Goal: Task Accomplishment & Management: Use online tool/utility

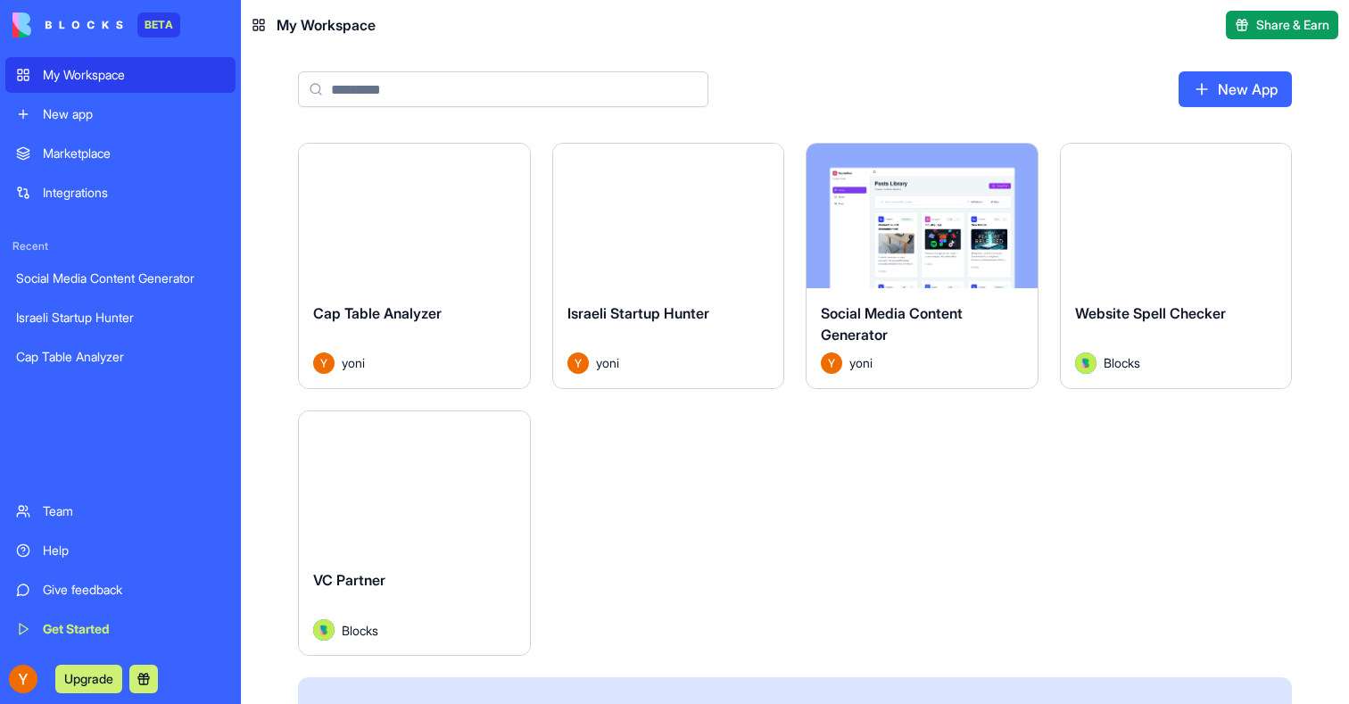
click at [670, 217] on button "Launch" at bounding box center [669, 216] width 134 height 36
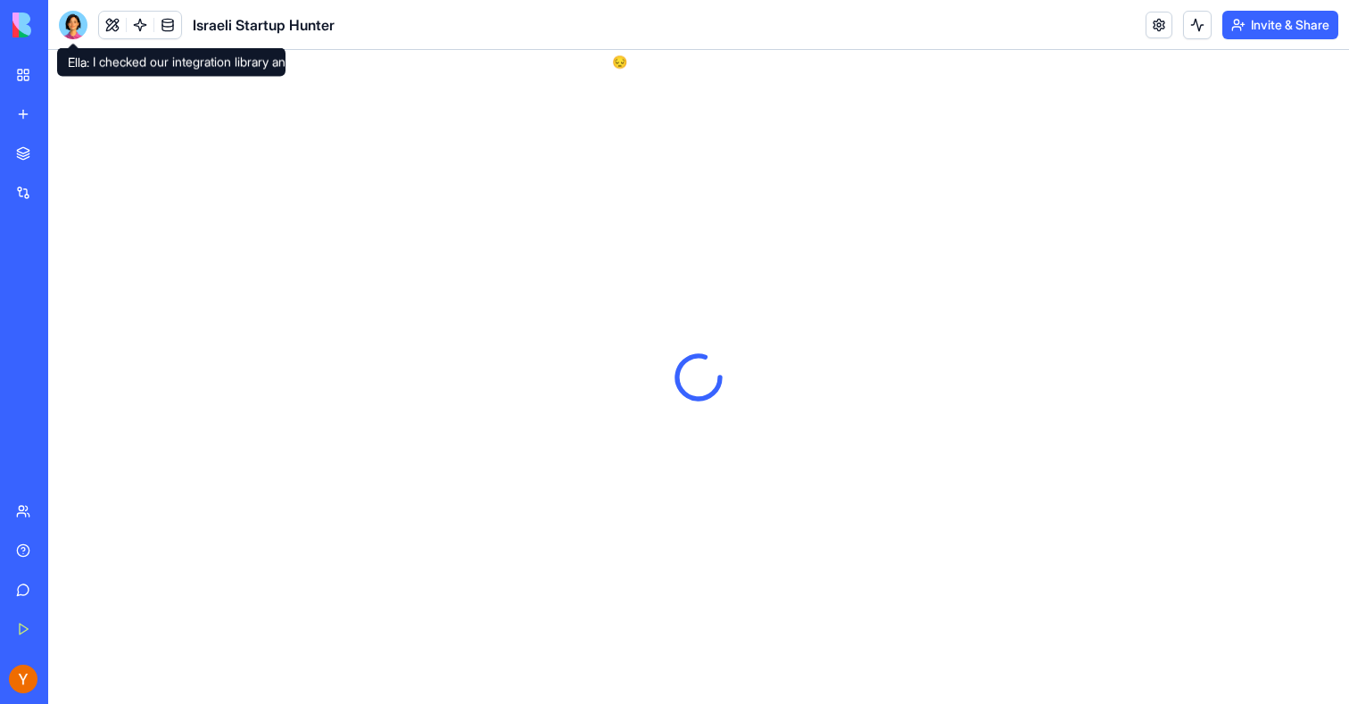
click at [76, 34] on body "BETA My Workspace New app Marketplace Integrations Recent Social Media Content …" at bounding box center [674, 352] width 1349 height 704
click at [75, 26] on div at bounding box center [73, 25] width 29 height 29
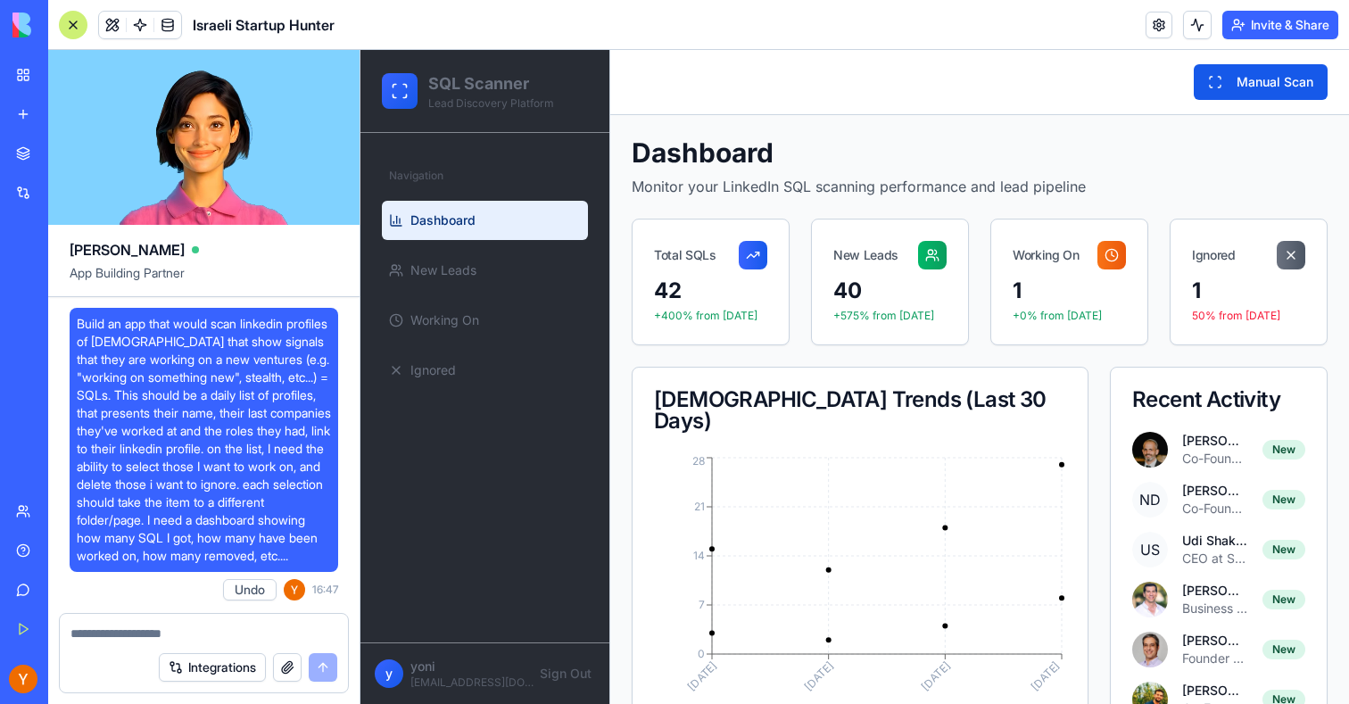
click at [74, 27] on div at bounding box center [73, 25] width 29 height 29
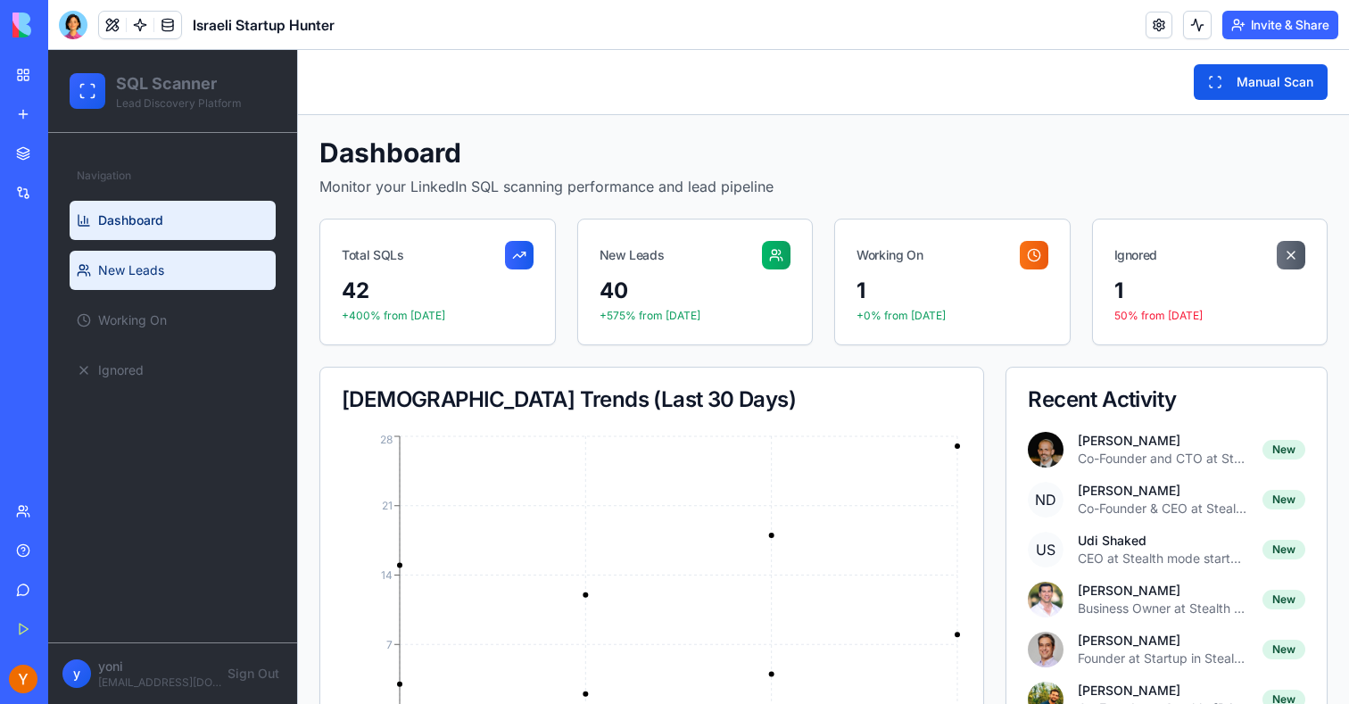
click at [167, 266] on link "New Leads" at bounding box center [173, 270] width 206 height 39
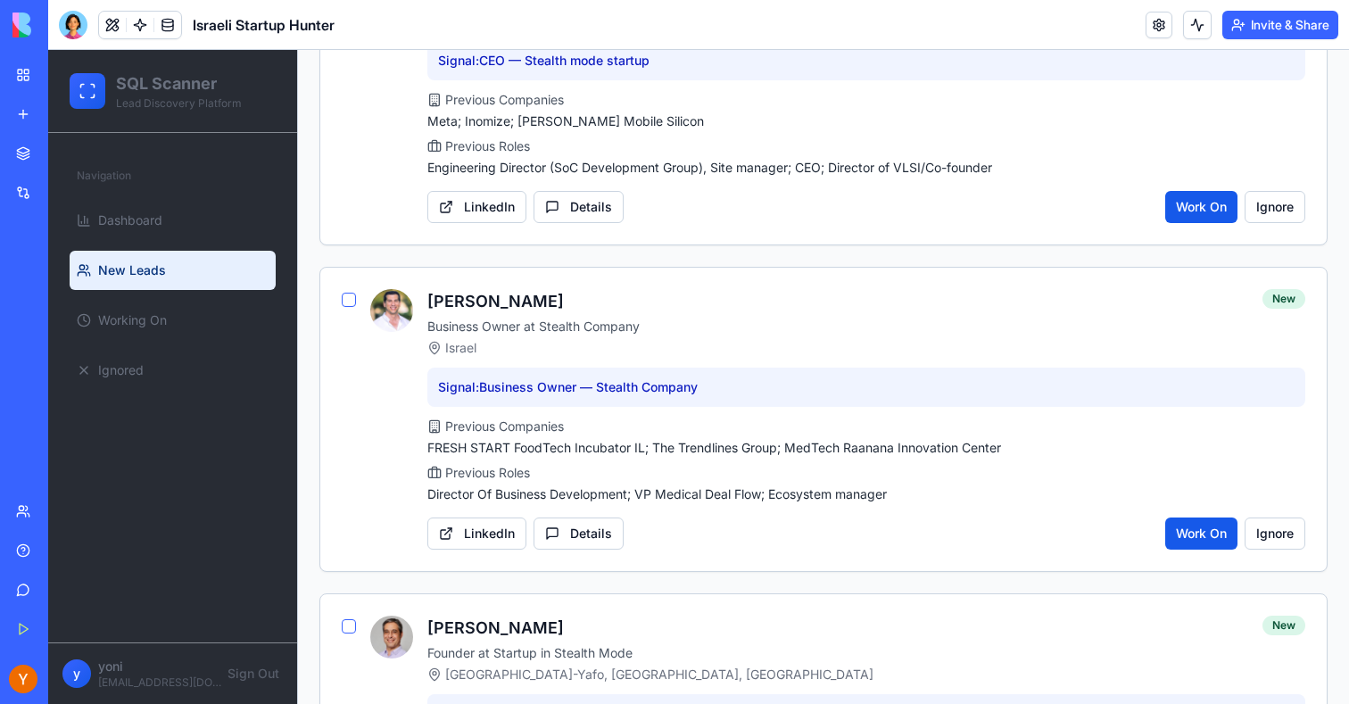
scroll to position [995, 0]
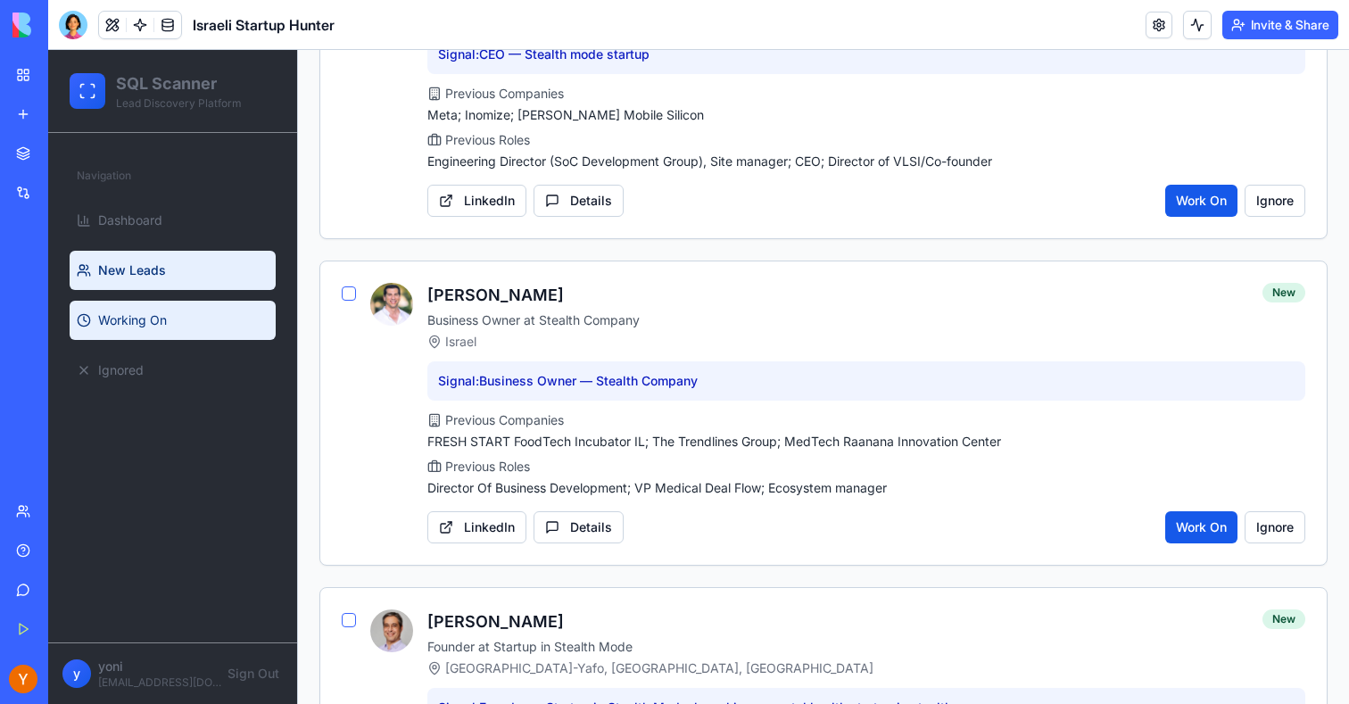
click at [167, 311] on span "Working On" at bounding box center [132, 320] width 69 height 18
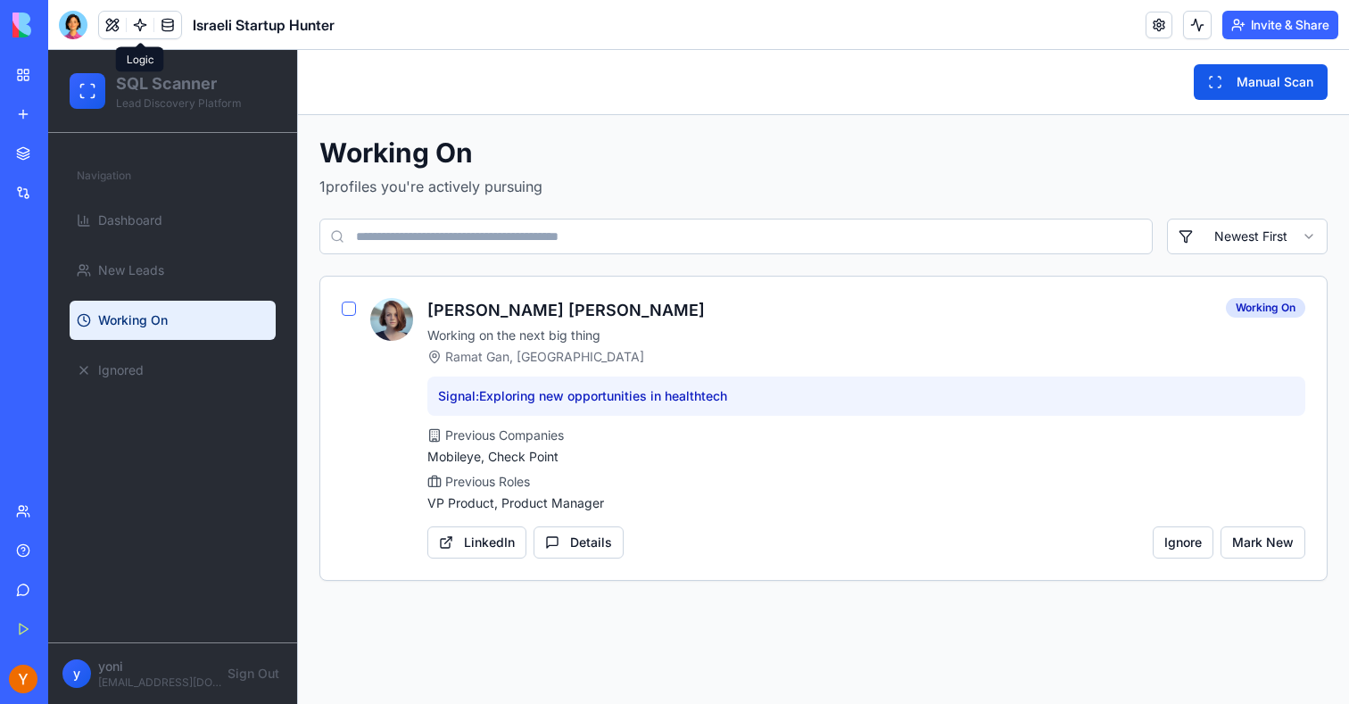
click at [140, 23] on link at bounding box center [140, 25] width 27 height 27
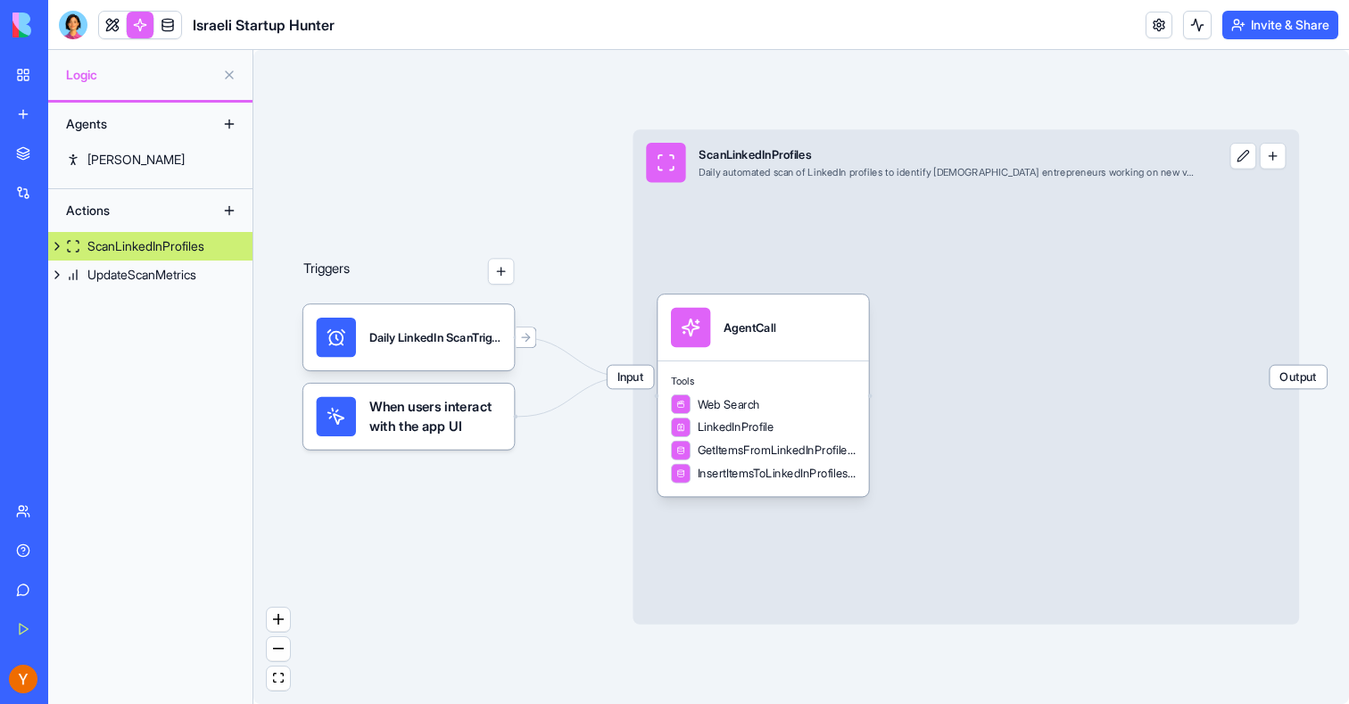
click at [141, 20] on link at bounding box center [140, 25] width 27 height 27
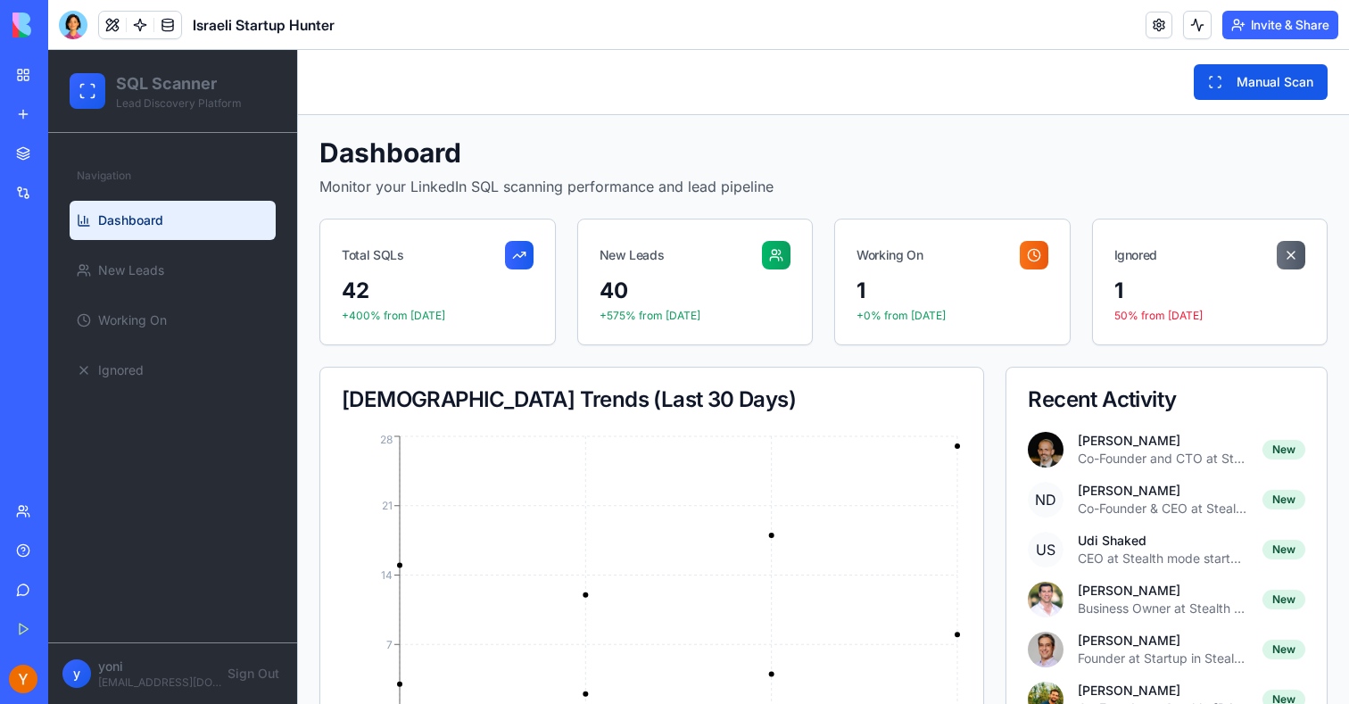
click at [151, 245] on ul "Dashboard New Leads Working On Ignored" at bounding box center [173, 295] width 206 height 189
click at [144, 270] on span "New Leads" at bounding box center [131, 270] width 66 height 18
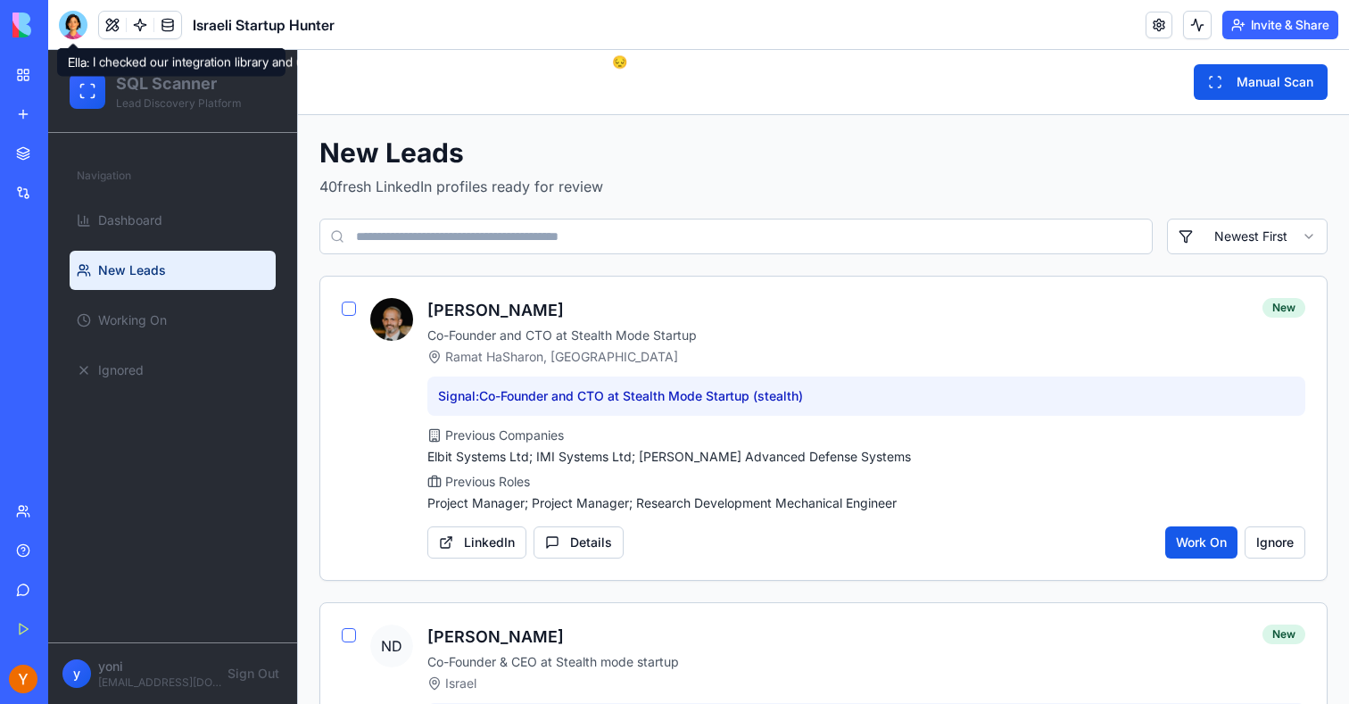
click at [68, 24] on div at bounding box center [73, 25] width 29 height 29
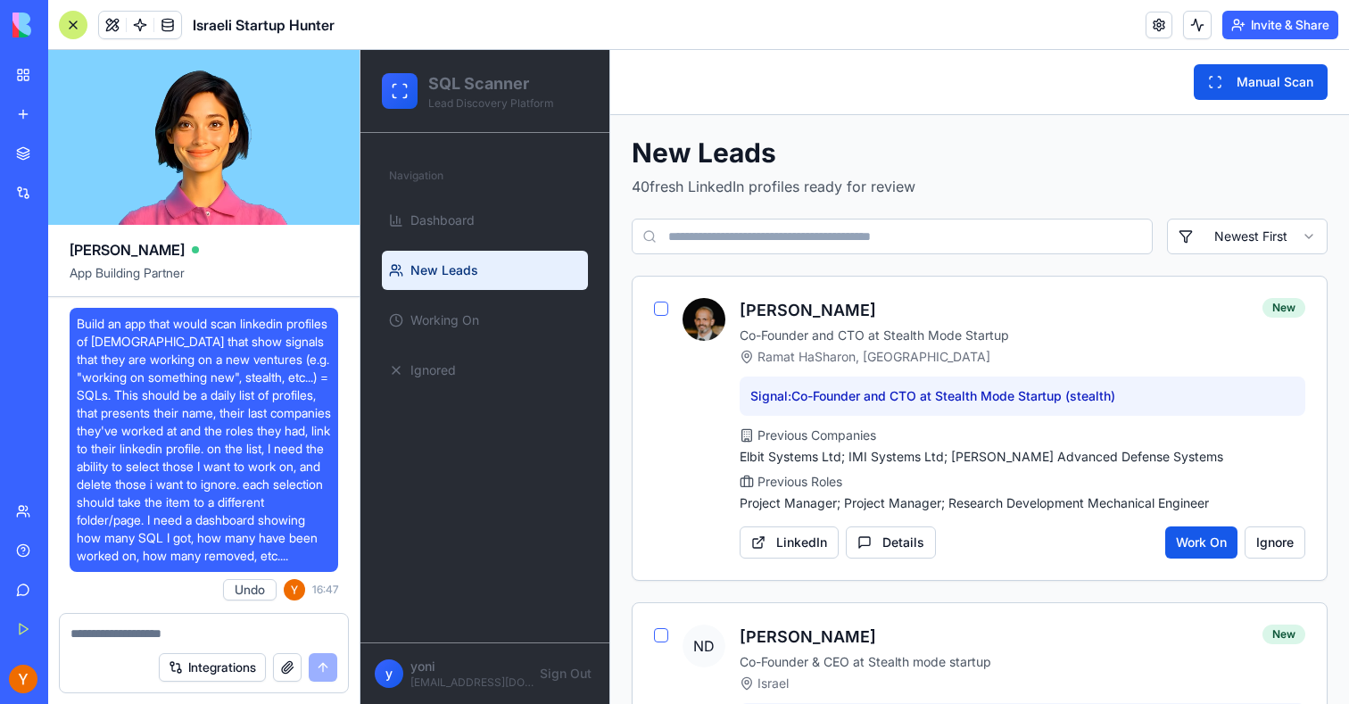
click at [21, 76] on link "My Workspace" at bounding box center [40, 75] width 71 height 36
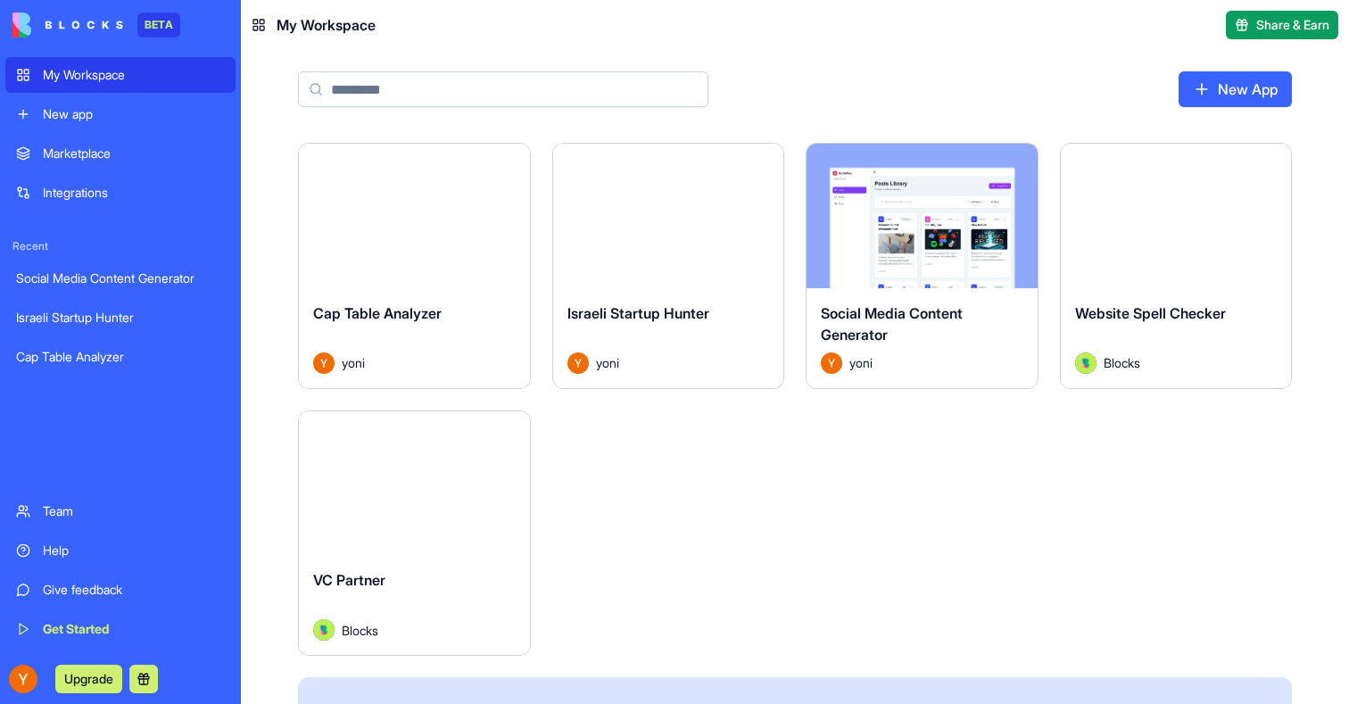
click at [627, 225] on button "Launch" at bounding box center [669, 216] width 134 height 36
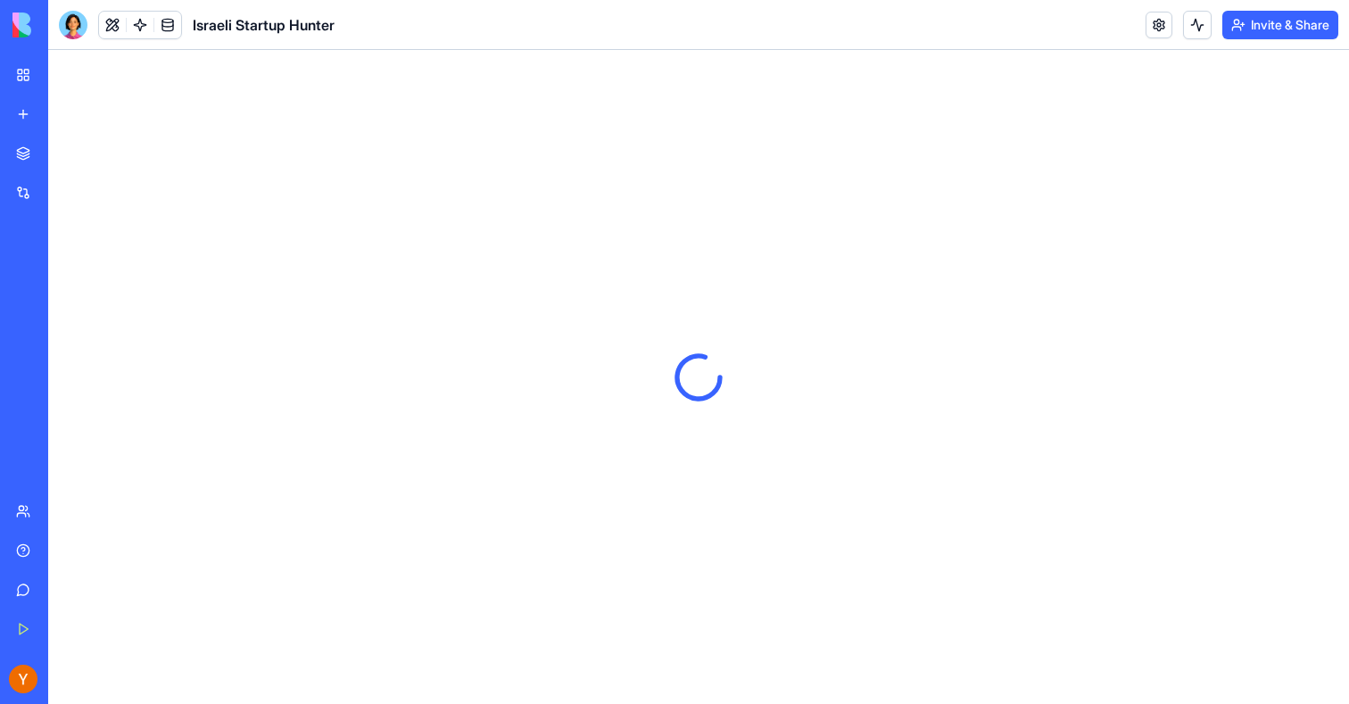
click at [19, 80] on link "My Workspace" at bounding box center [40, 75] width 71 height 36
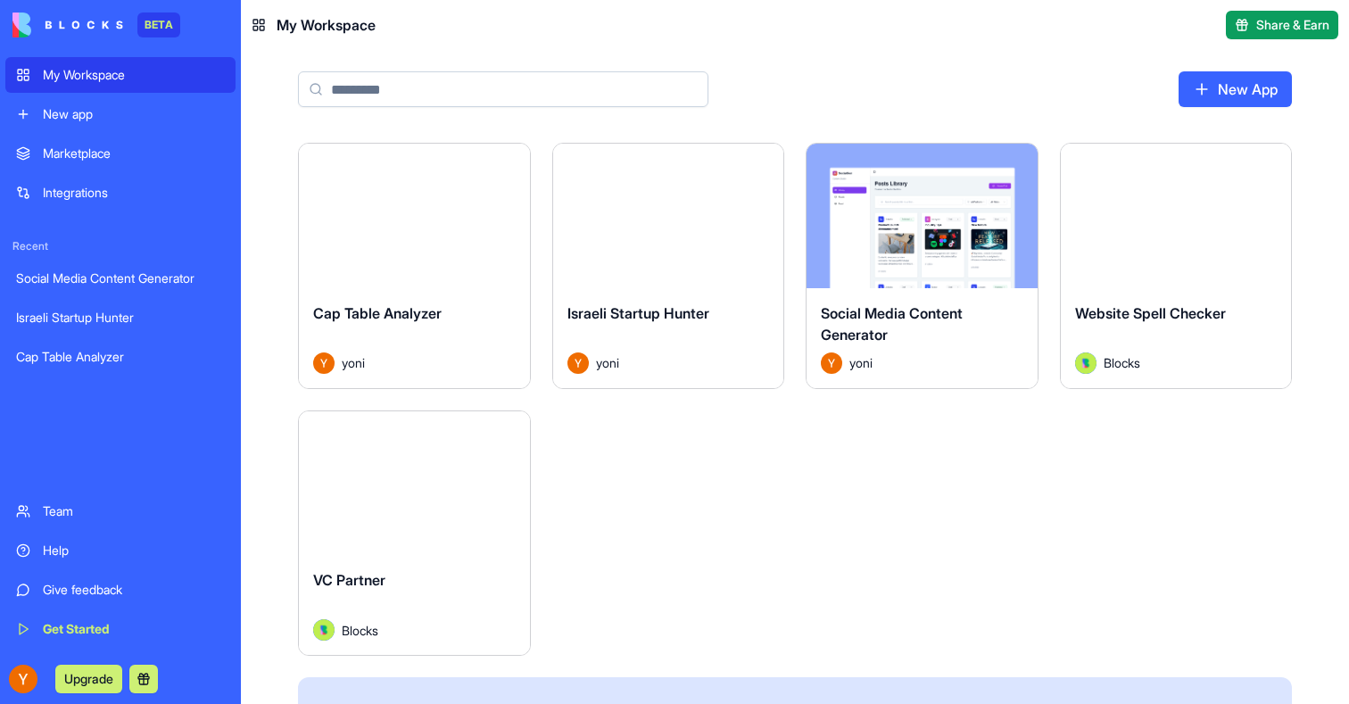
click at [439, 226] on button "Launch" at bounding box center [414, 216] width 134 height 36
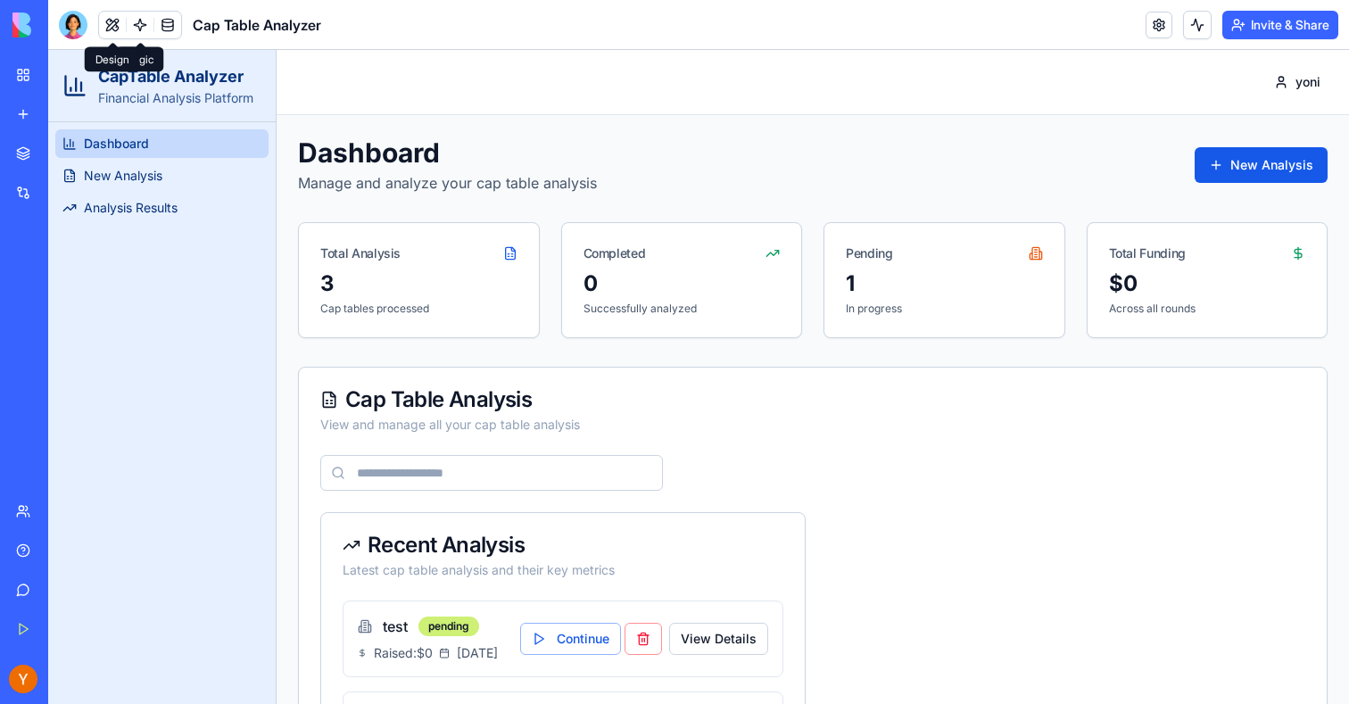
click at [84, 22] on div at bounding box center [73, 25] width 29 height 29
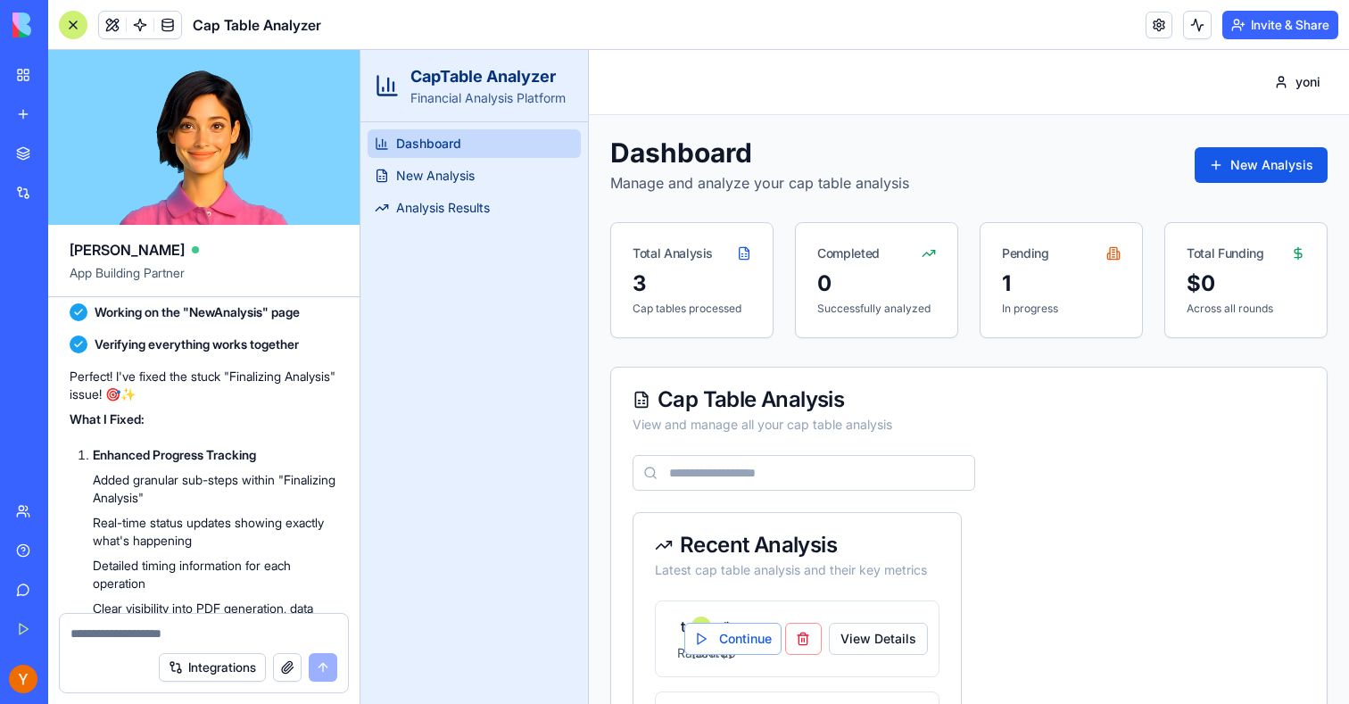
scroll to position [12609, 0]
click at [150, 28] on link at bounding box center [140, 25] width 27 height 27
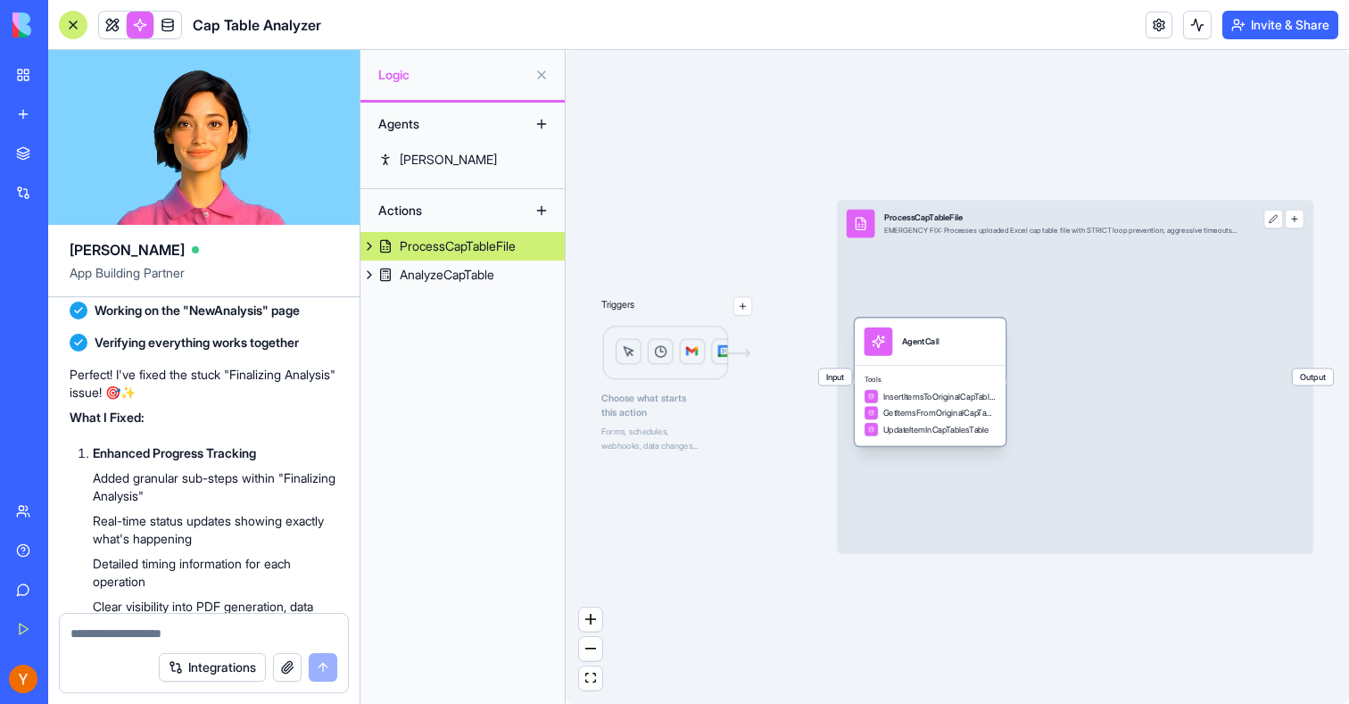
click at [959, 372] on div "Tools InsertItemsToOriginalCapTableDataTable GetItemsFromOriginalCapTableDataTa…" at bounding box center [930, 405] width 151 height 81
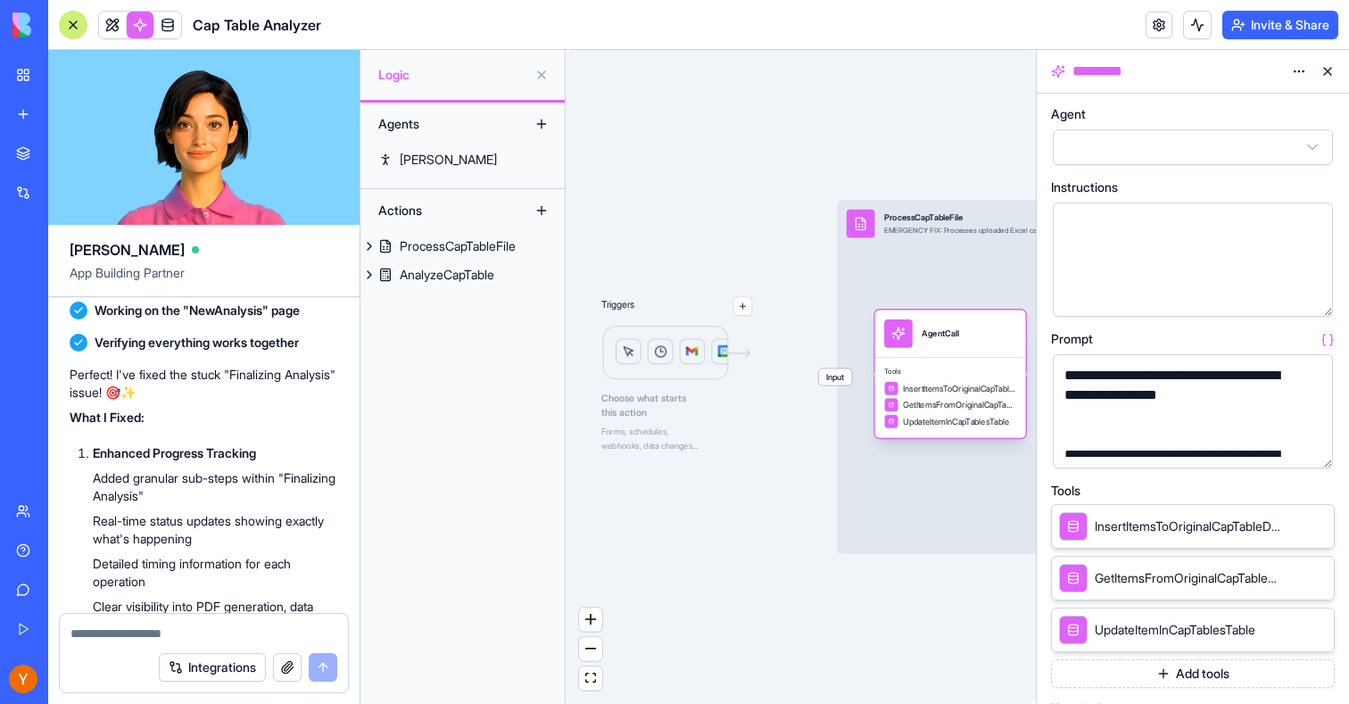
drag, startPoint x: 946, startPoint y: 376, endPoint x: 978, endPoint y: 365, distance: 33.9
click at [978, 368] on span "Tools" at bounding box center [950, 373] width 132 height 10
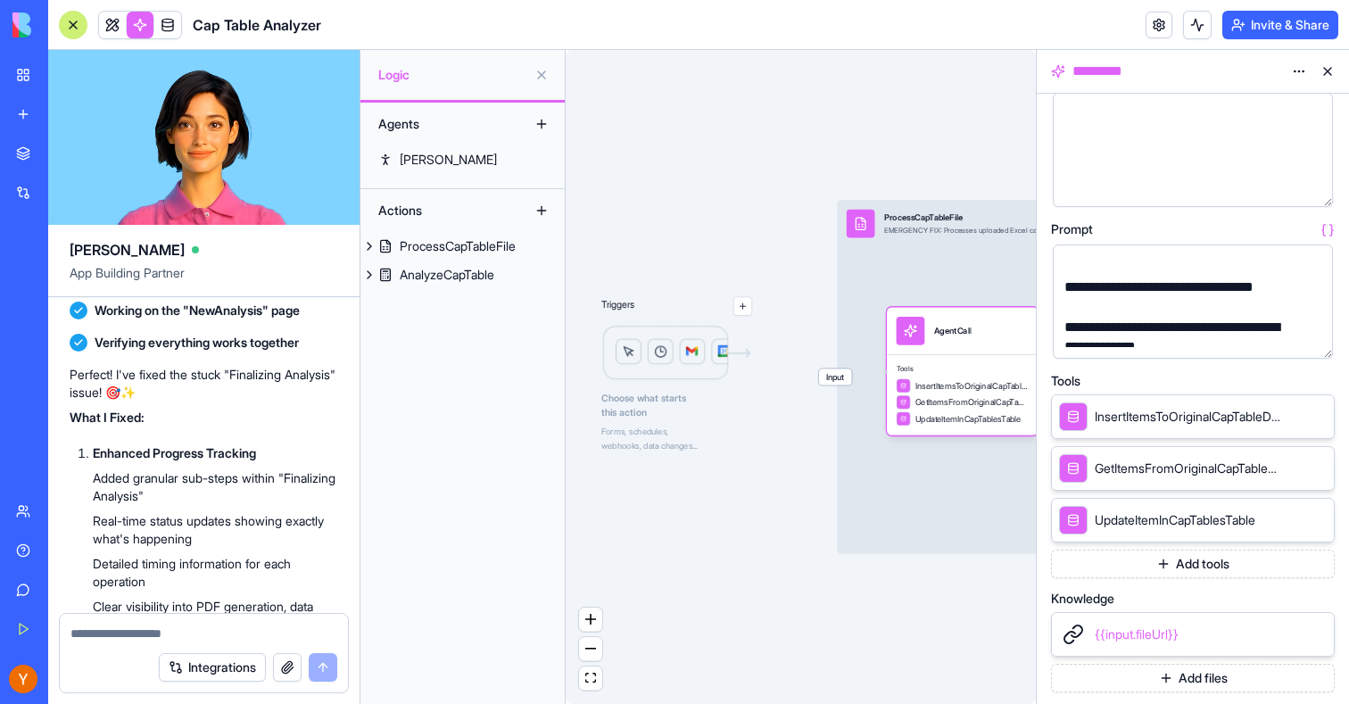
scroll to position [141, 0]
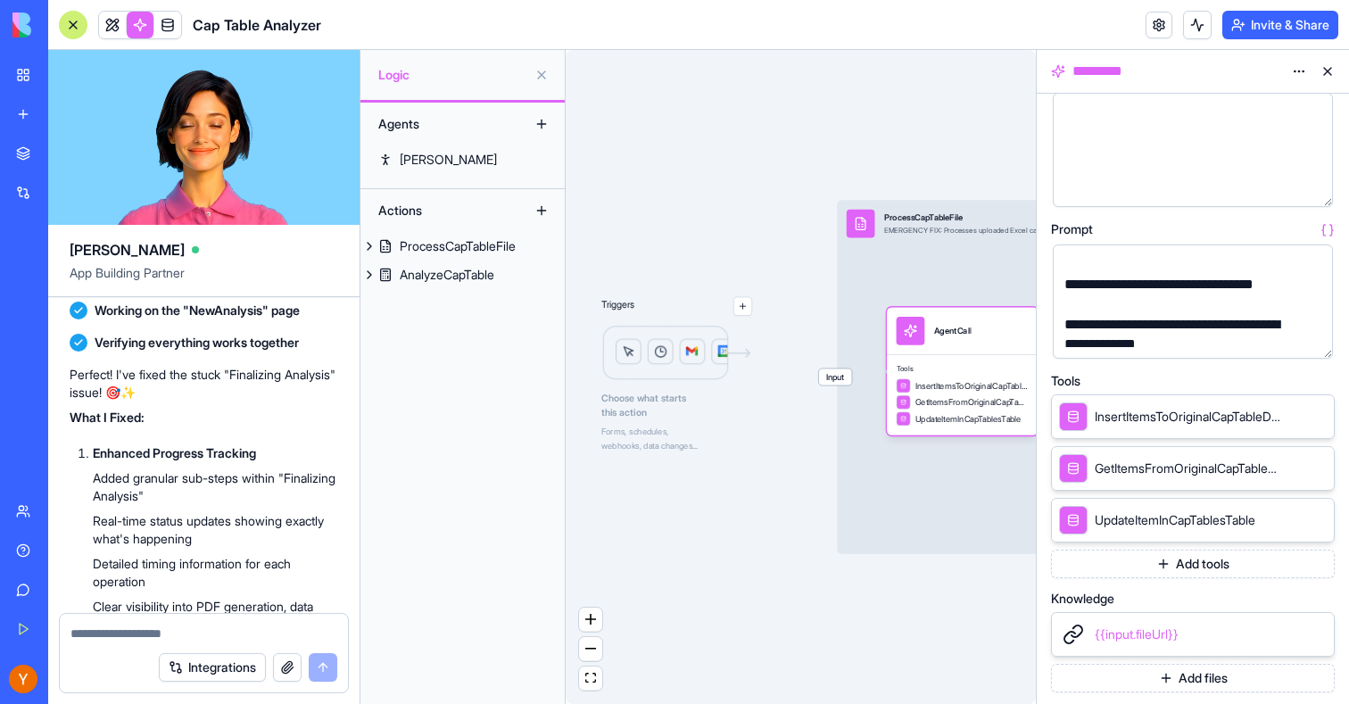
click at [488, 289] on div "Agents [PERSON_NAME] Actions ProcessCapTableFile AnalyzeCapTable" at bounding box center [463, 404] width 204 height 602
click at [482, 279] on div "AnalyzeCapTable" at bounding box center [447, 275] width 95 height 18
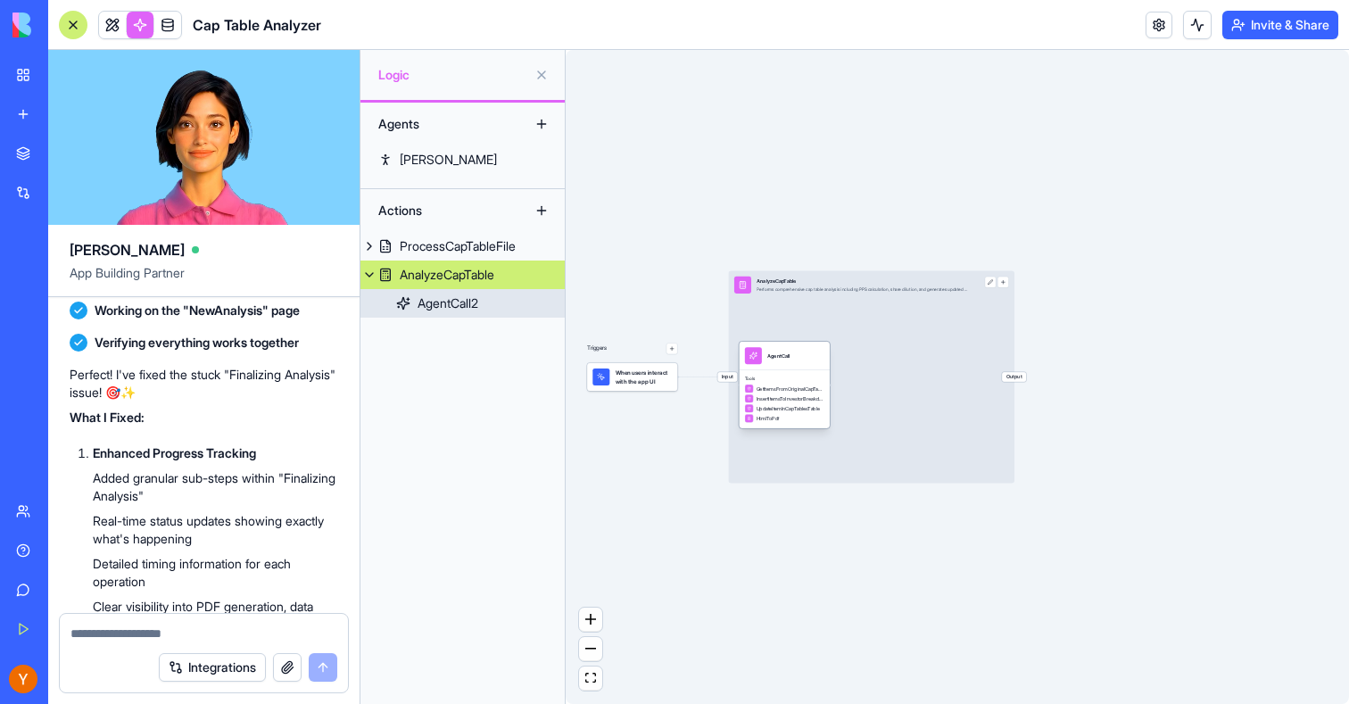
click at [785, 370] on div "Tools GetItemsFromOriginalCapTableDataTable InsertItemsToInvestorBreakdownTable…" at bounding box center [784, 399] width 91 height 58
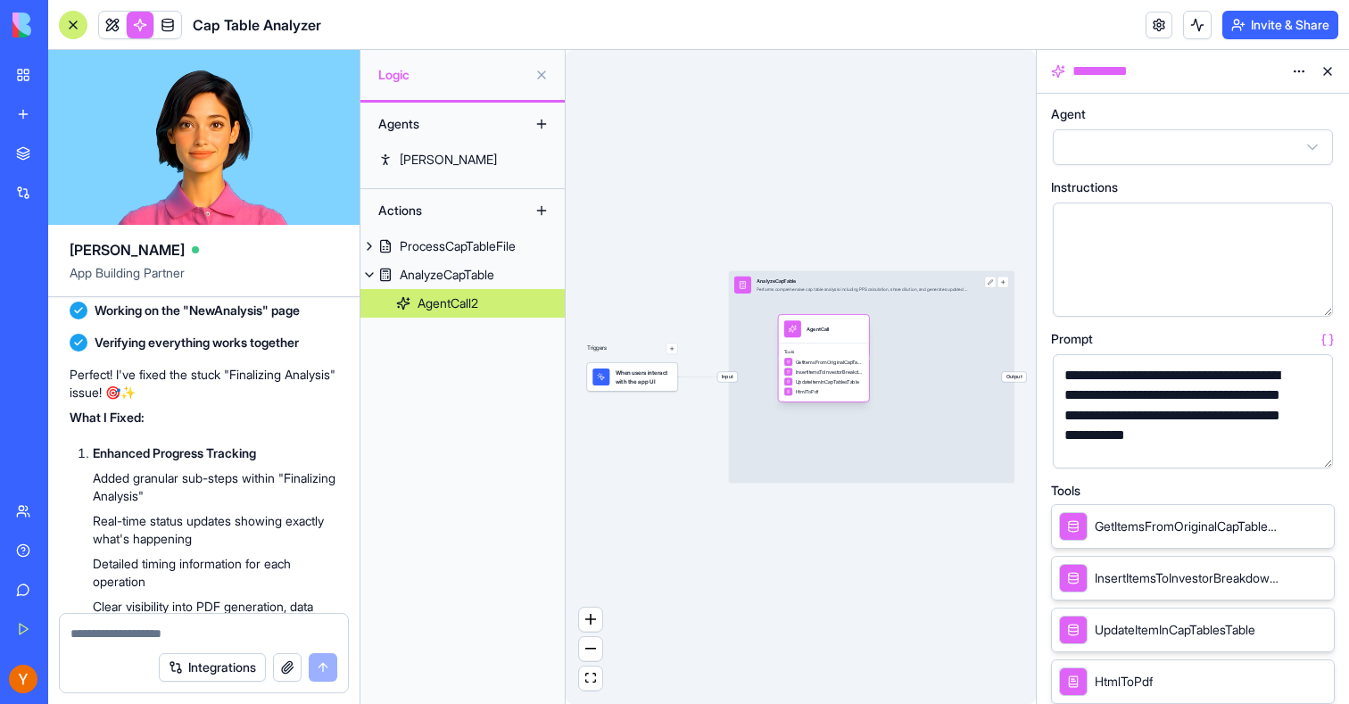
drag, startPoint x: 793, startPoint y: 369, endPoint x: 833, endPoint y: 342, distance: 47.5
click at [833, 342] on div "AgentCall" at bounding box center [823, 329] width 91 height 29
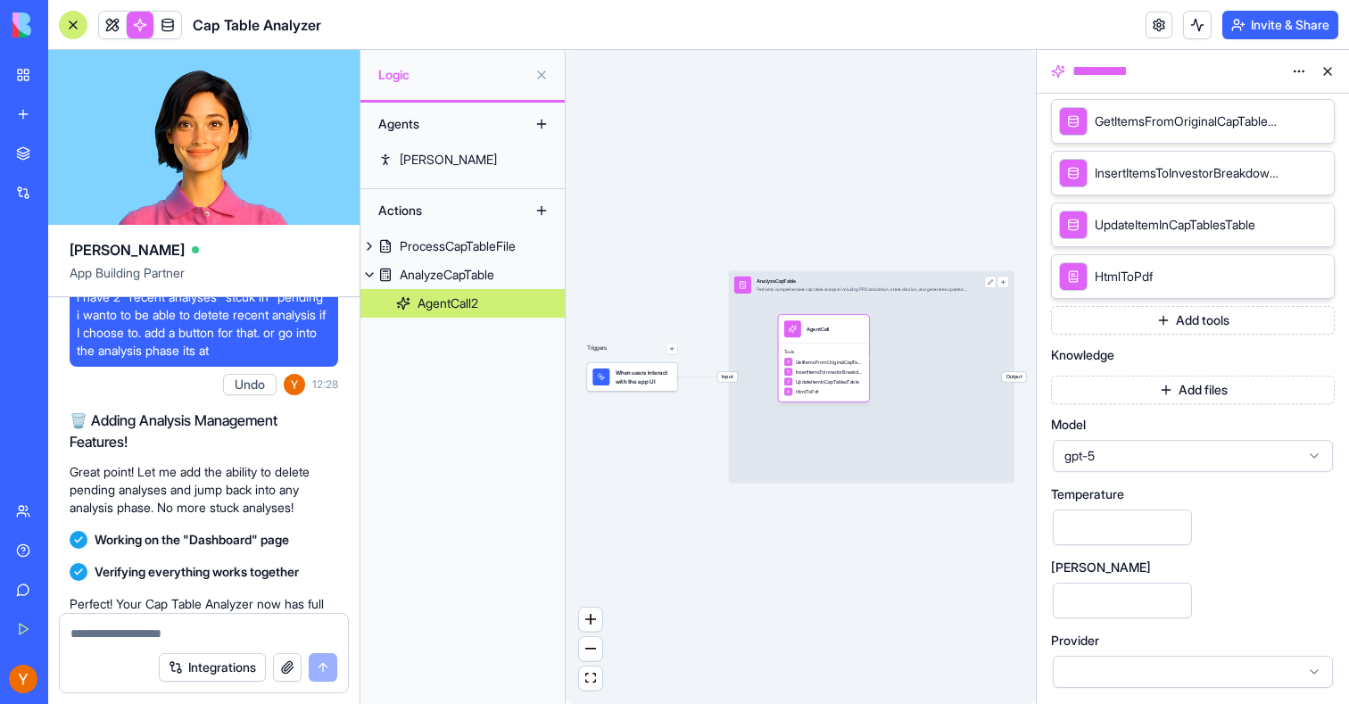
scroll to position [4278, 0]
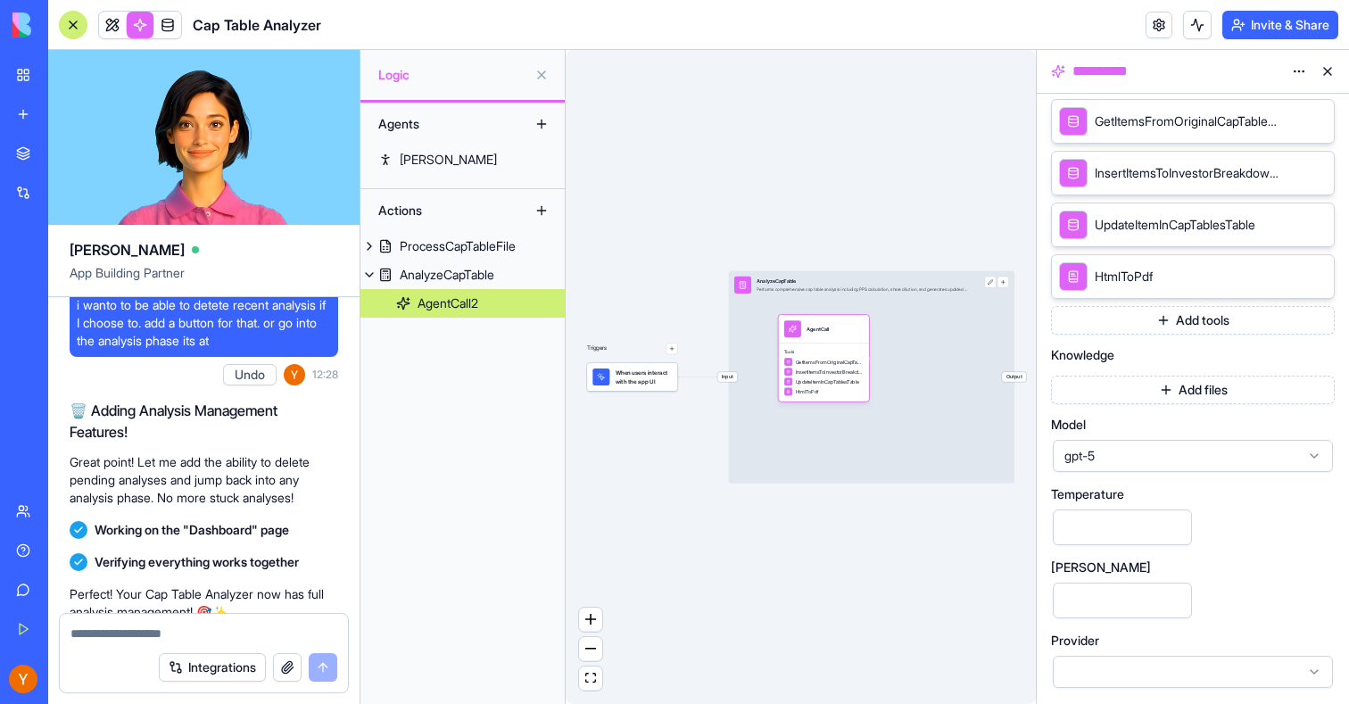
click at [237, 350] on span "i have 2 "recent analyses" stcuk in "pending" i wanto to be able to detete rece…" at bounding box center [204, 313] width 254 height 71
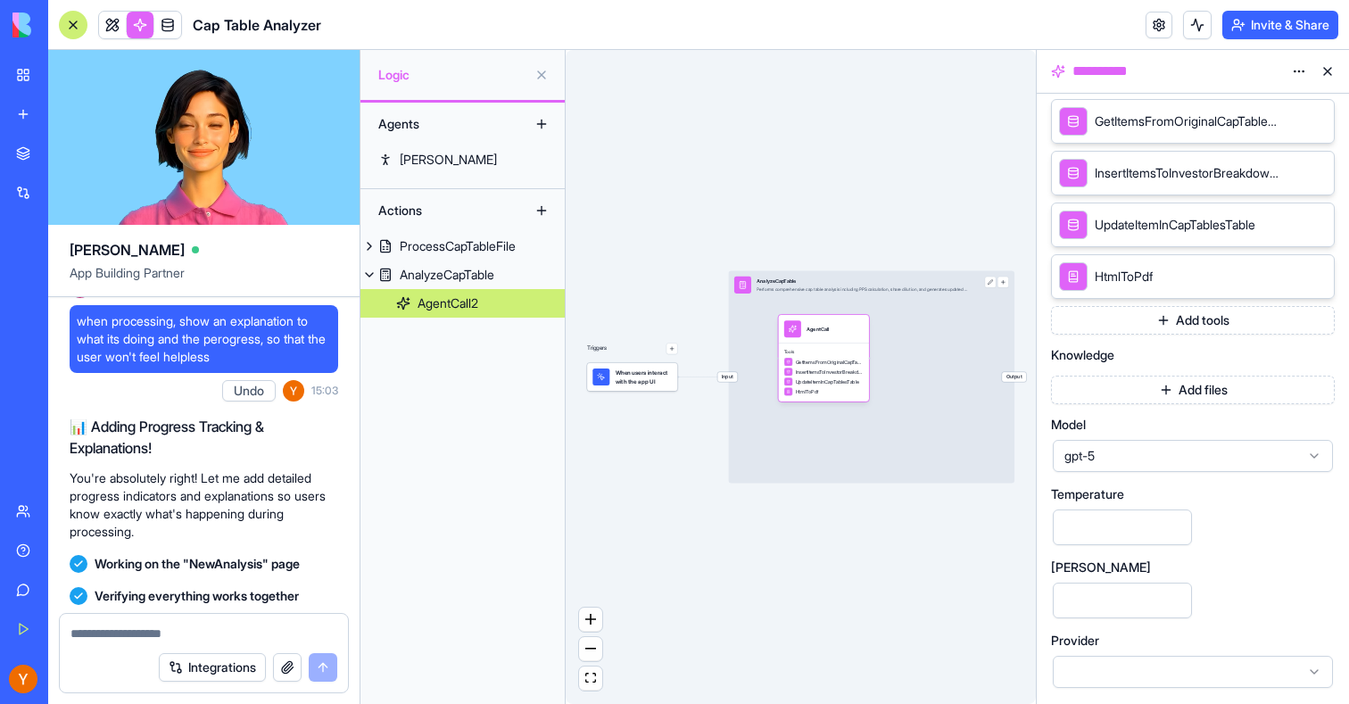
scroll to position [5753, 0]
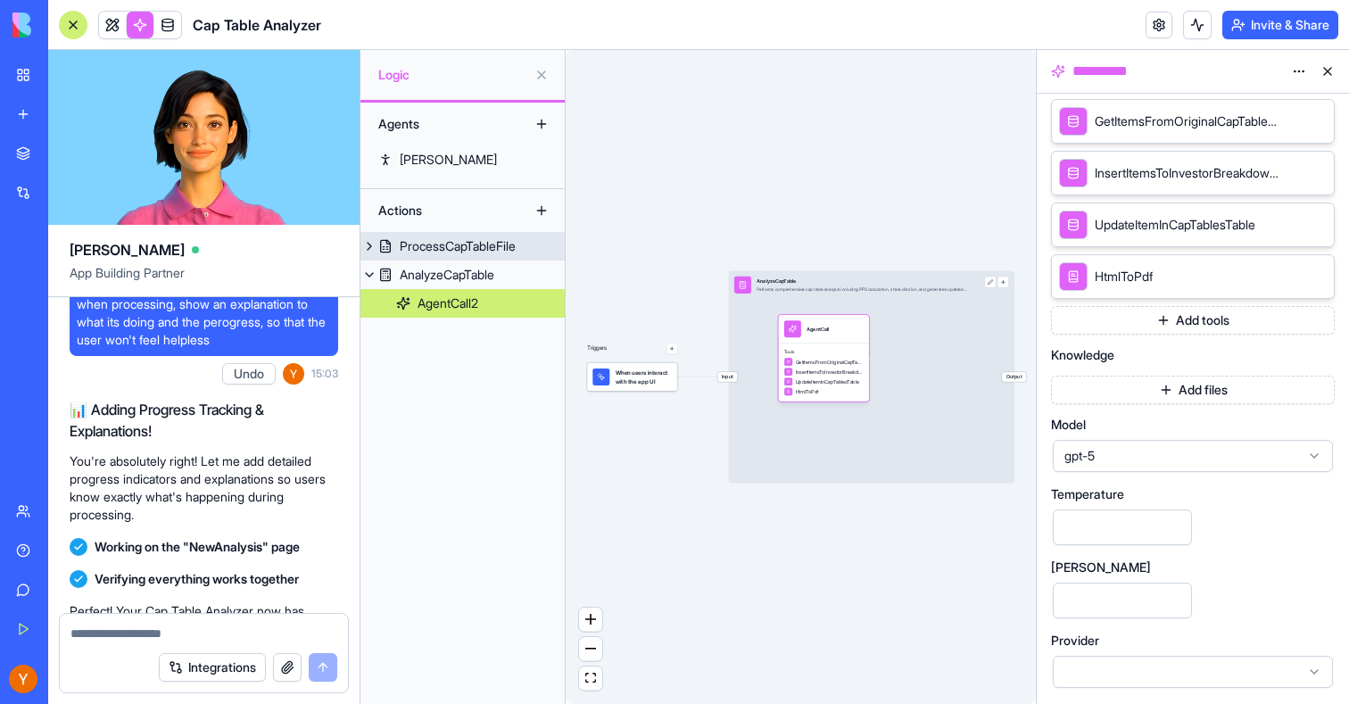
click at [467, 253] on div "ProcessCapTableFile" at bounding box center [458, 246] width 116 height 18
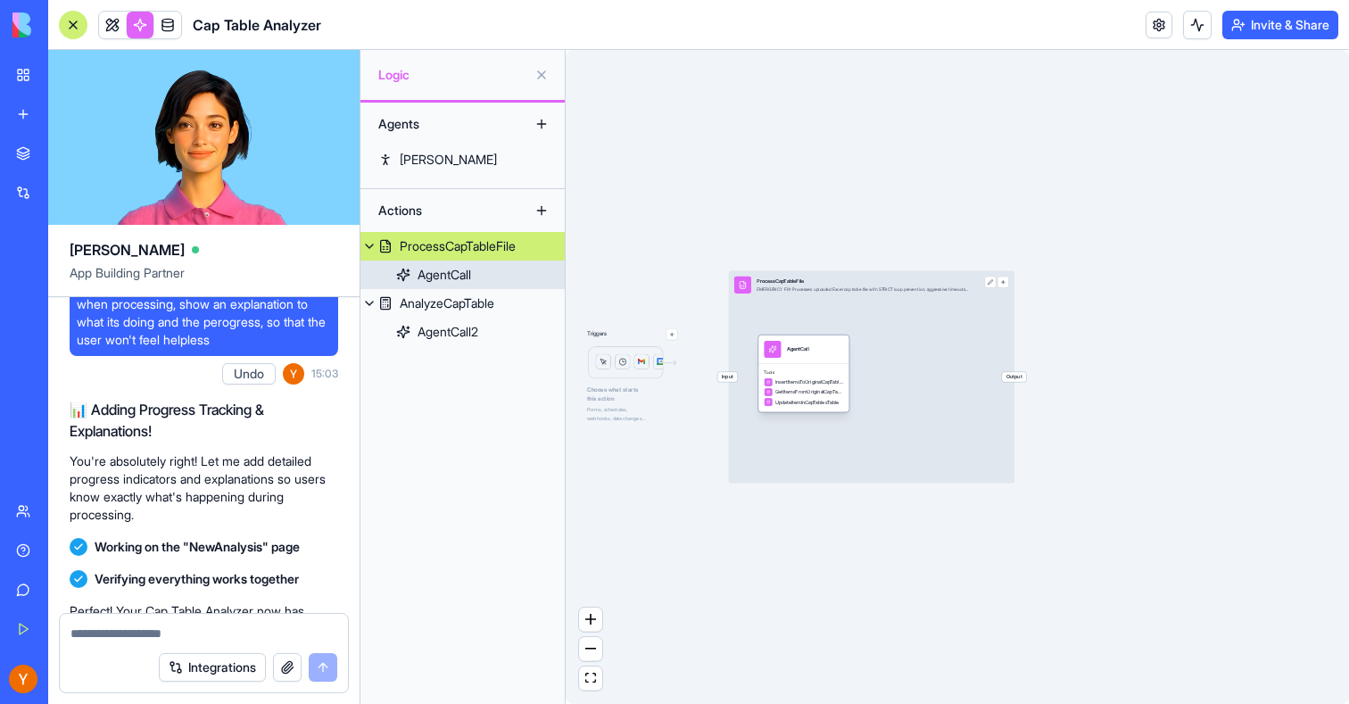
click at [801, 377] on div "Tools InsertItemsToOriginalCapTableDataTable GetItemsFromOriginalCapTableDataTa…" at bounding box center [804, 387] width 91 height 48
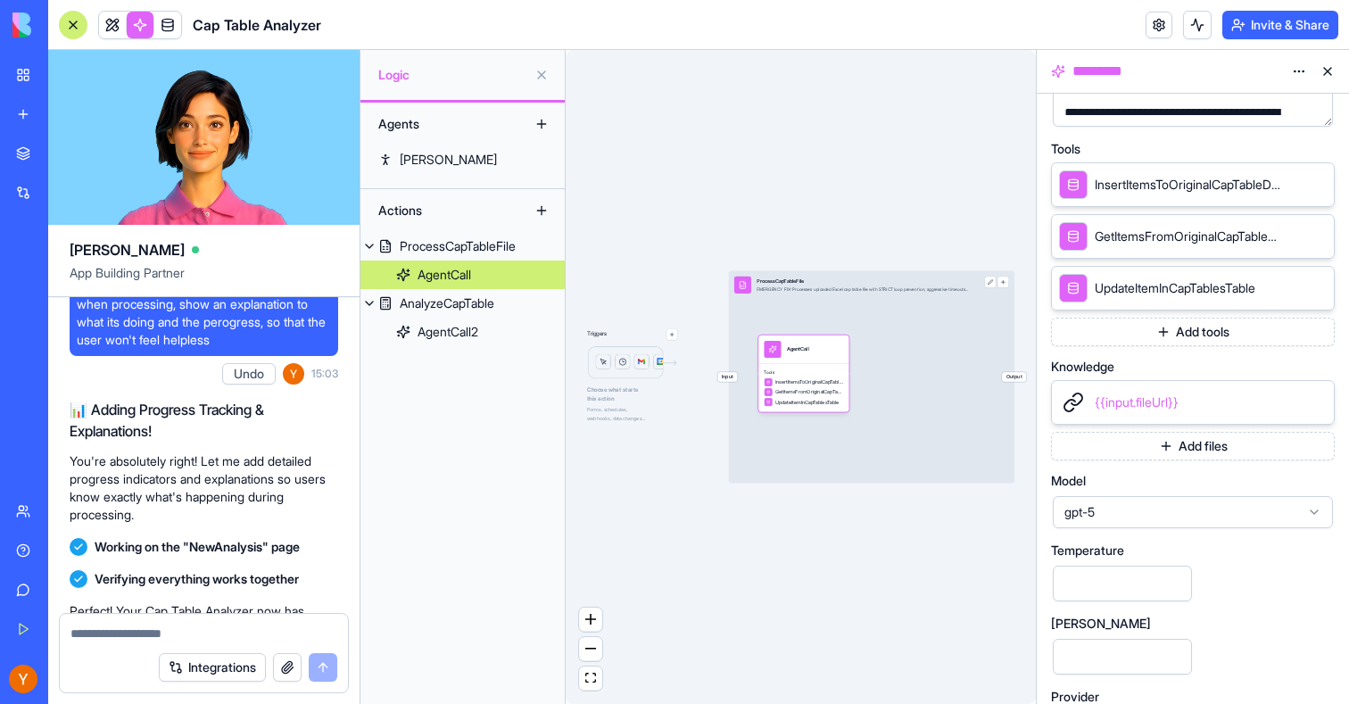
scroll to position [359, 0]
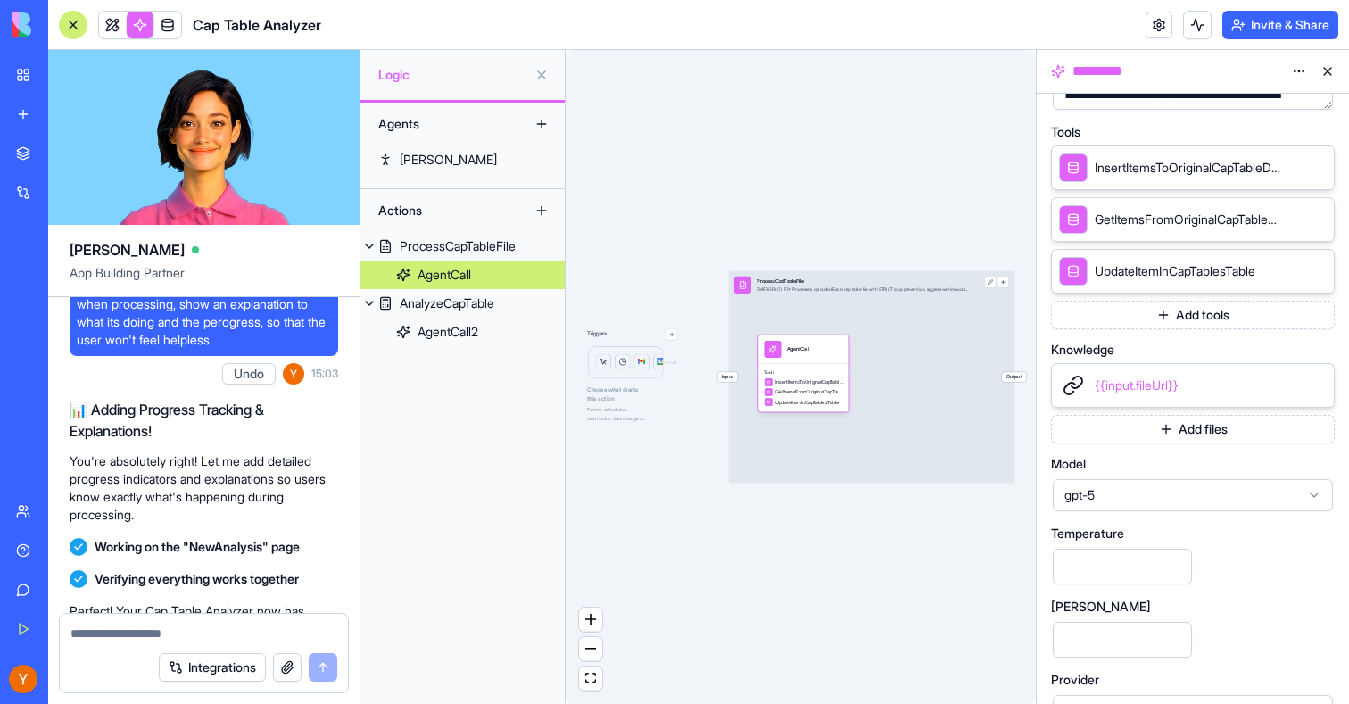
click at [1128, 512] on div "gpt-5" at bounding box center [1193, 495] width 284 height 36
click at [1126, 505] on div "gpt-5" at bounding box center [1193, 495] width 280 height 32
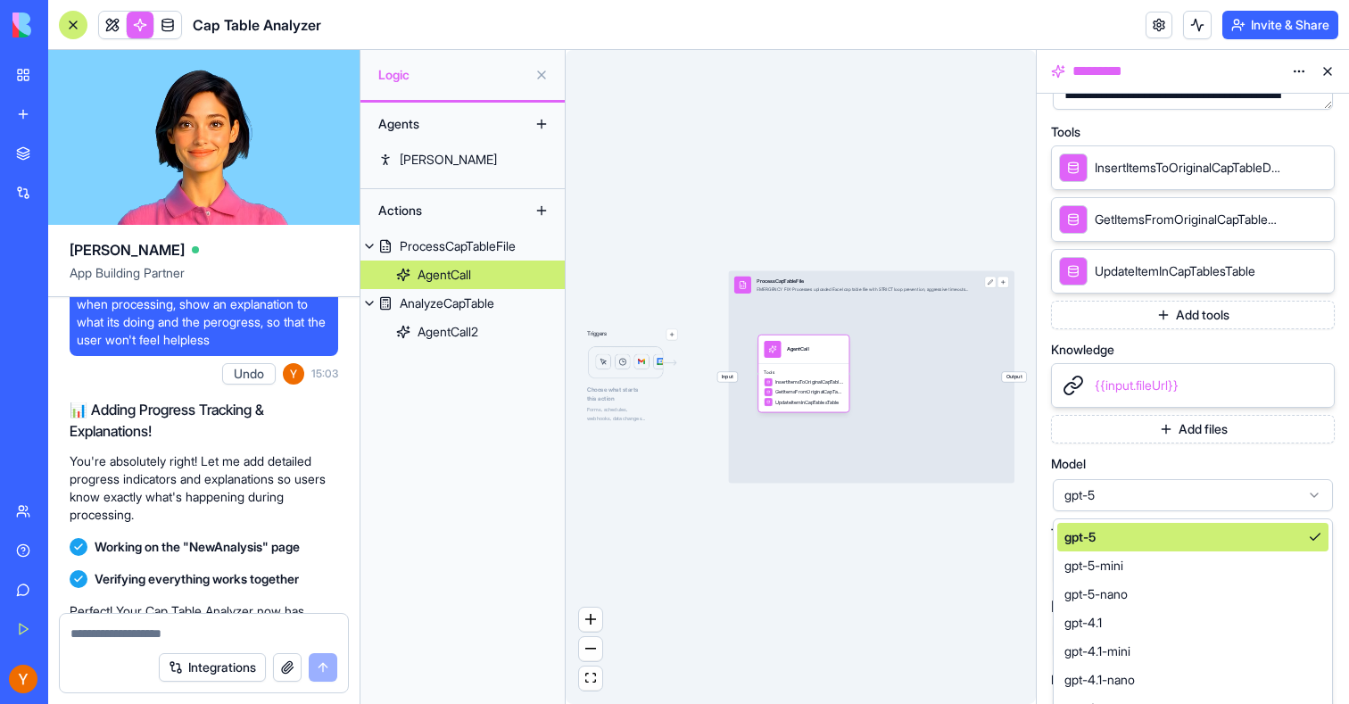
scroll to position [442, 0]
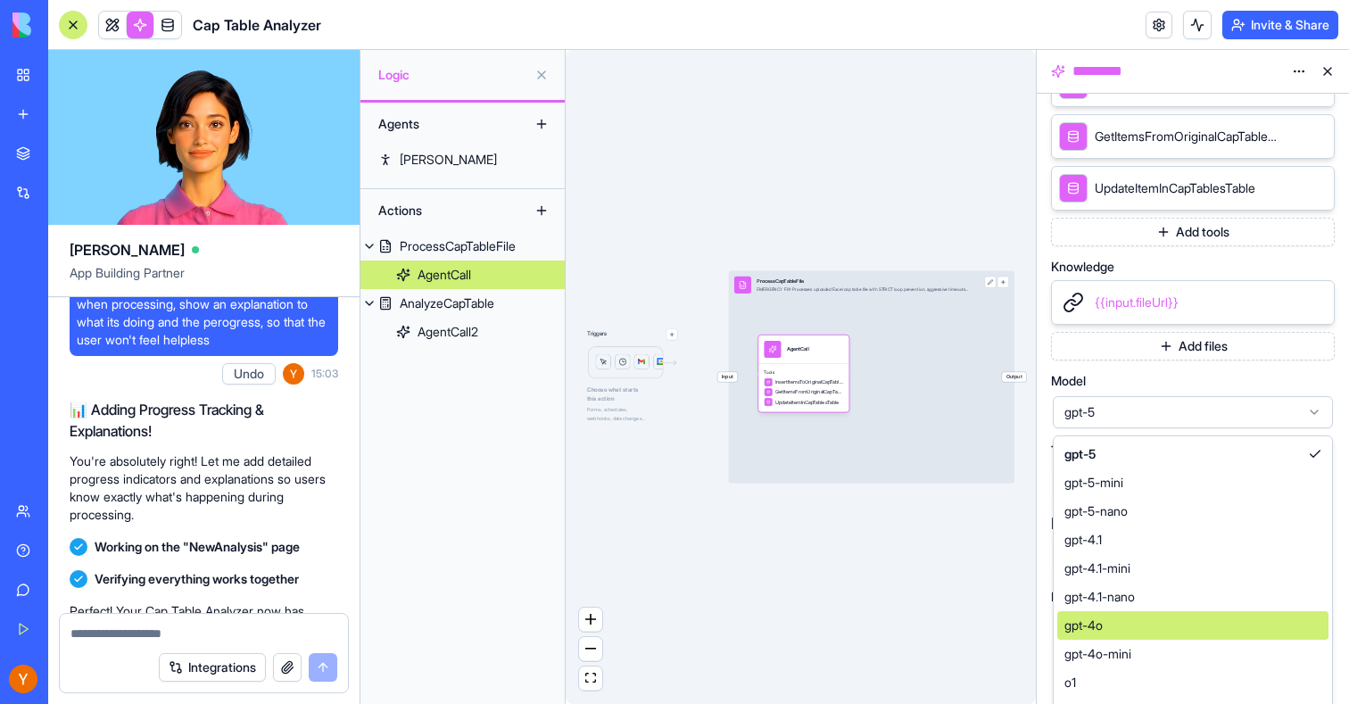
click at [1105, 616] on div "gpt-4o" at bounding box center [1193, 625] width 271 height 29
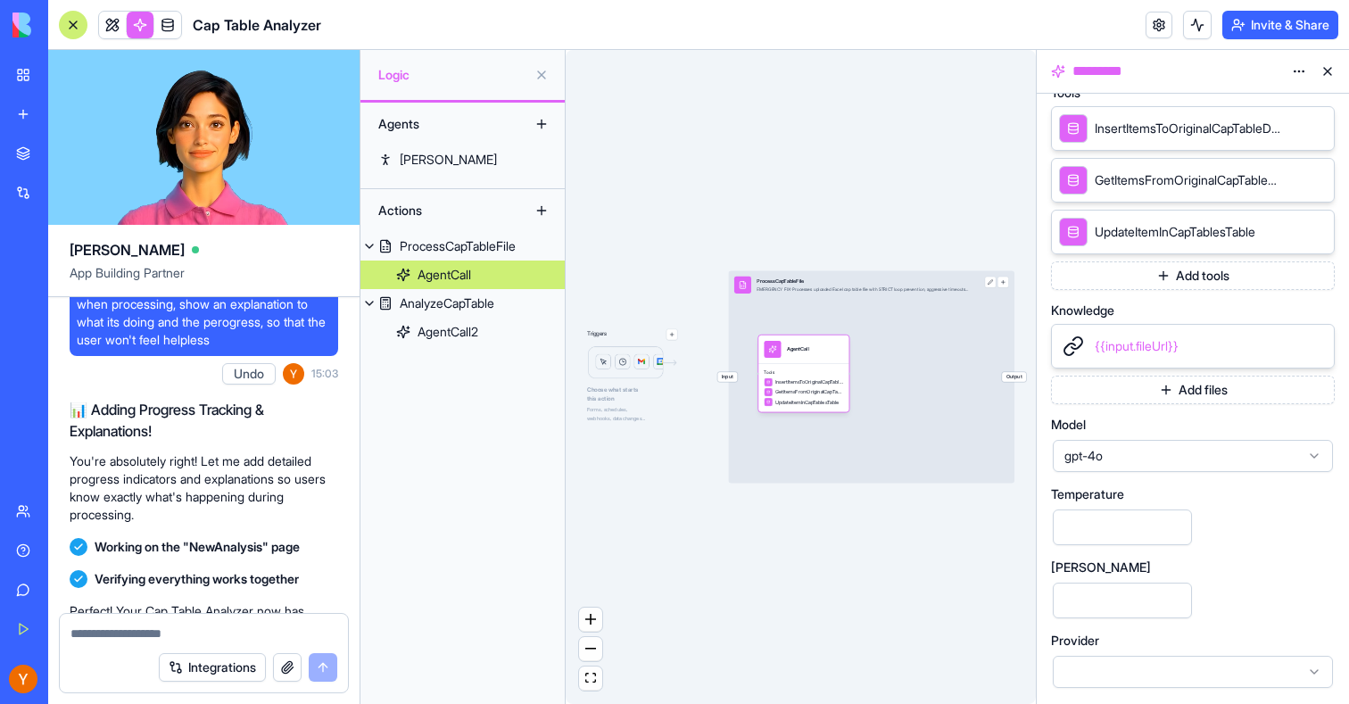
scroll to position [398, 0]
click at [493, 304] on div "AnalyzeCapTable" at bounding box center [447, 304] width 95 height 18
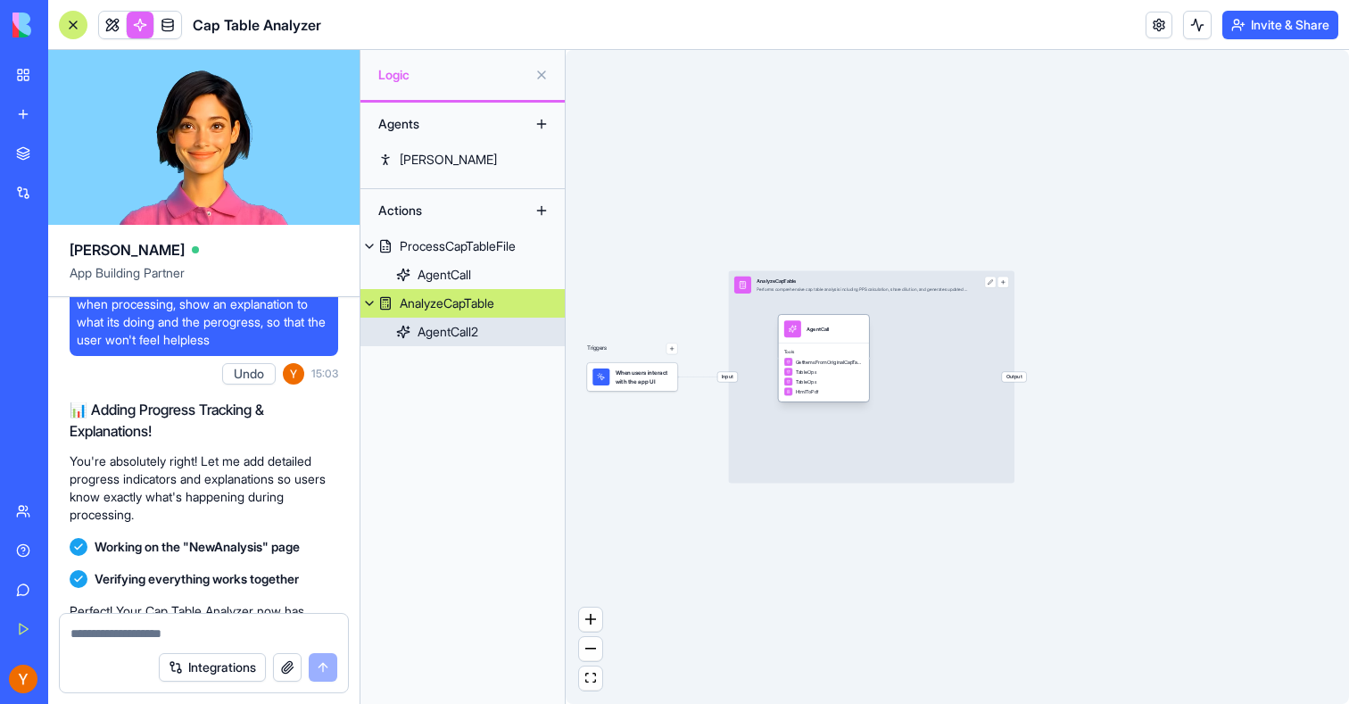
click at [836, 356] on div "Tools GetItemsFromOriginalCapTableDataTable TableOps TableOps HtmlToPdf" at bounding box center [823, 373] width 91 height 58
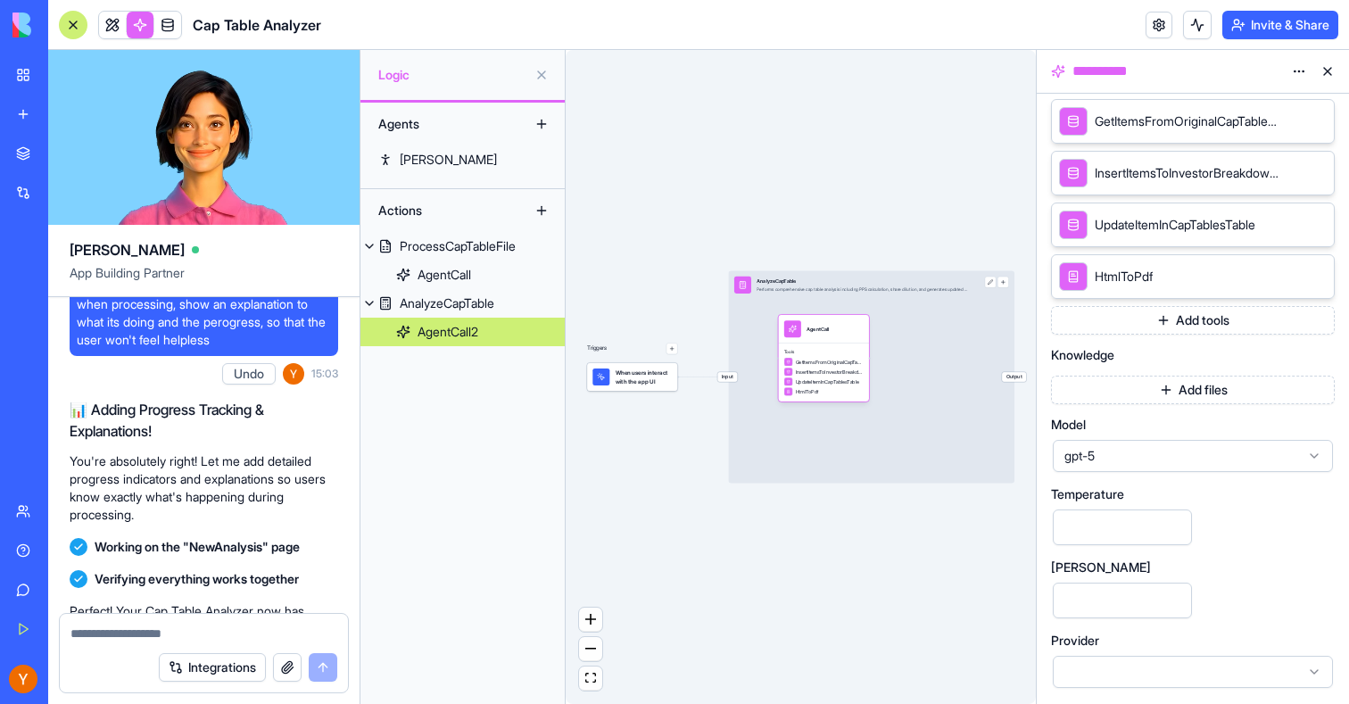
click at [1126, 461] on span "gpt-5" at bounding box center [1183, 456] width 236 height 18
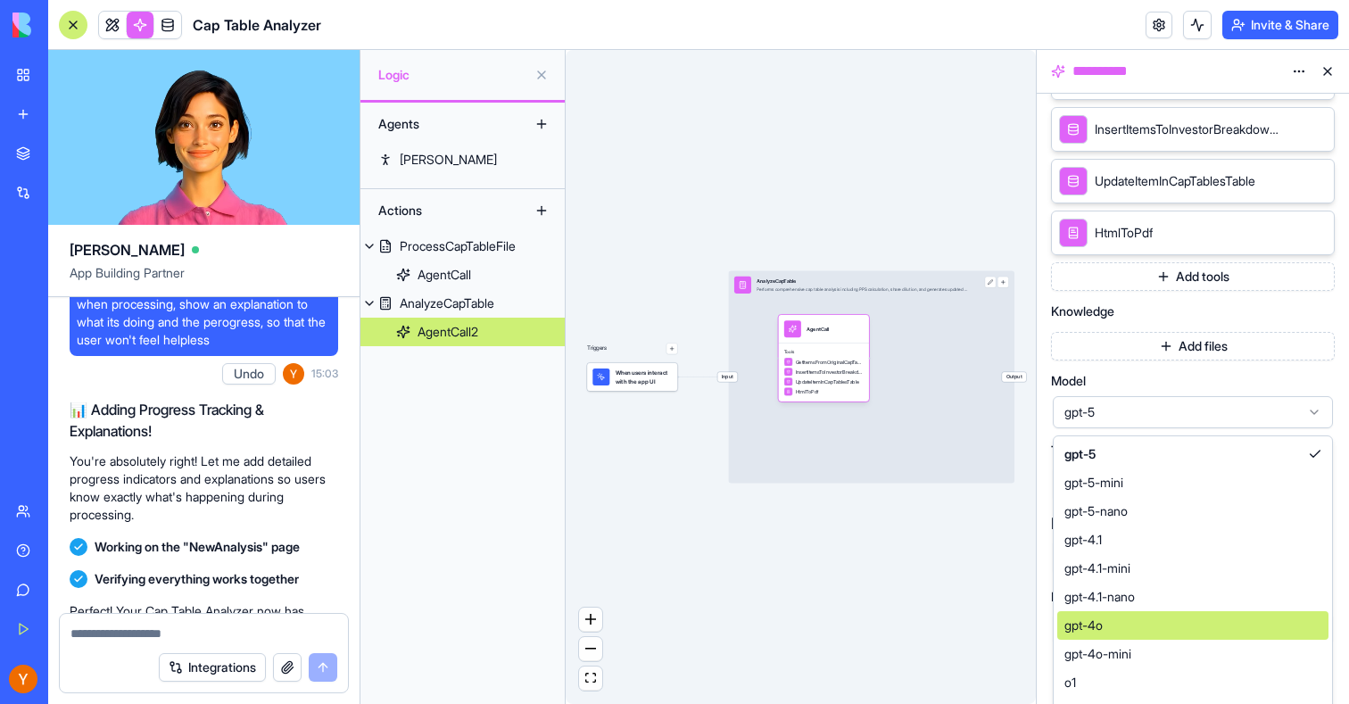
click at [1109, 622] on div "gpt-4o" at bounding box center [1193, 625] width 271 height 29
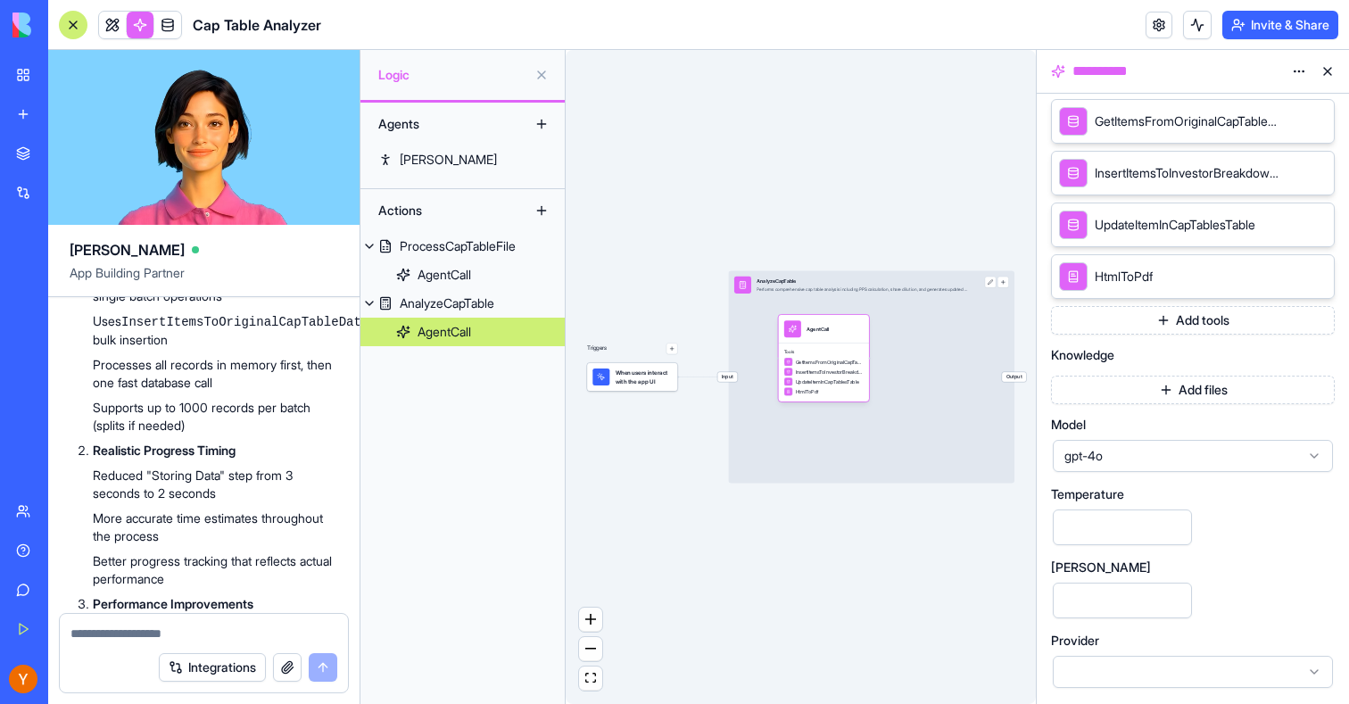
scroll to position [11652, 0]
click at [836, 366] on div "GetItemsFromOriginalCapTableDataTable InsertItemsToInvestorBreakdownTable Updat…" at bounding box center [823, 377] width 79 height 38
click at [854, 358] on div "GetItemsFromOriginalCapTableDataTable" at bounding box center [823, 362] width 79 height 9
click at [444, 253] on div "ProcessCapTableFile" at bounding box center [458, 246] width 116 height 18
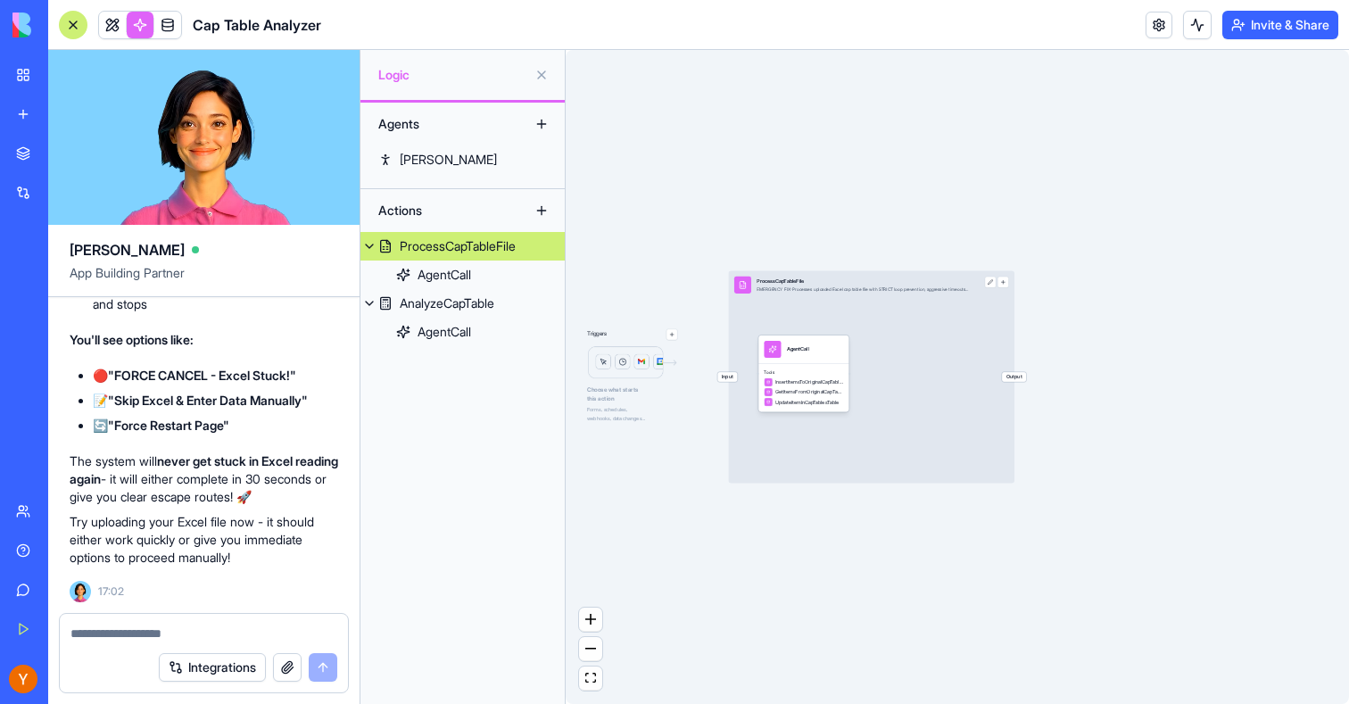
scroll to position [16824, 0]
click at [155, 14] on link at bounding box center [167, 25] width 27 height 27
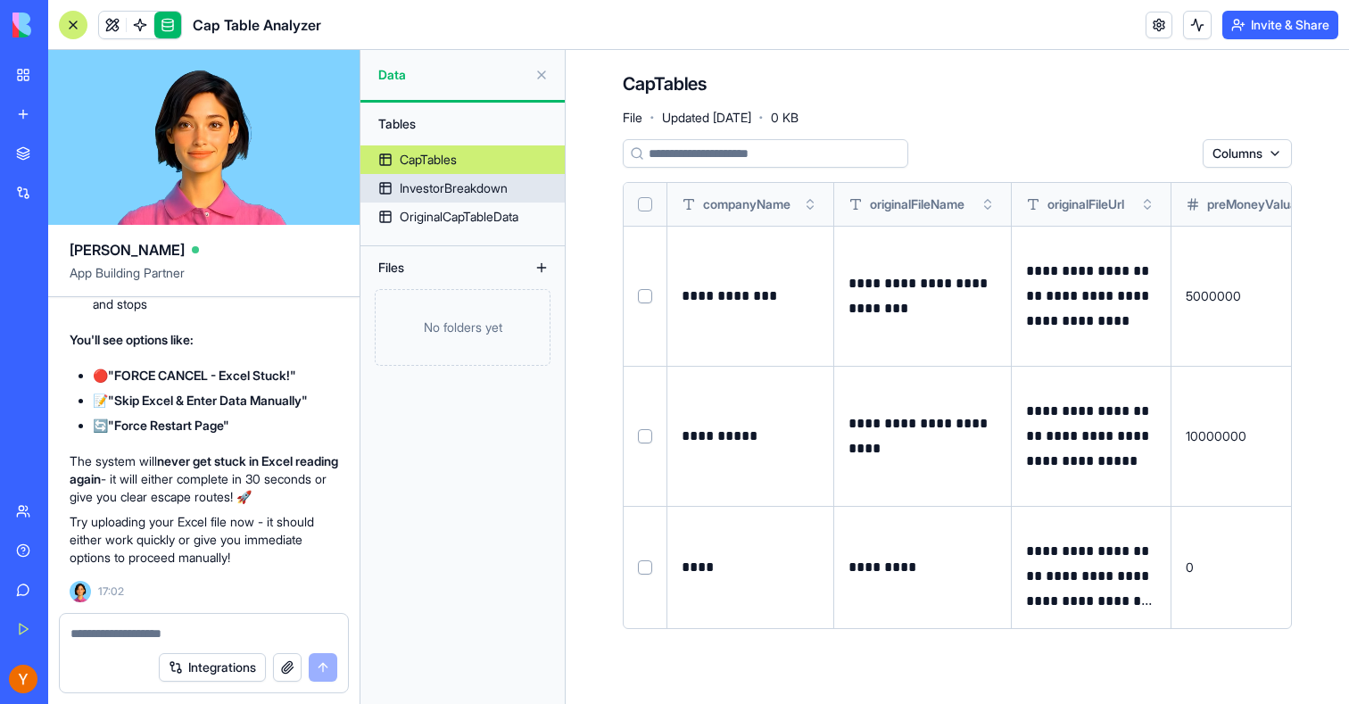
click at [479, 198] on link "InvestorBreakdown" at bounding box center [463, 188] width 204 height 29
click at [421, 189] on div "InvestorBreakdown" at bounding box center [454, 188] width 108 height 18
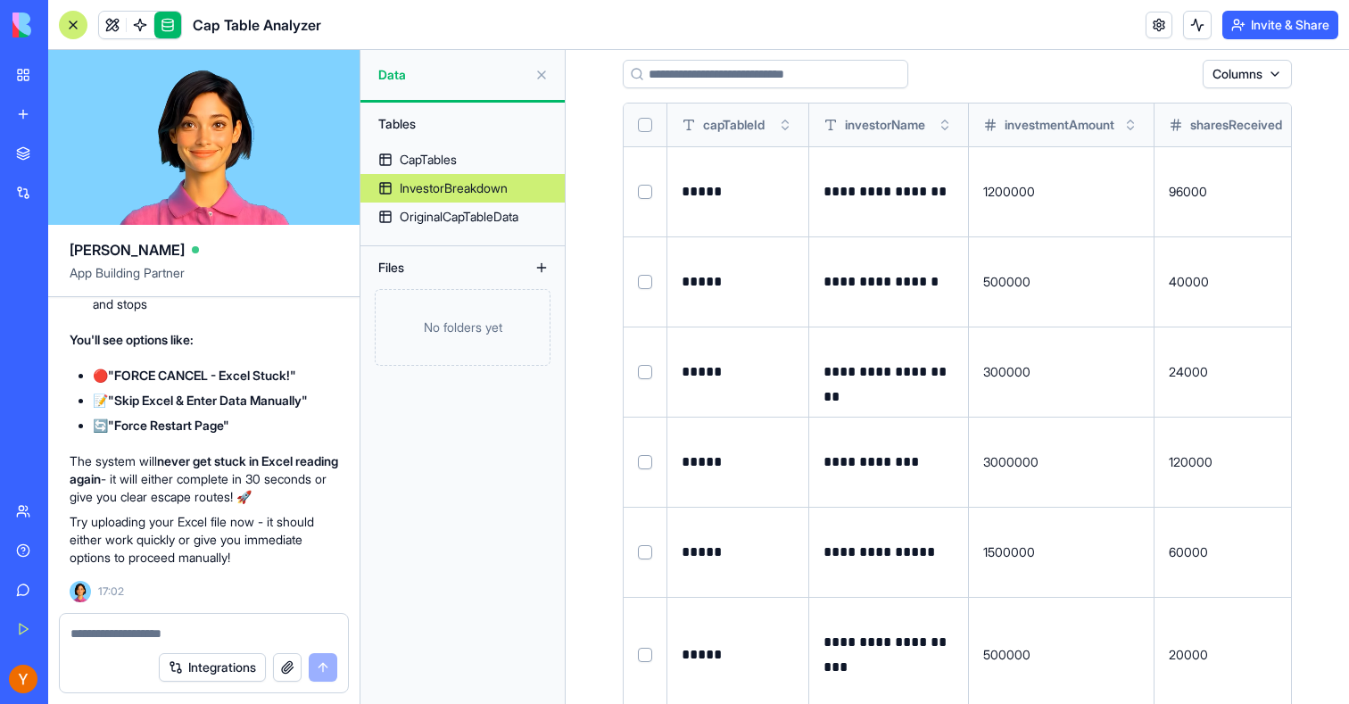
scroll to position [48, 0]
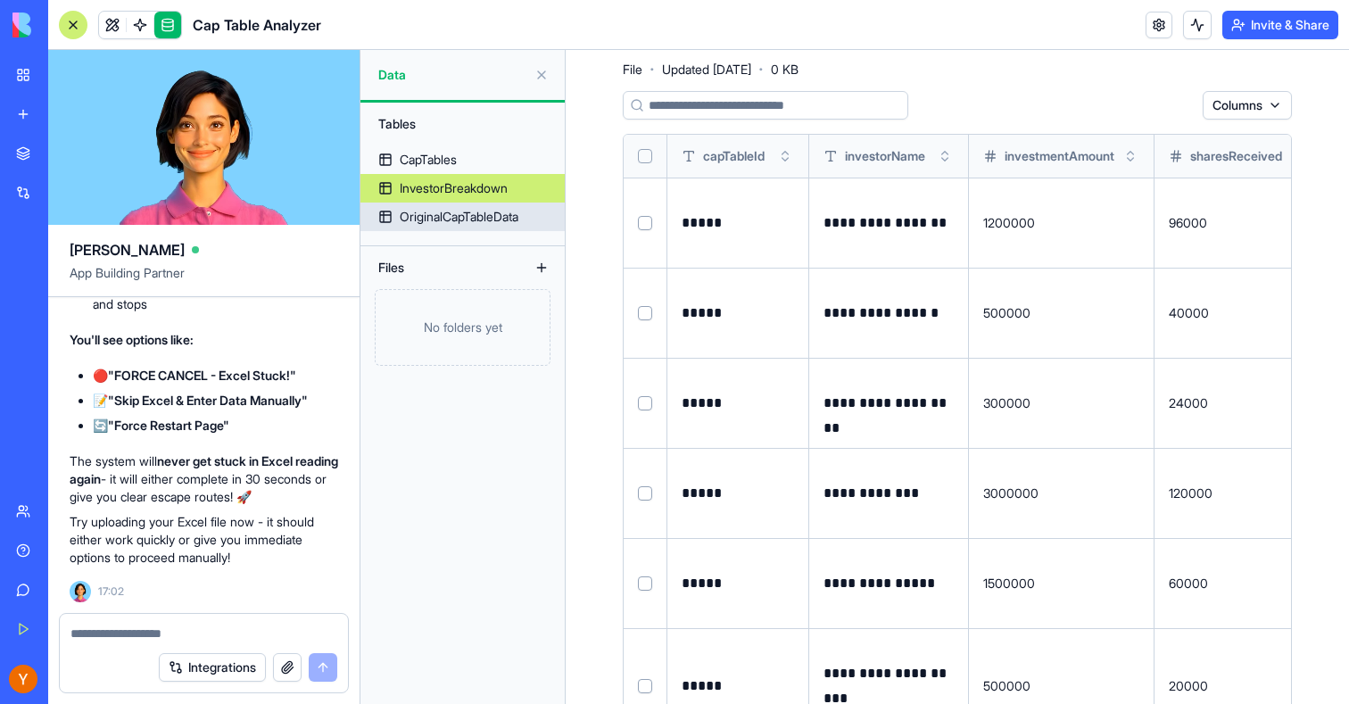
click at [519, 220] on div "OriginalCapTableData" at bounding box center [459, 217] width 119 height 18
click at [454, 218] on div "OriginalCapTableData" at bounding box center [459, 217] width 119 height 18
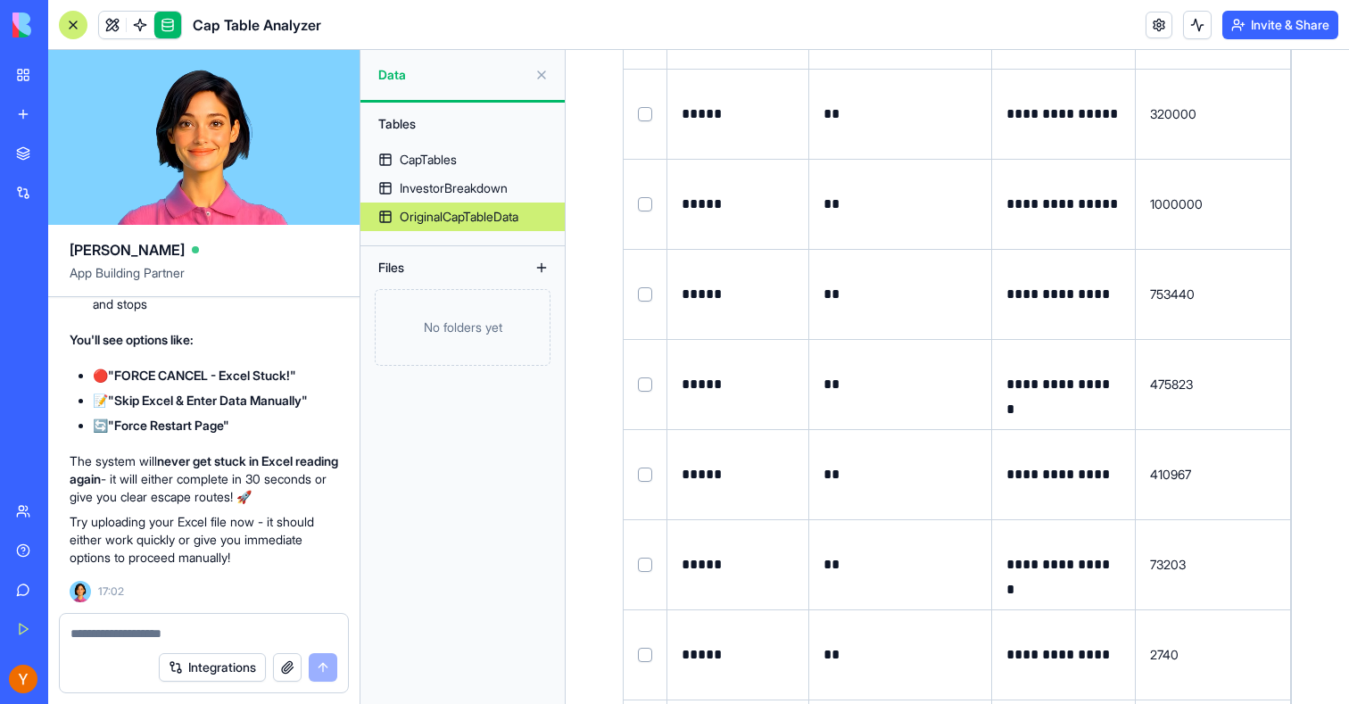
scroll to position [3283, 0]
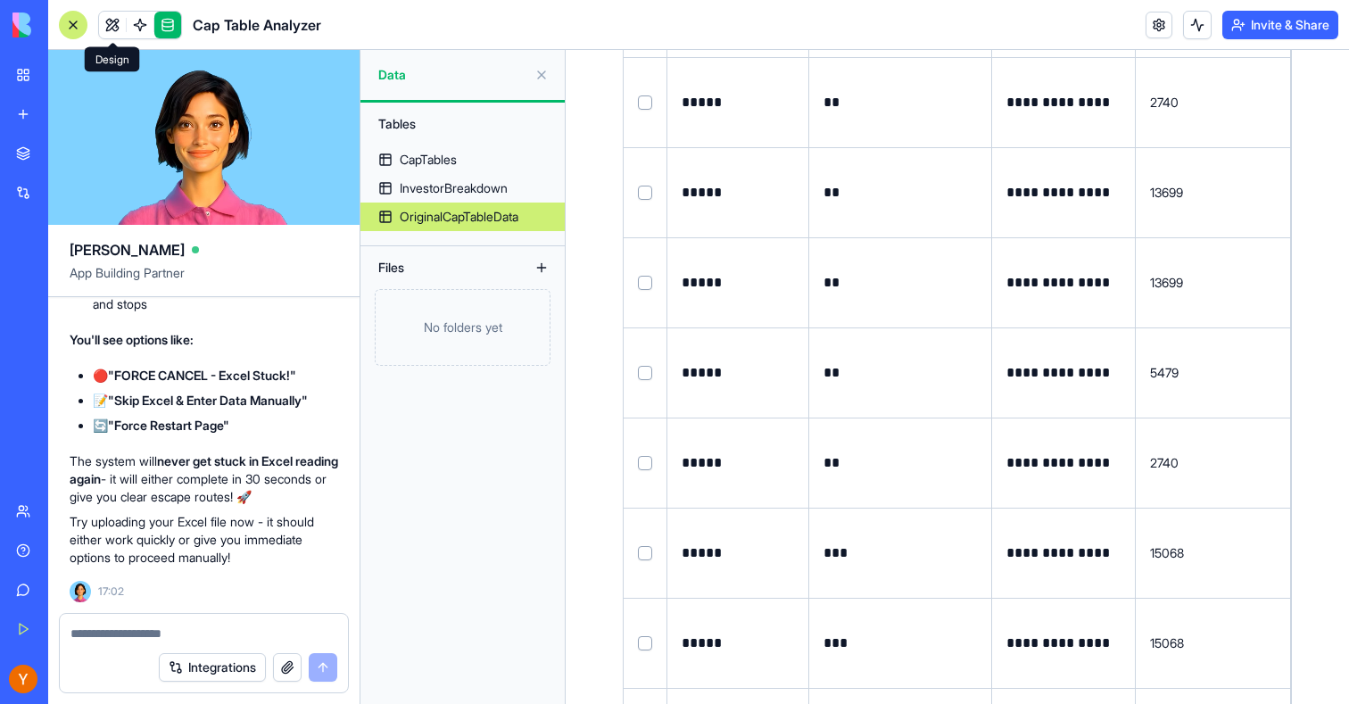
click at [104, 12] on link at bounding box center [112, 25] width 27 height 27
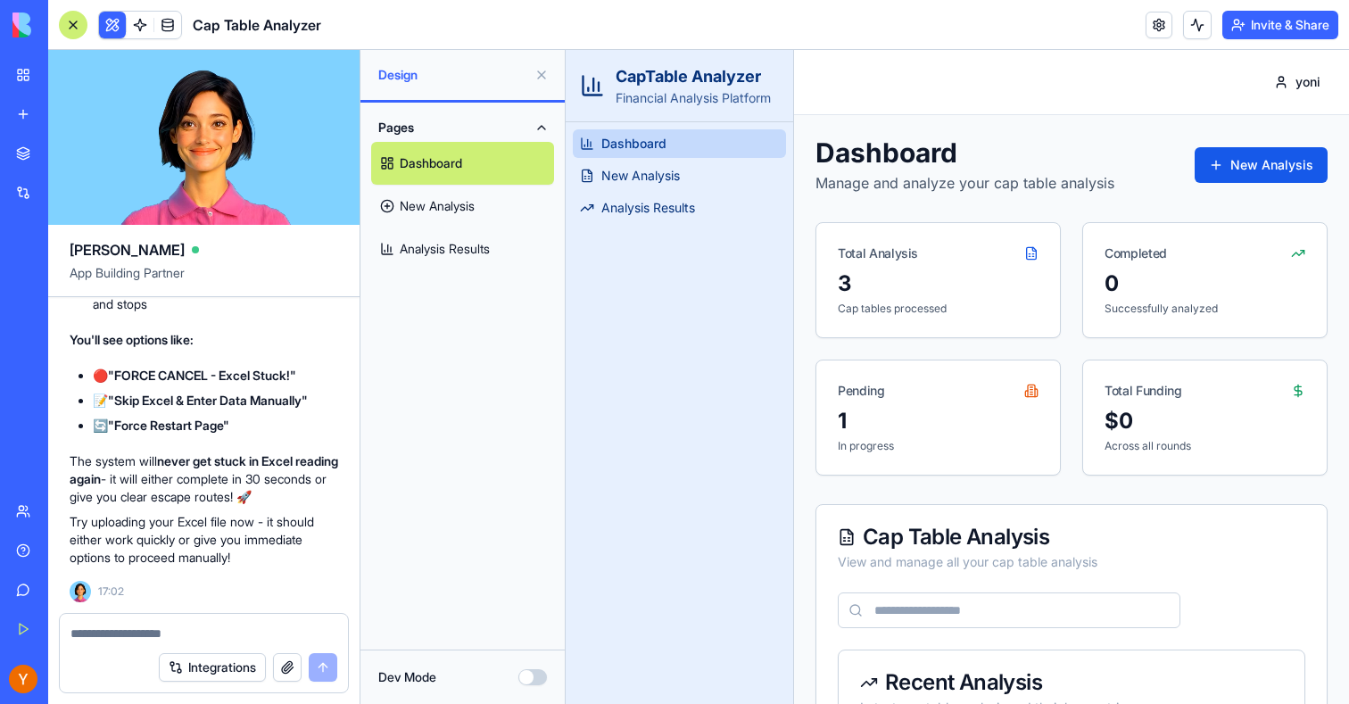
click at [437, 243] on link "Analysis Results" at bounding box center [462, 249] width 183 height 43
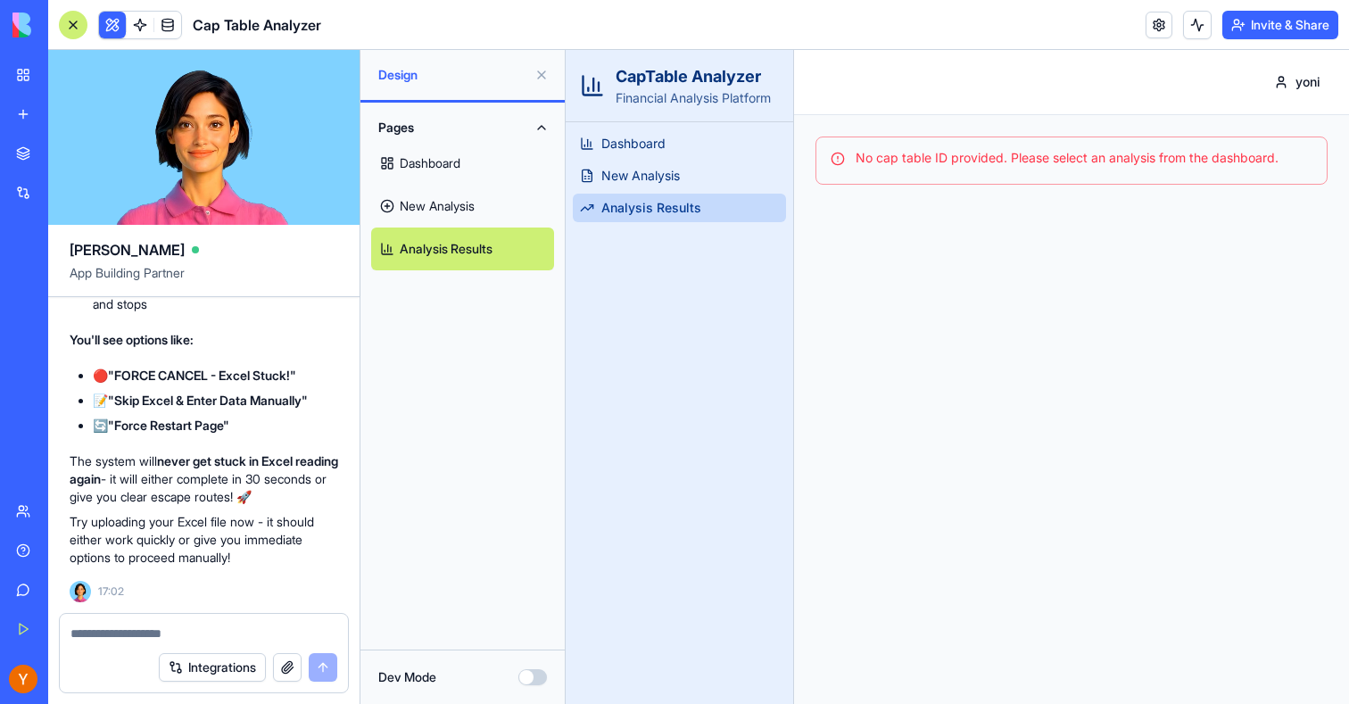
click at [466, 158] on link "Dashboard" at bounding box center [462, 163] width 183 height 43
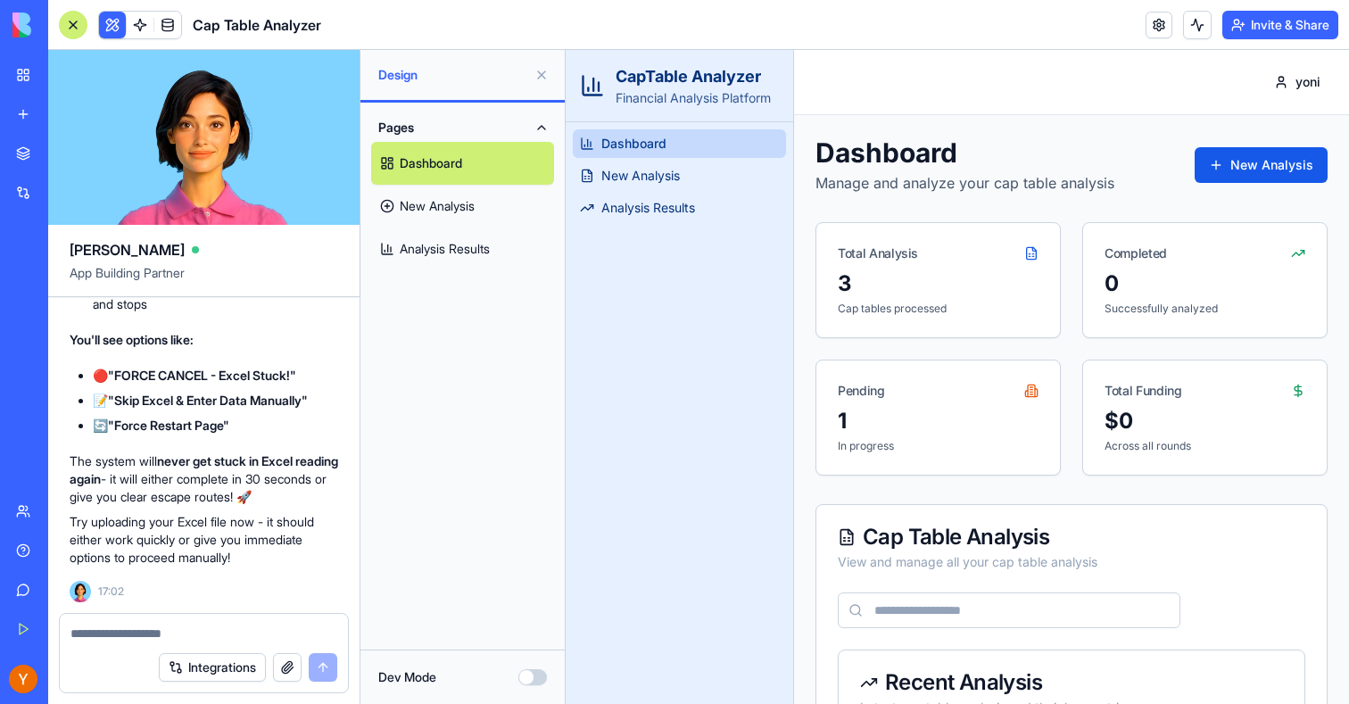
click at [74, 27] on div at bounding box center [73, 25] width 29 height 29
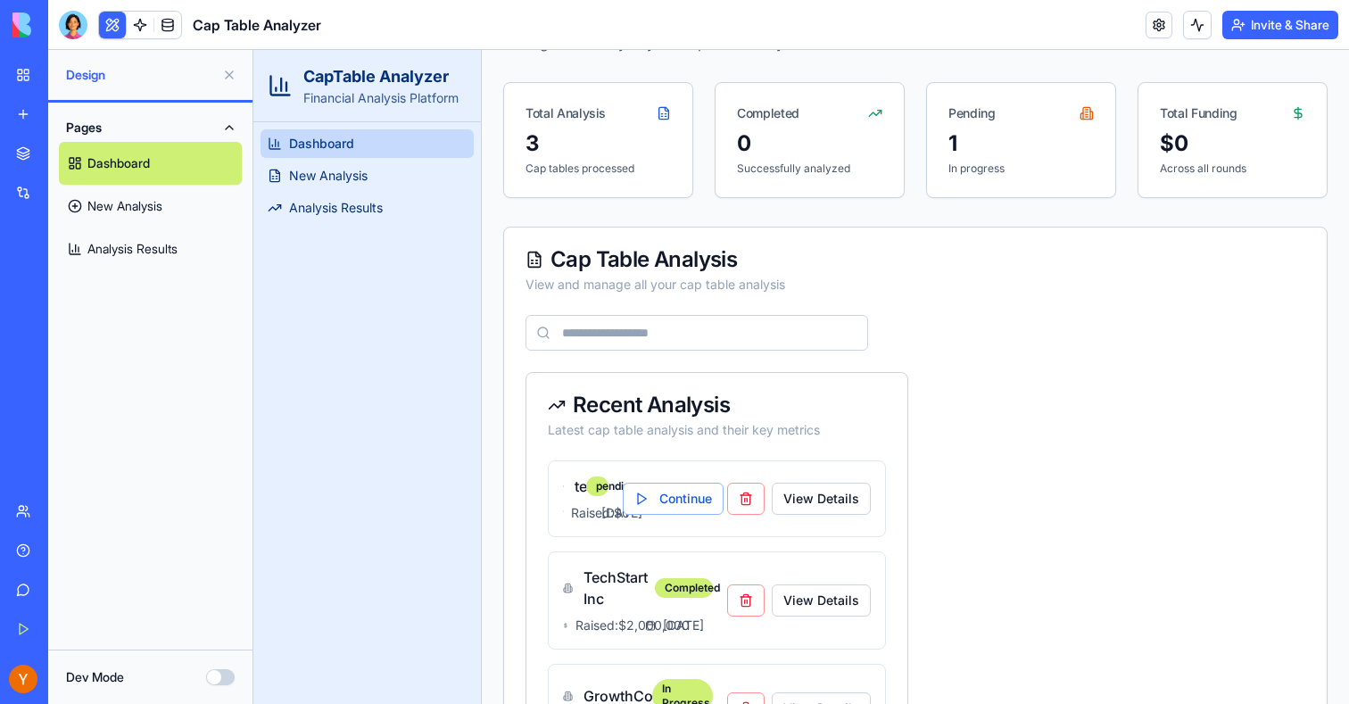
scroll to position [143, 0]
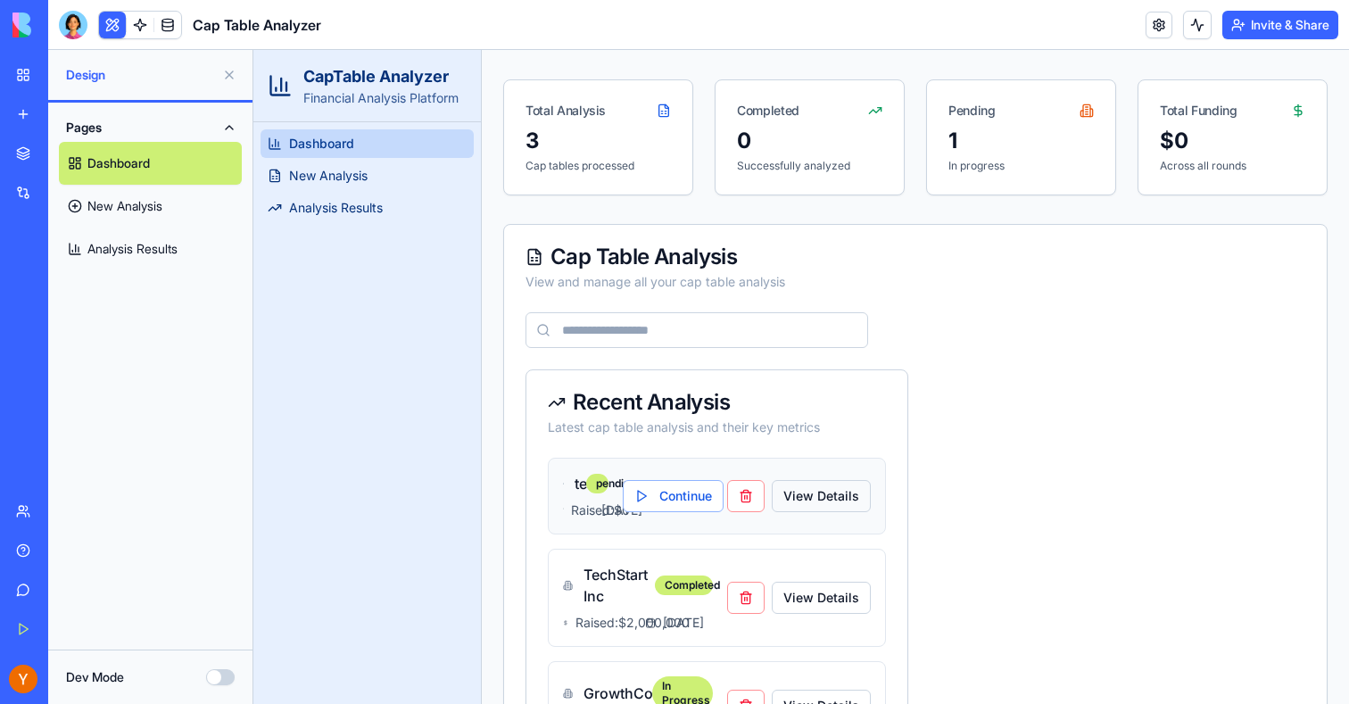
click at [808, 512] on button "View Details" at bounding box center [821, 496] width 99 height 32
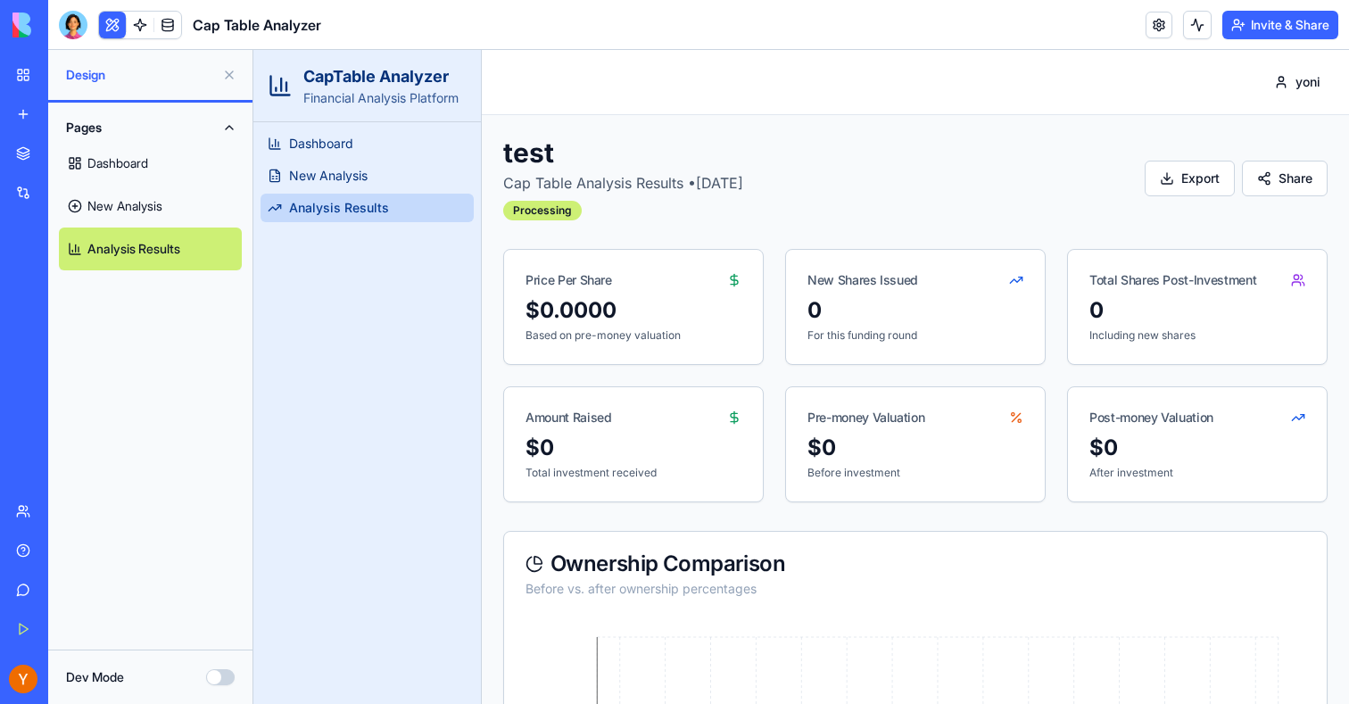
click at [349, 213] on span "Analysis Results" at bounding box center [339, 208] width 100 height 18
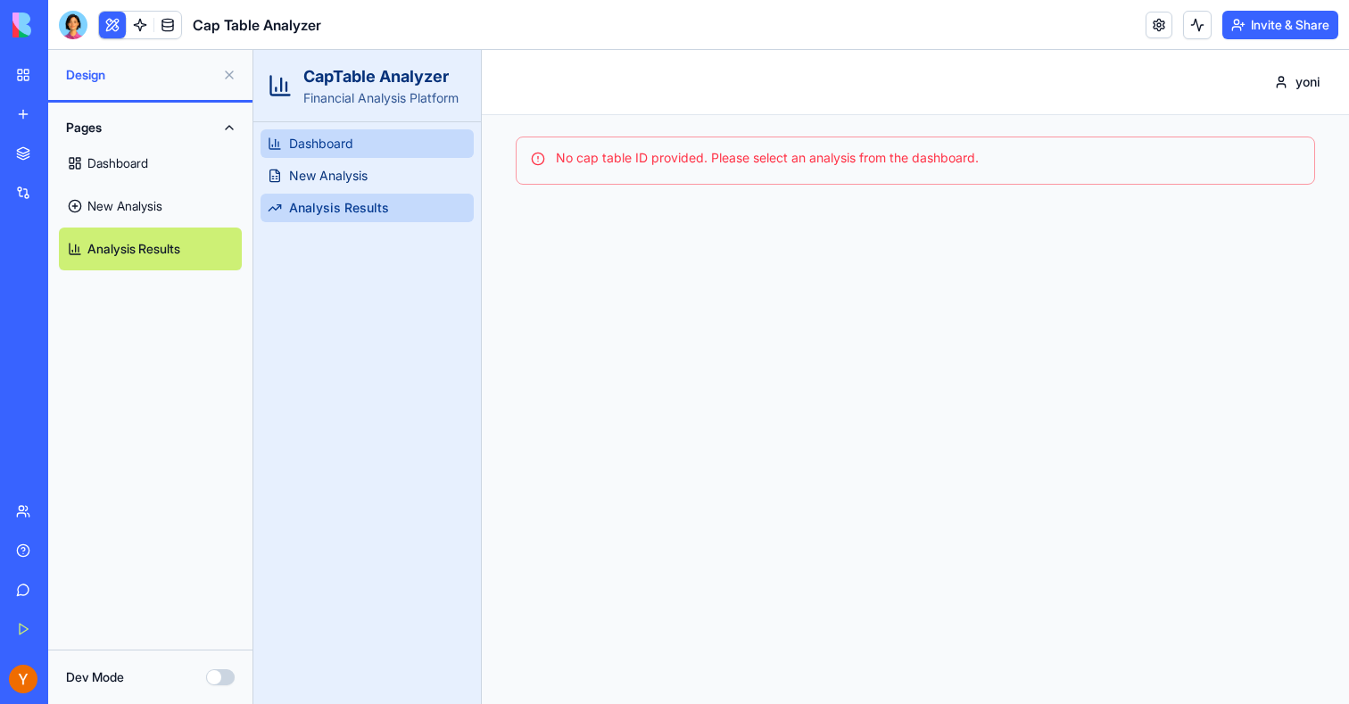
click at [370, 150] on link "Dashboard" at bounding box center [367, 143] width 213 height 29
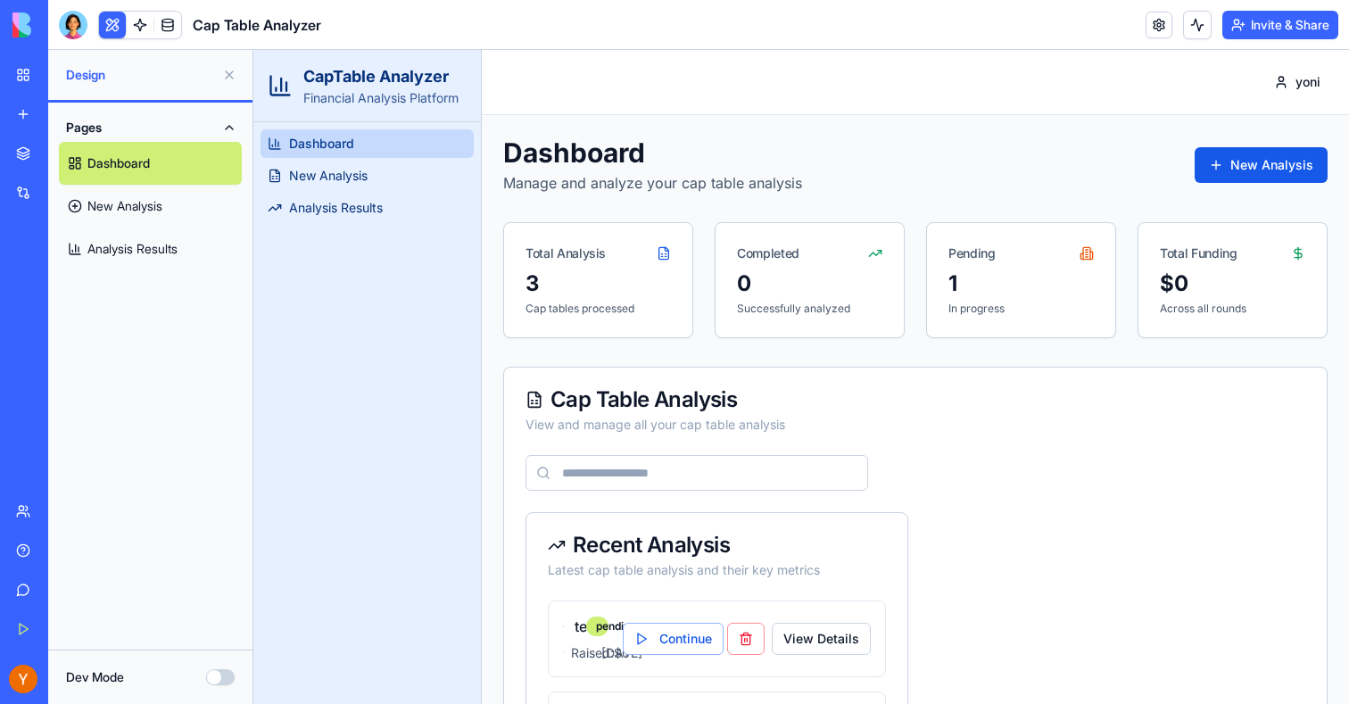
scroll to position [327, 0]
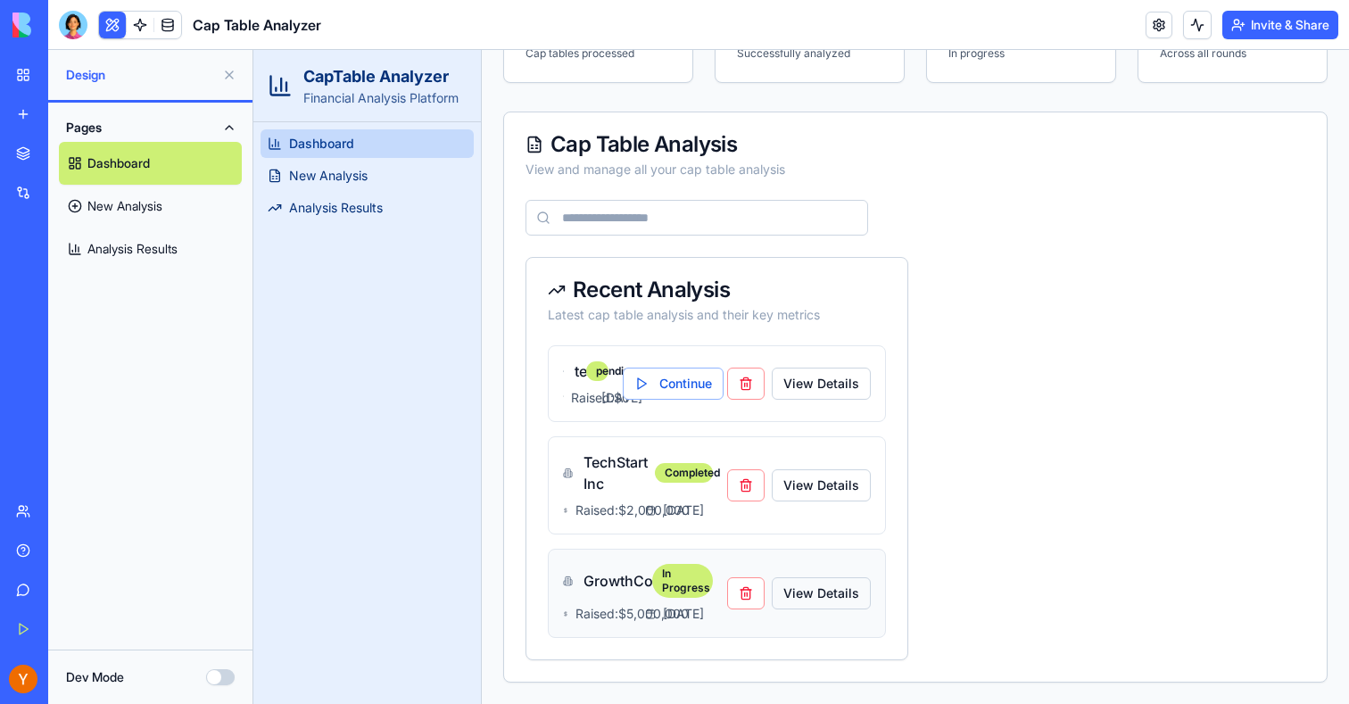
click at [816, 579] on button "View Details" at bounding box center [821, 593] width 99 height 32
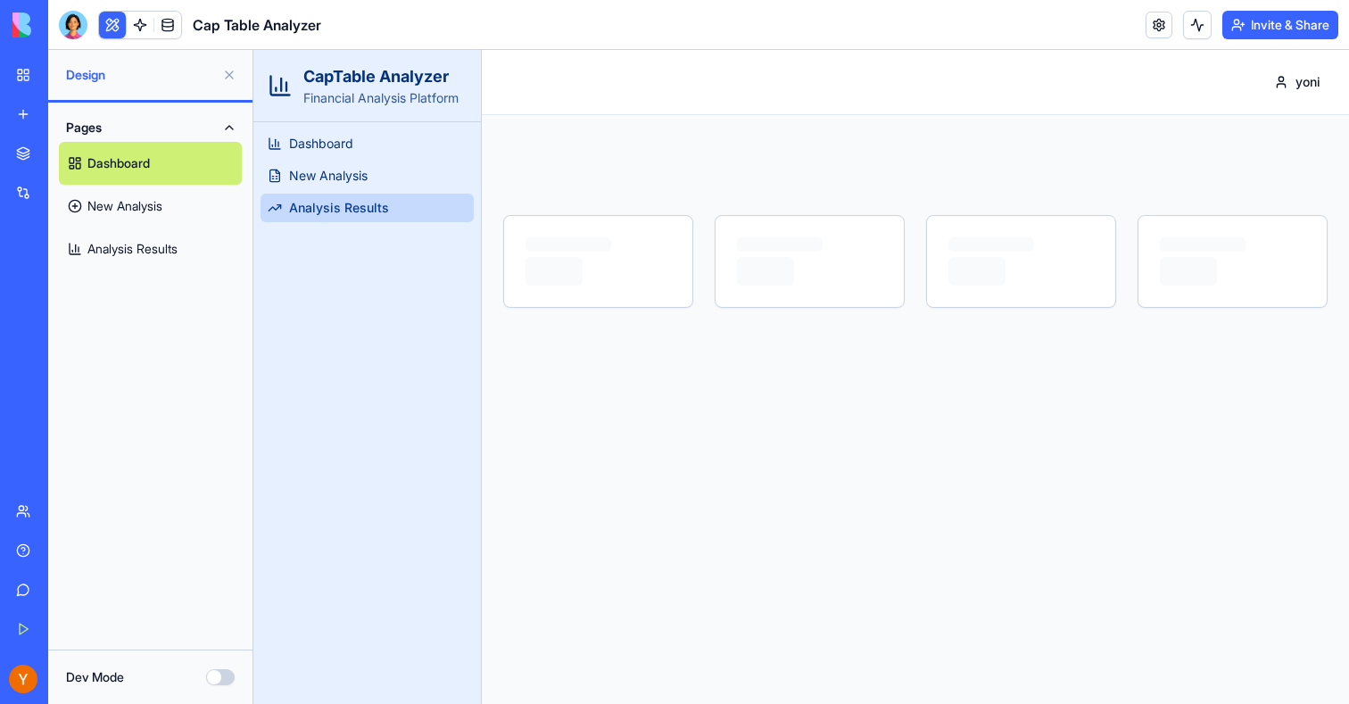
scroll to position [0, 0]
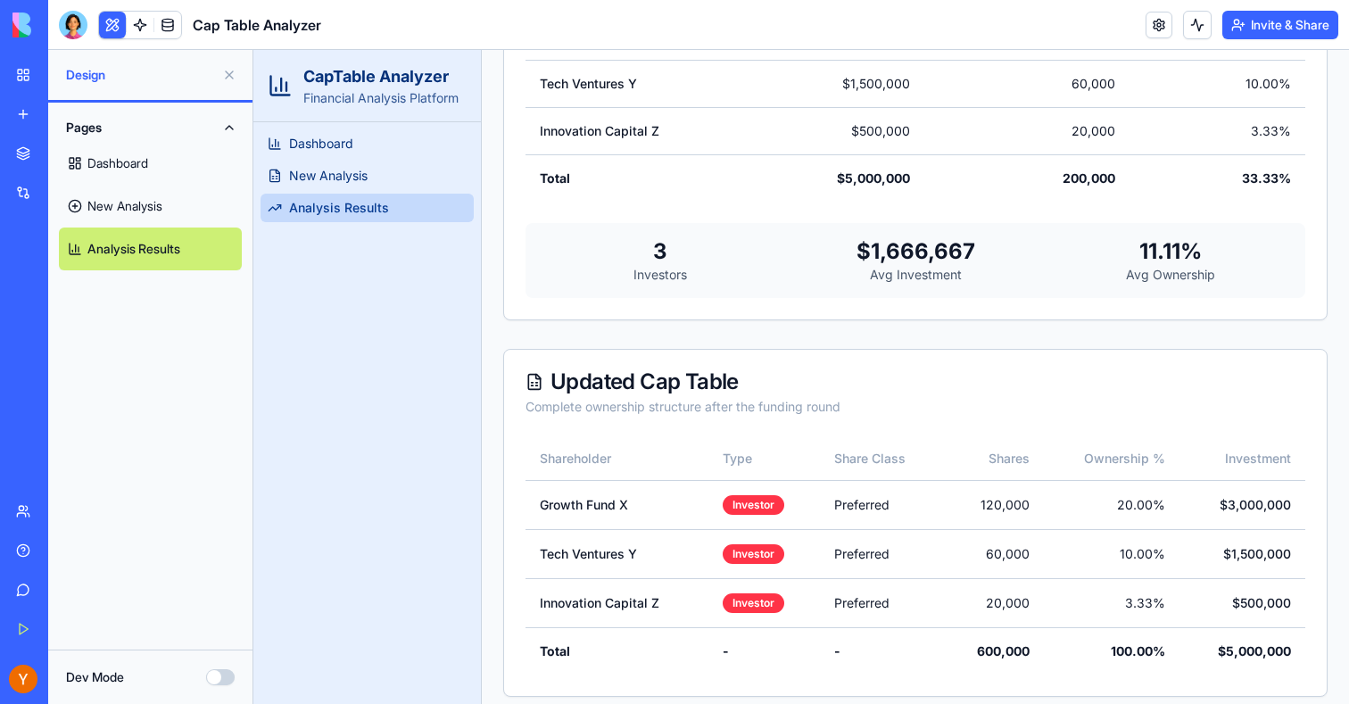
scroll to position [1230, 0]
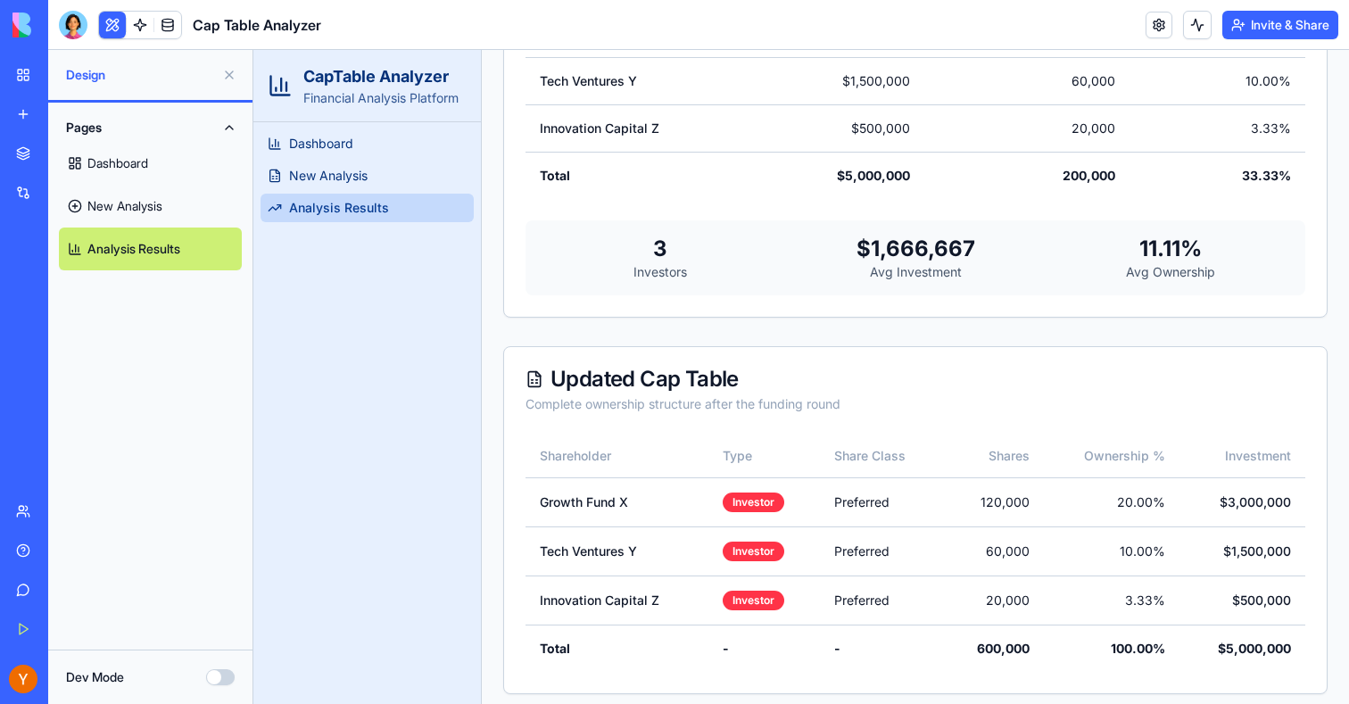
click at [143, 260] on link "Analysis Results" at bounding box center [150, 249] width 183 height 43
click at [354, 217] on link "Analysis Results" at bounding box center [367, 208] width 213 height 29
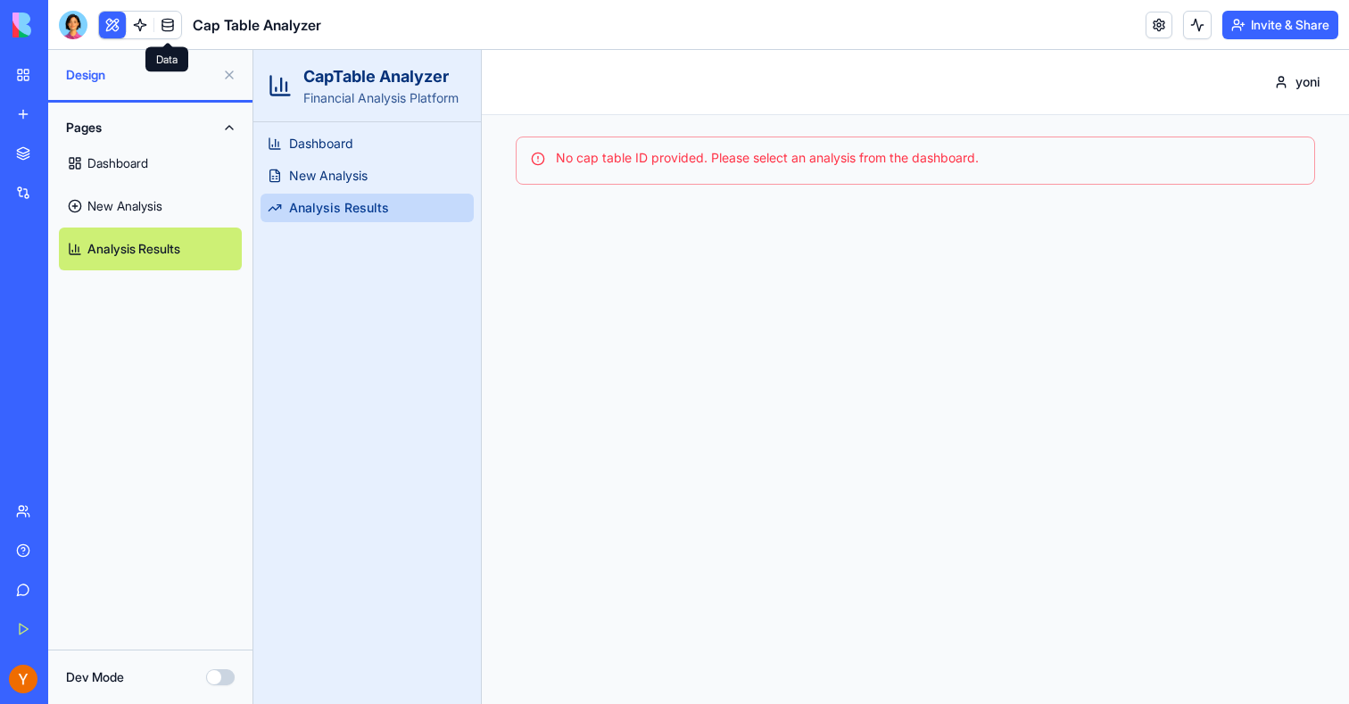
click at [173, 22] on link at bounding box center [167, 25] width 27 height 27
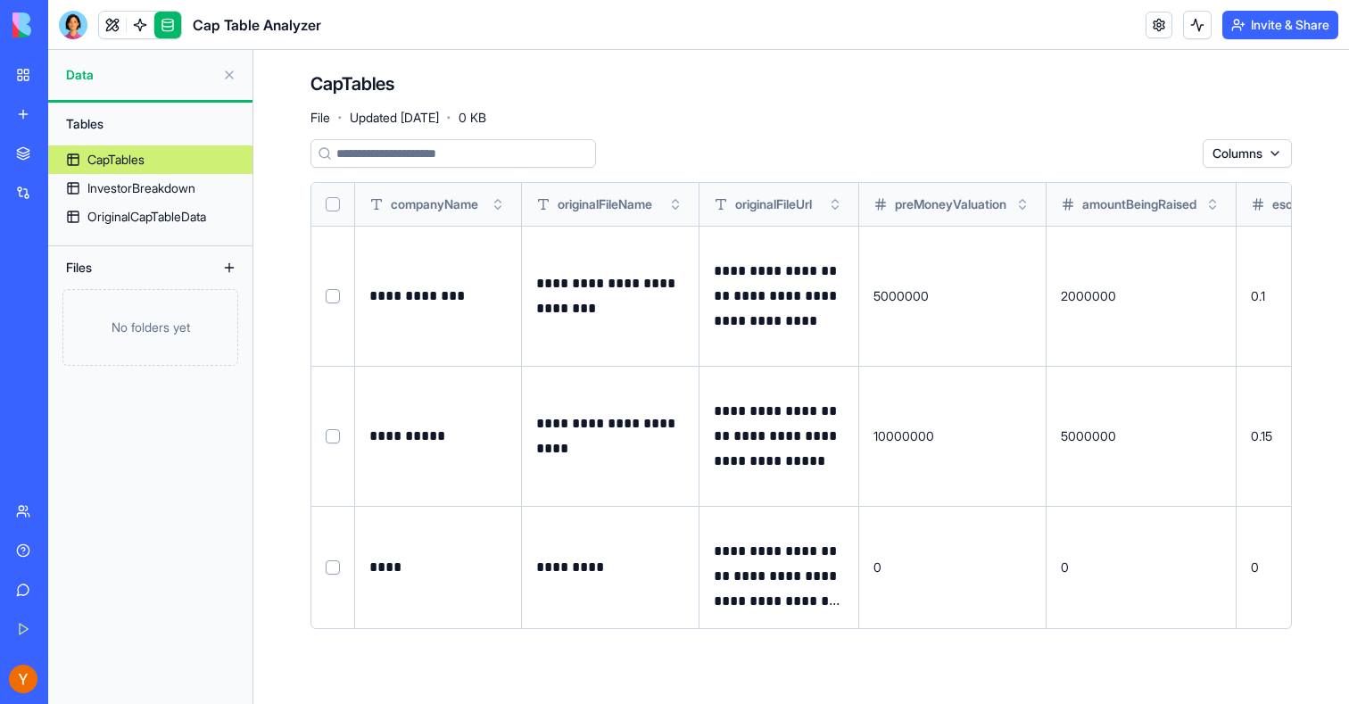
click at [0, 0] on button at bounding box center [0, 0] width 0 height 0
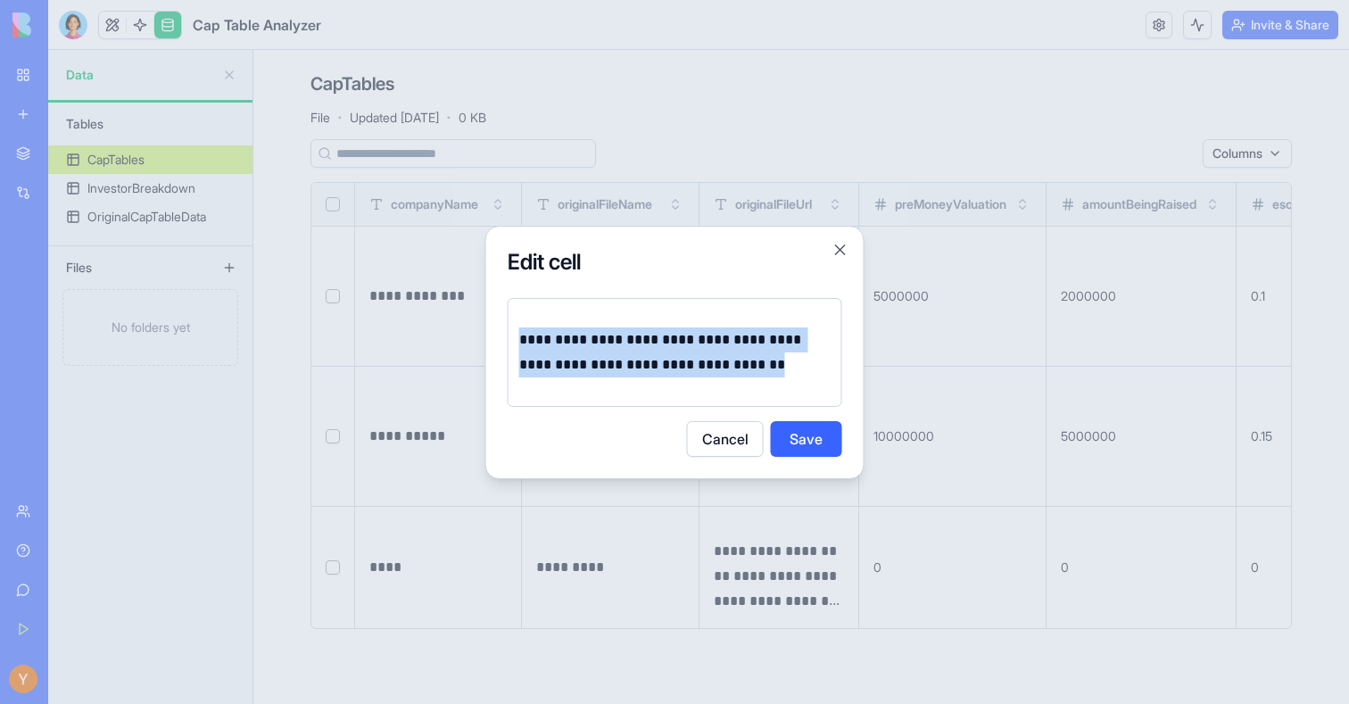
drag, startPoint x: 773, startPoint y: 365, endPoint x: 509, endPoint y: 351, distance: 264.6
click at [509, 351] on div "**********" at bounding box center [675, 352] width 335 height 109
copy p "**********"
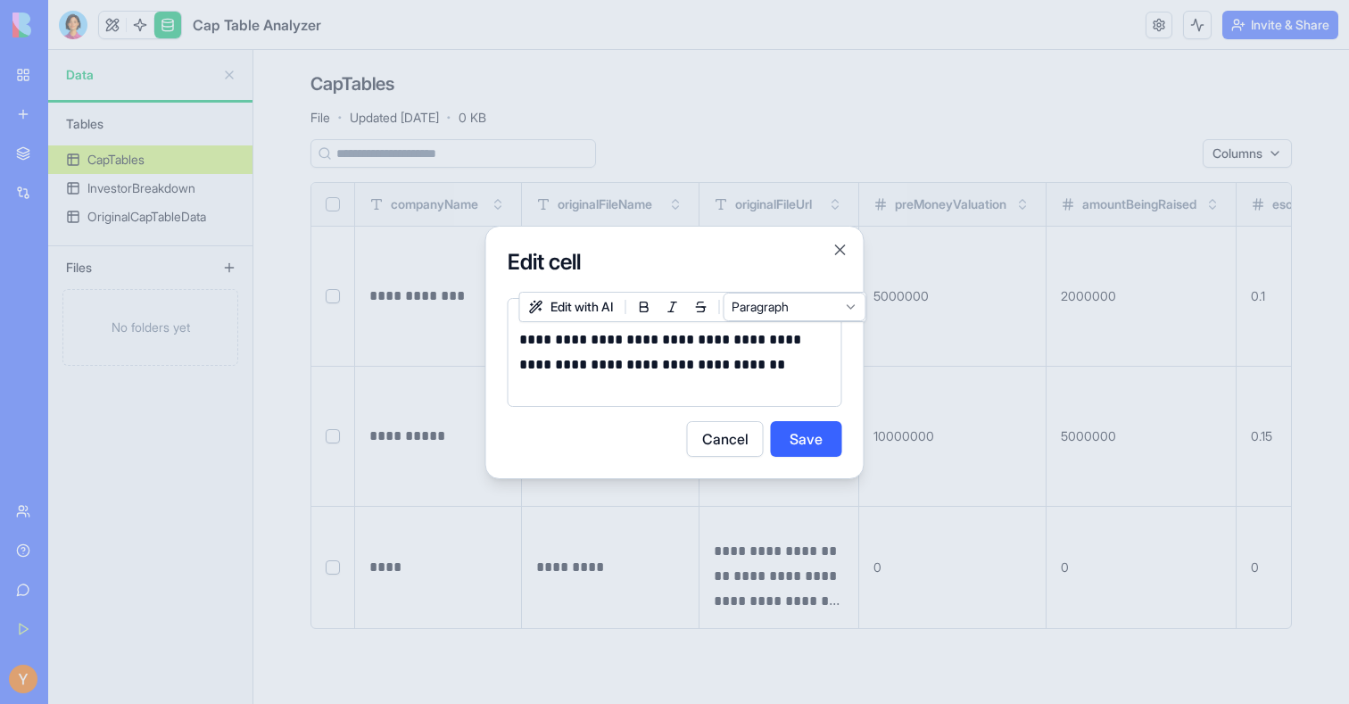
click at [497, 100] on div at bounding box center [674, 352] width 1349 height 704
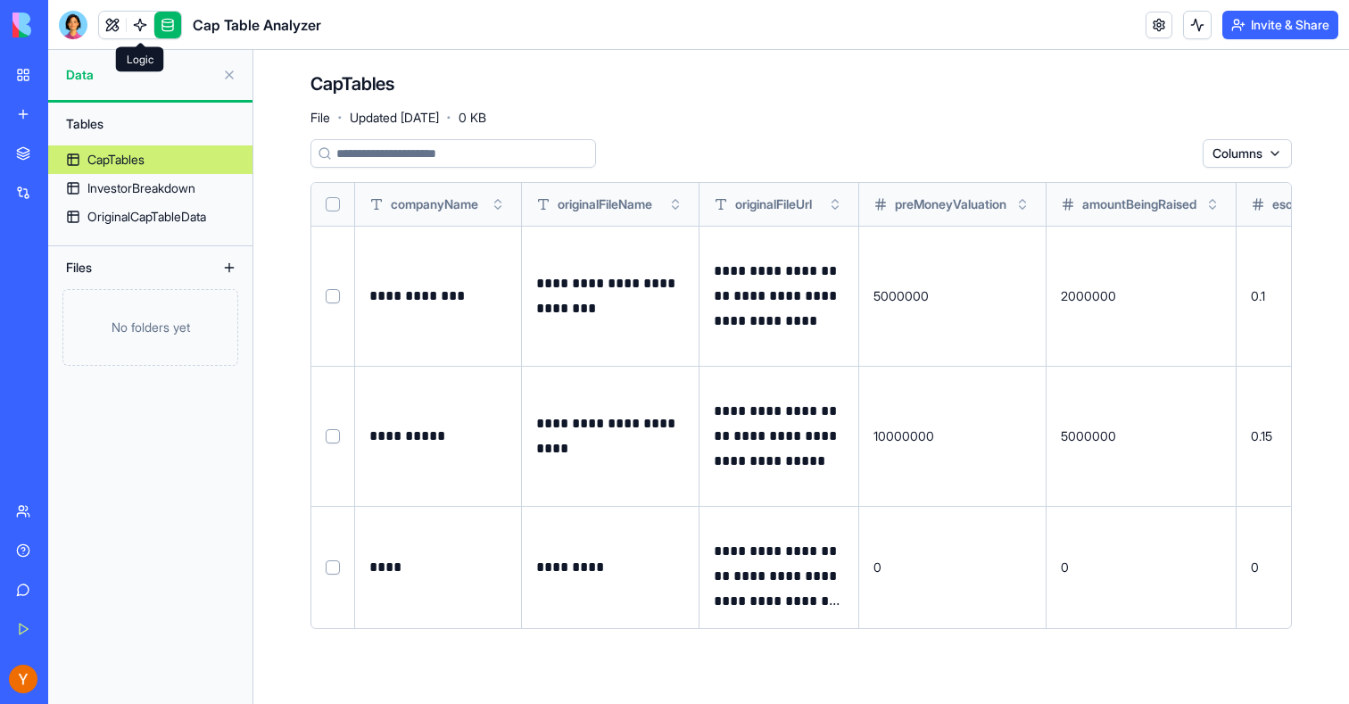
click at [143, 27] on link at bounding box center [140, 25] width 27 height 27
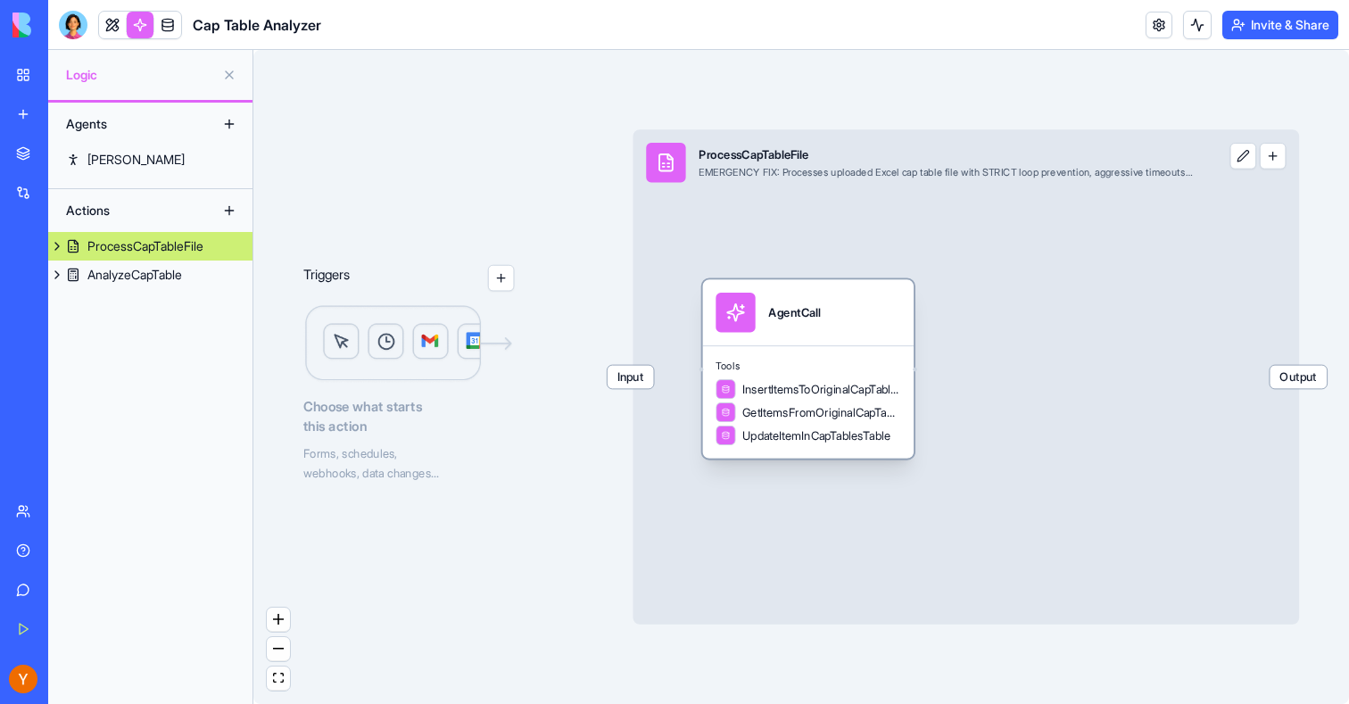
click at [800, 344] on div "AgentCall" at bounding box center [809, 312] width 212 height 66
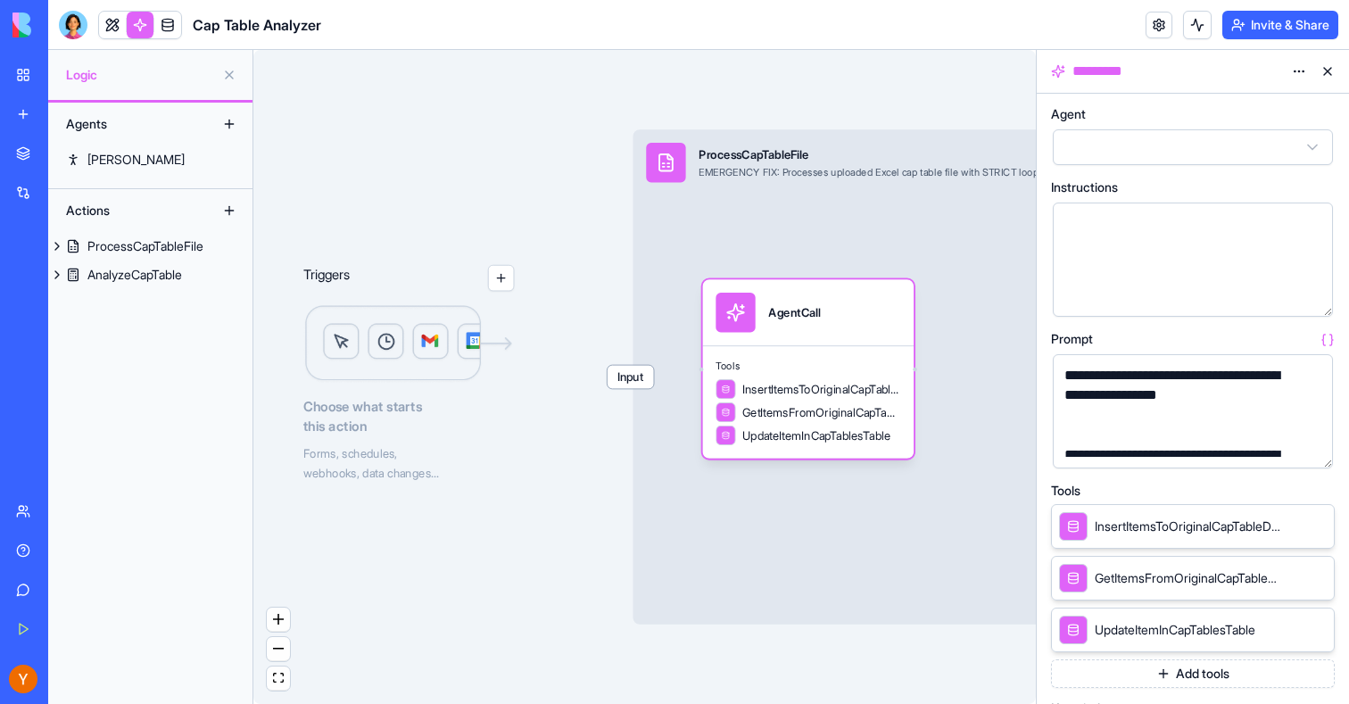
click at [1317, 454] on button "button" at bounding box center [1315, 450] width 29 height 29
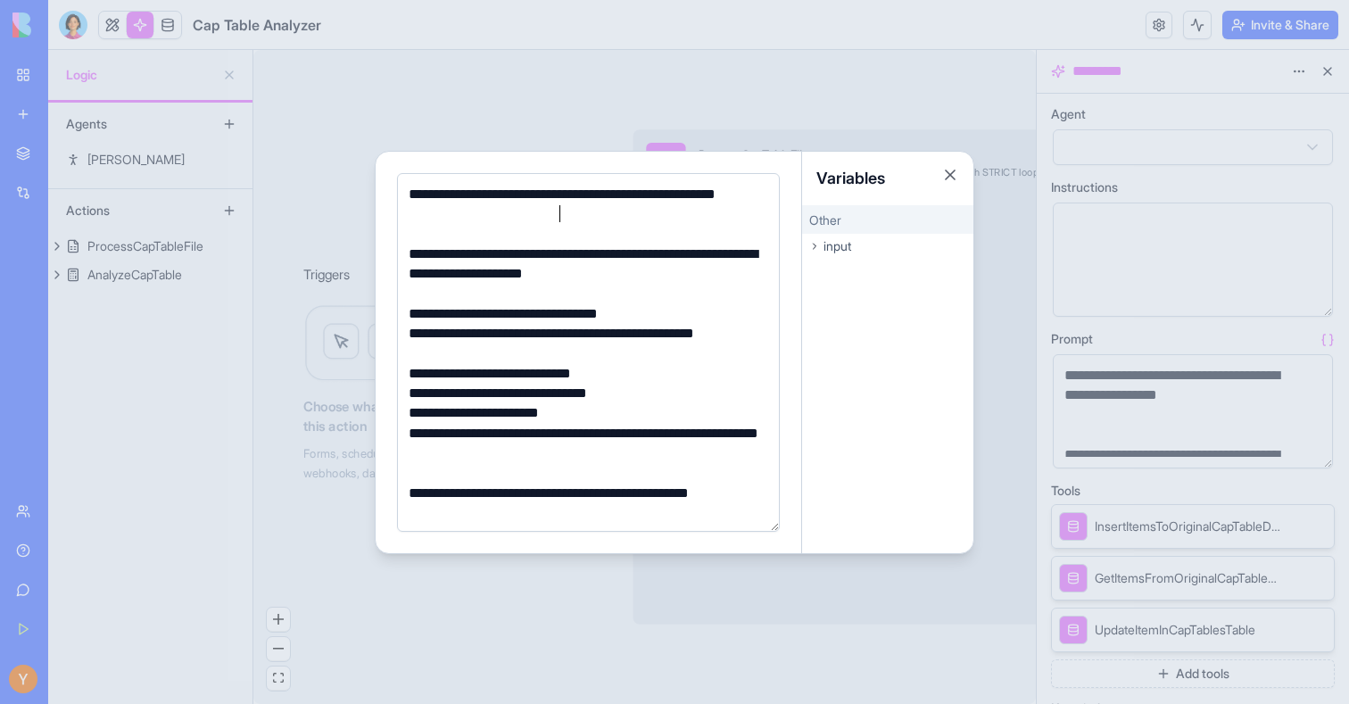
click at [583, 214] on div "**********" at bounding box center [585, 205] width 365 height 40
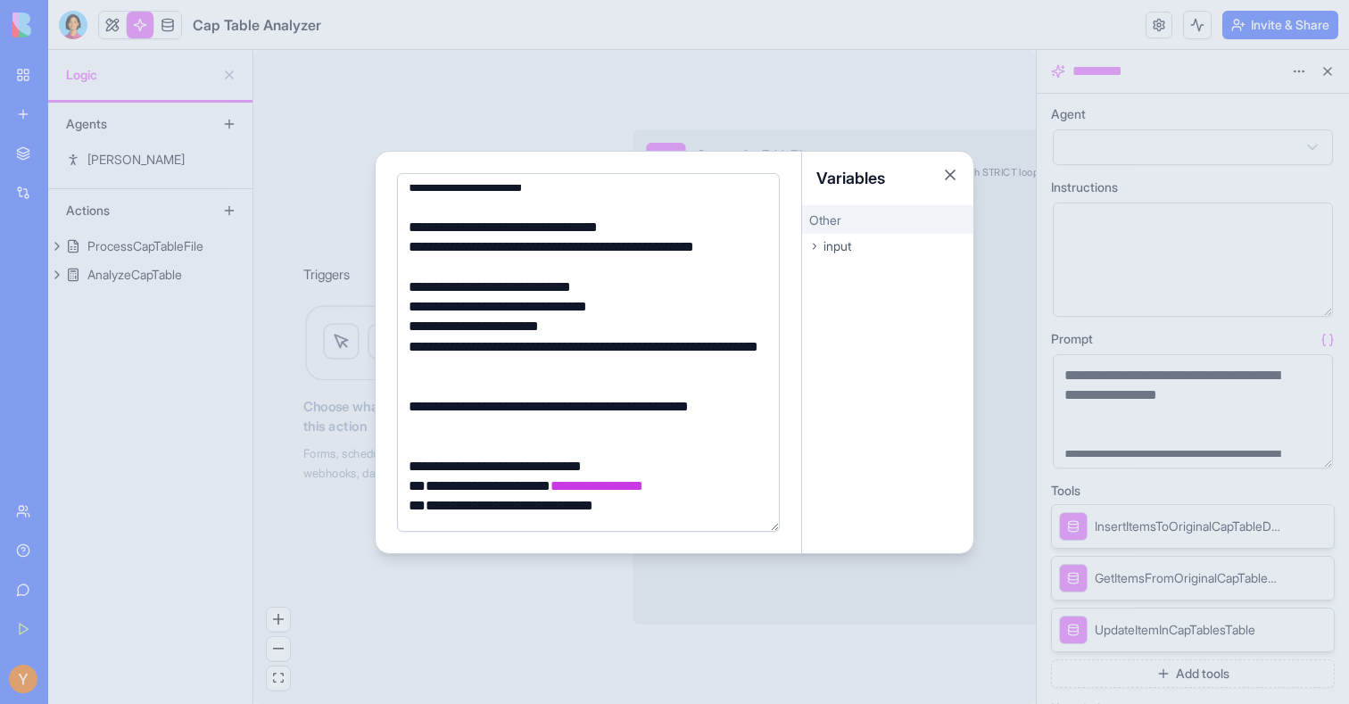
scroll to position [90, 0]
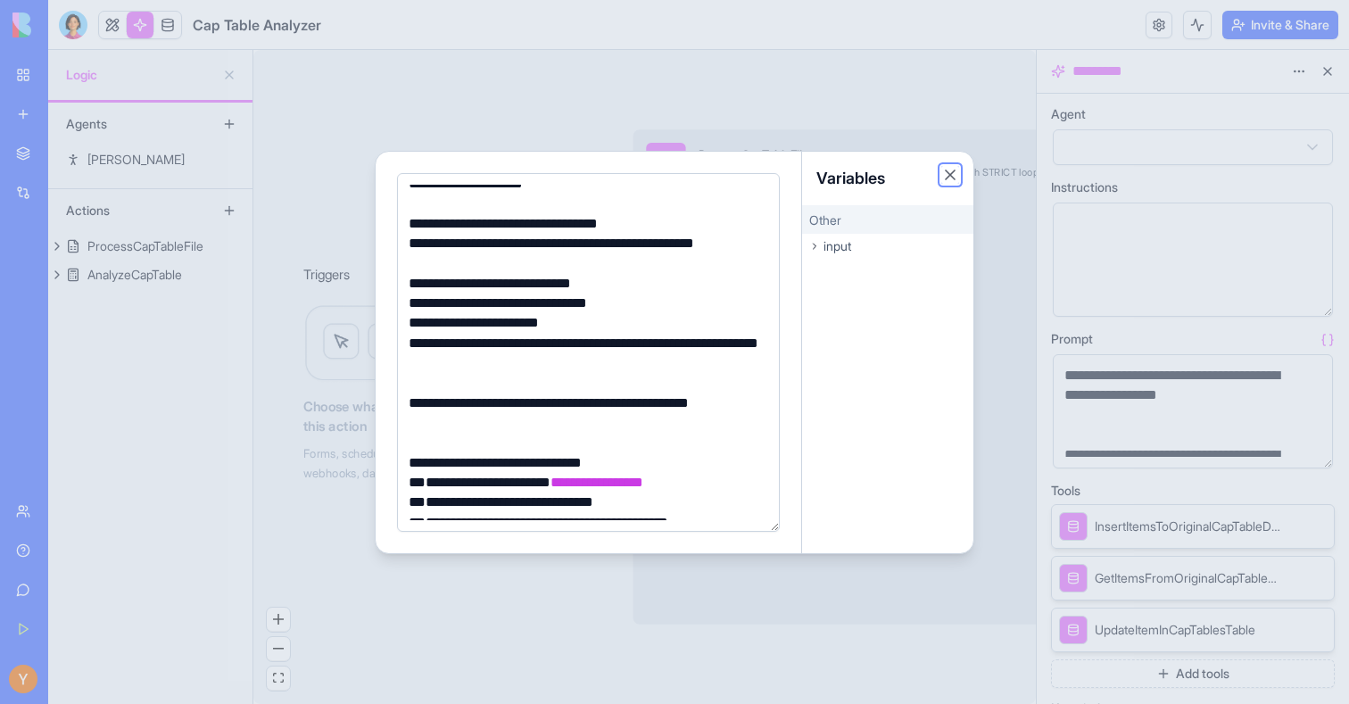
click at [951, 174] on button "Close" at bounding box center [951, 175] width 18 height 18
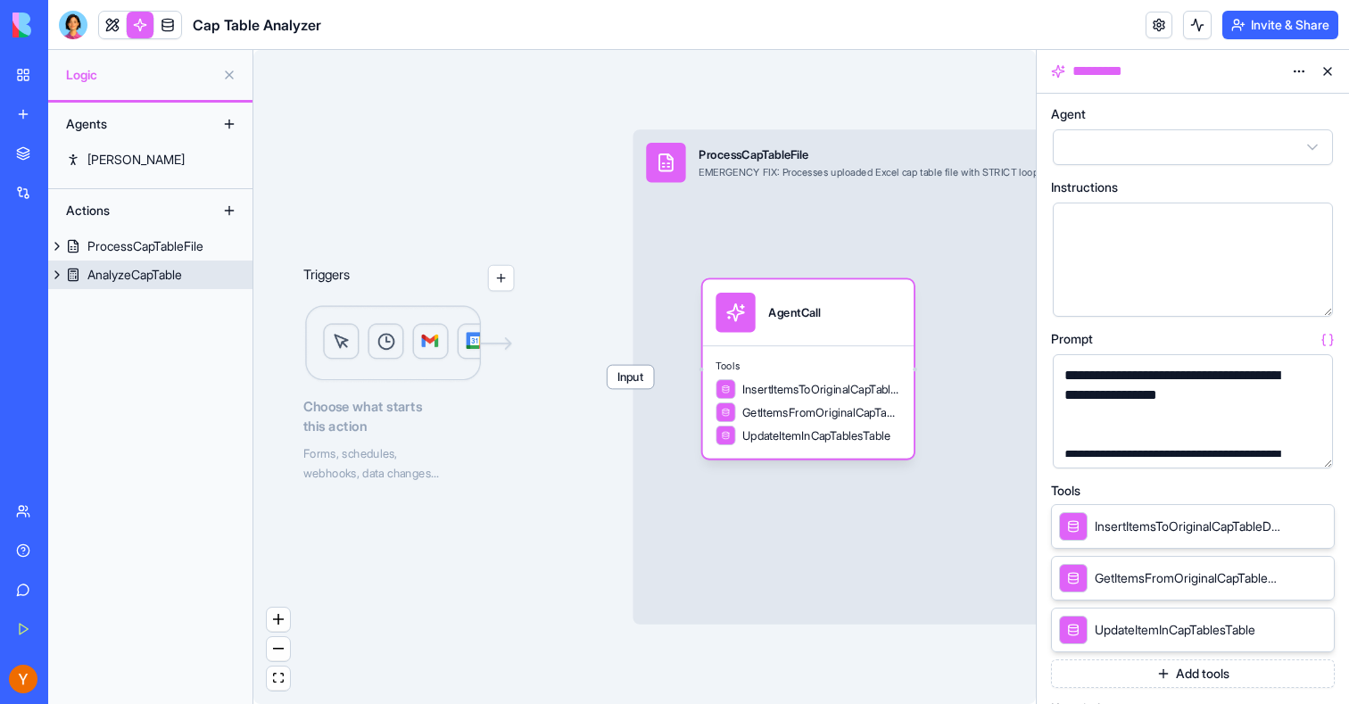
click at [106, 265] on link "AnalyzeCapTable" at bounding box center [150, 275] width 204 height 29
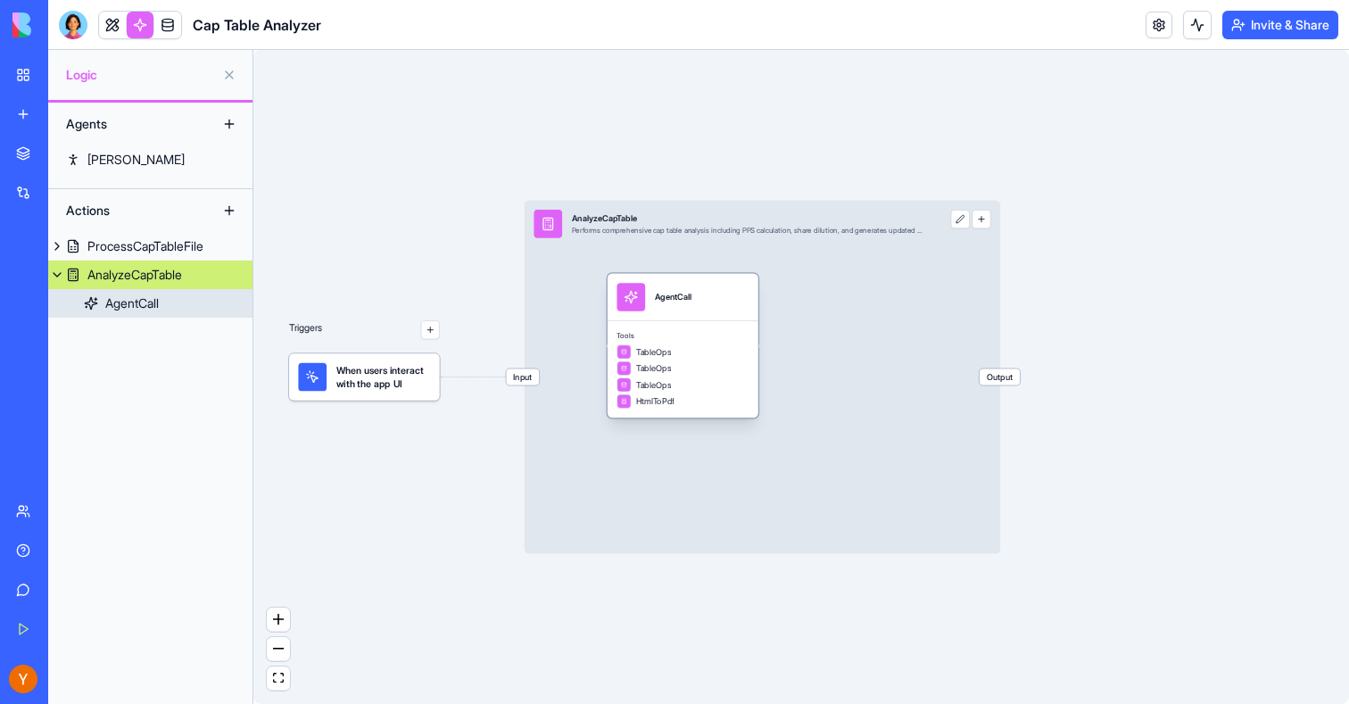
click at [672, 355] on span "TableOps" at bounding box center [654, 352] width 36 height 12
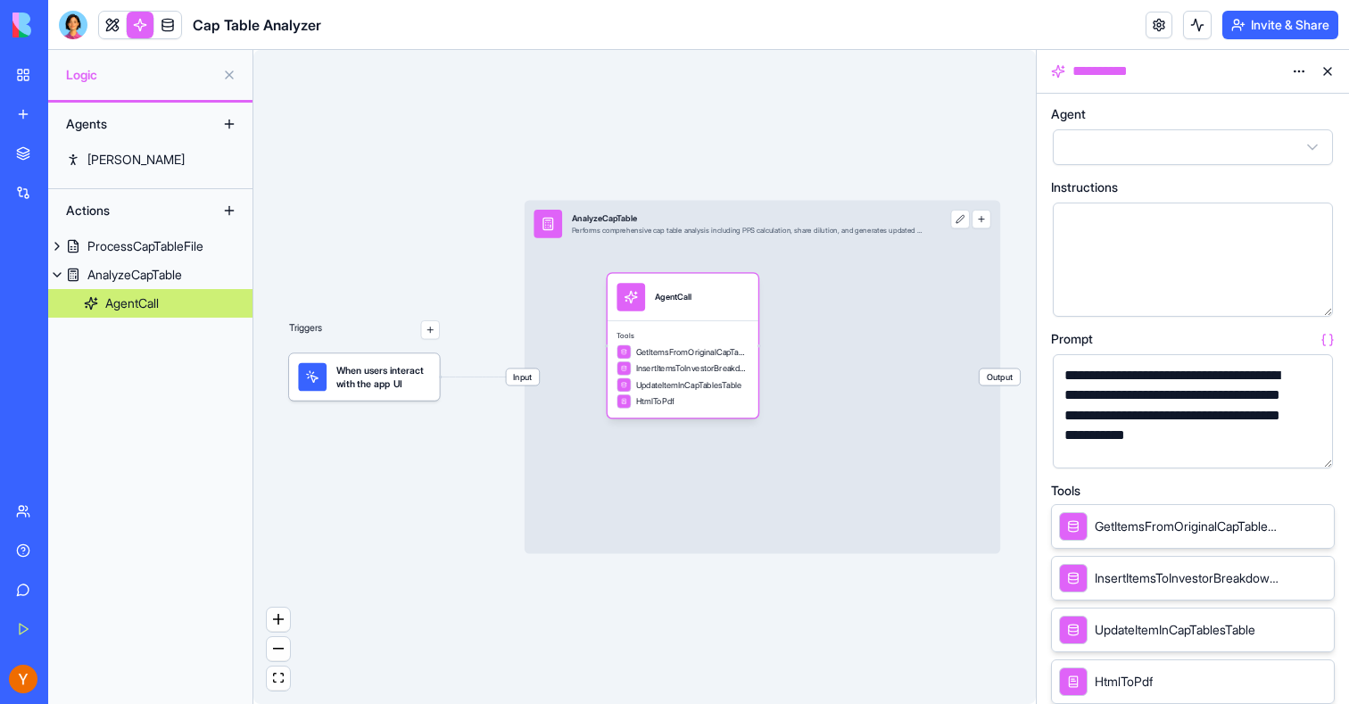
click at [1316, 452] on button "button" at bounding box center [1315, 450] width 29 height 29
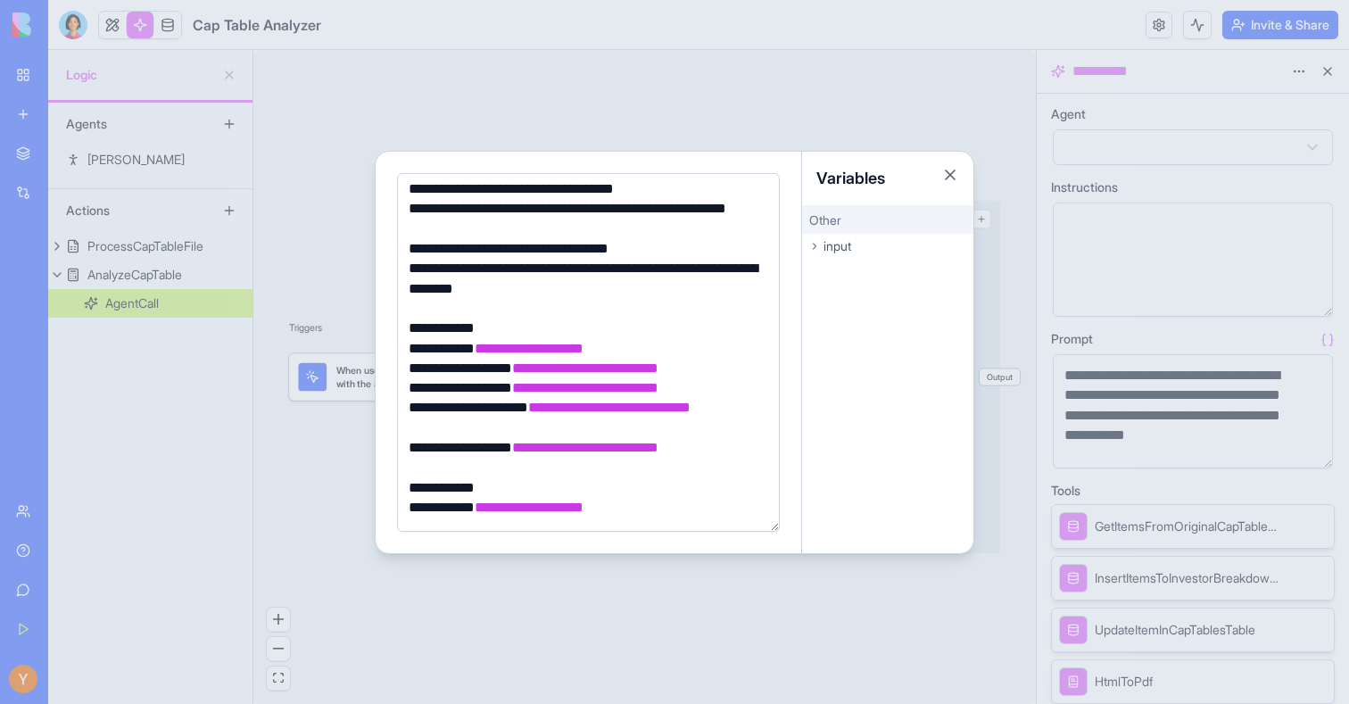
scroll to position [924, 0]
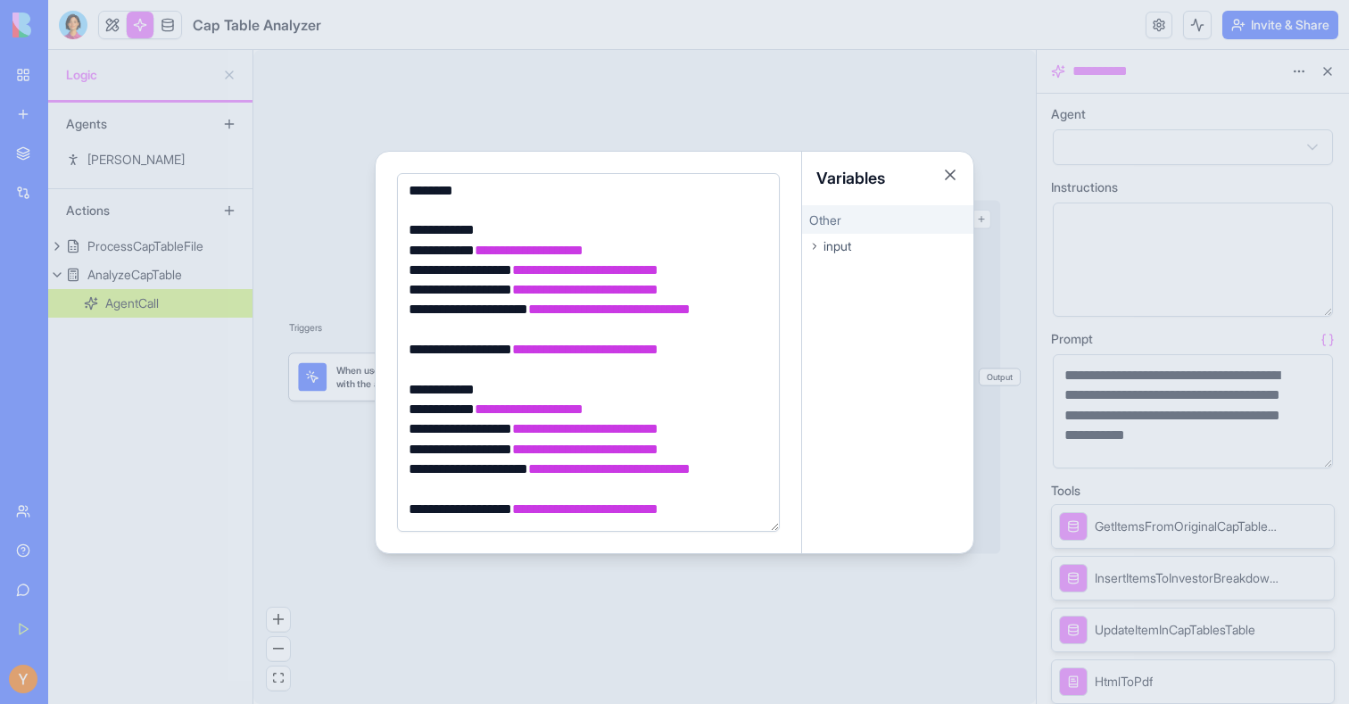
click at [579, 70] on div at bounding box center [674, 352] width 1349 height 704
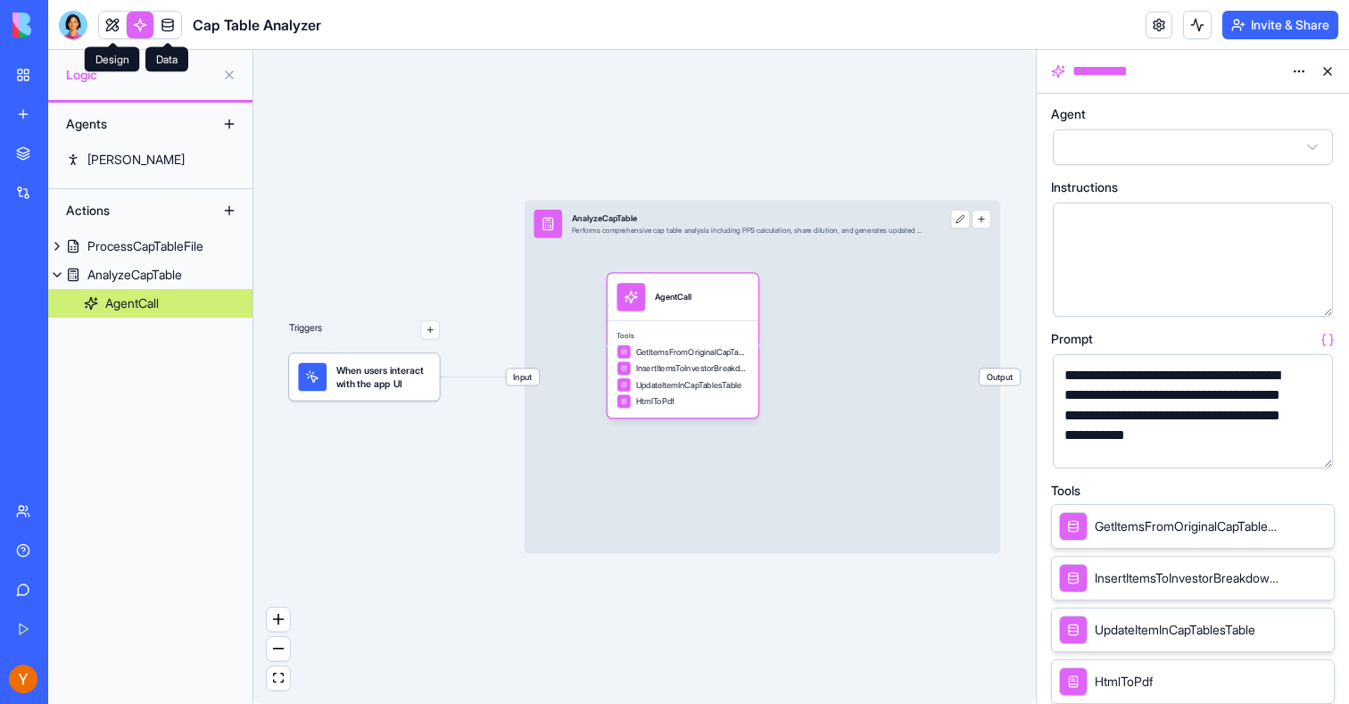
click at [88, 33] on div "Cap Table Analyzer" at bounding box center [190, 25] width 262 height 29
click at [106, 29] on link at bounding box center [112, 25] width 27 height 27
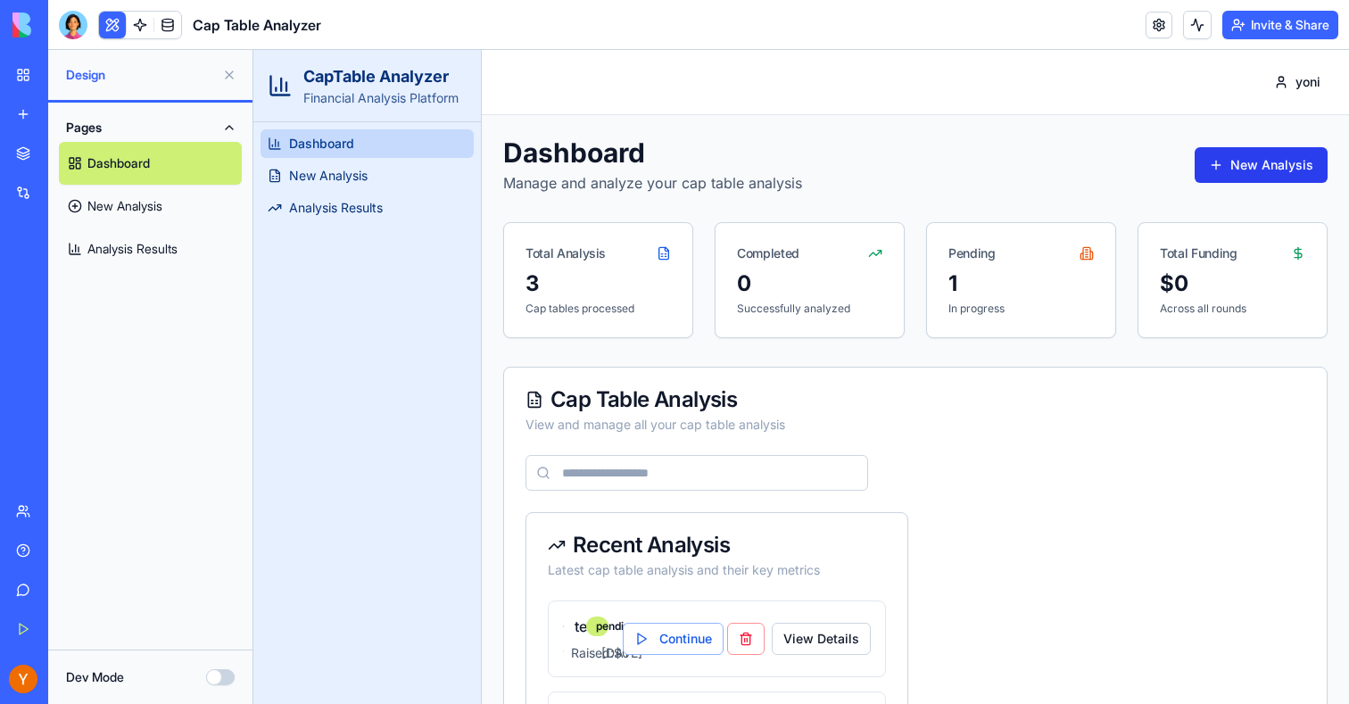
click at [1241, 161] on button "New Analysis" at bounding box center [1261, 165] width 133 height 36
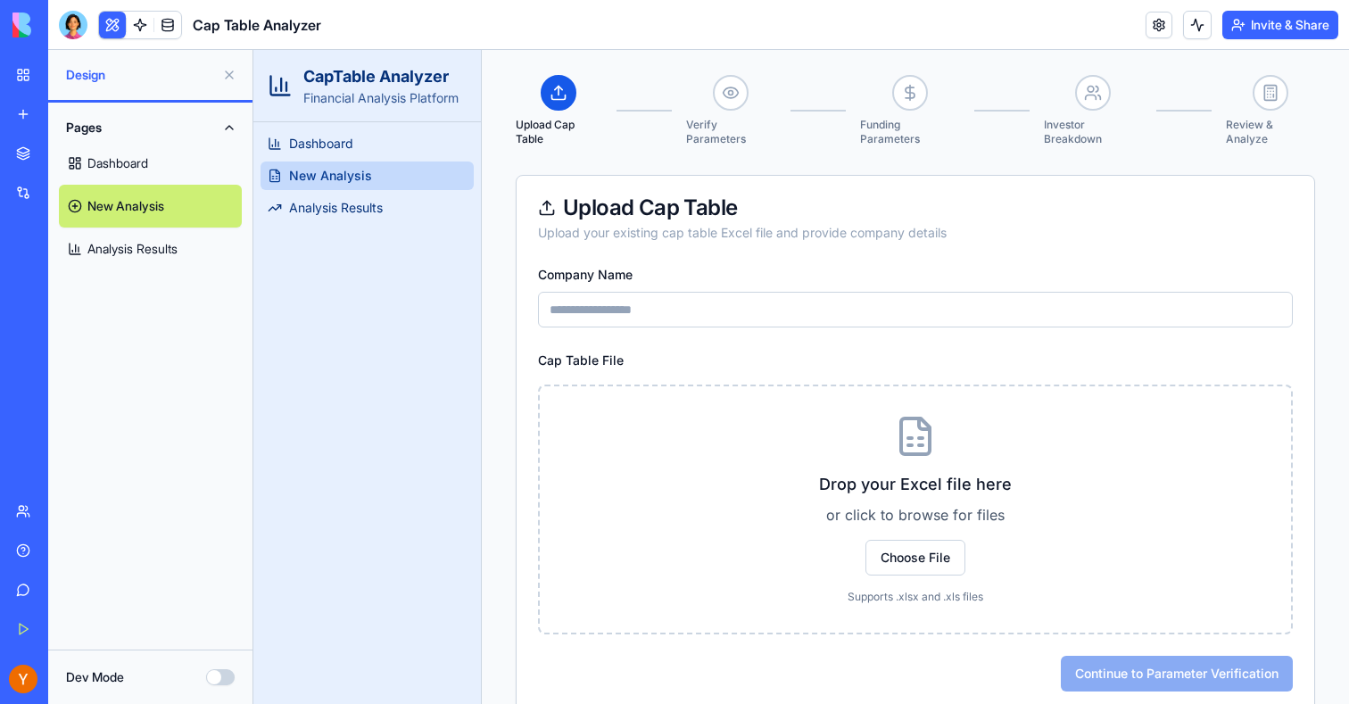
scroll to position [178, 0]
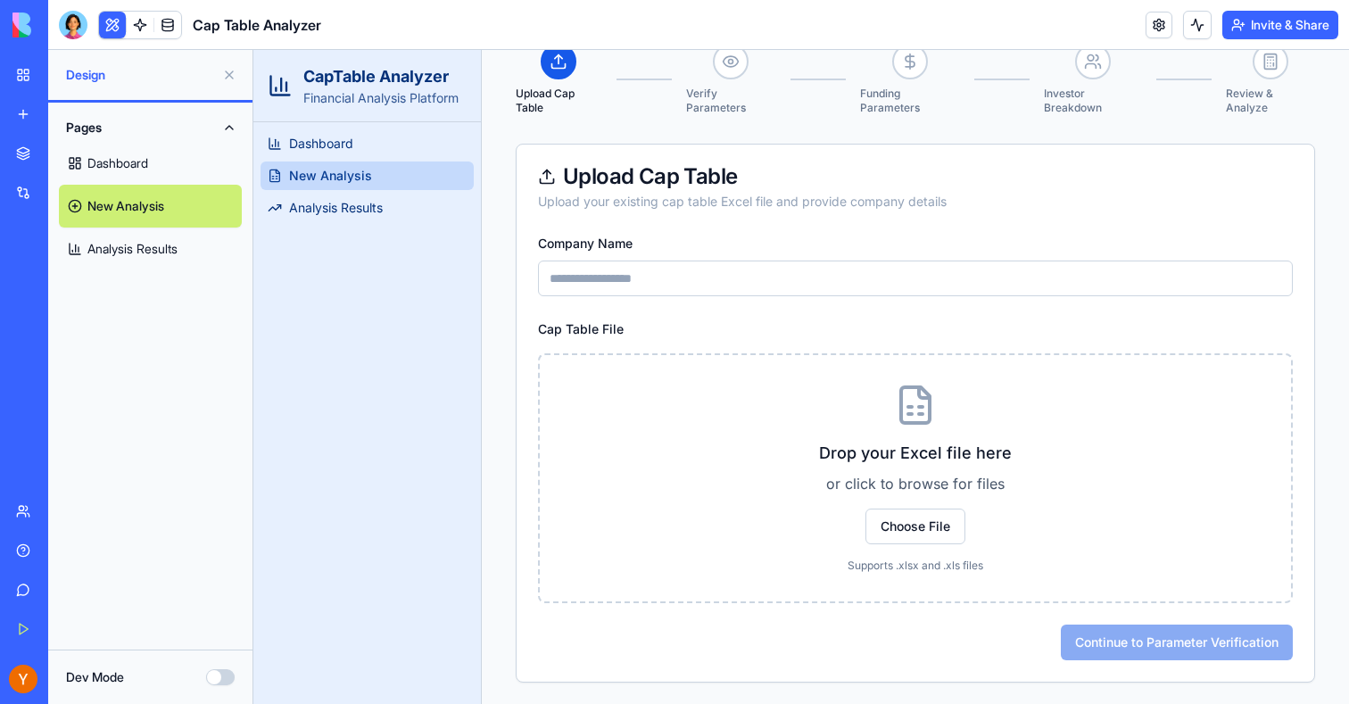
click at [701, 282] on input "Company Name" at bounding box center [915, 279] width 755 height 36
click at [327, 148] on span "Dashboard" at bounding box center [321, 144] width 64 height 18
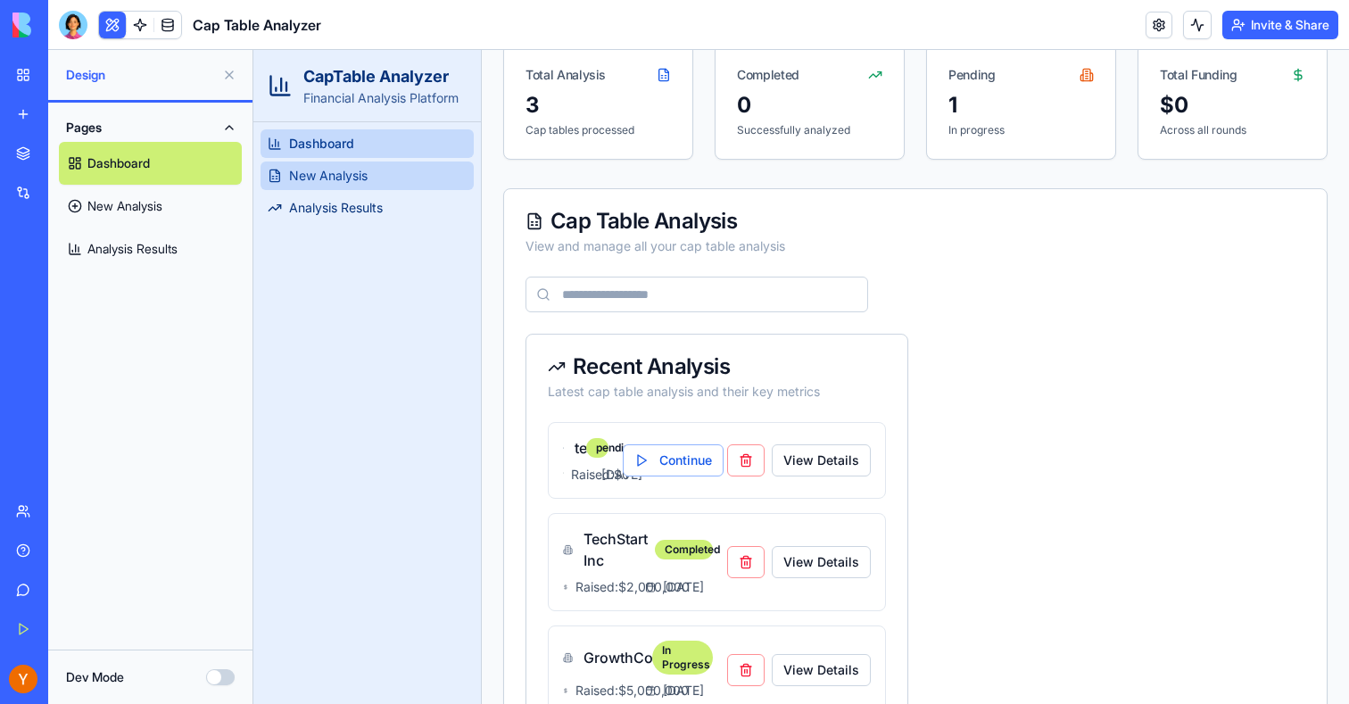
click at [326, 183] on span "New Analysis" at bounding box center [328, 176] width 79 height 18
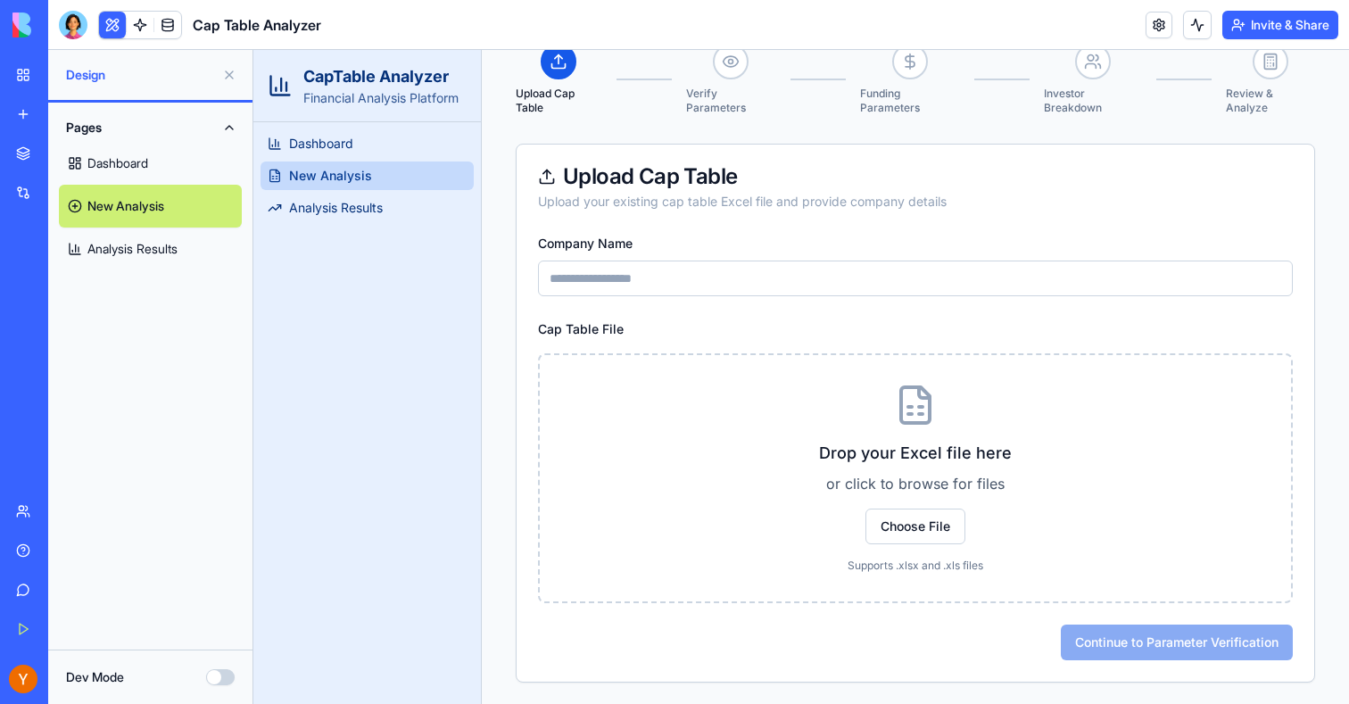
click at [677, 286] on input "Company Name" at bounding box center [915, 279] width 755 height 36
type input "****"
click at [919, 535] on span "Choose File" at bounding box center [916, 527] width 100 height 36
click at [253, 50] on input "Choose File" at bounding box center [253, 50] width 0 height 0
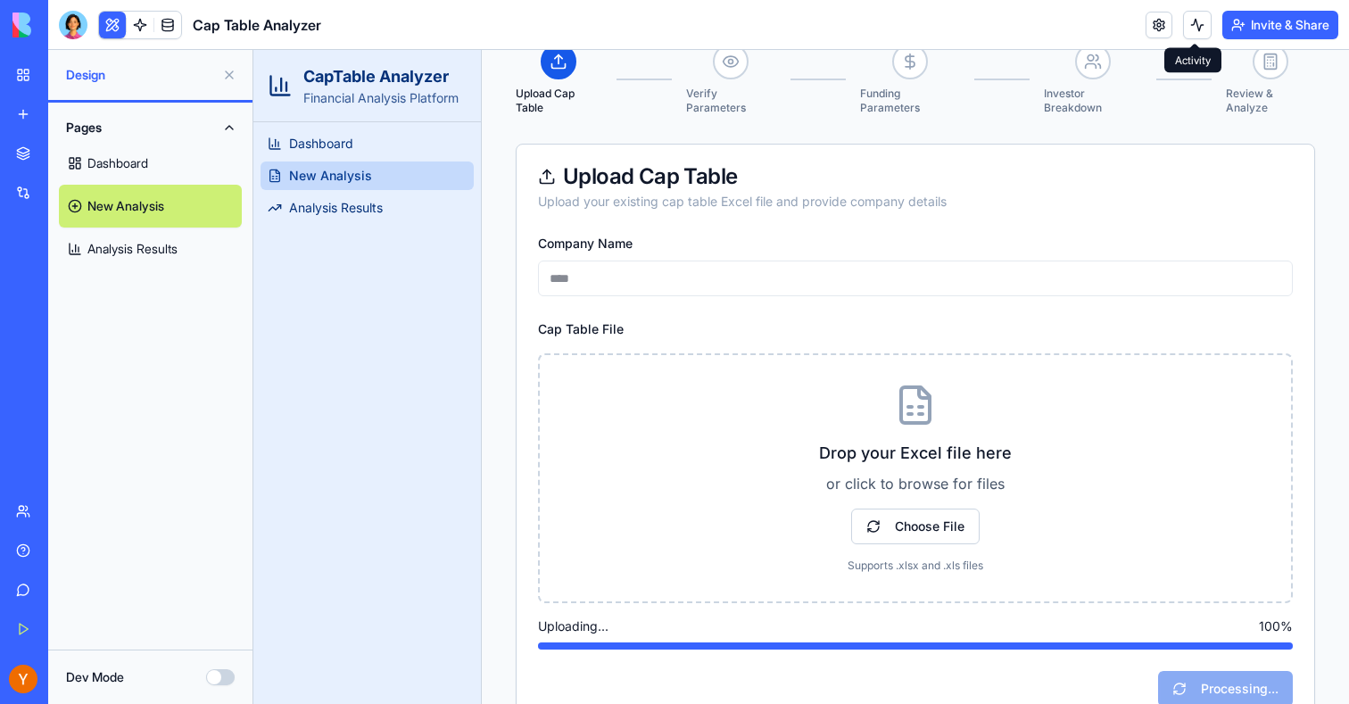
click at [1187, 27] on button at bounding box center [1197, 25] width 29 height 29
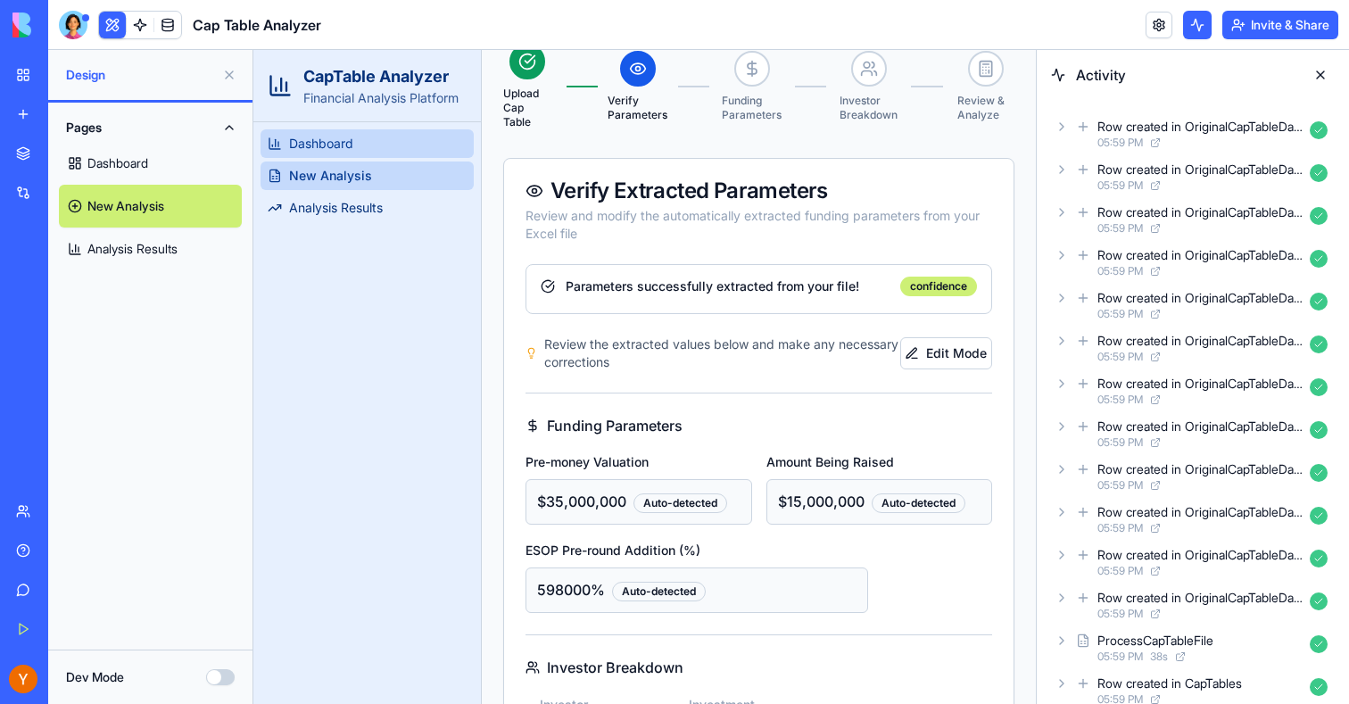
click at [321, 152] on span "Dashboard" at bounding box center [321, 144] width 64 height 18
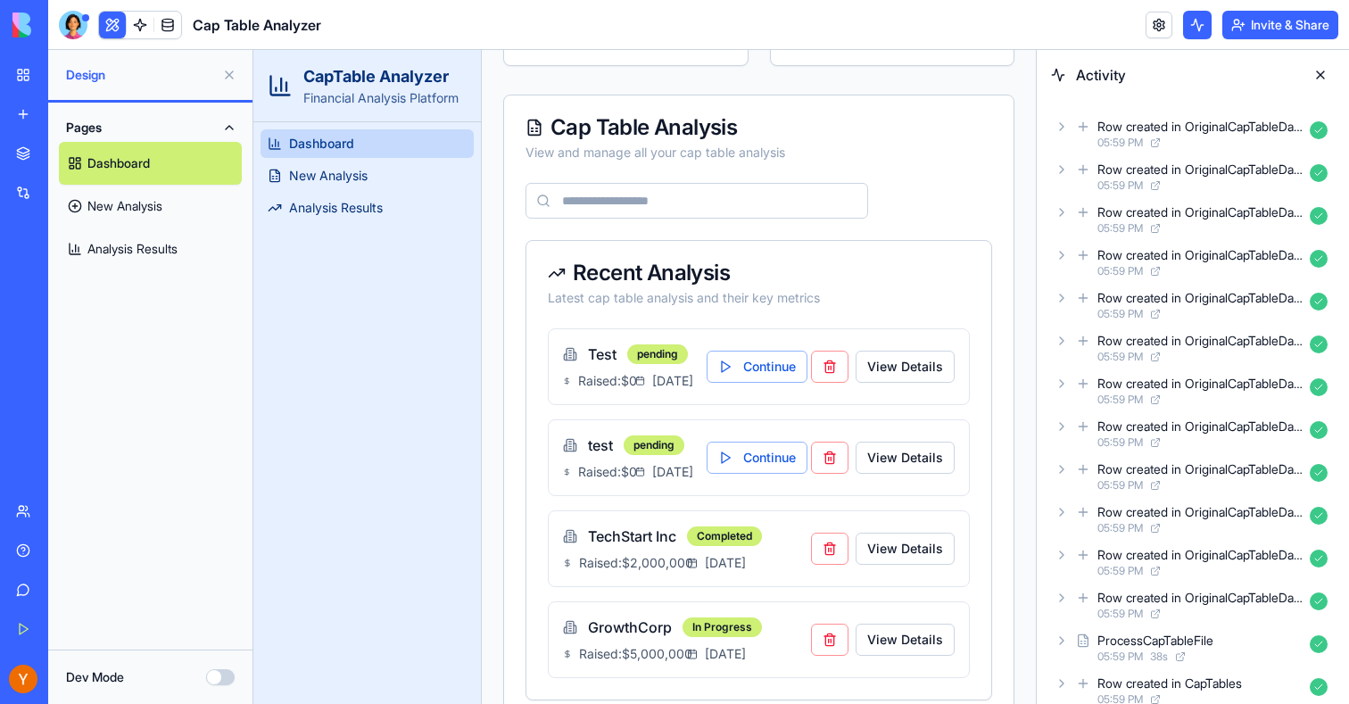
scroll to position [411, 0]
click at [328, 181] on span "New Analysis" at bounding box center [328, 176] width 79 height 18
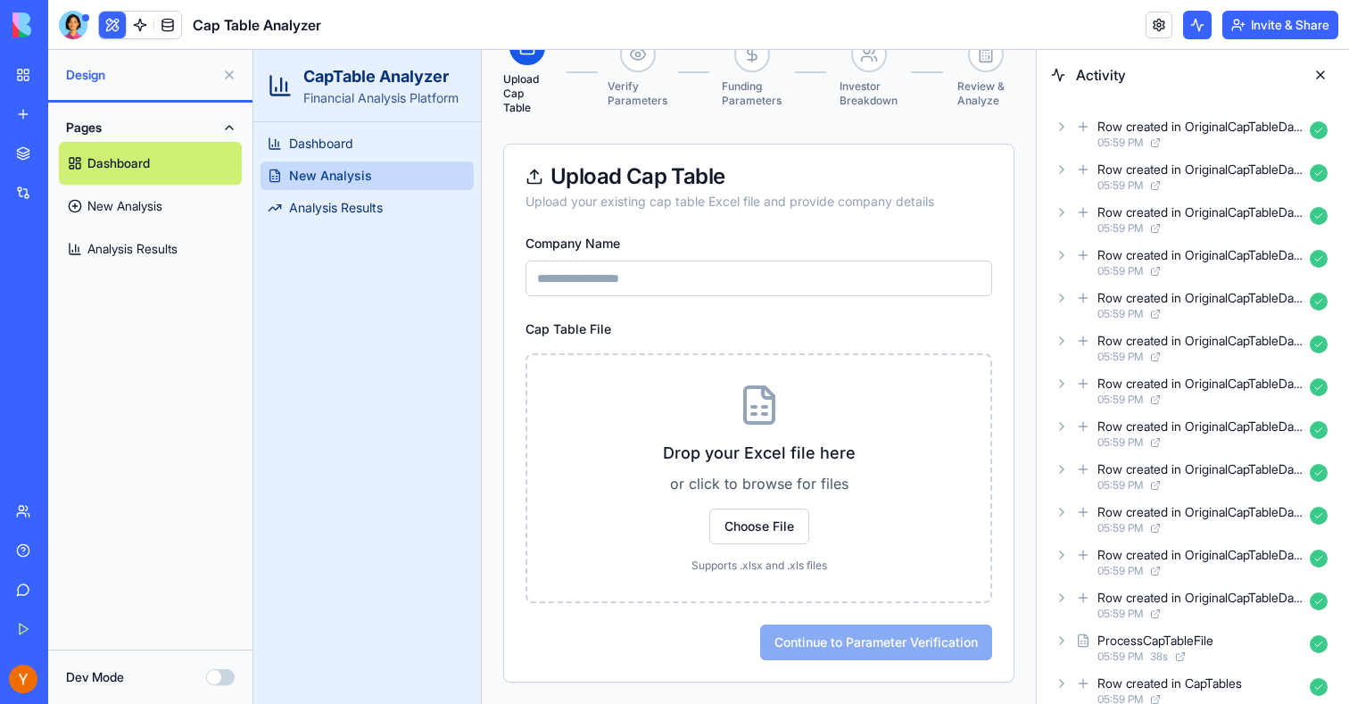
scroll to position [193, 0]
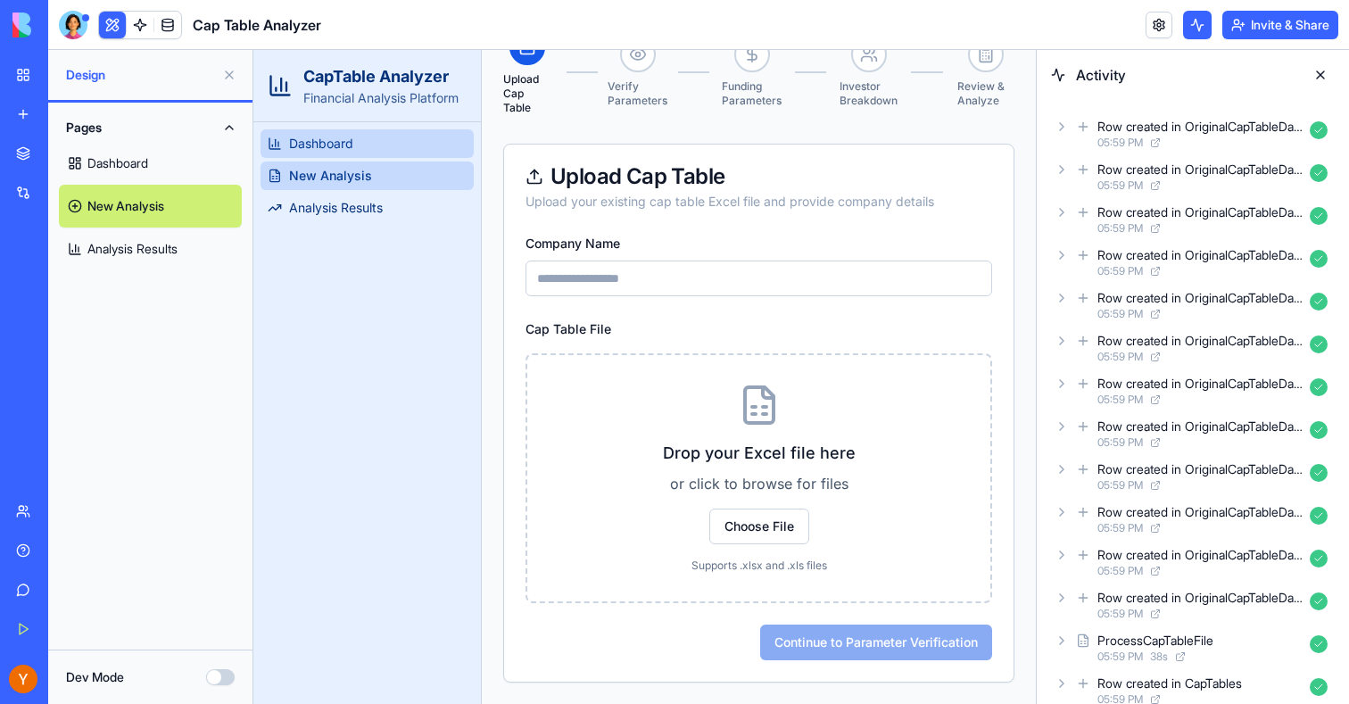
click at [331, 153] on link "Dashboard" at bounding box center [367, 143] width 213 height 29
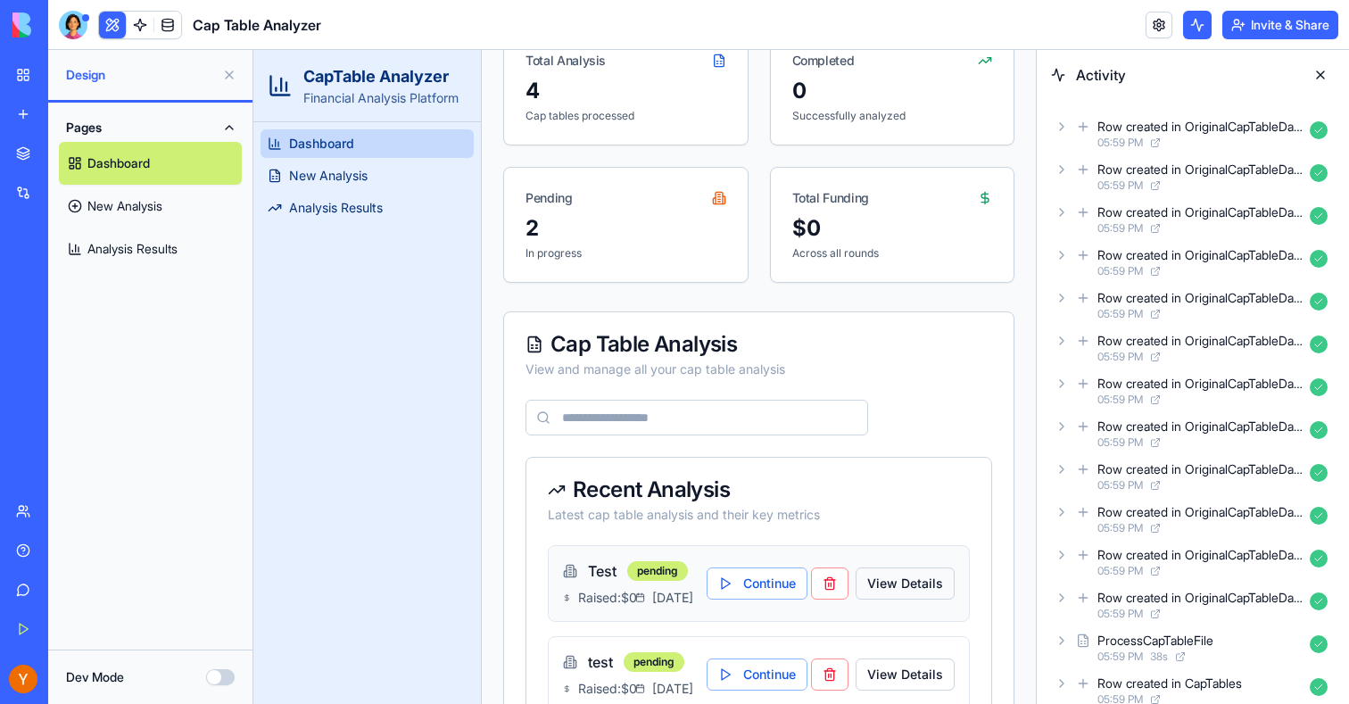
click at [886, 600] on button "View Details" at bounding box center [905, 584] width 99 height 32
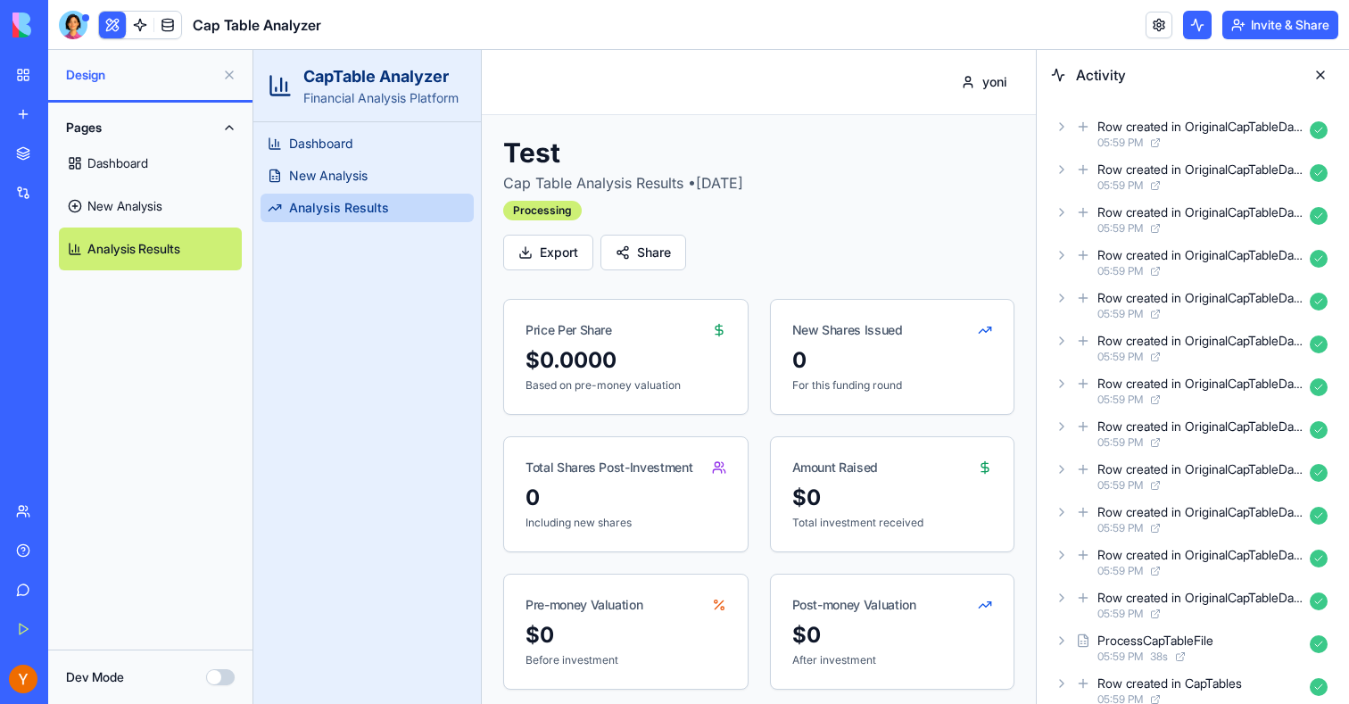
click at [1322, 71] on button at bounding box center [1321, 75] width 29 height 29
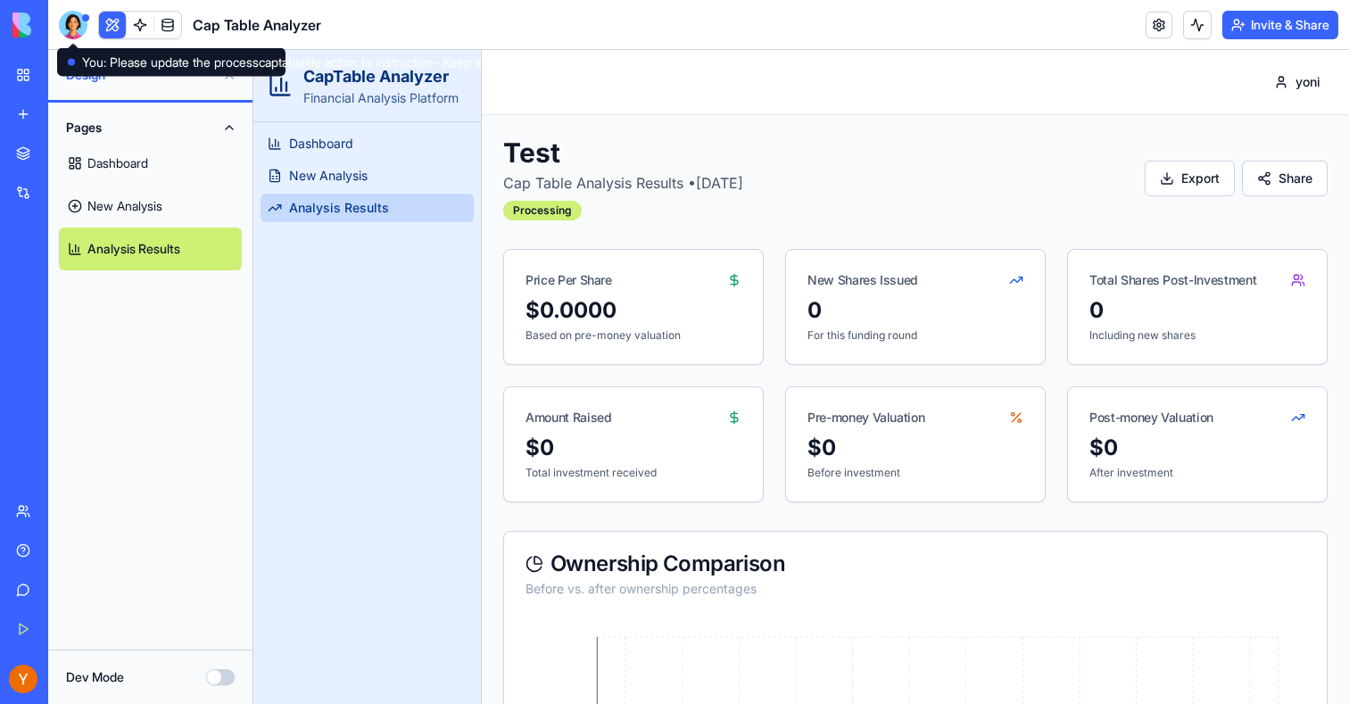
click at [73, 22] on div at bounding box center [73, 25] width 29 height 29
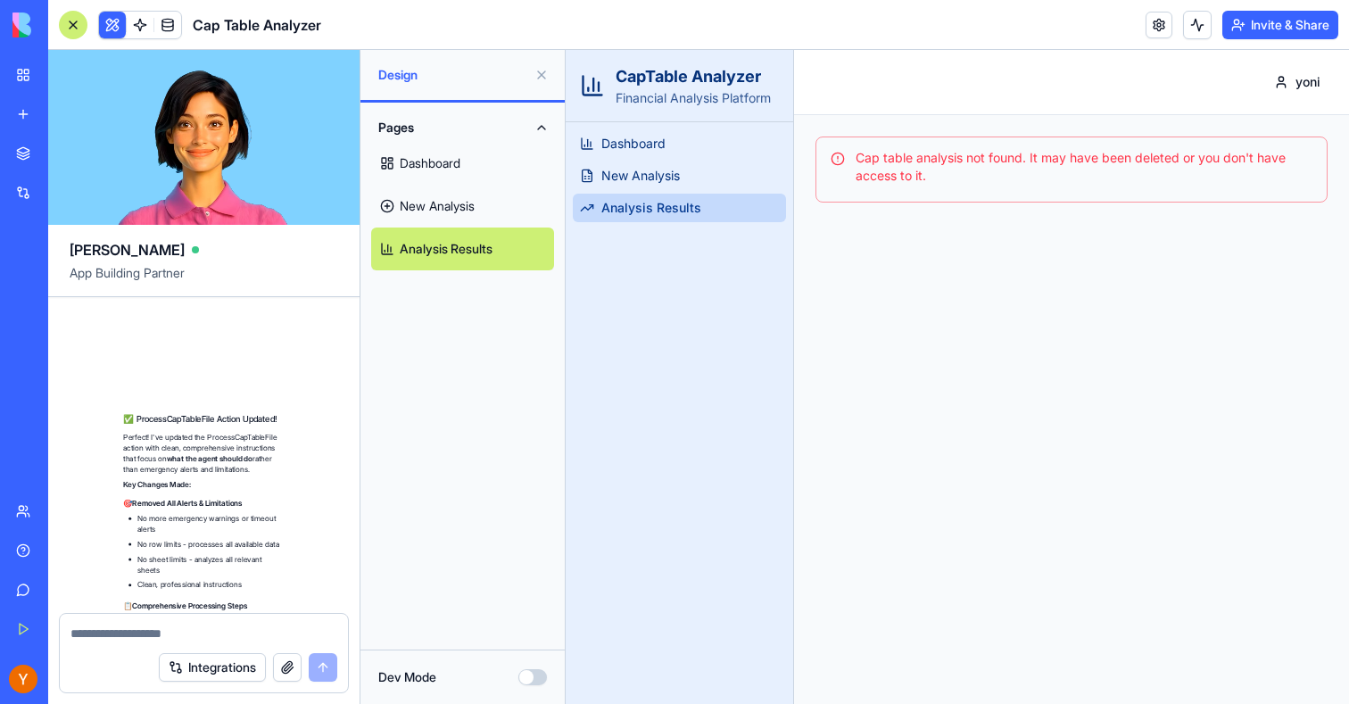
scroll to position [18256, 0]
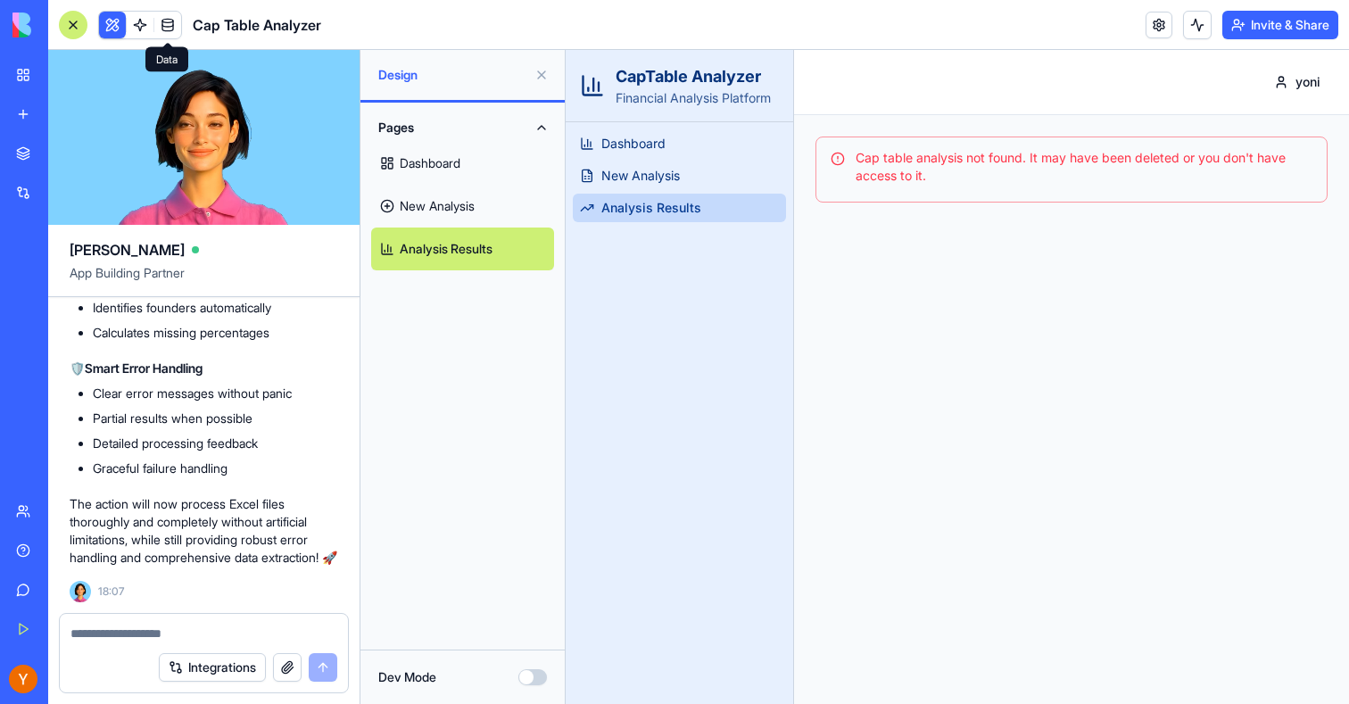
click at [144, 26] on span at bounding box center [168, 25] width 50 height 50
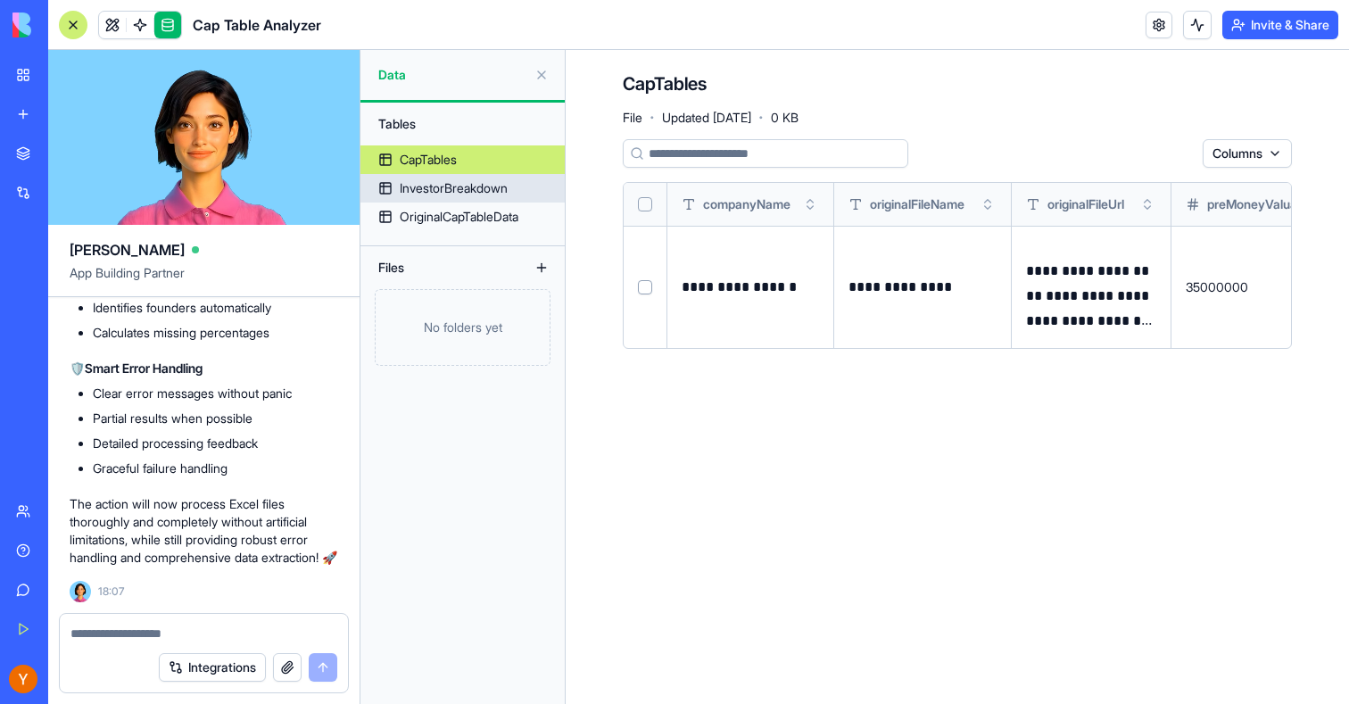
click at [507, 190] on div "InvestorBreakdown" at bounding box center [454, 188] width 108 height 18
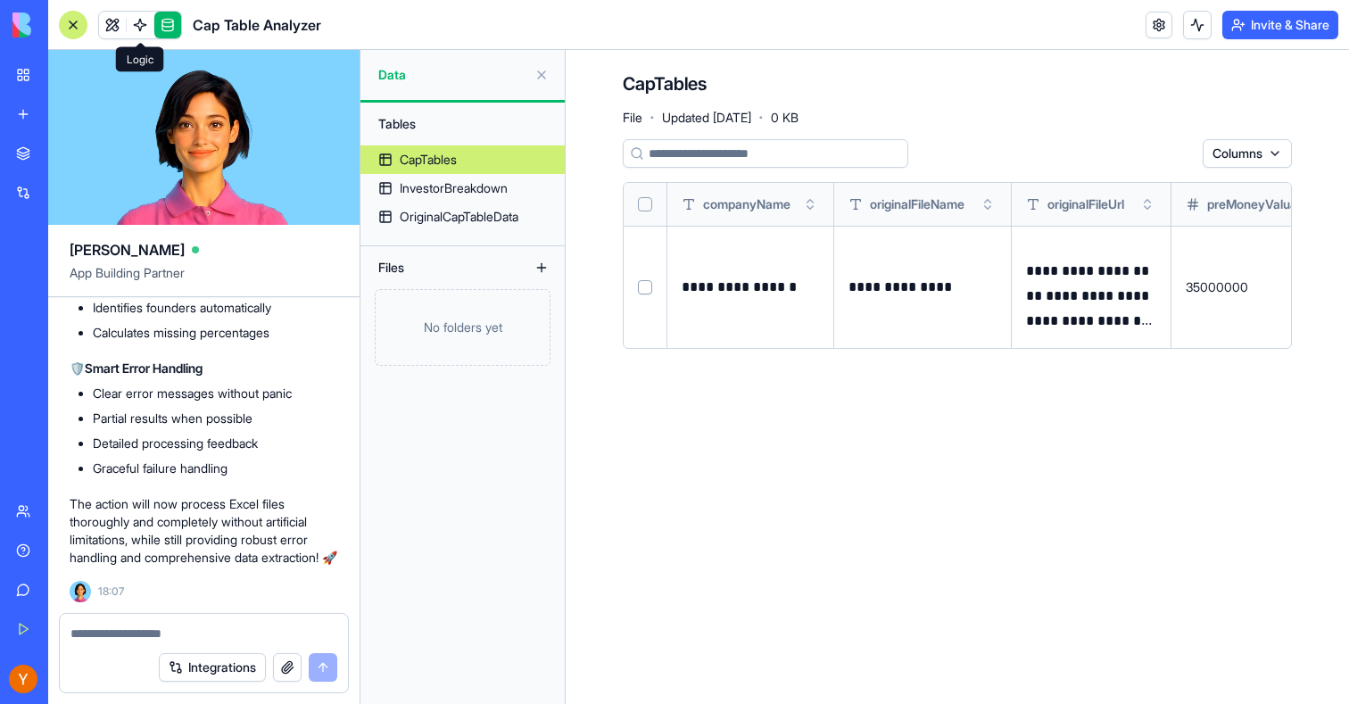
click at [139, 22] on span at bounding box center [140, 25] width 50 height 50
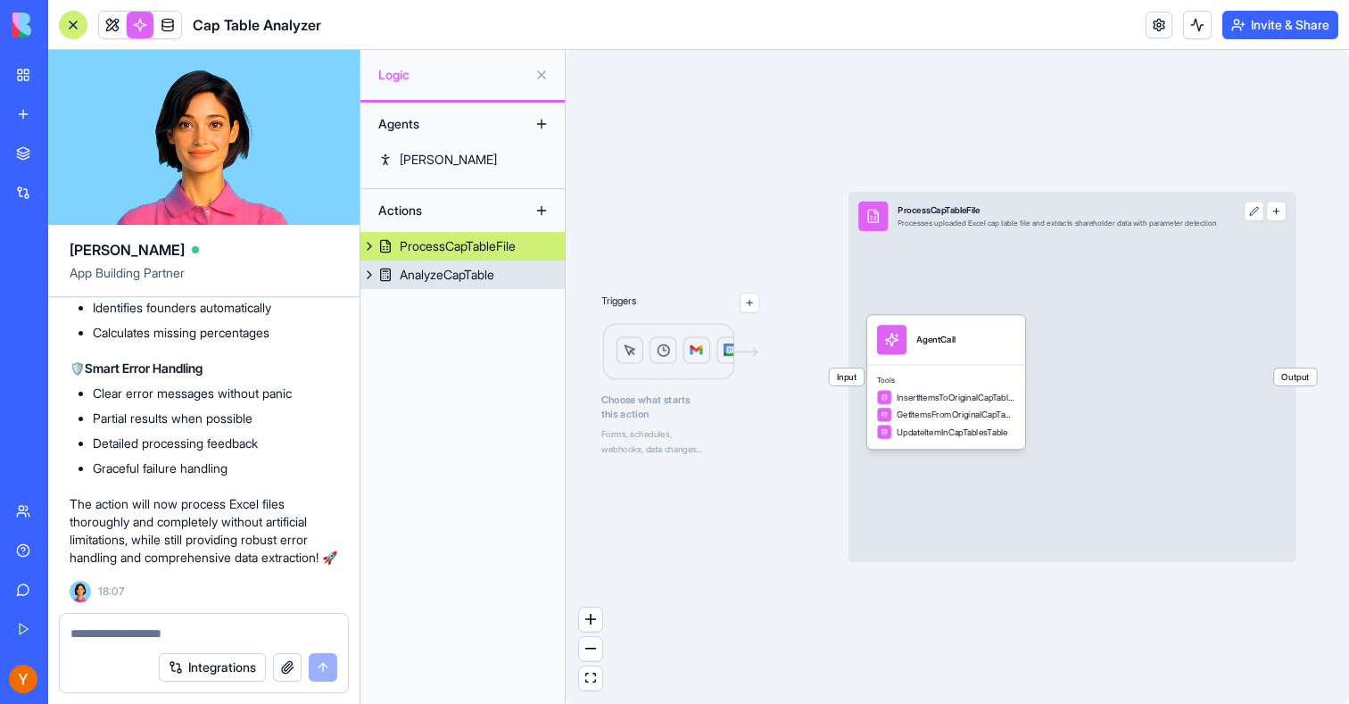
click at [427, 275] on div "AnalyzeCapTable" at bounding box center [447, 275] width 95 height 18
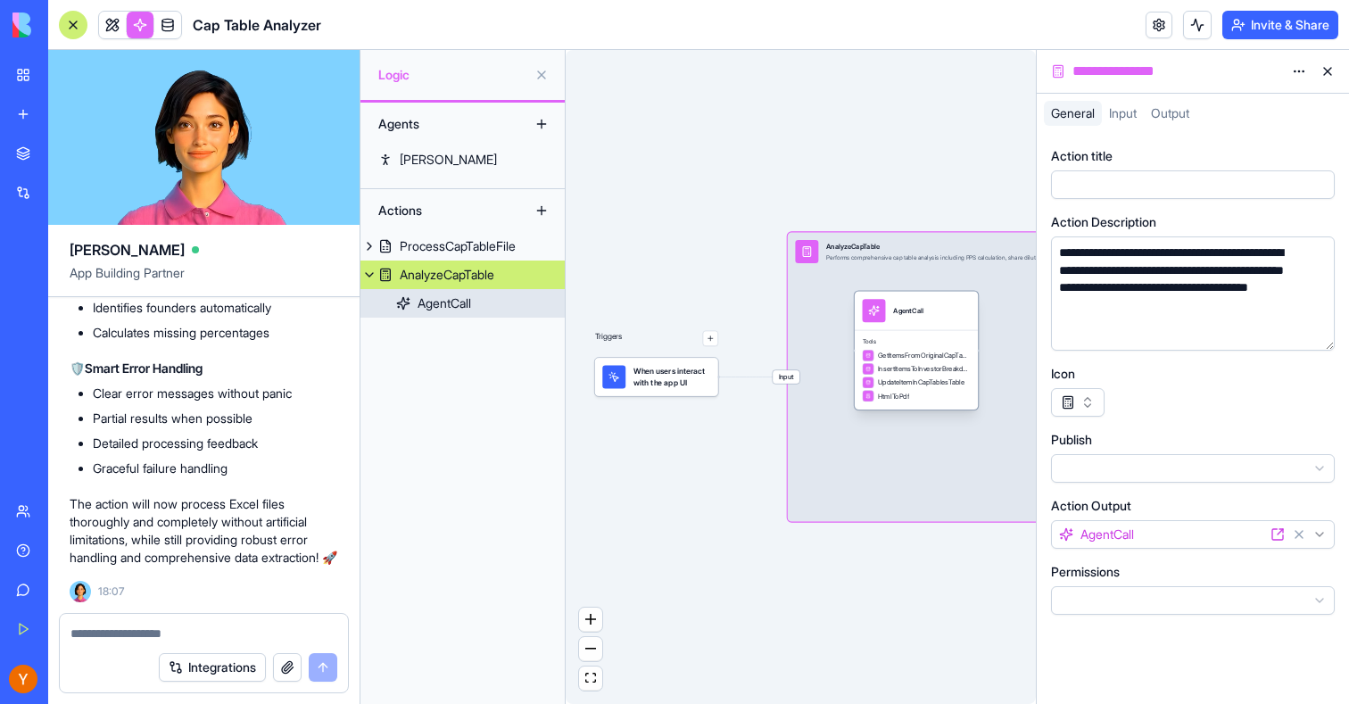
click at [949, 403] on div "Tools GetItemsFromOriginalCapTableDataTable InsertItemsToInvestorBreakdownTable…" at bounding box center [916, 369] width 123 height 79
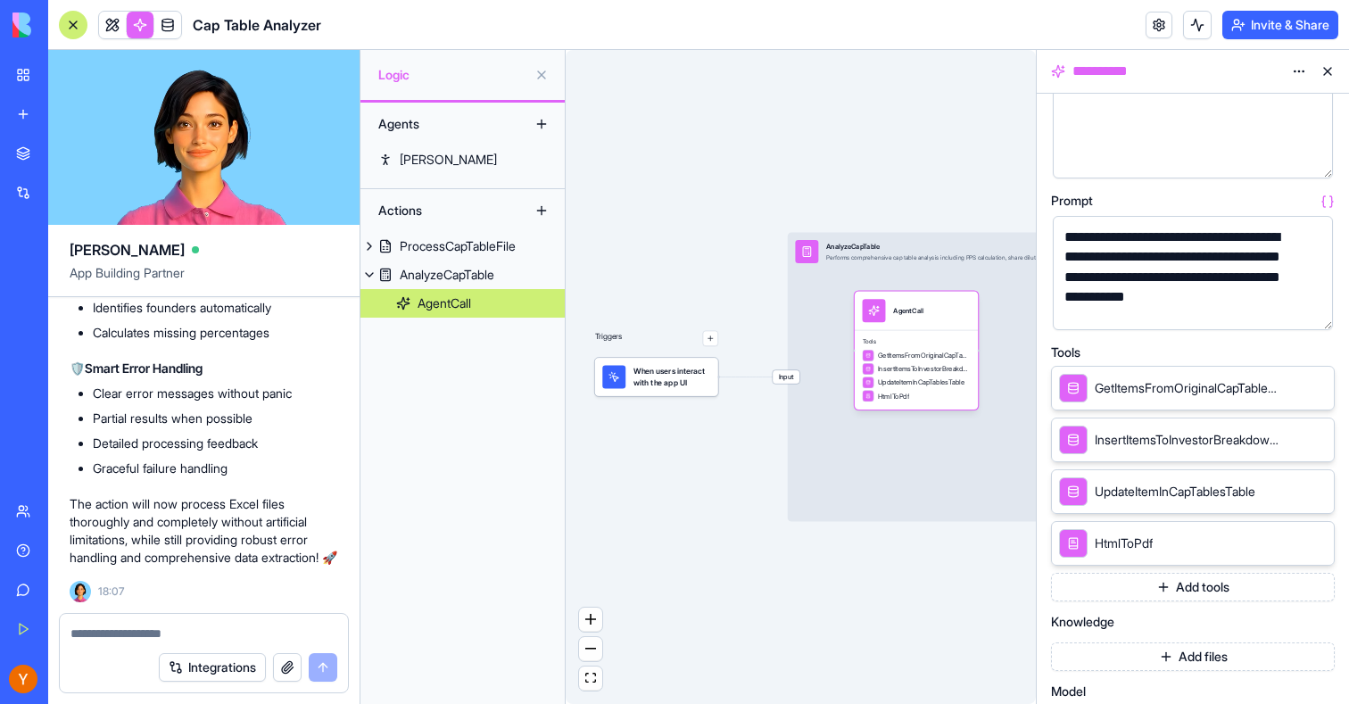
scroll to position [237, 0]
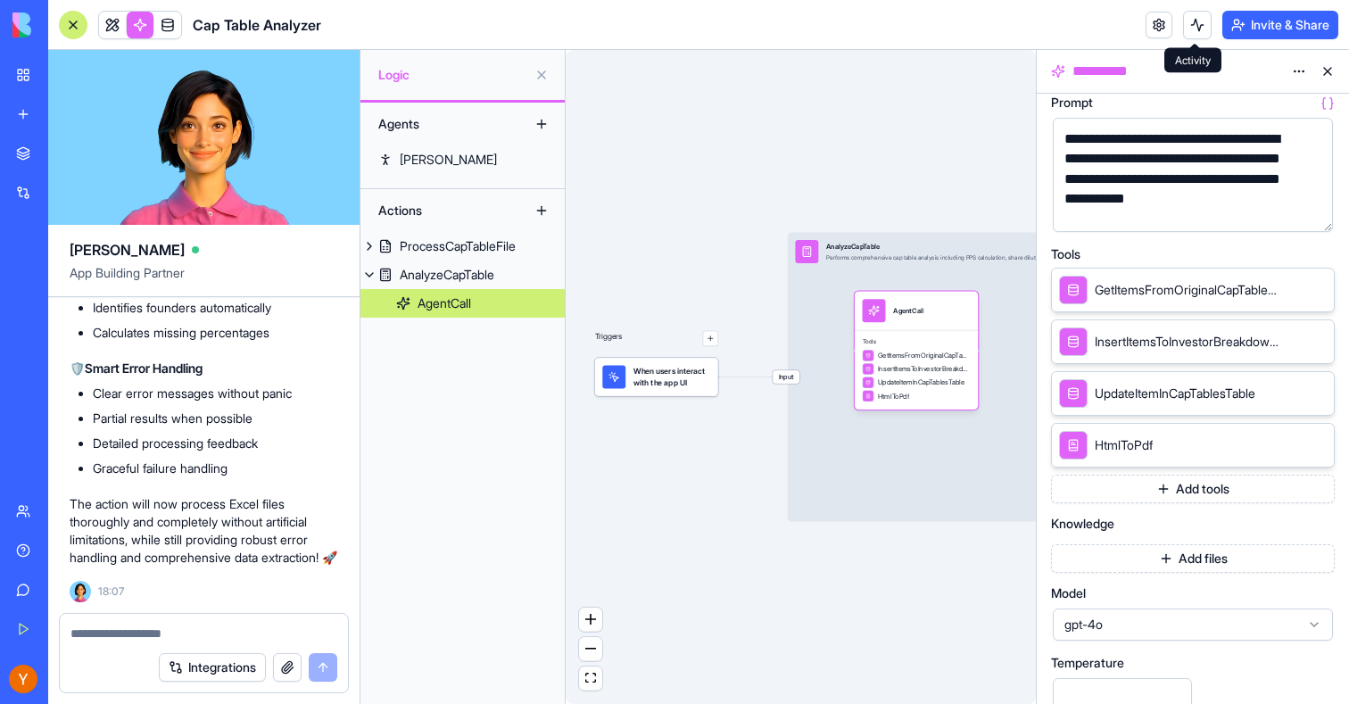
click at [1198, 9] on header "Cap Table Analyzer Invite & Share" at bounding box center [698, 25] width 1301 height 50
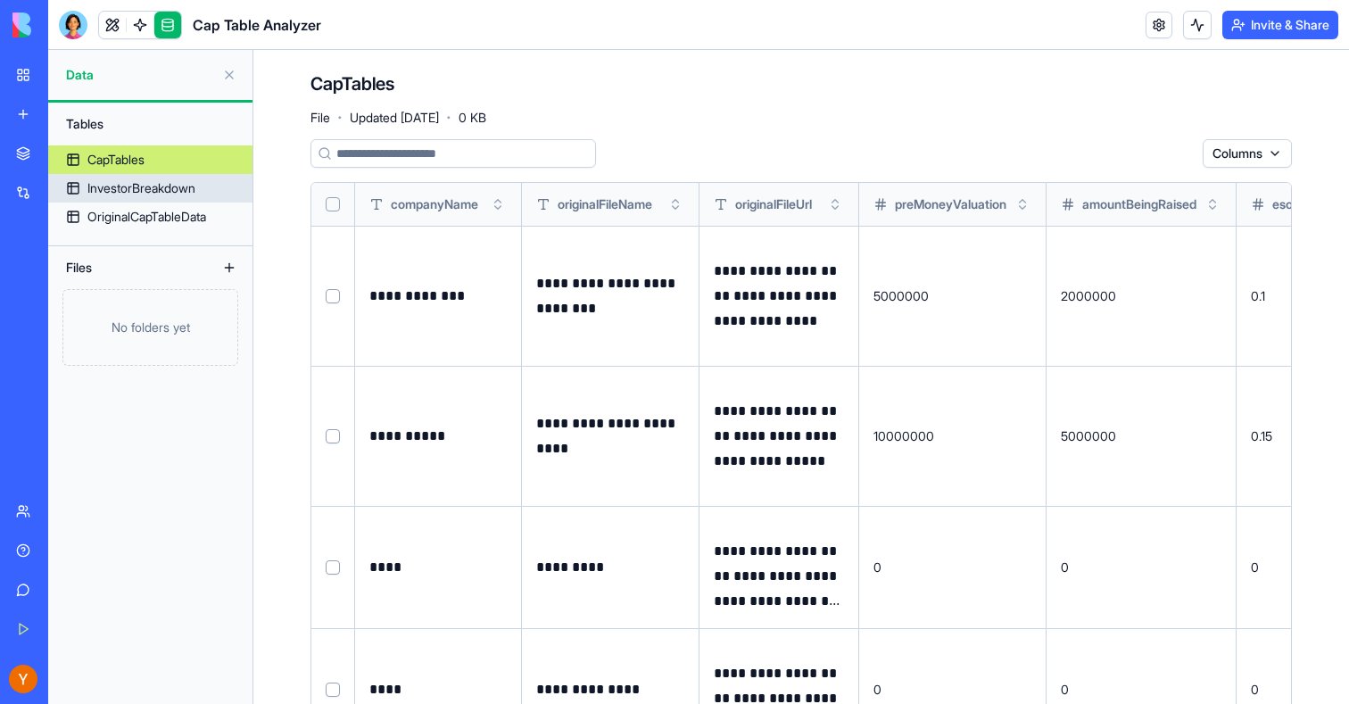
click at [142, 182] on div "InvestorBreakdown" at bounding box center [141, 188] width 108 height 18
click at [142, 203] on link "OriginalCapTableData" at bounding box center [150, 217] width 204 height 29
click at [154, 218] on div "OriginalCapTableData" at bounding box center [146, 217] width 119 height 18
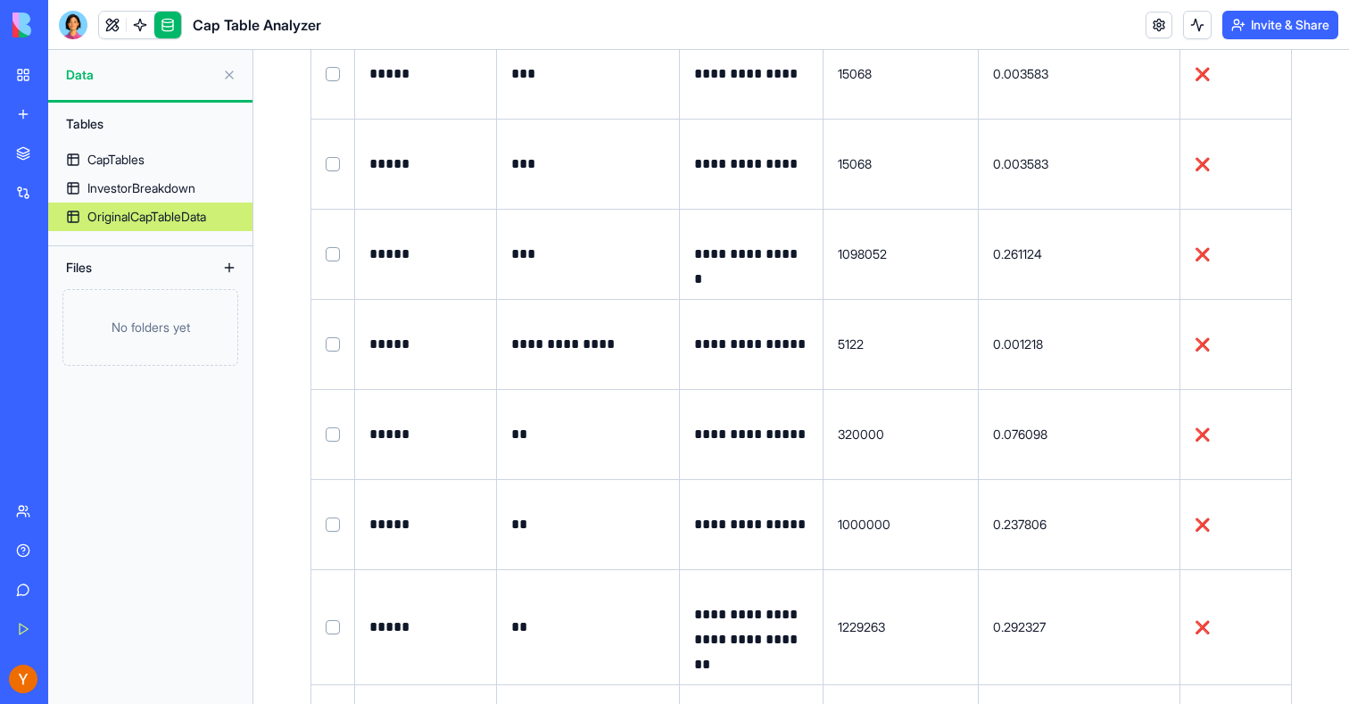
scroll to position [6584, 0]
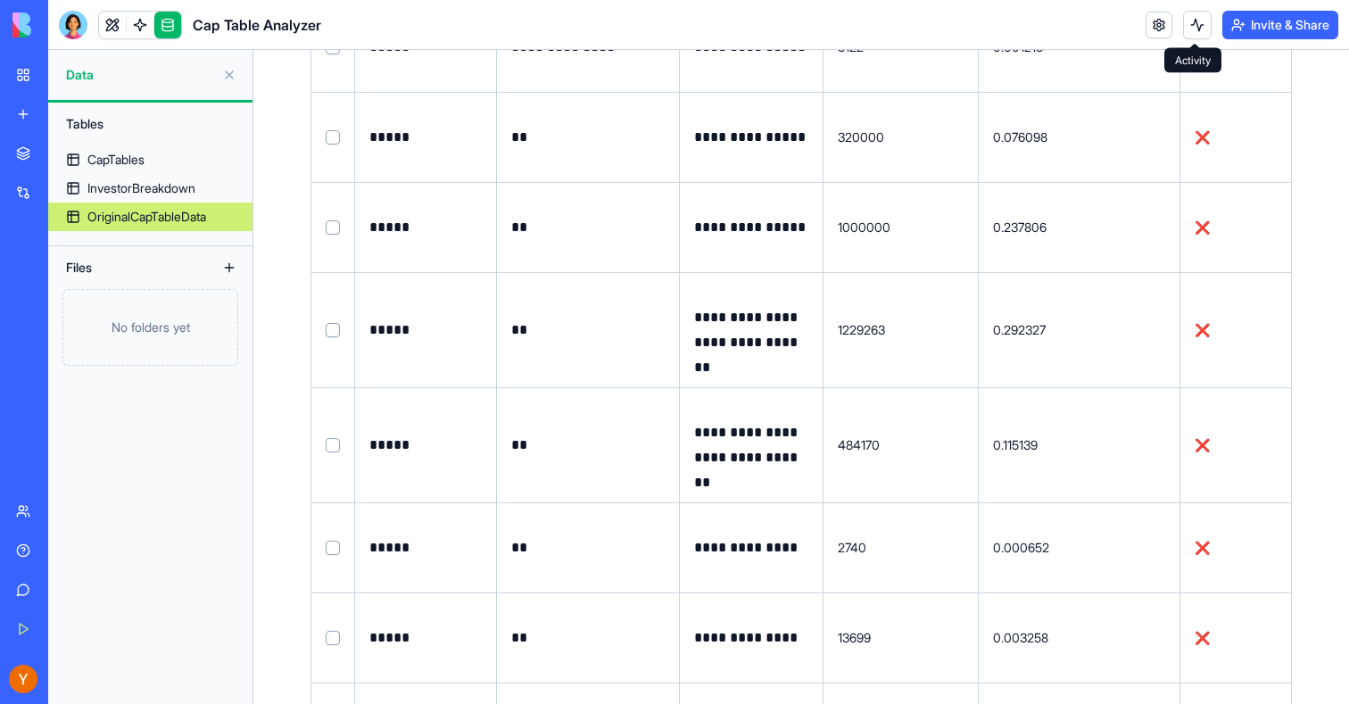
click at [1195, 12] on button at bounding box center [1197, 25] width 29 height 29
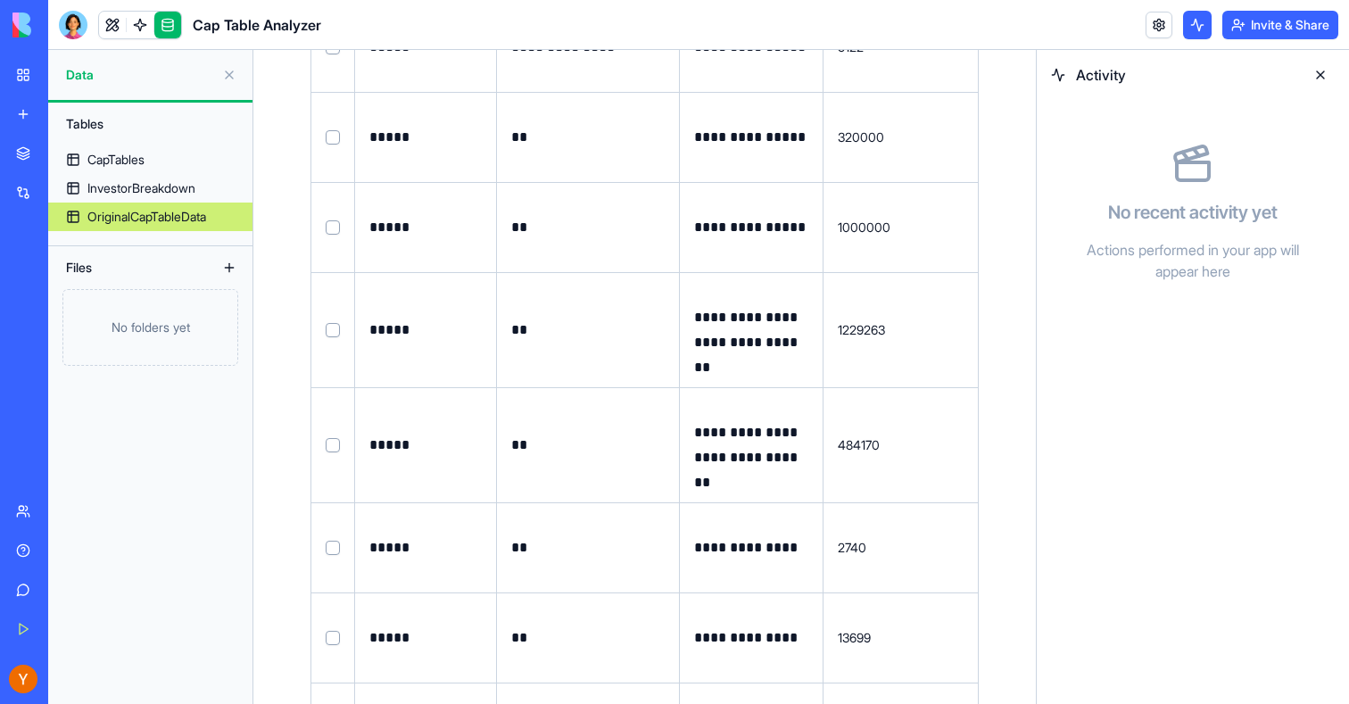
click at [1195, 25] on button at bounding box center [1197, 25] width 29 height 29
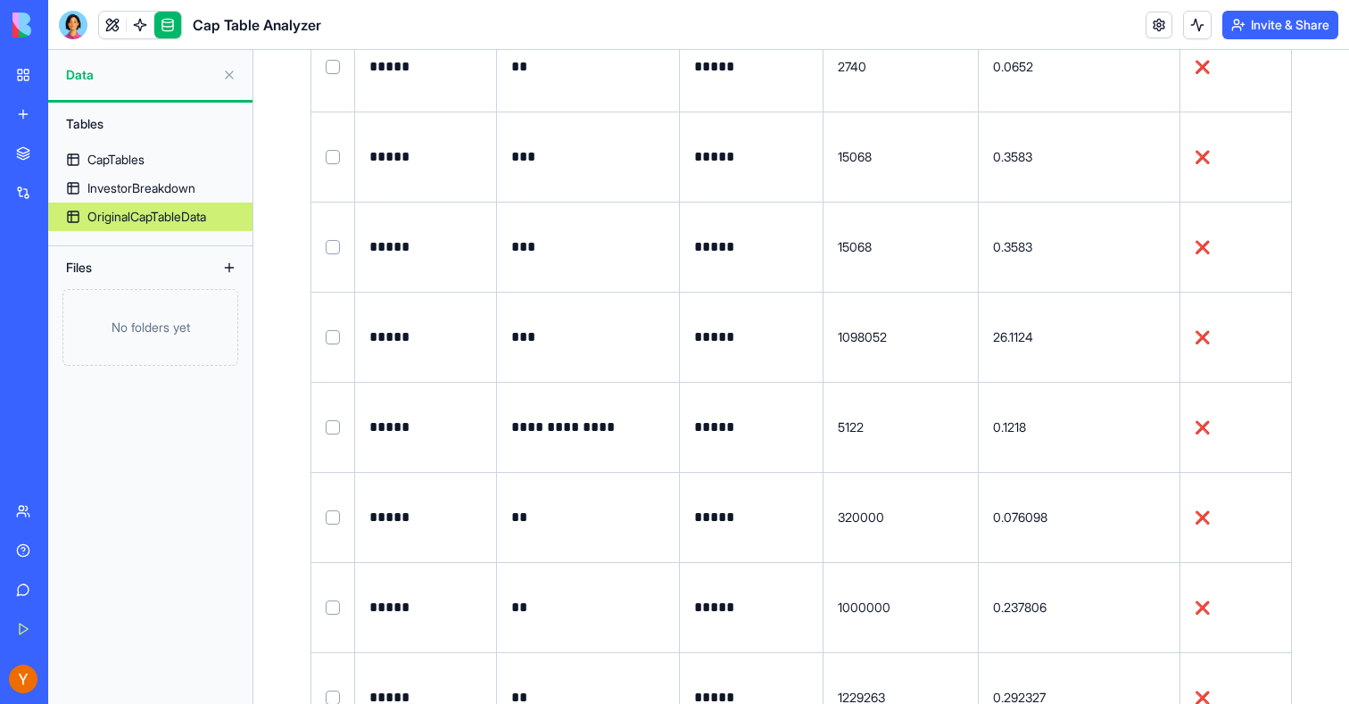
scroll to position [18346, 0]
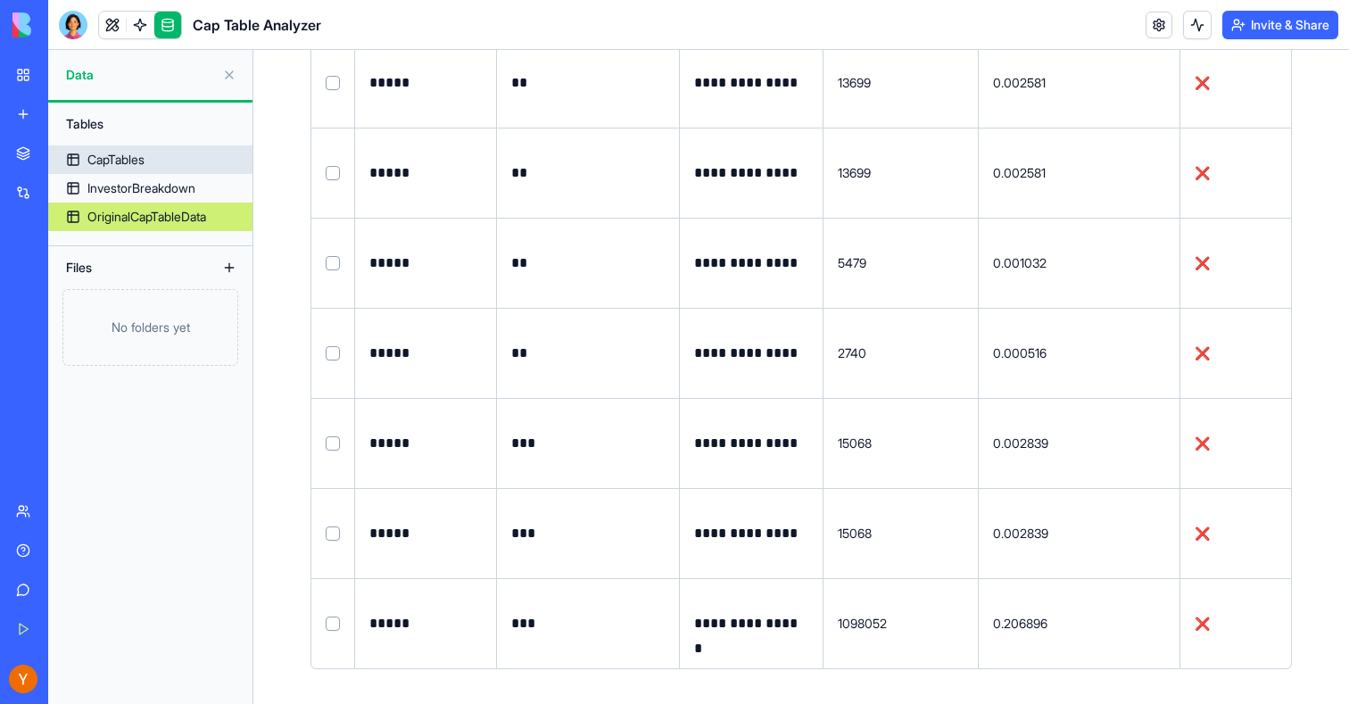
click at [119, 157] on div "CapTables" at bounding box center [115, 160] width 57 height 18
click at [112, 23] on link at bounding box center [112, 25] width 27 height 27
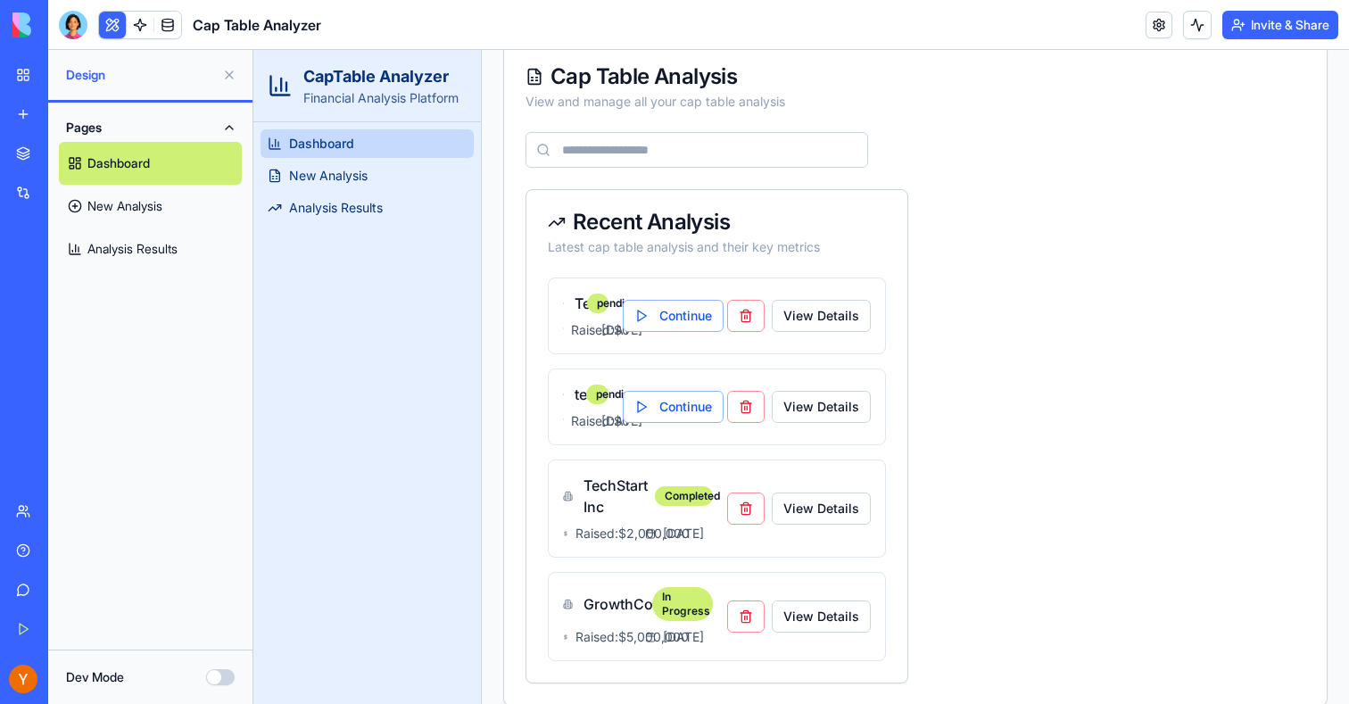
scroll to position [453, 0]
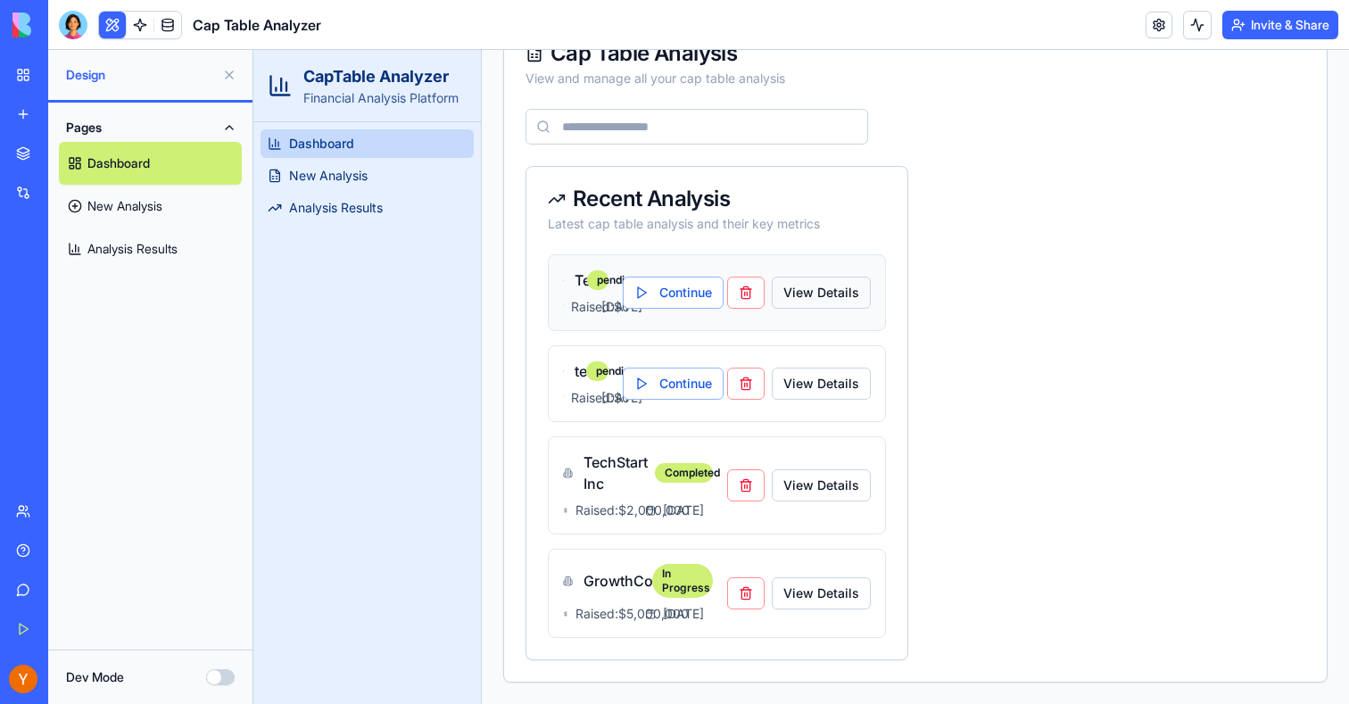
click at [841, 277] on button "View Details" at bounding box center [821, 293] width 99 height 32
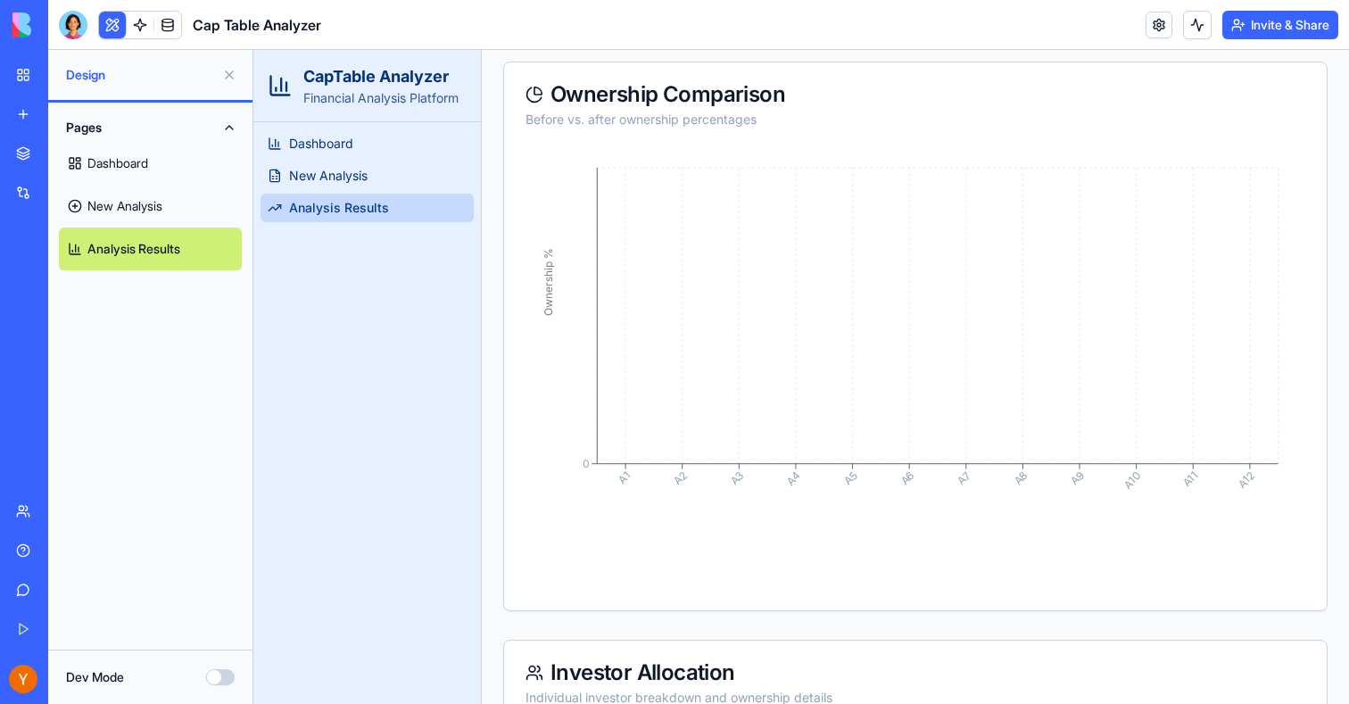
scroll to position [345, 0]
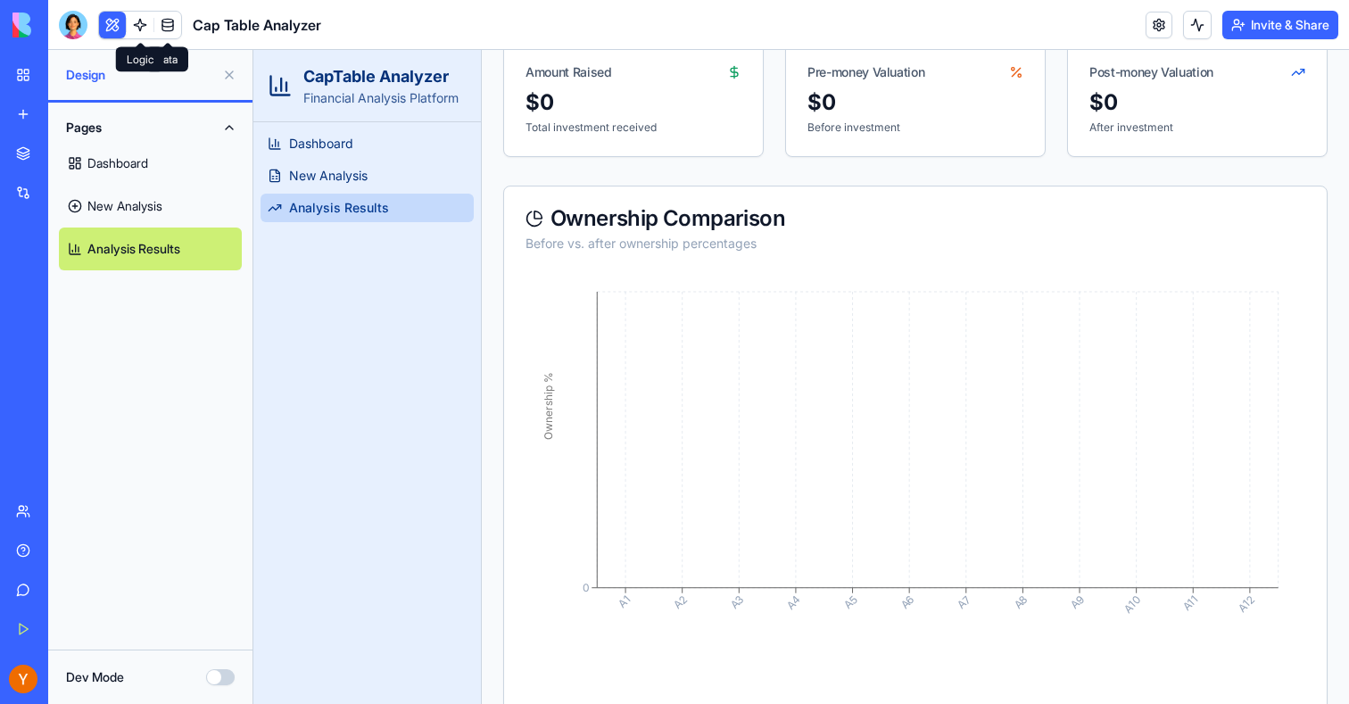
click at [142, 25] on link at bounding box center [140, 25] width 27 height 27
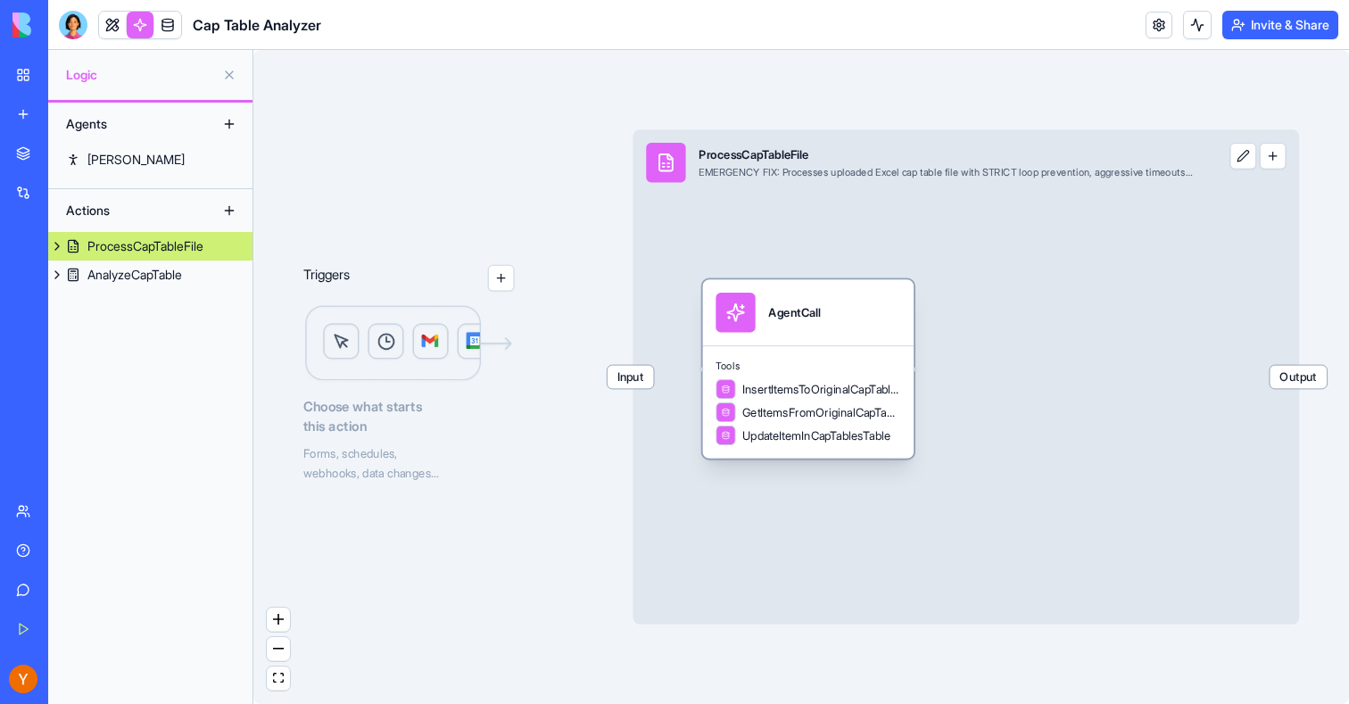
click at [804, 394] on span "InsertItemsToOriginalCapTableDataTable" at bounding box center [822, 389] width 158 height 16
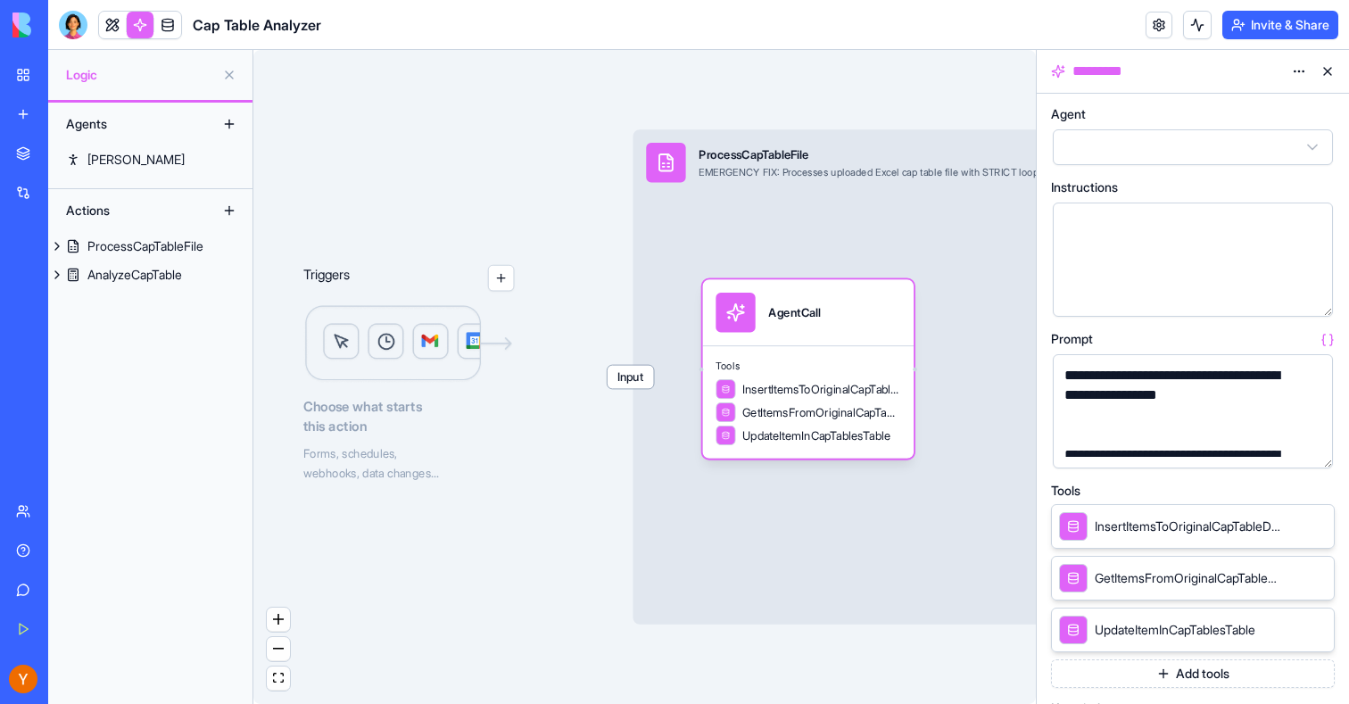
click at [1311, 446] on button "button" at bounding box center [1315, 450] width 29 height 29
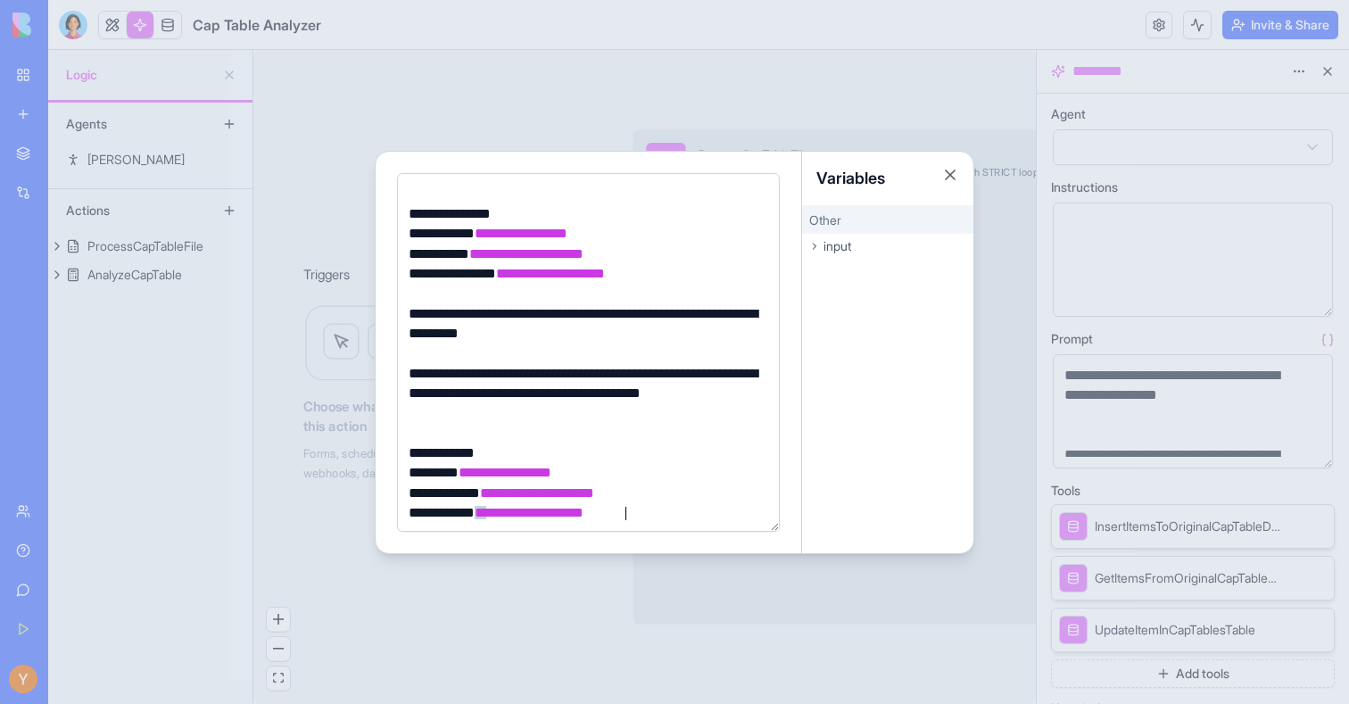
scroll to position [1383, 0]
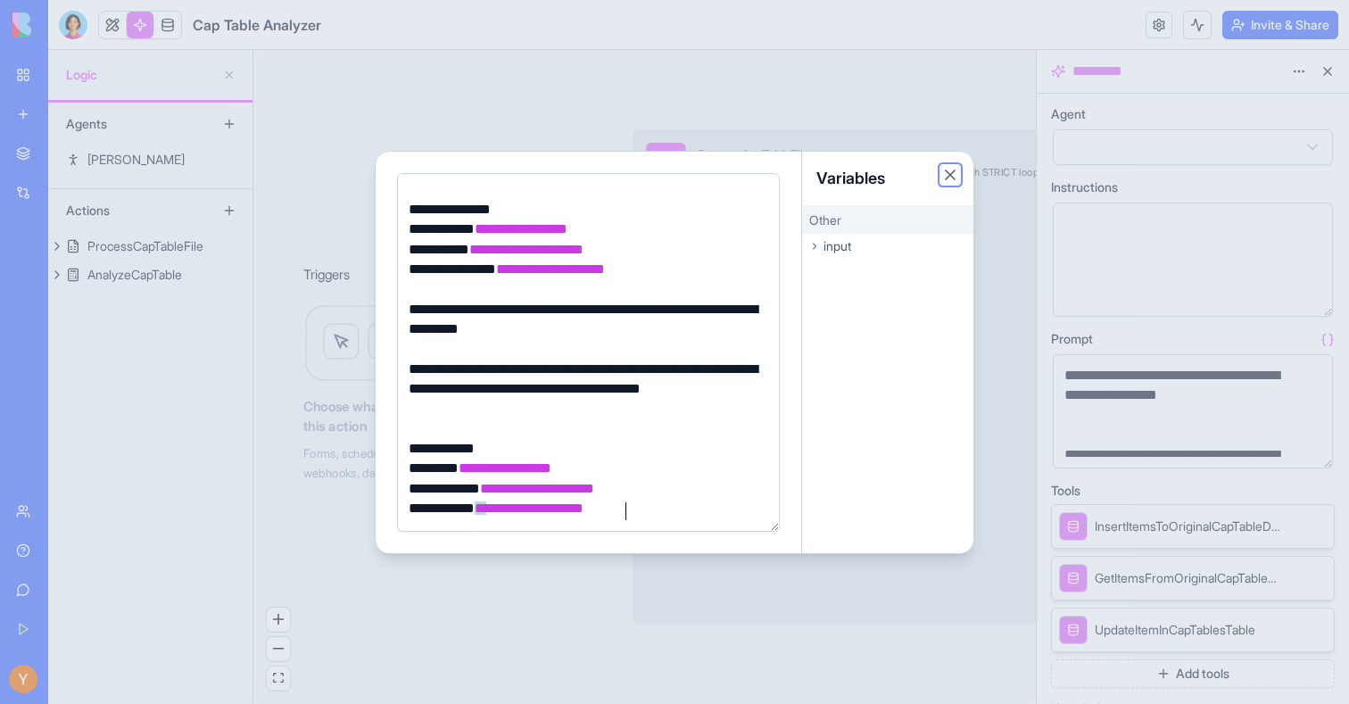
click at [953, 171] on button "Close" at bounding box center [951, 175] width 18 height 18
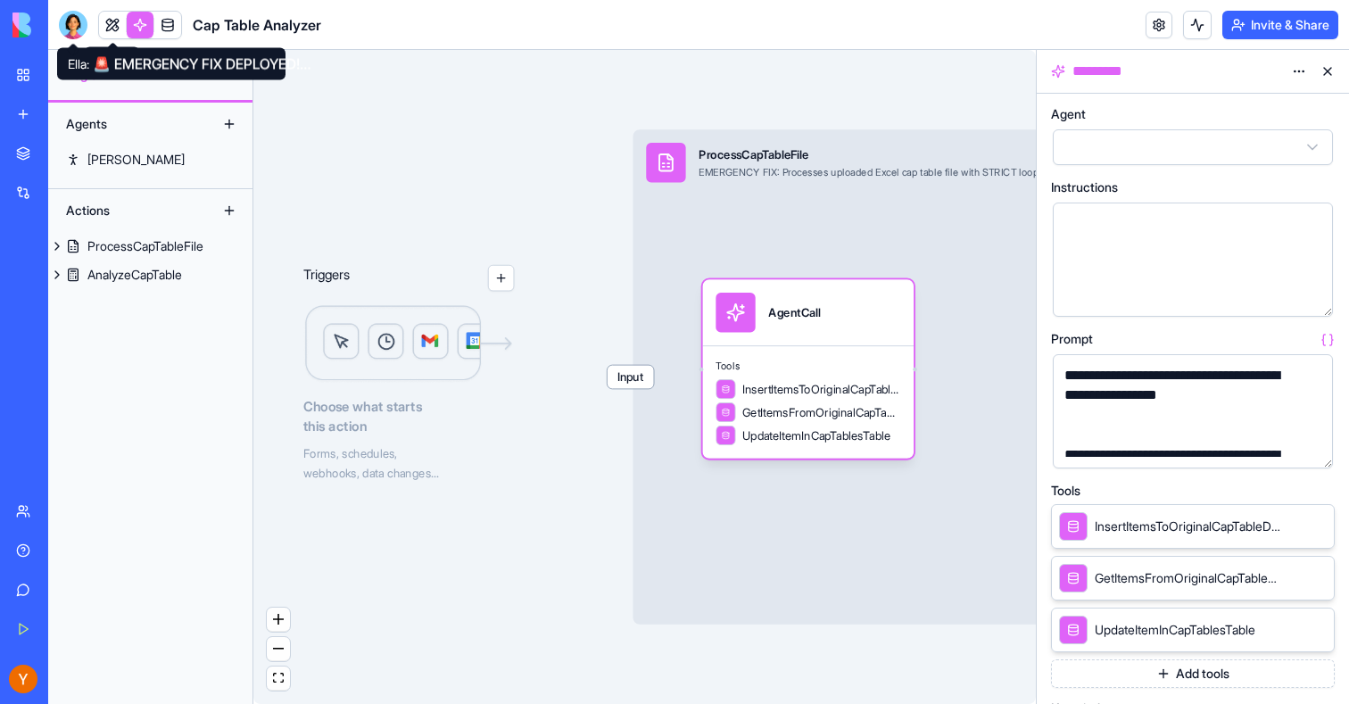
click at [80, 22] on div at bounding box center [73, 25] width 29 height 29
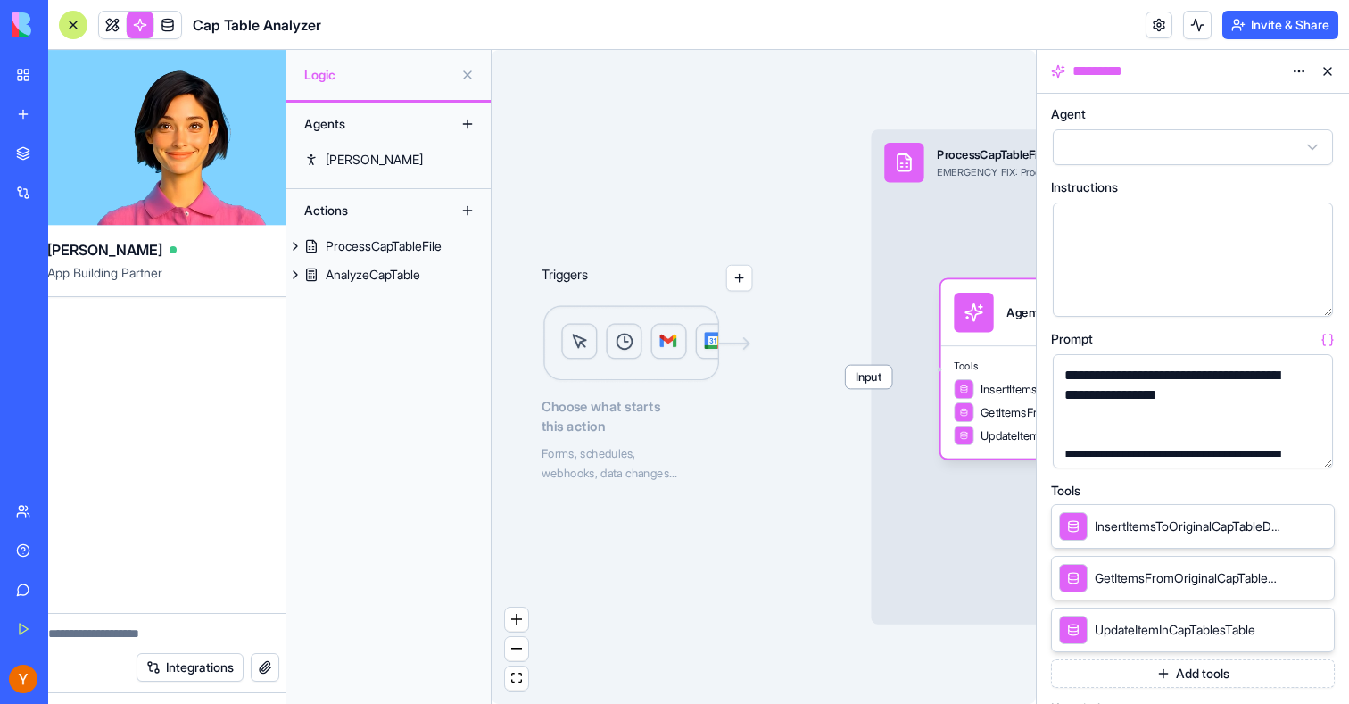
scroll to position [0, 0]
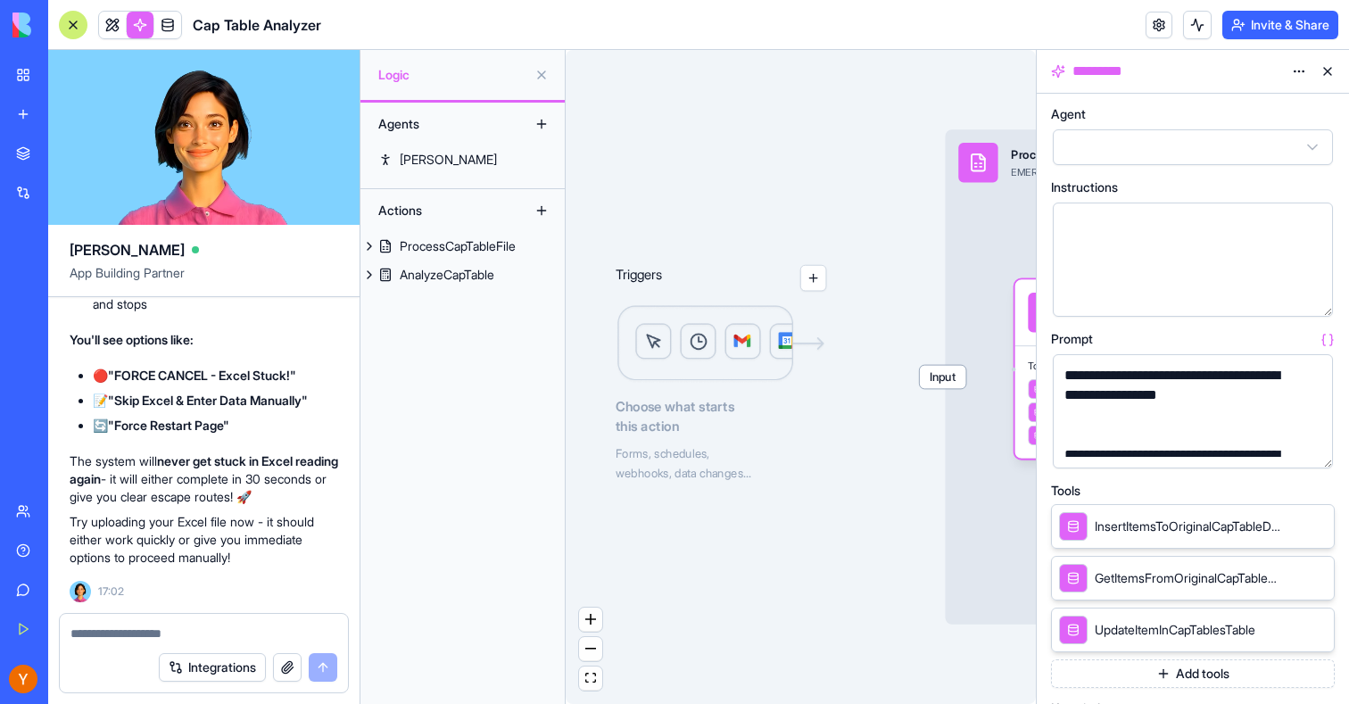
click at [126, 632] on textarea at bounding box center [204, 634] width 267 height 18
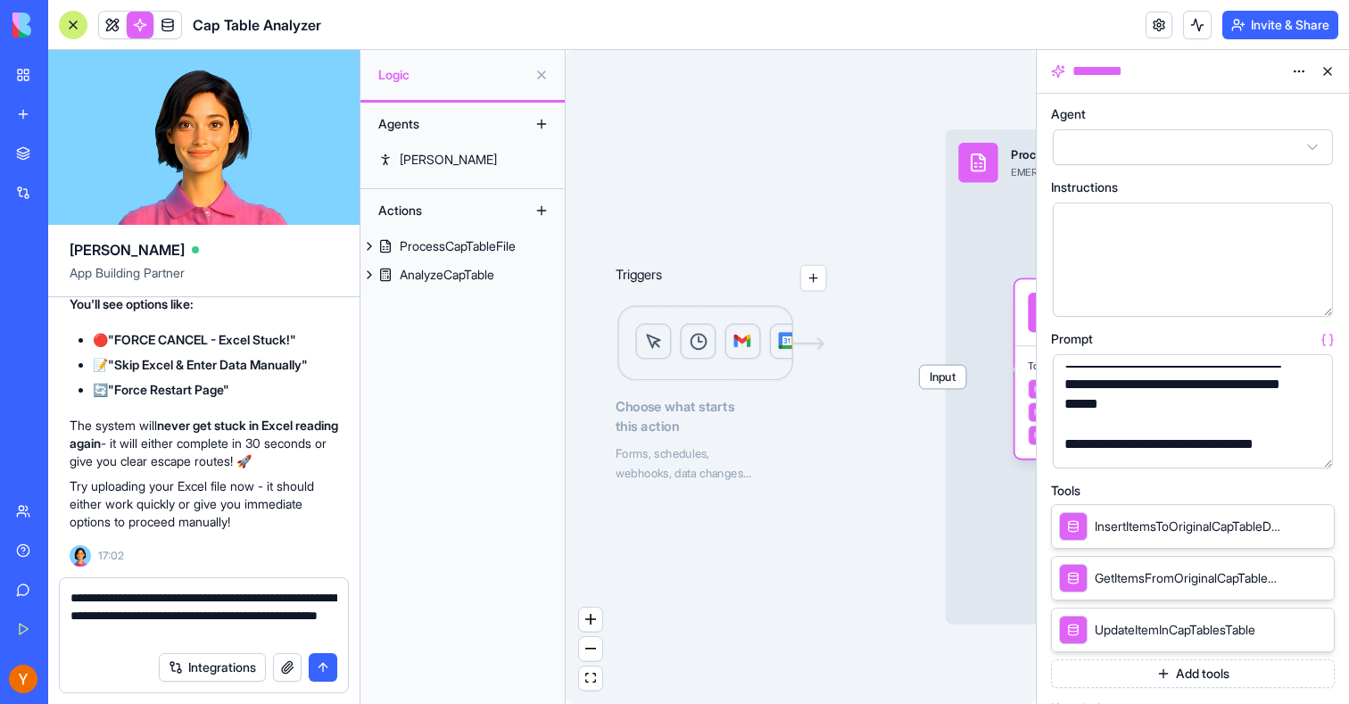
scroll to position [95, 0]
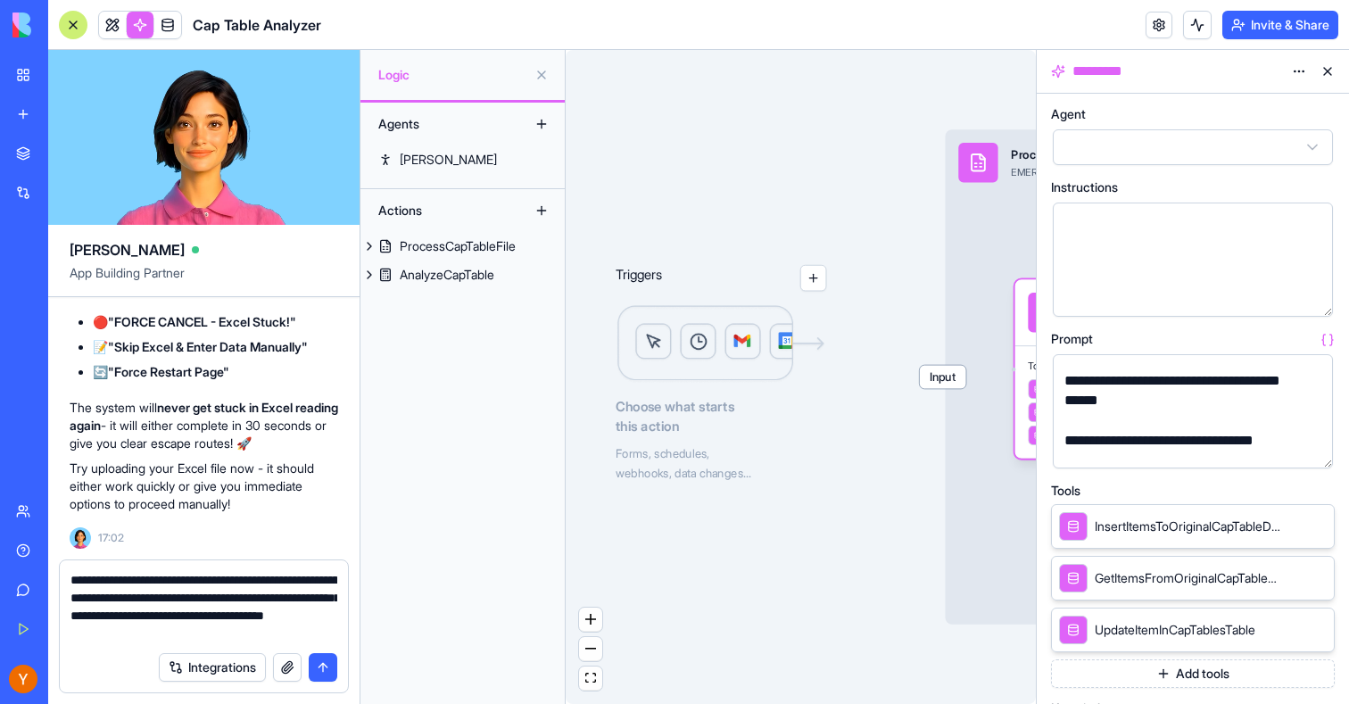
click at [1311, 448] on button "button" at bounding box center [1315, 450] width 29 height 29
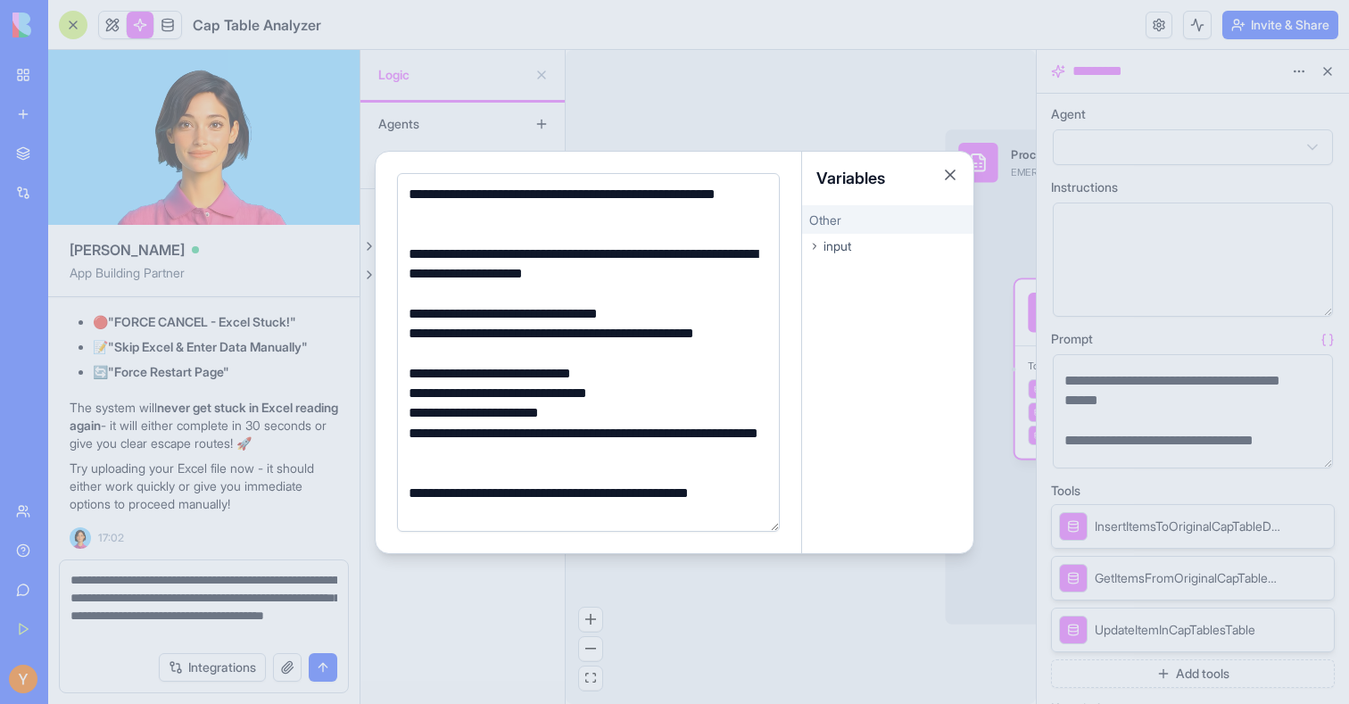
click at [264, 485] on div at bounding box center [674, 352] width 1349 height 704
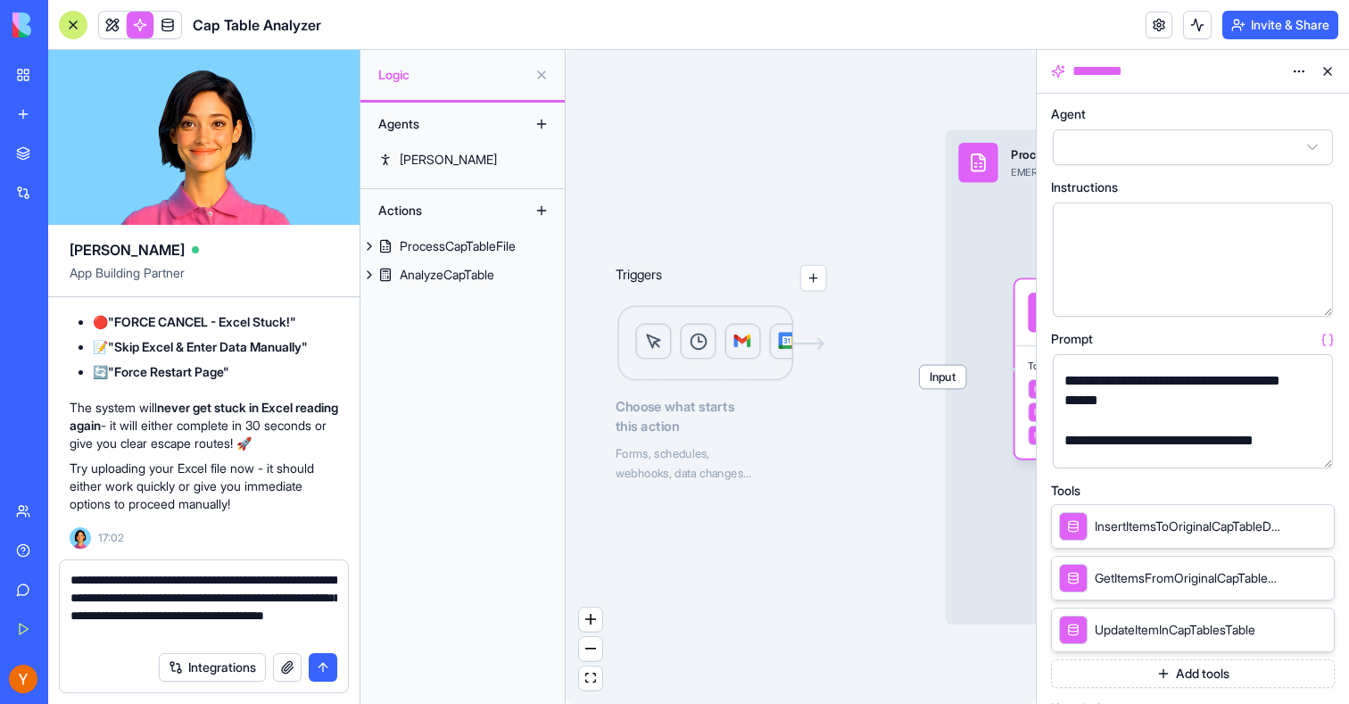
click at [187, 578] on textarea "**********" at bounding box center [204, 606] width 267 height 71
click at [290, 580] on textarea "**********" at bounding box center [204, 606] width 267 height 71
click at [146, 602] on textarea "**********" at bounding box center [204, 606] width 267 height 71
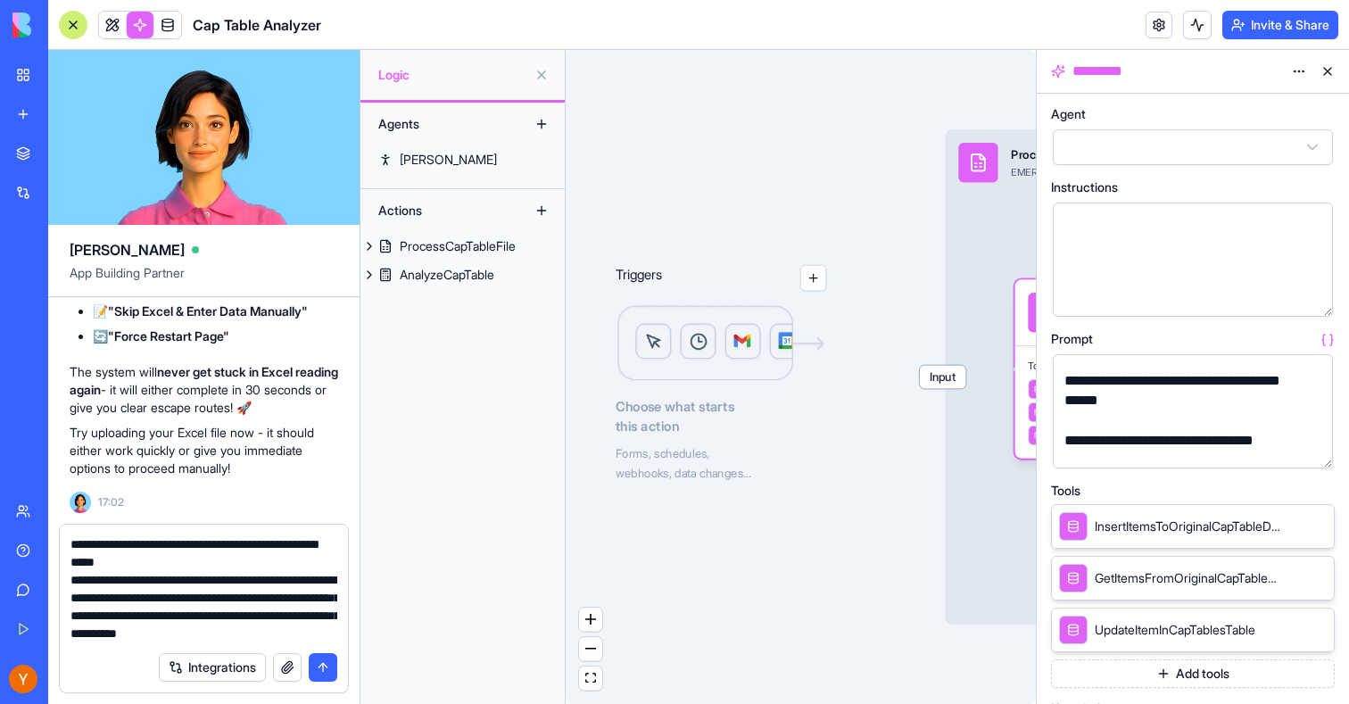
drag, startPoint x: 246, startPoint y: 616, endPoint x: 240, endPoint y: 596, distance: 20.6
click at [240, 596] on textarea "**********" at bounding box center [204, 588] width 267 height 107
drag, startPoint x: 241, startPoint y: 598, endPoint x: 344, endPoint y: 602, distance: 102.7
click at [344, 606] on div "**********" at bounding box center [204, 584] width 288 height 118
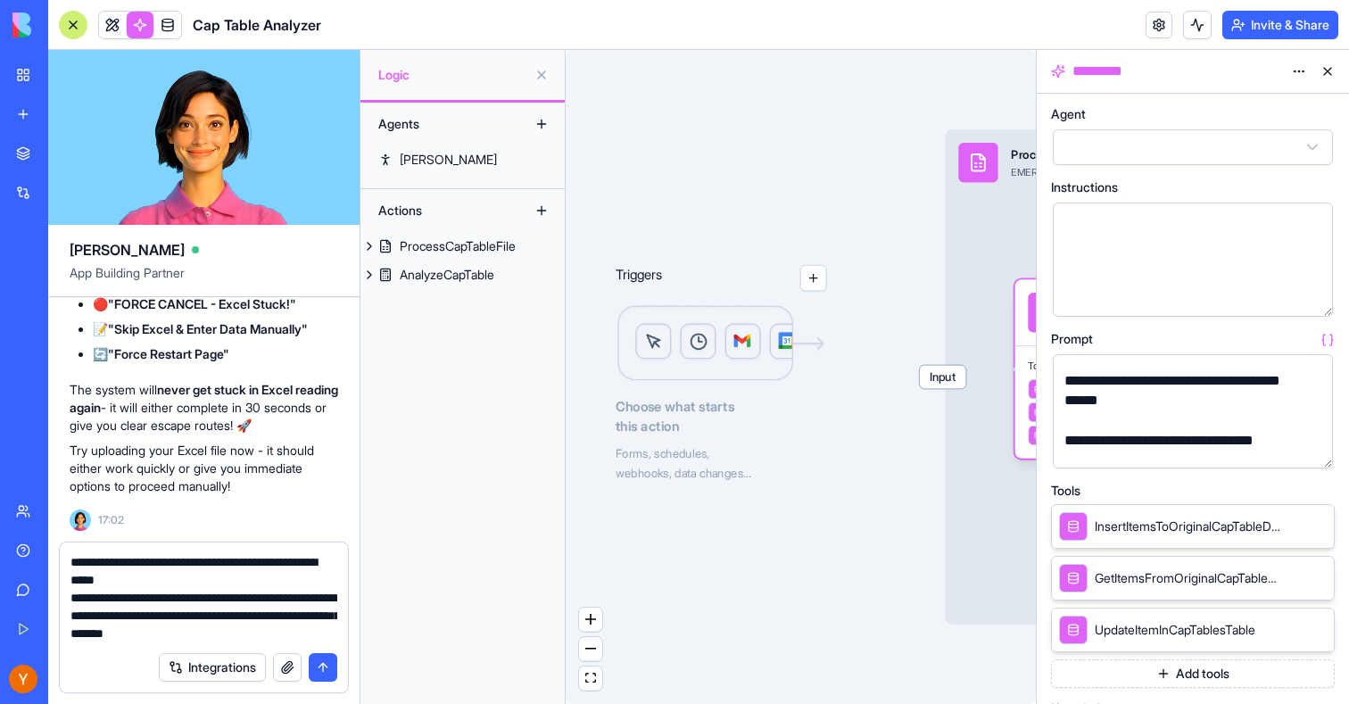
click at [320, 635] on textarea "**********" at bounding box center [204, 597] width 267 height 89
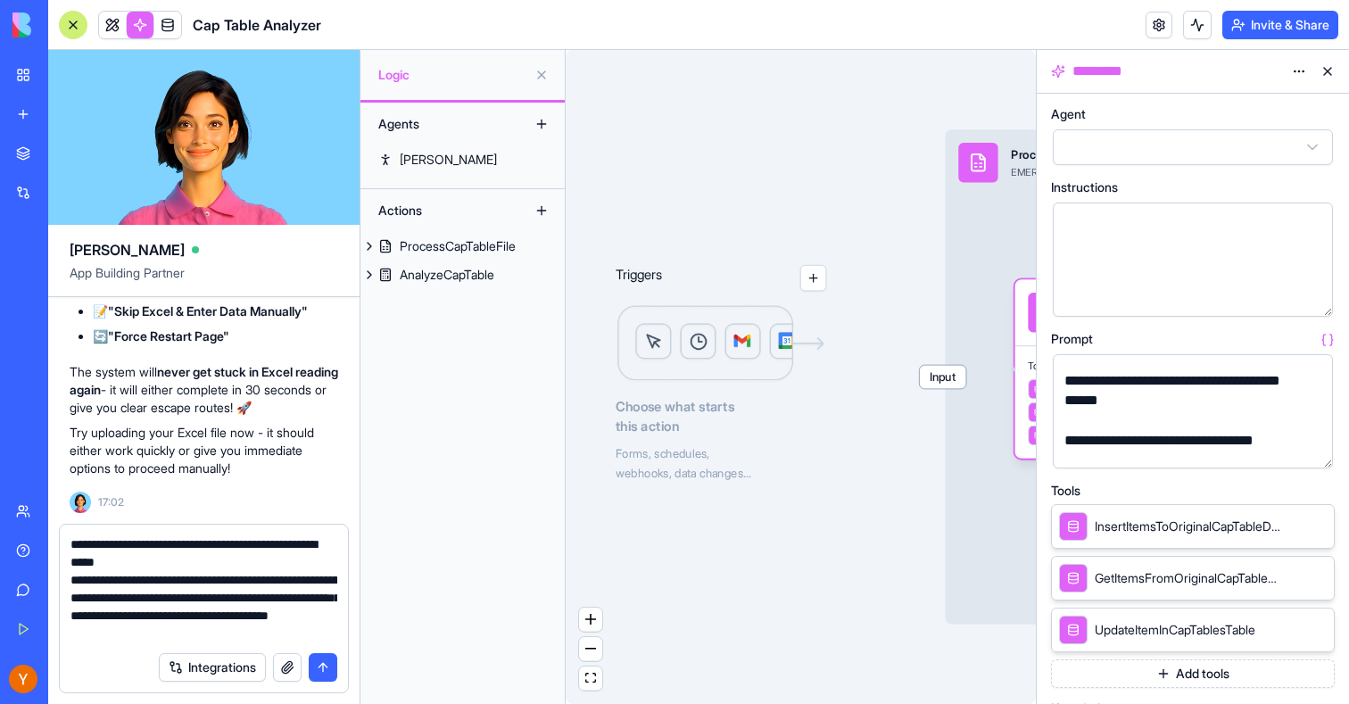
type textarea "**********"
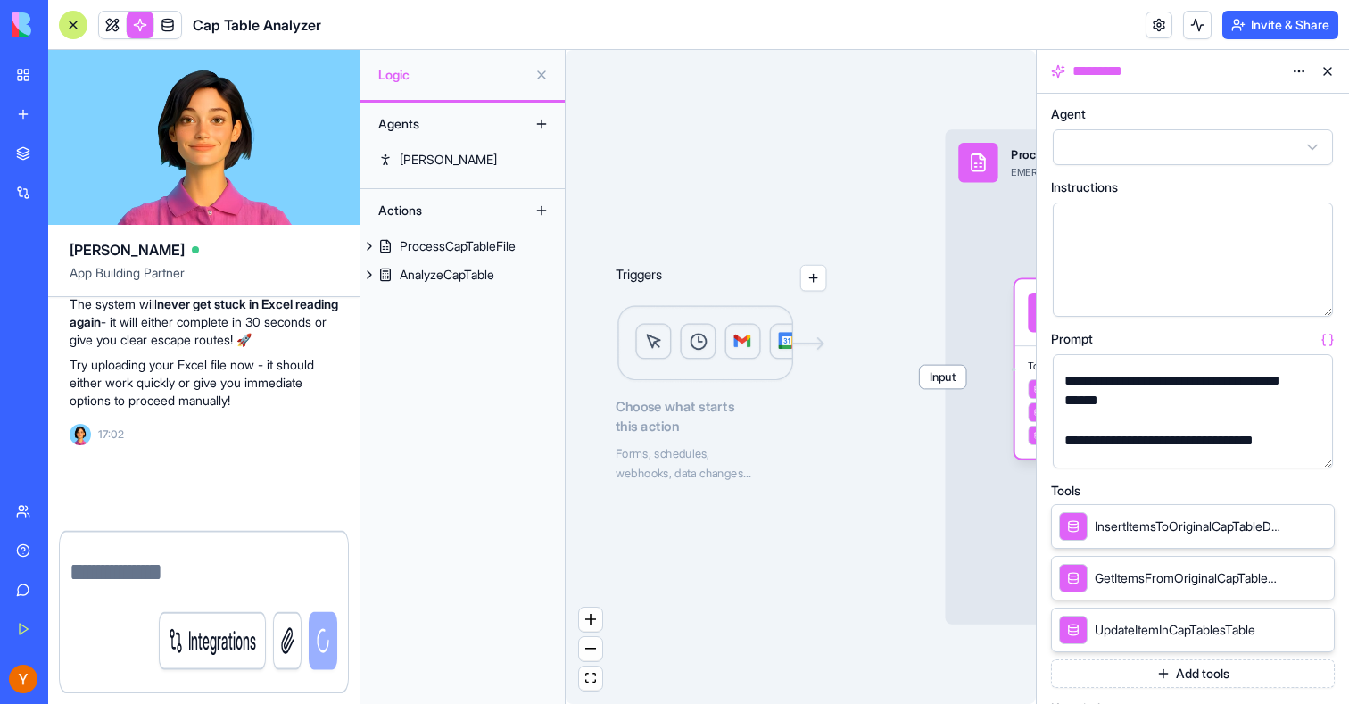
scroll to position [16981, 0]
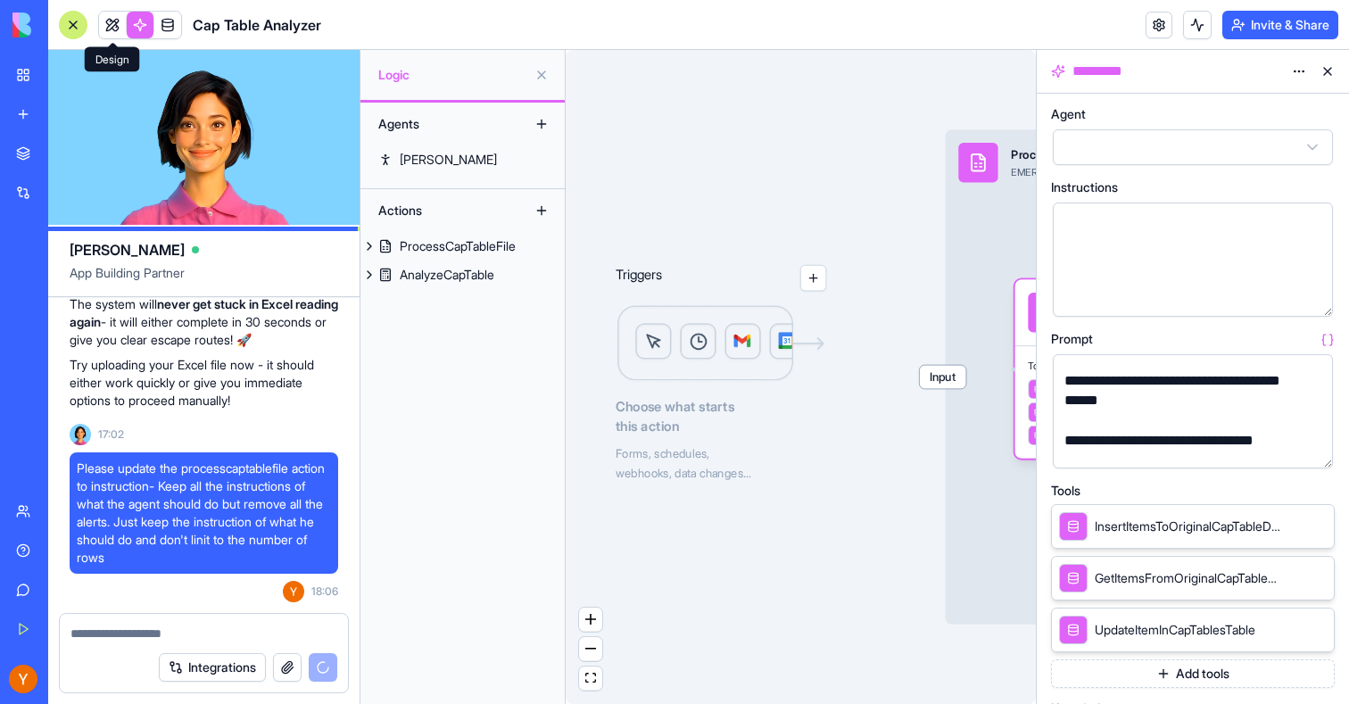
click at [112, 29] on link at bounding box center [112, 25] width 27 height 27
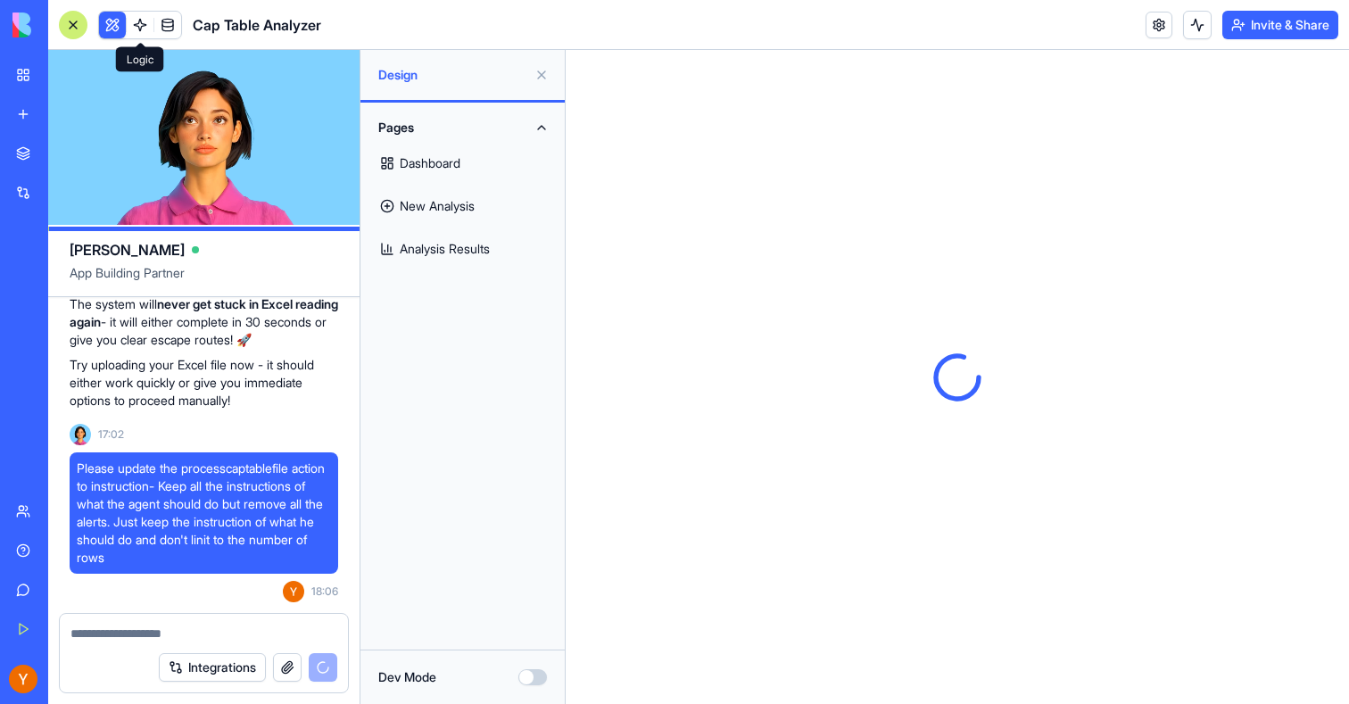
click at [144, 25] on link at bounding box center [140, 25] width 27 height 27
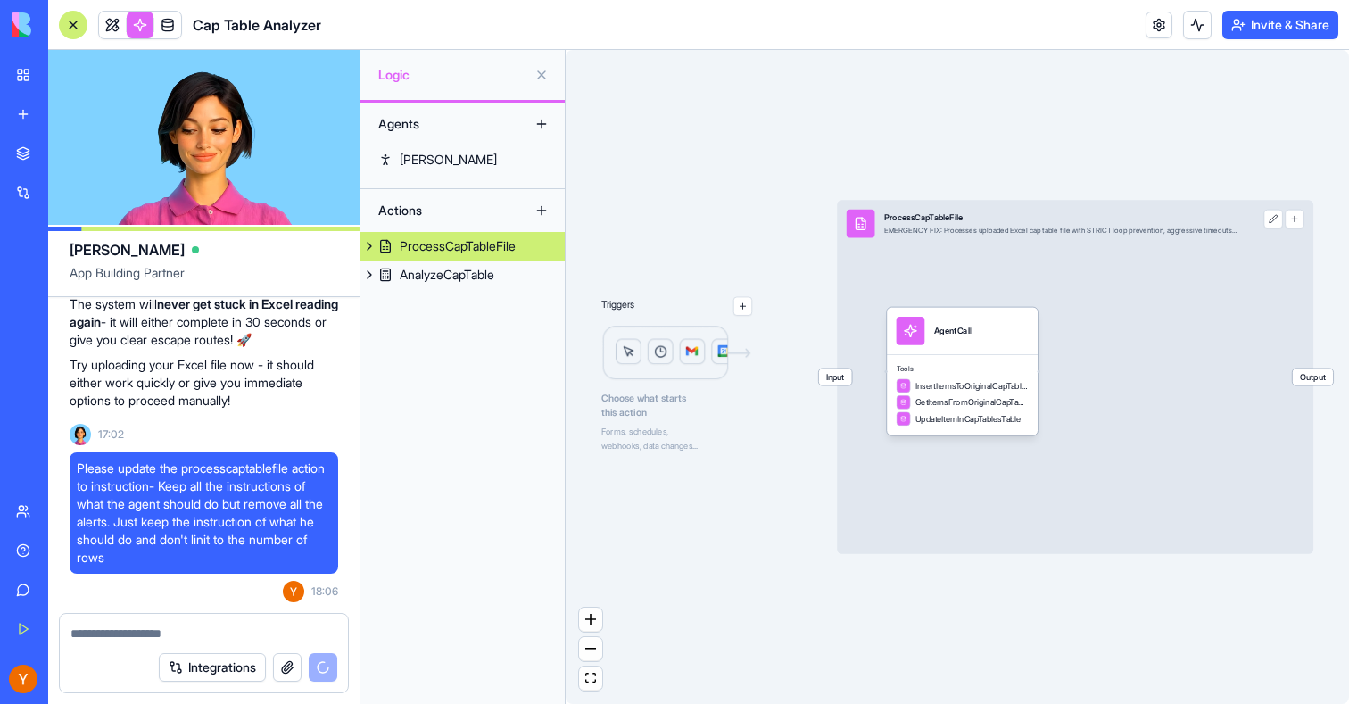
click at [435, 258] on link "ProcessCapTableFile" at bounding box center [463, 246] width 204 height 29
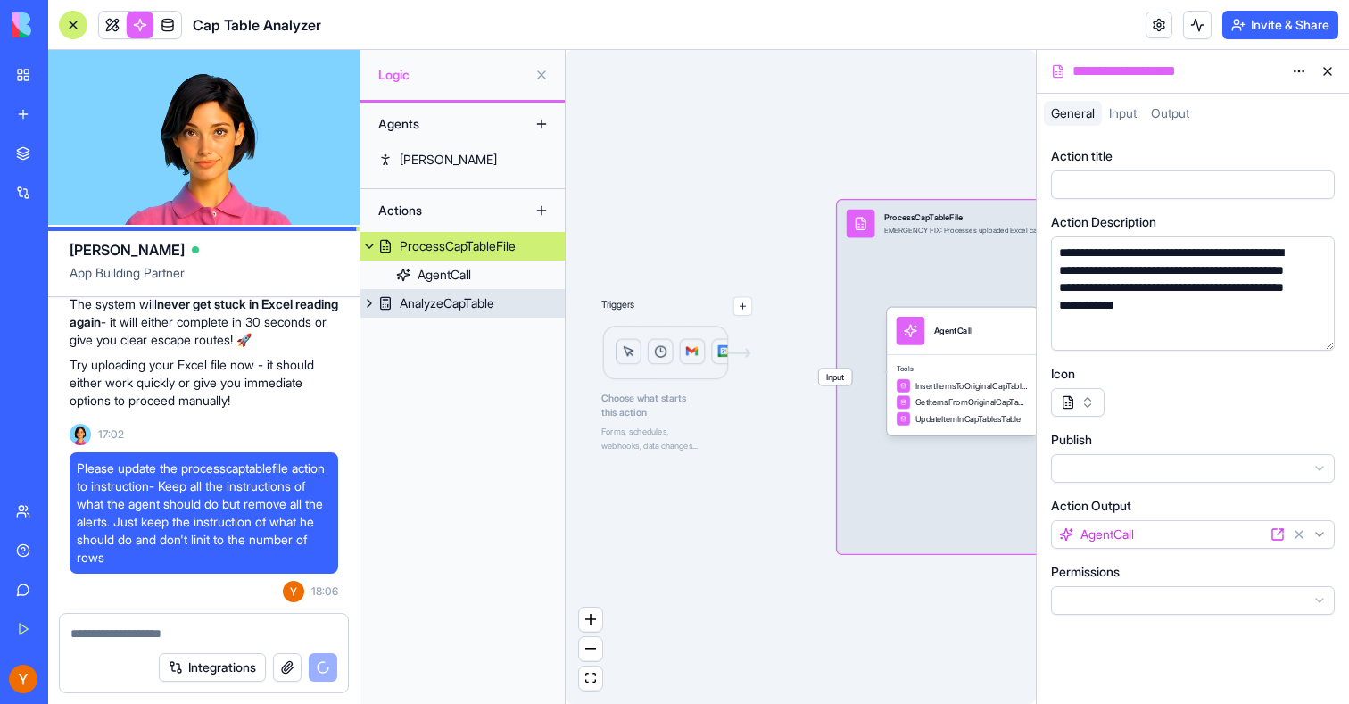
click at [435, 302] on div "AnalyzeCapTable" at bounding box center [447, 304] width 95 height 18
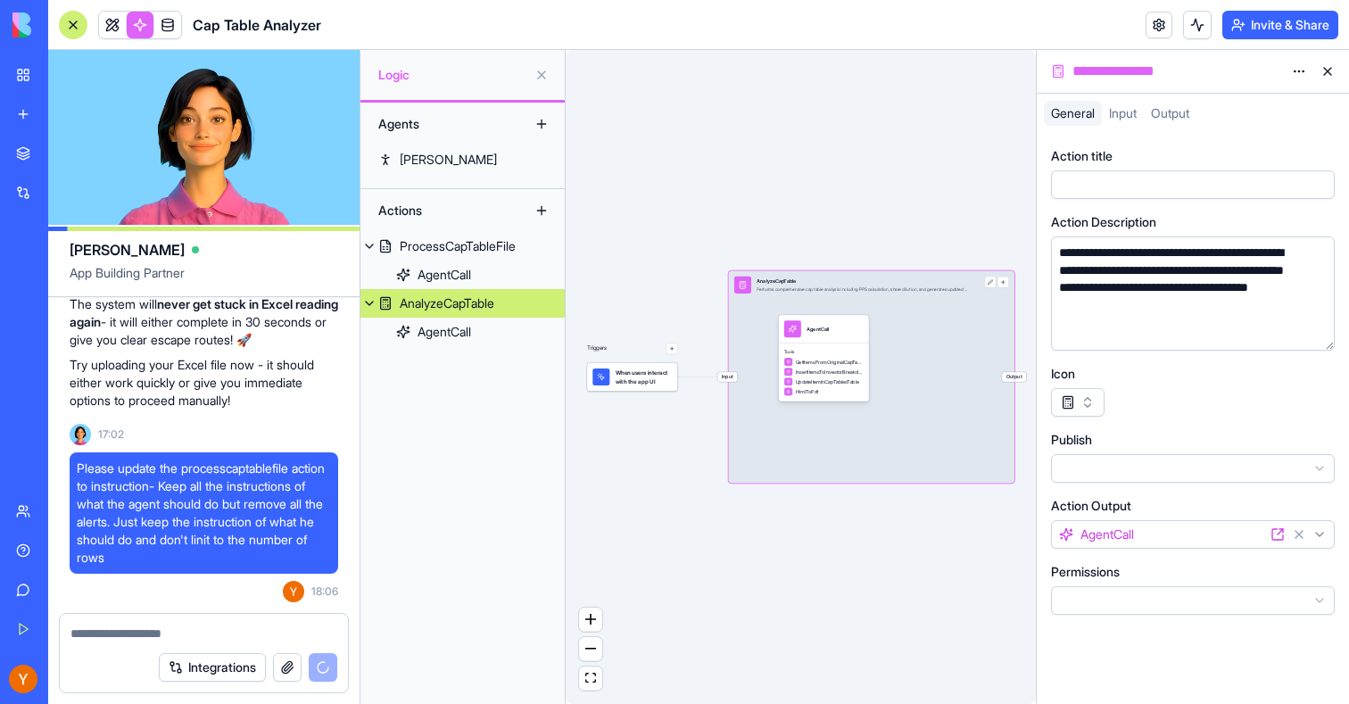
click at [638, 374] on span "When users interact with the app UI" at bounding box center [644, 377] width 56 height 17
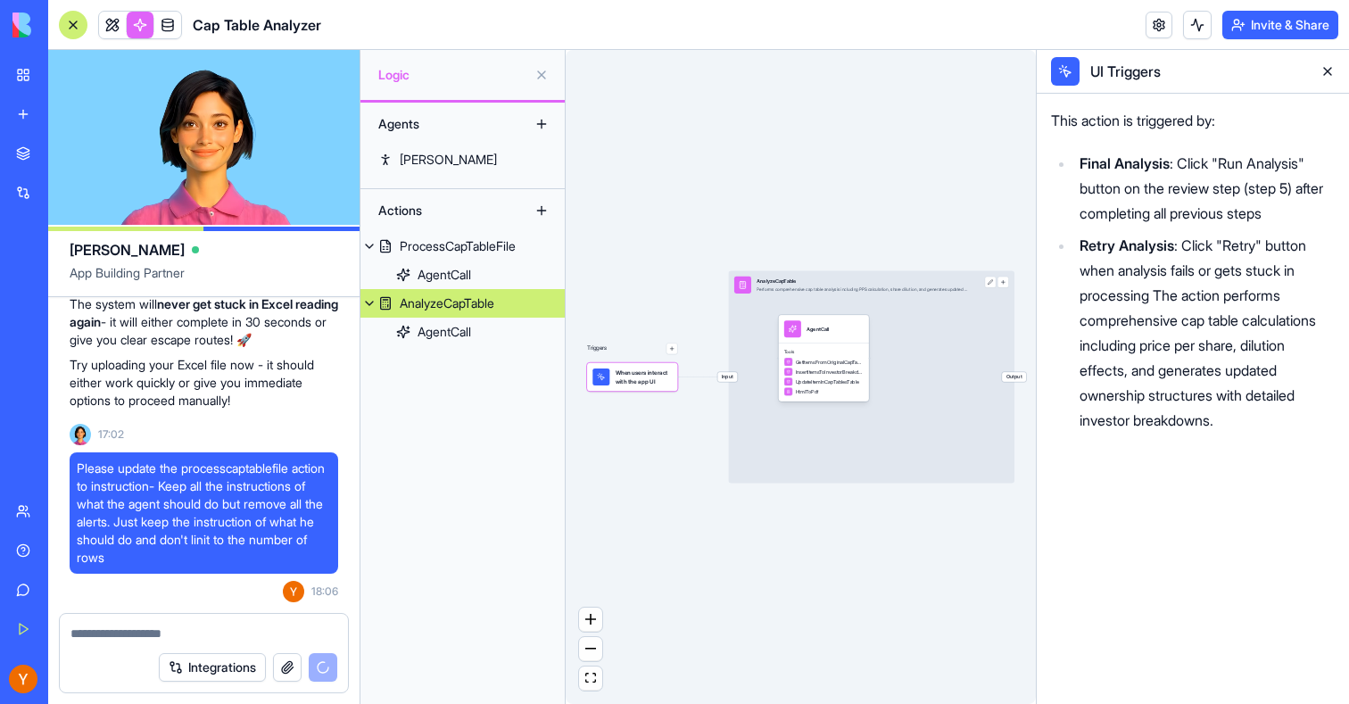
scroll to position [17049, 0]
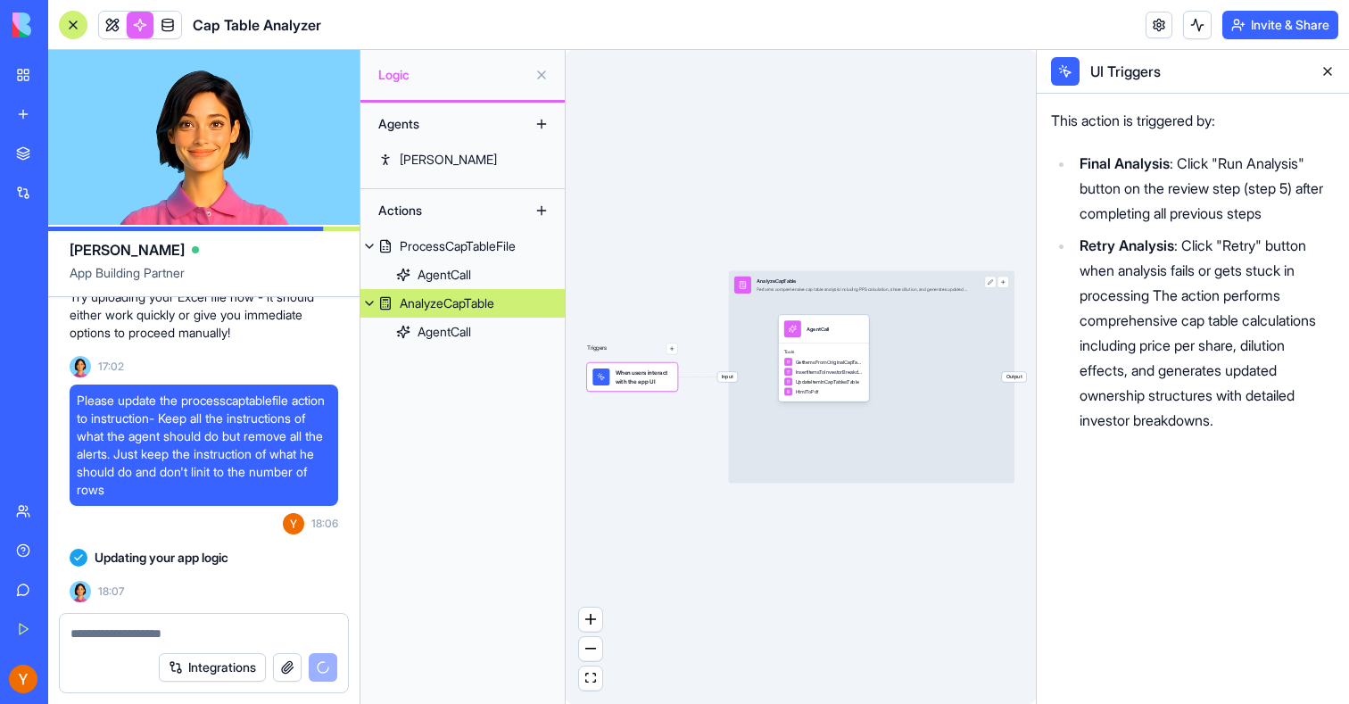
click at [70, 24] on div at bounding box center [73, 25] width 29 height 29
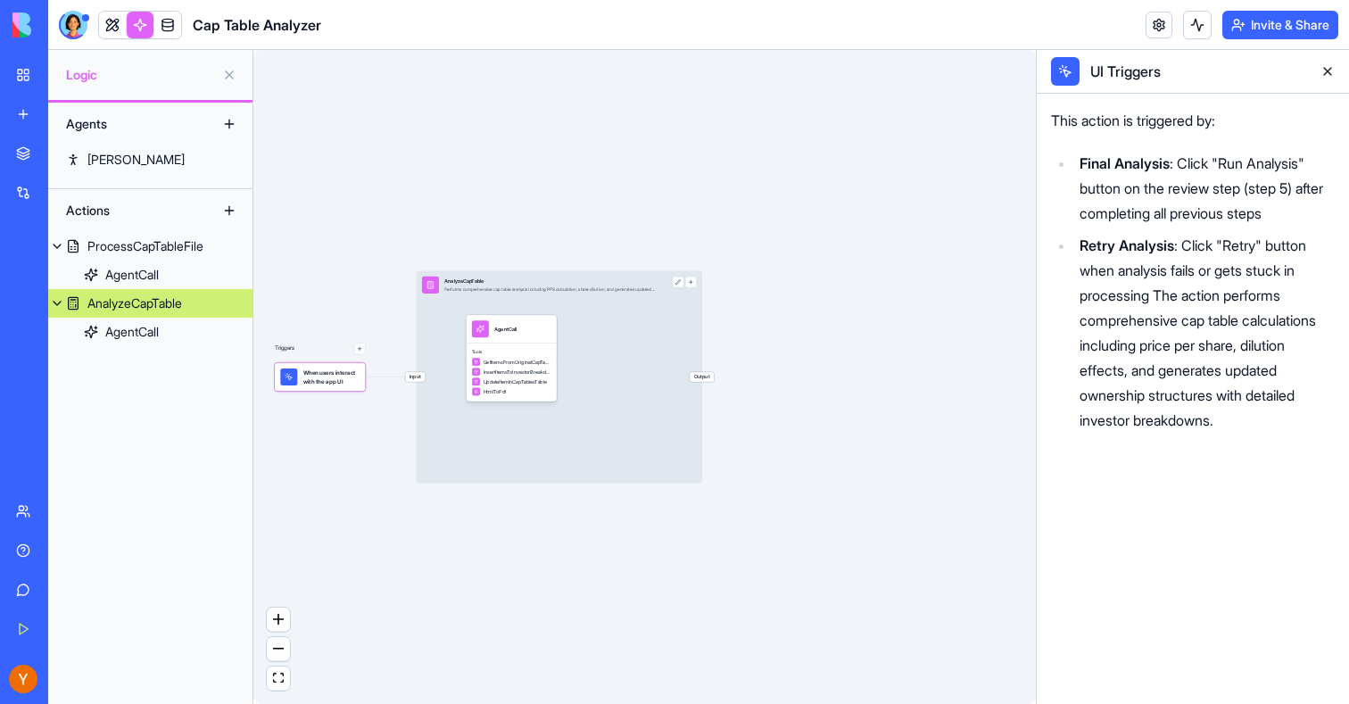
click at [70, 24] on div at bounding box center [73, 25] width 29 height 29
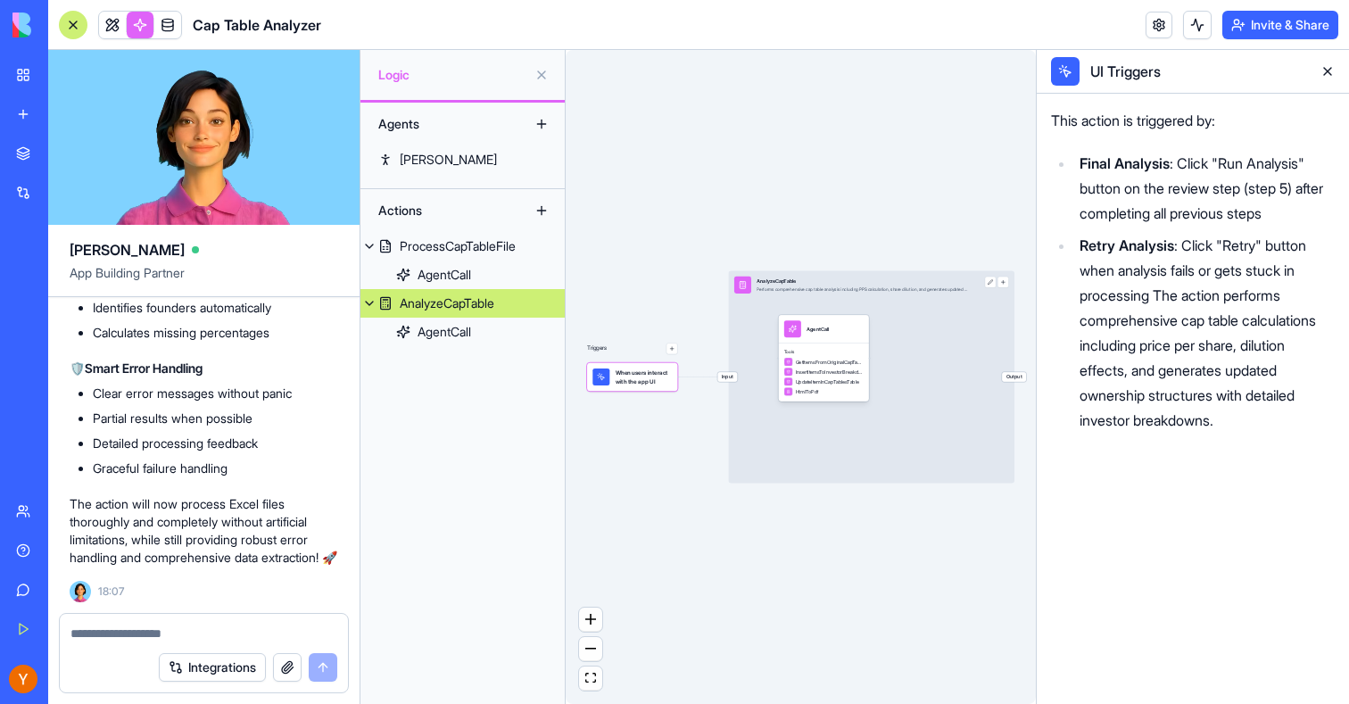
scroll to position [17852, 0]
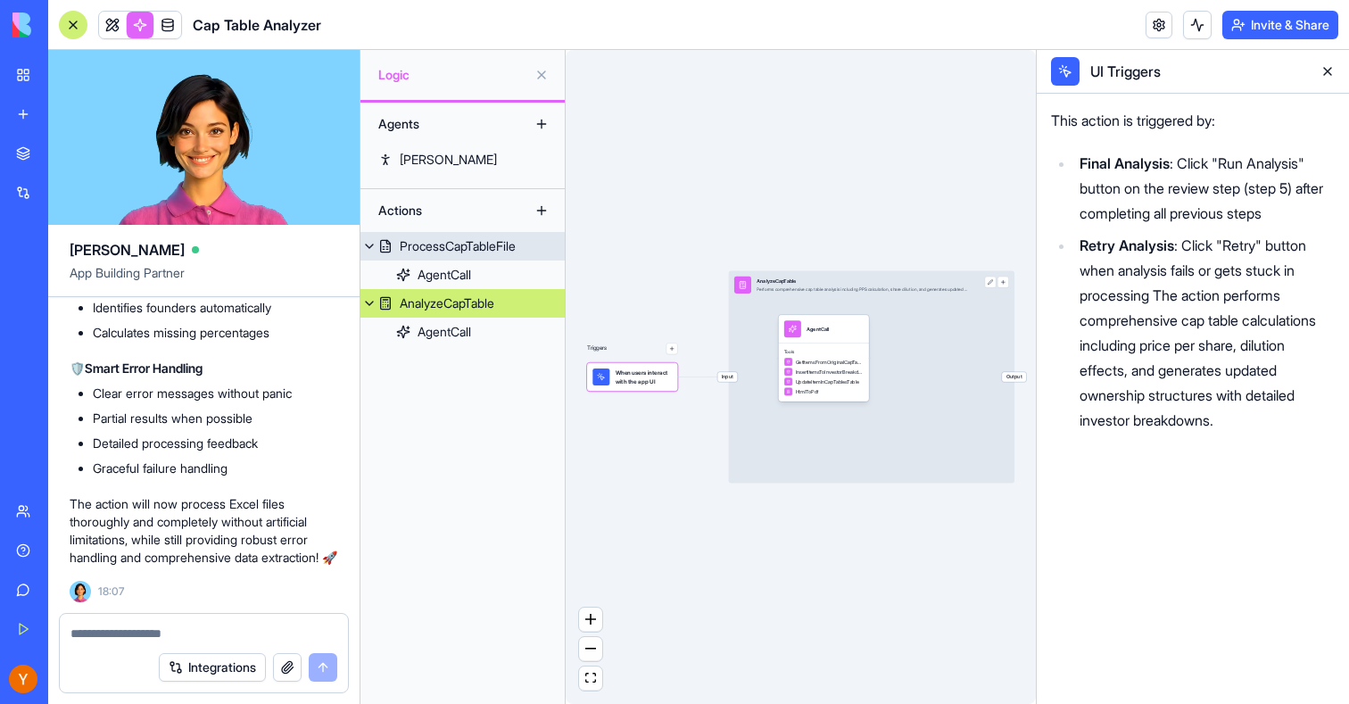
click at [447, 254] on div "ProcessCapTableFile" at bounding box center [458, 246] width 116 height 18
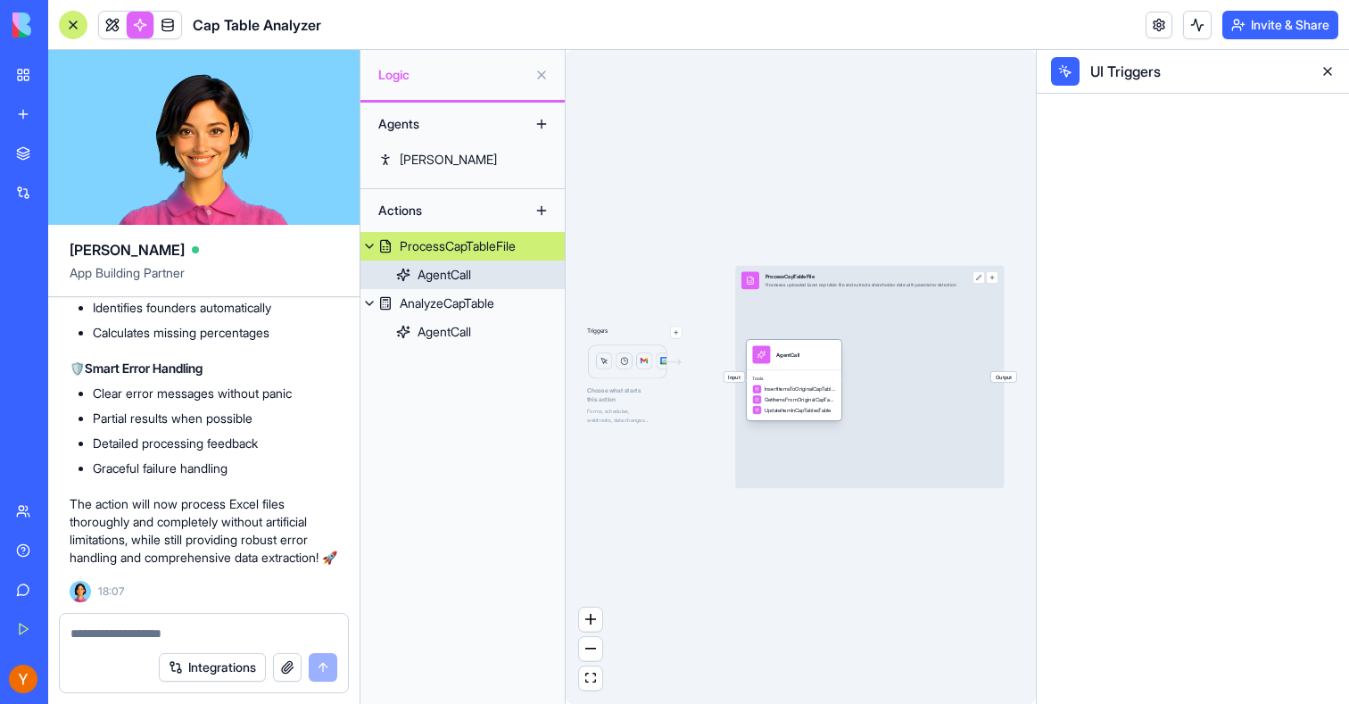
click at [810, 400] on span "GetItemsFromOriginalCapTableDataTable" at bounding box center [800, 399] width 71 height 7
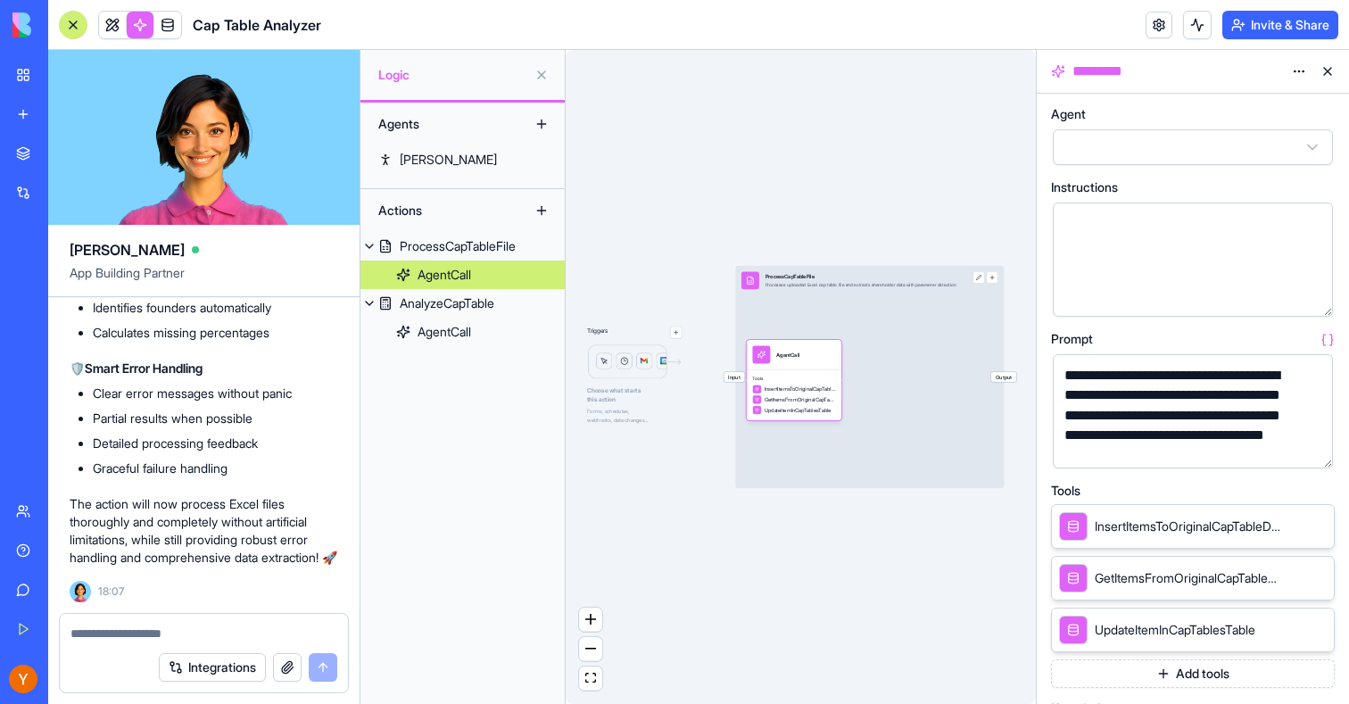
click at [1313, 445] on button "button" at bounding box center [1315, 450] width 29 height 29
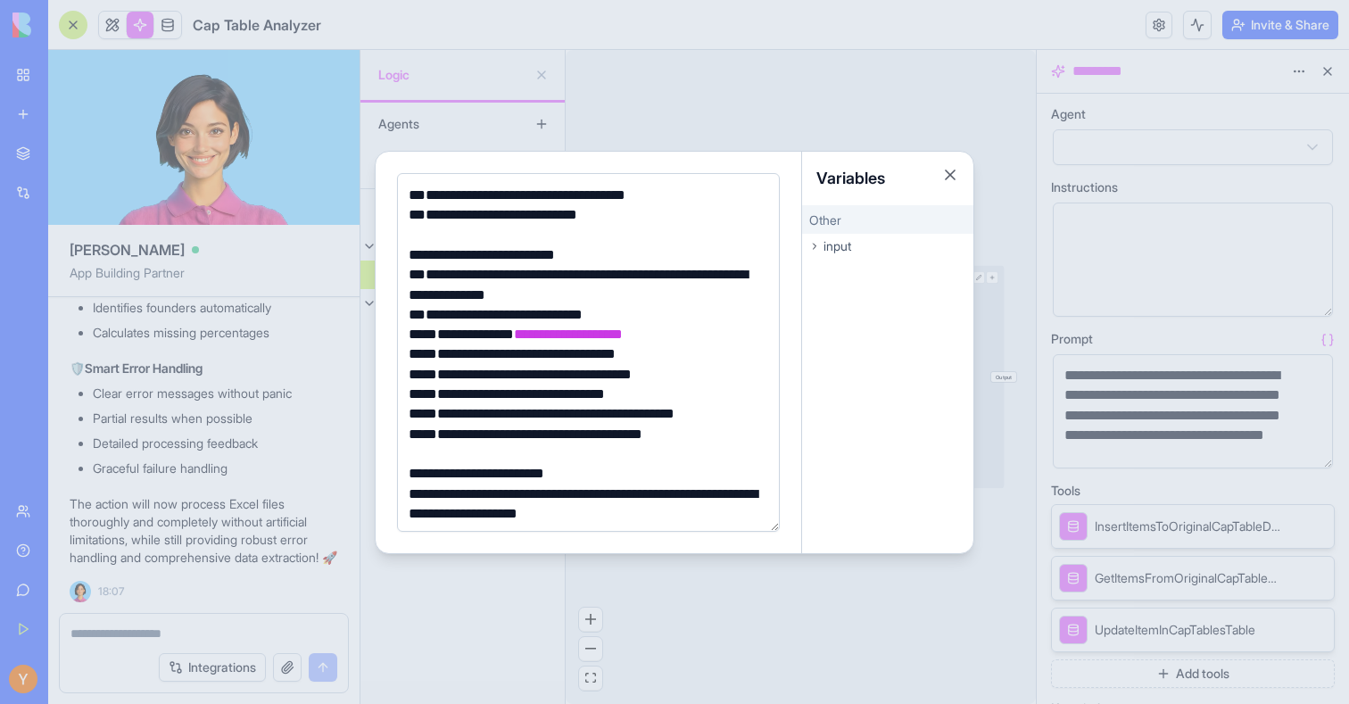
scroll to position [1000, 0]
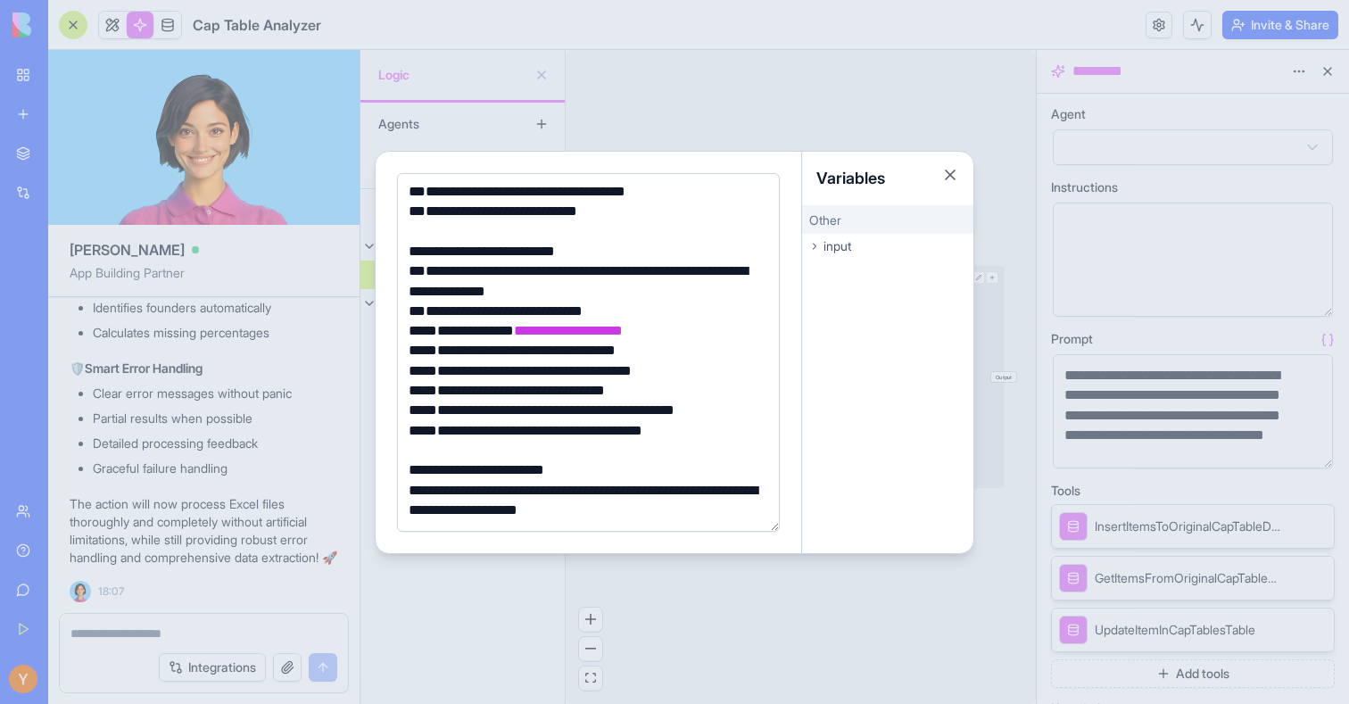
click at [87, 33] on div at bounding box center [674, 352] width 1349 height 704
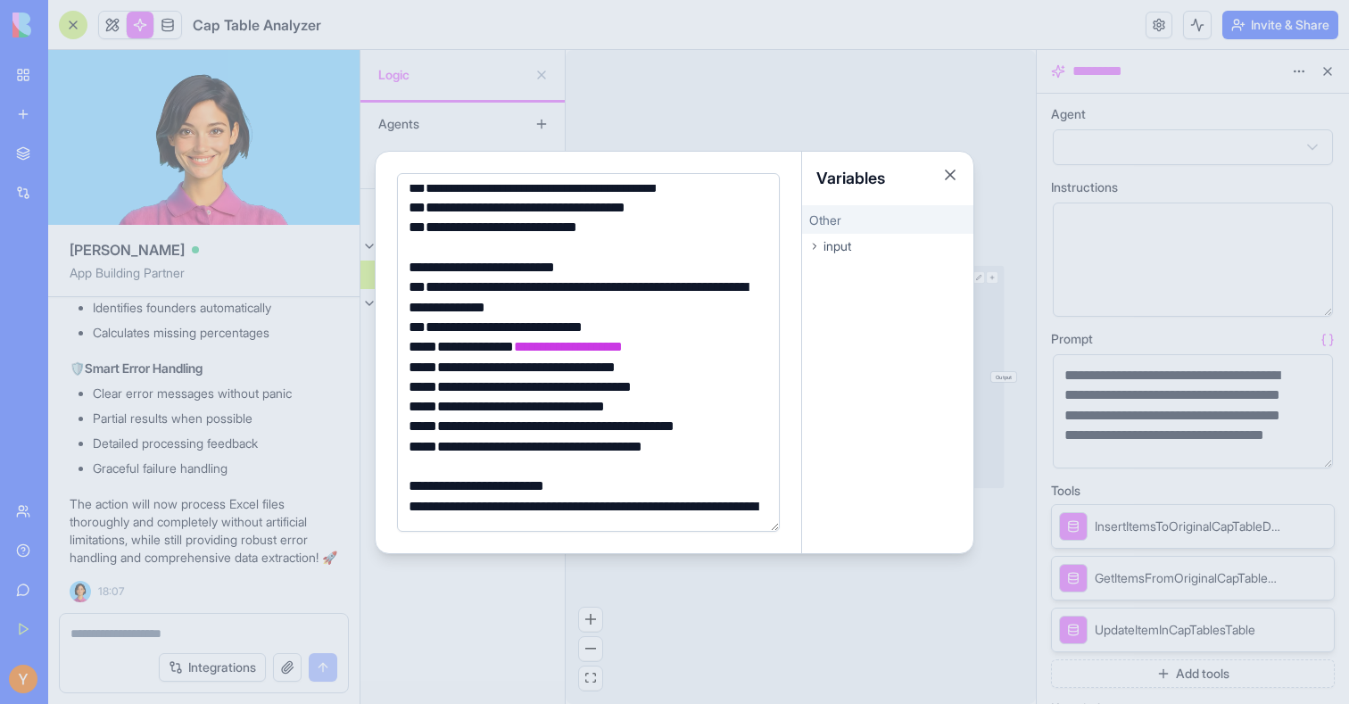
scroll to position [1017, 0]
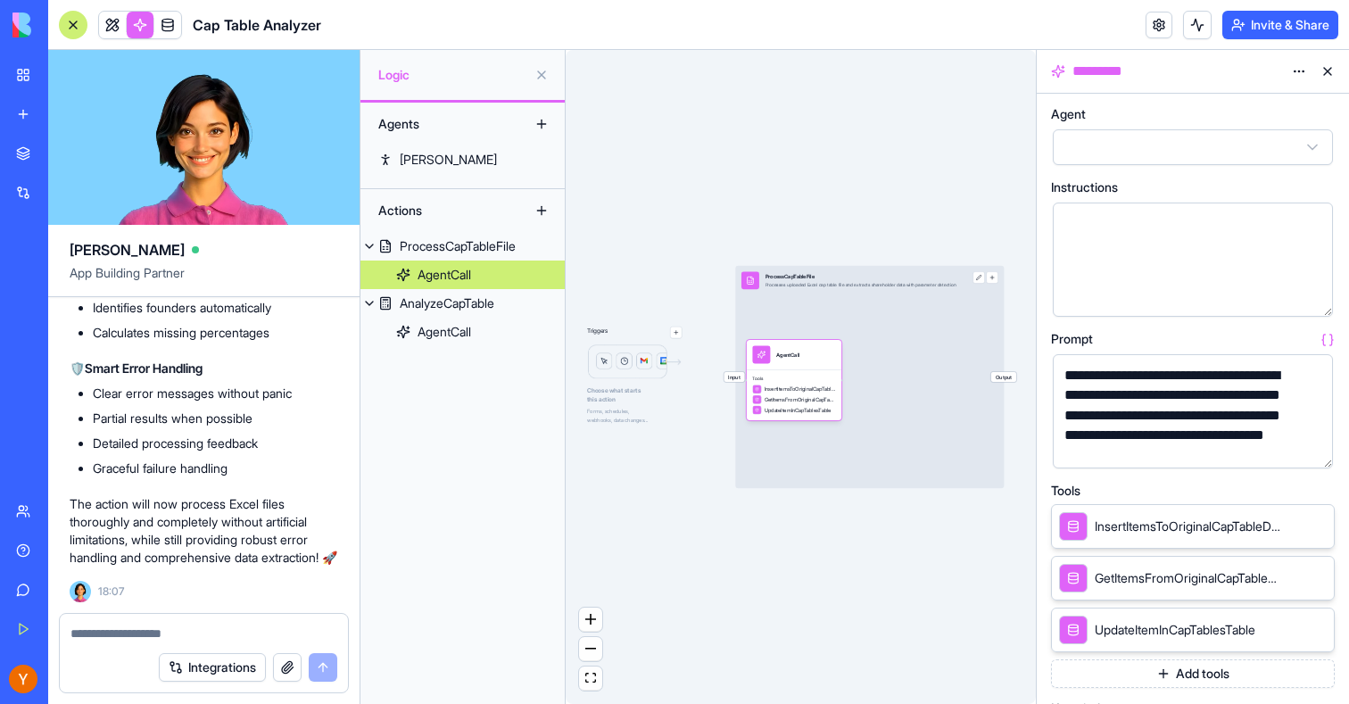
click at [72, 27] on div at bounding box center [73, 25] width 29 height 29
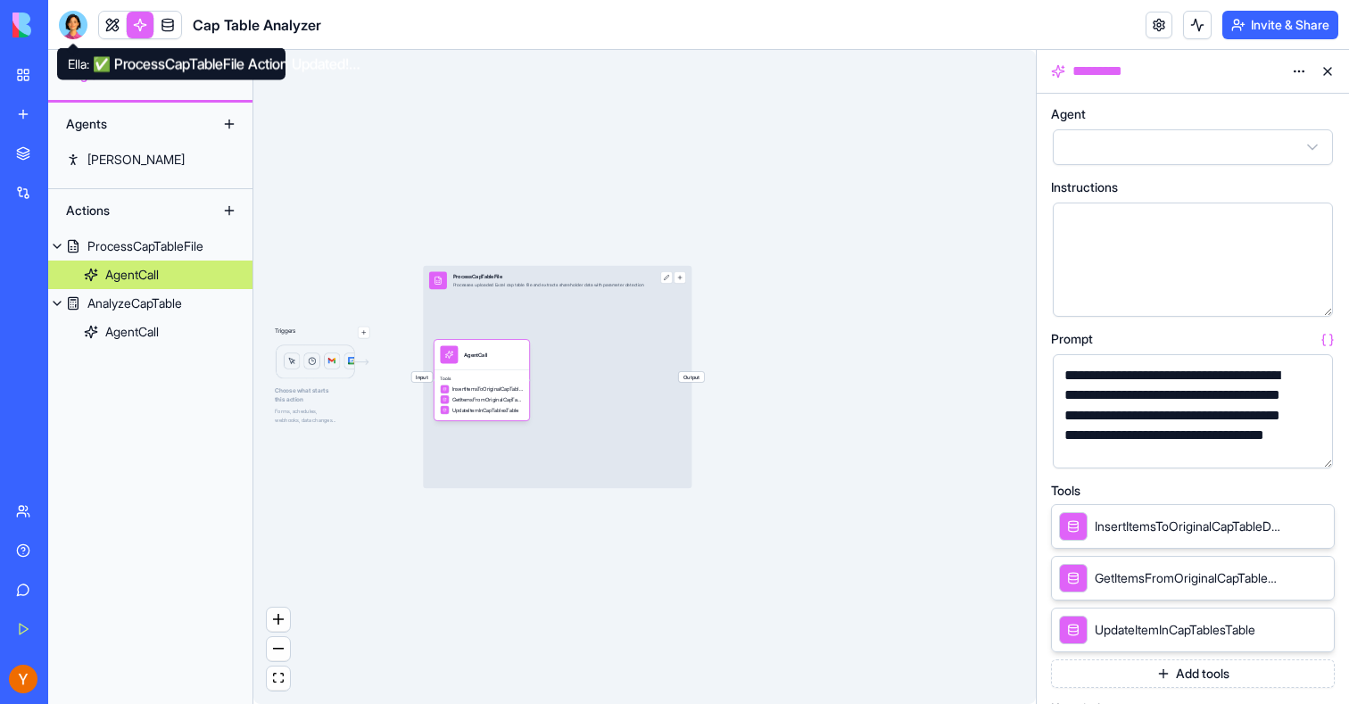
click at [71, 28] on div at bounding box center [73, 25] width 29 height 29
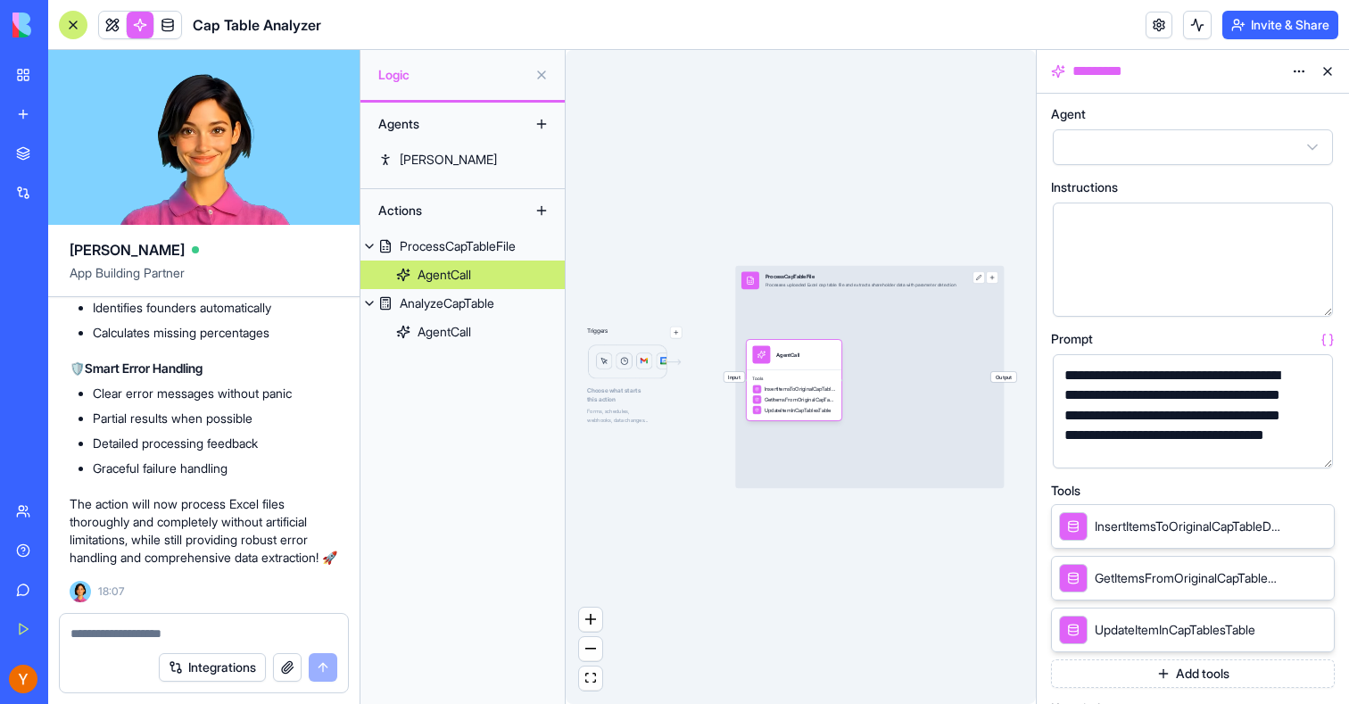
scroll to position [0, 0]
click at [804, 390] on span "InsertItemsToOriginalCapTableDataTable" at bounding box center [800, 389] width 71 height 7
click at [1316, 455] on button "button" at bounding box center [1315, 450] width 29 height 29
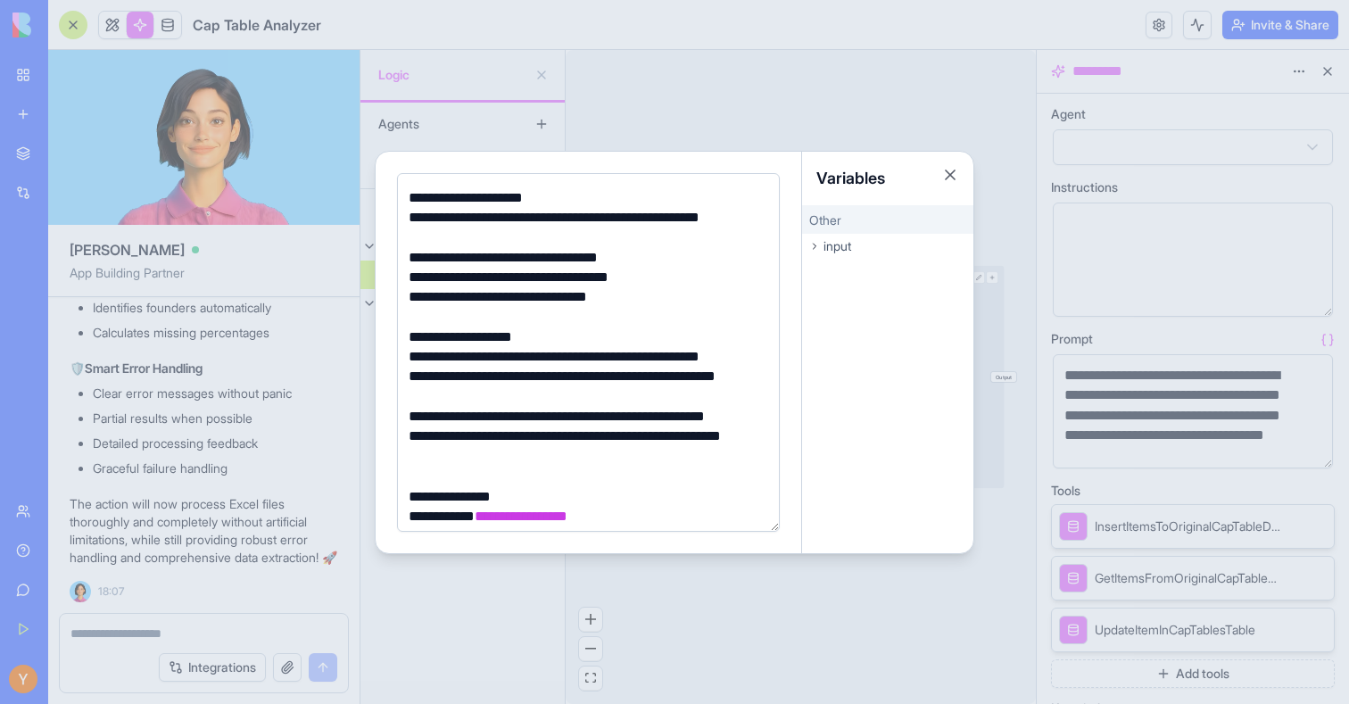
scroll to position [1465, 0]
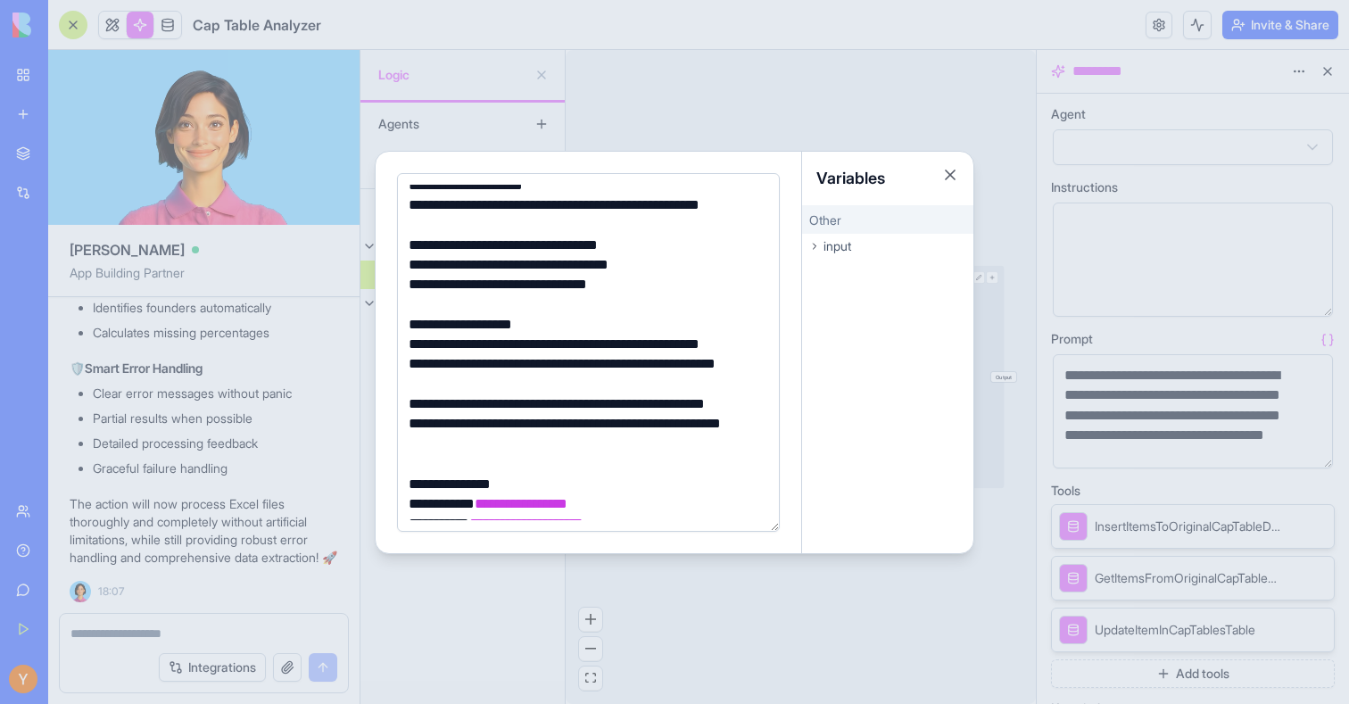
click at [685, 86] on div at bounding box center [674, 352] width 1349 height 704
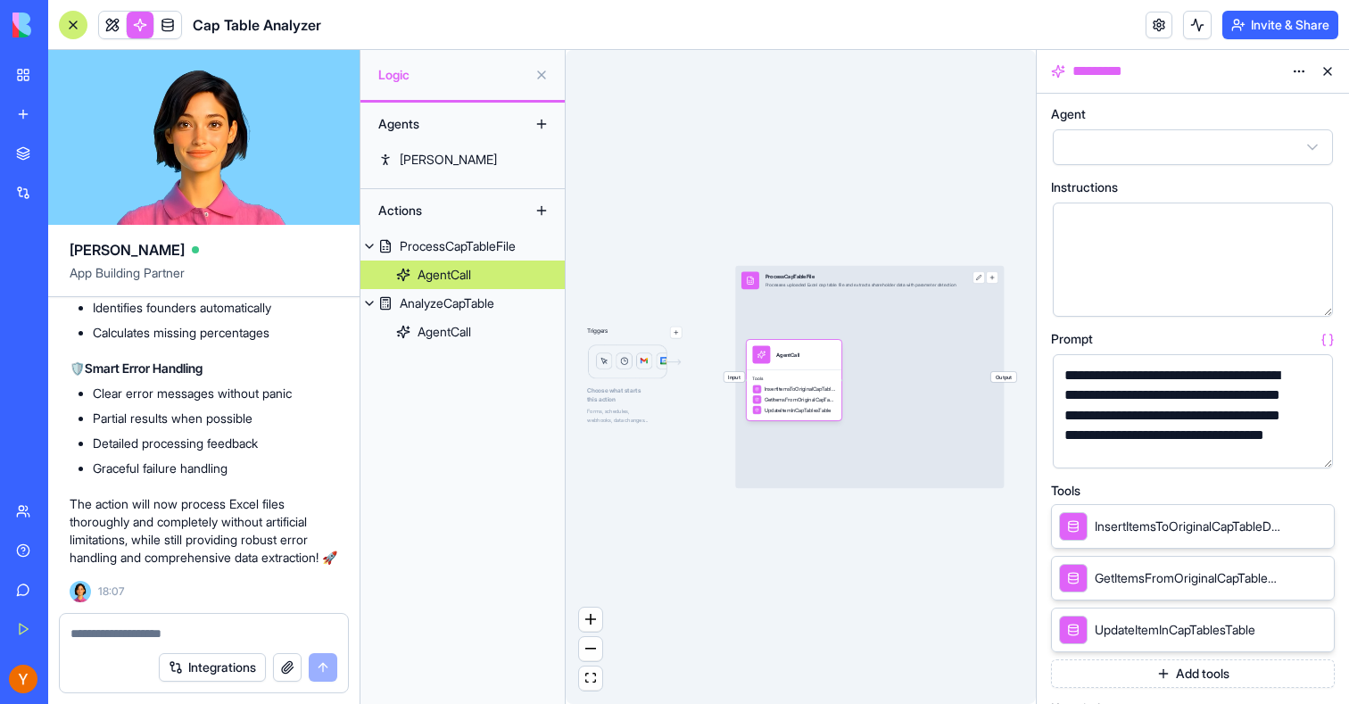
click at [1328, 69] on button at bounding box center [1328, 71] width 29 height 29
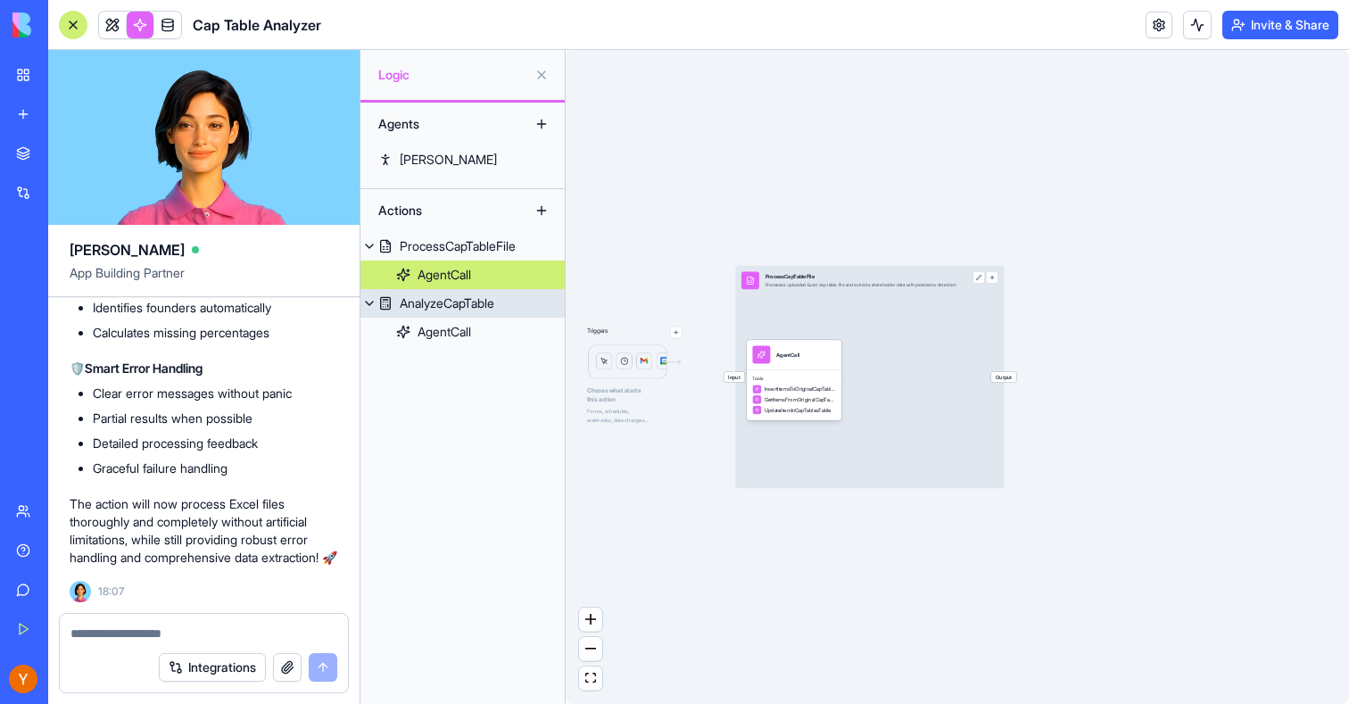
click at [428, 307] on div "AnalyzeCapTable" at bounding box center [447, 304] width 95 height 18
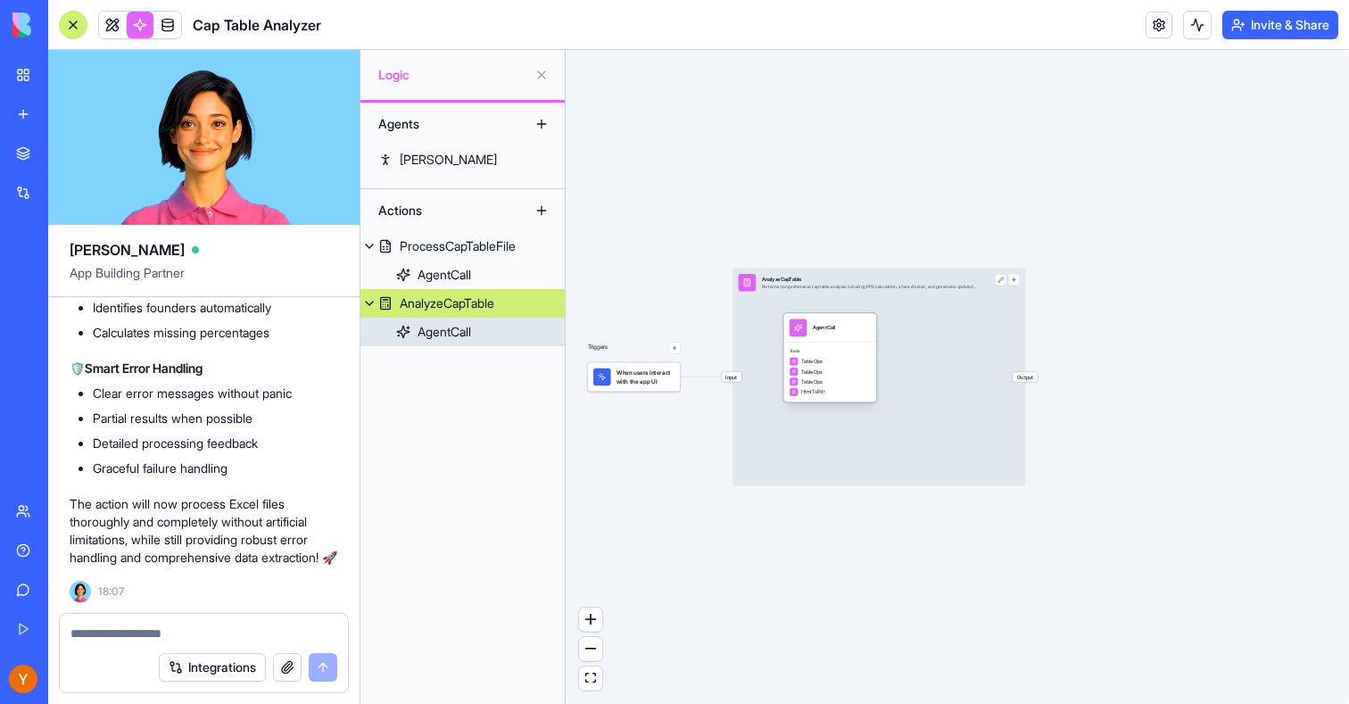
click at [826, 364] on div "TableOps" at bounding box center [830, 361] width 81 height 9
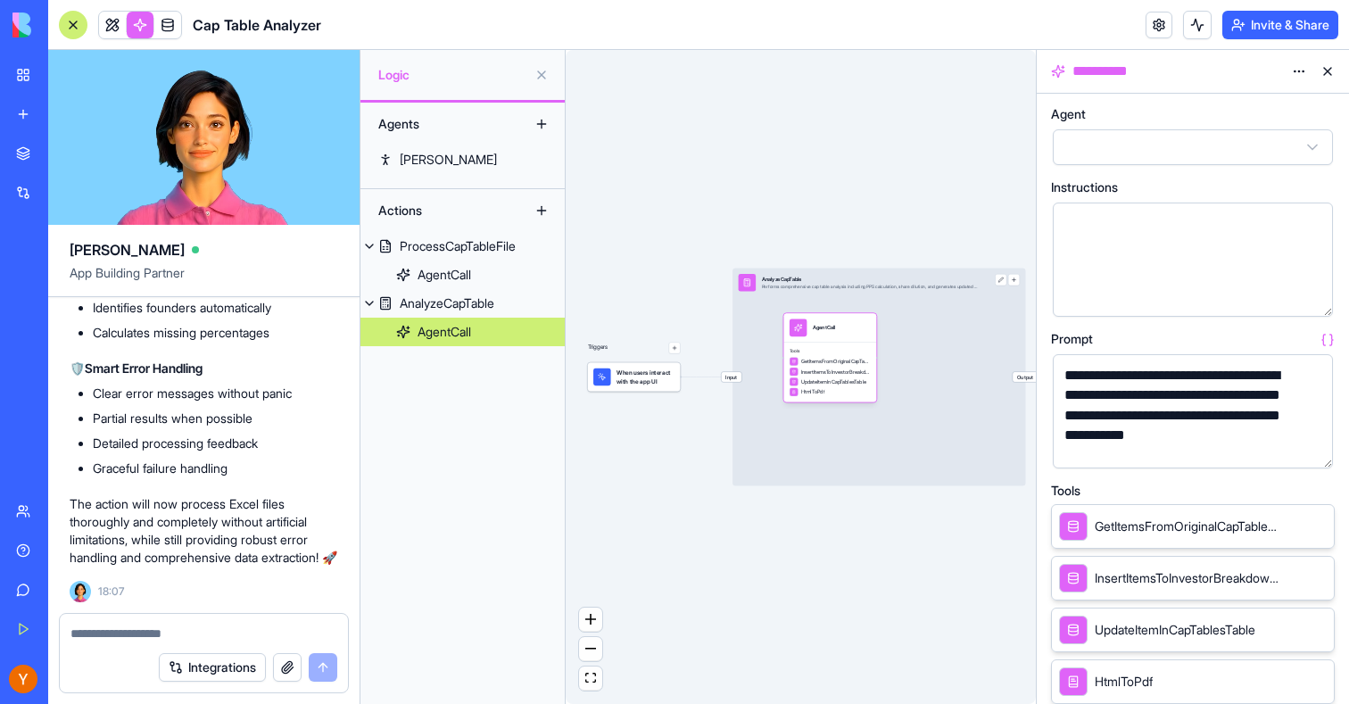
click at [218, 635] on textarea at bounding box center [204, 634] width 267 height 18
click at [170, 27] on link at bounding box center [167, 25] width 27 height 27
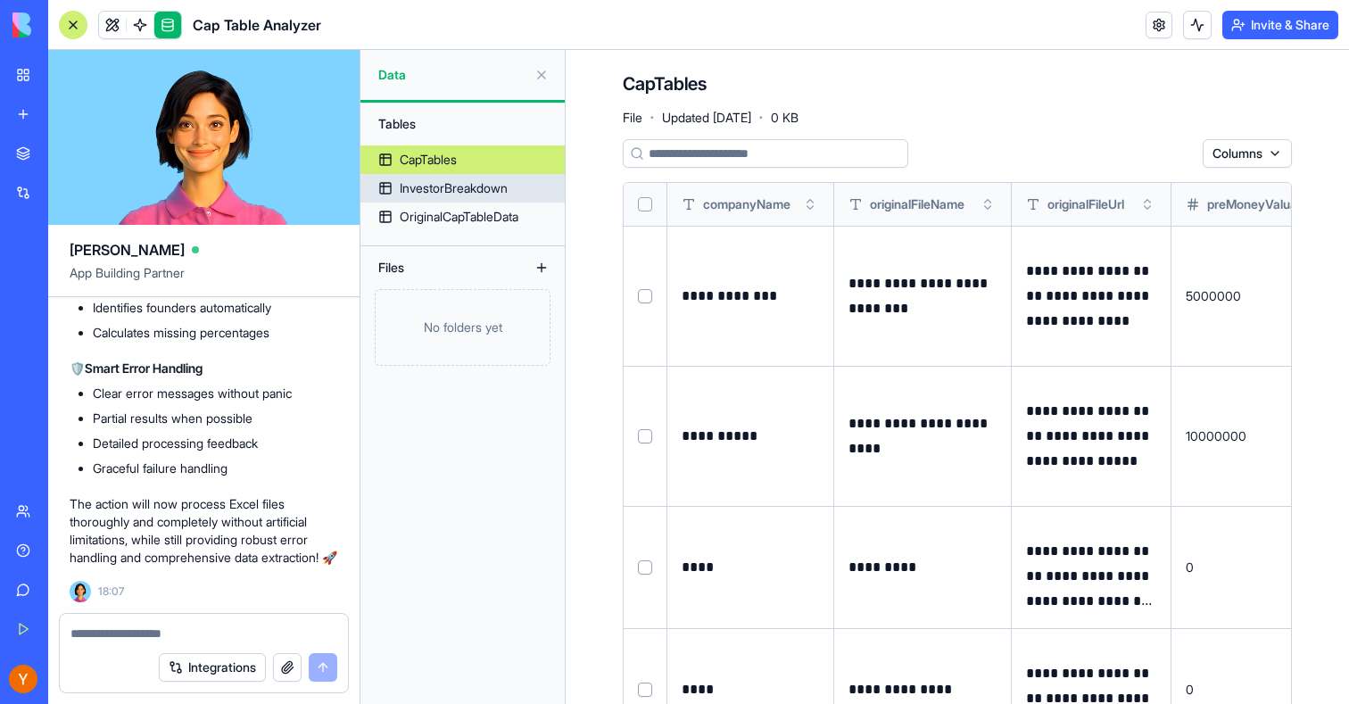
click at [409, 186] on div "InvestorBreakdown" at bounding box center [454, 188] width 108 height 18
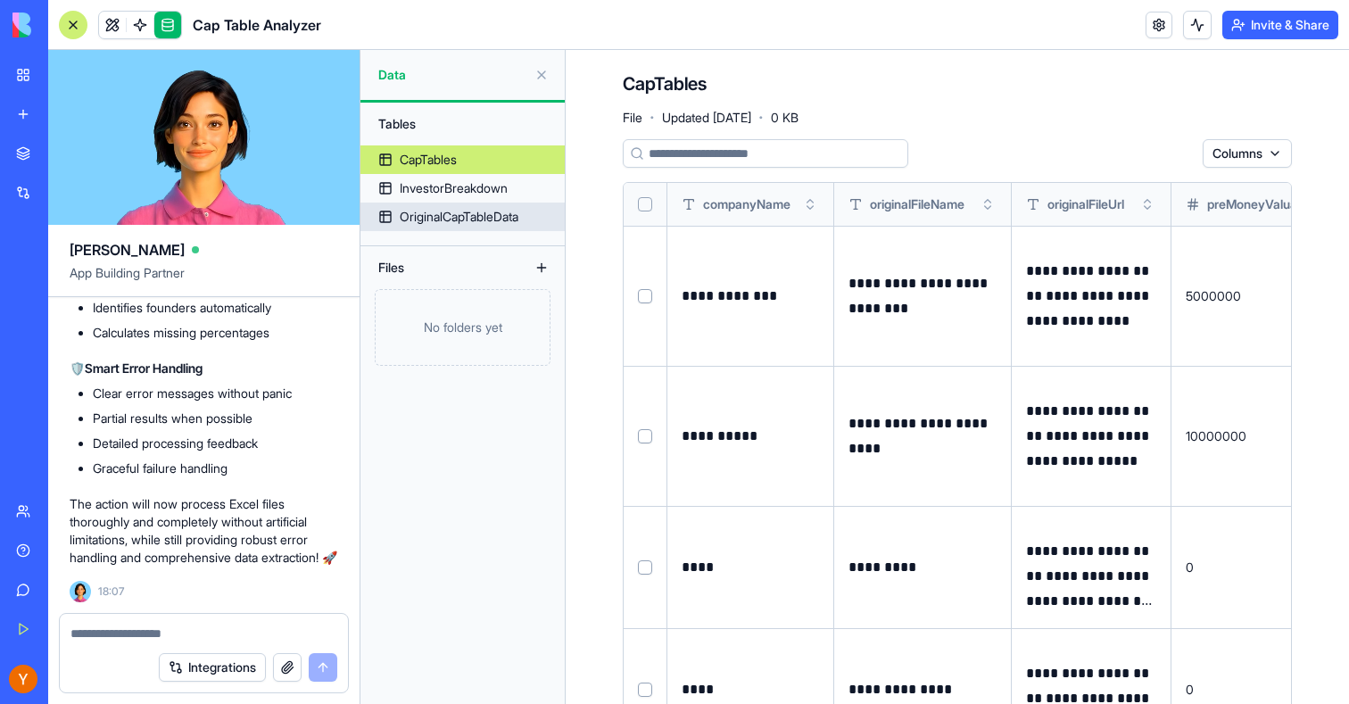
click at [411, 218] on div "OriginalCapTableData" at bounding box center [459, 217] width 119 height 18
click at [528, 223] on link "OriginalCapTableData" at bounding box center [463, 217] width 204 height 29
click at [519, 223] on div "OriginalCapTableData" at bounding box center [459, 217] width 119 height 18
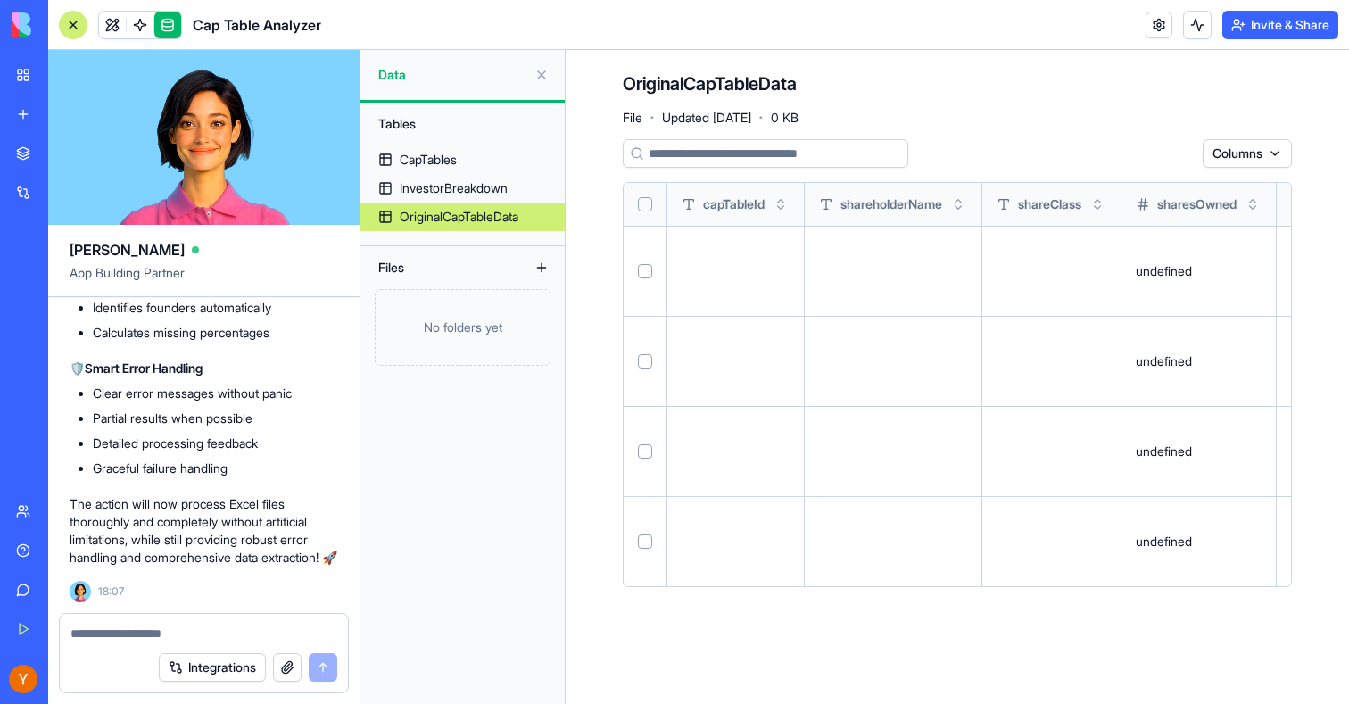
click at [640, 205] on button "Select all" at bounding box center [645, 204] width 14 height 14
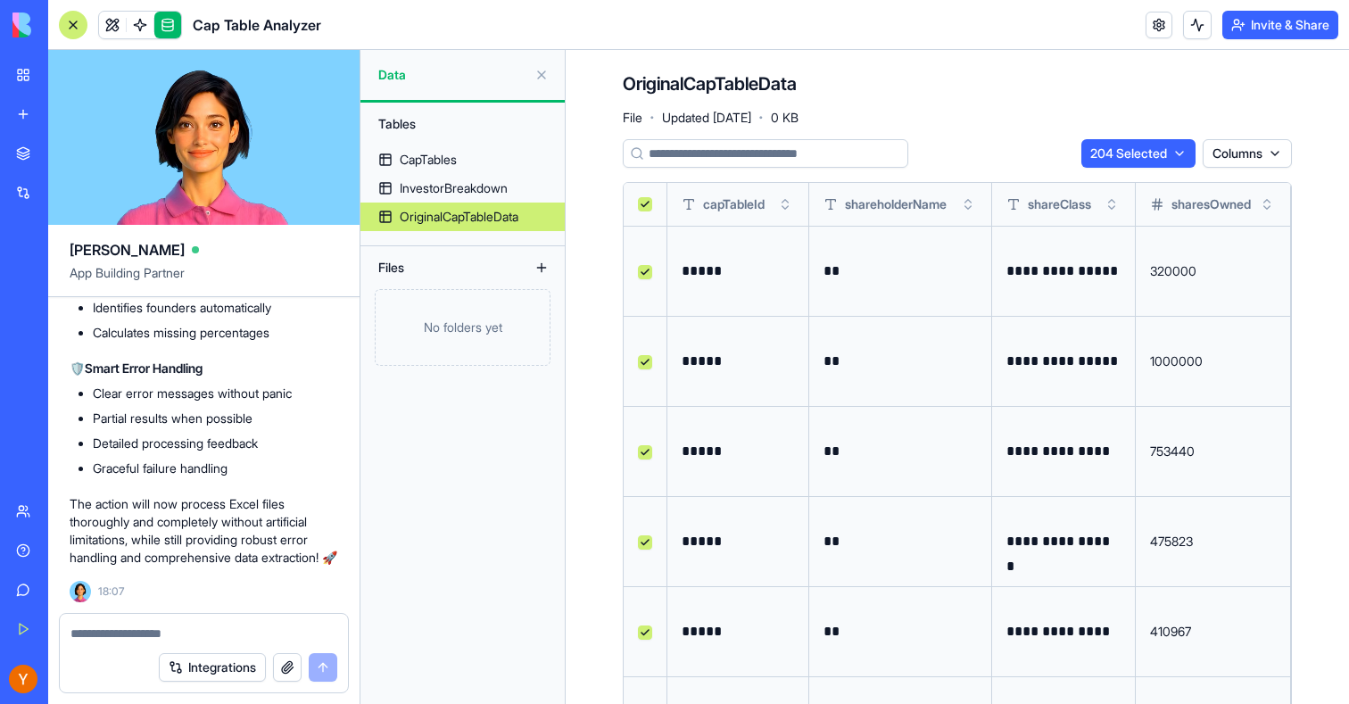
click at [1172, 155] on html "BETA My Workspace New app Marketplace Integrations Recent Social Media Content …" at bounding box center [674, 352] width 1349 height 704
click at [1125, 194] on div "Delete" at bounding box center [1135, 190] width 105 height 29
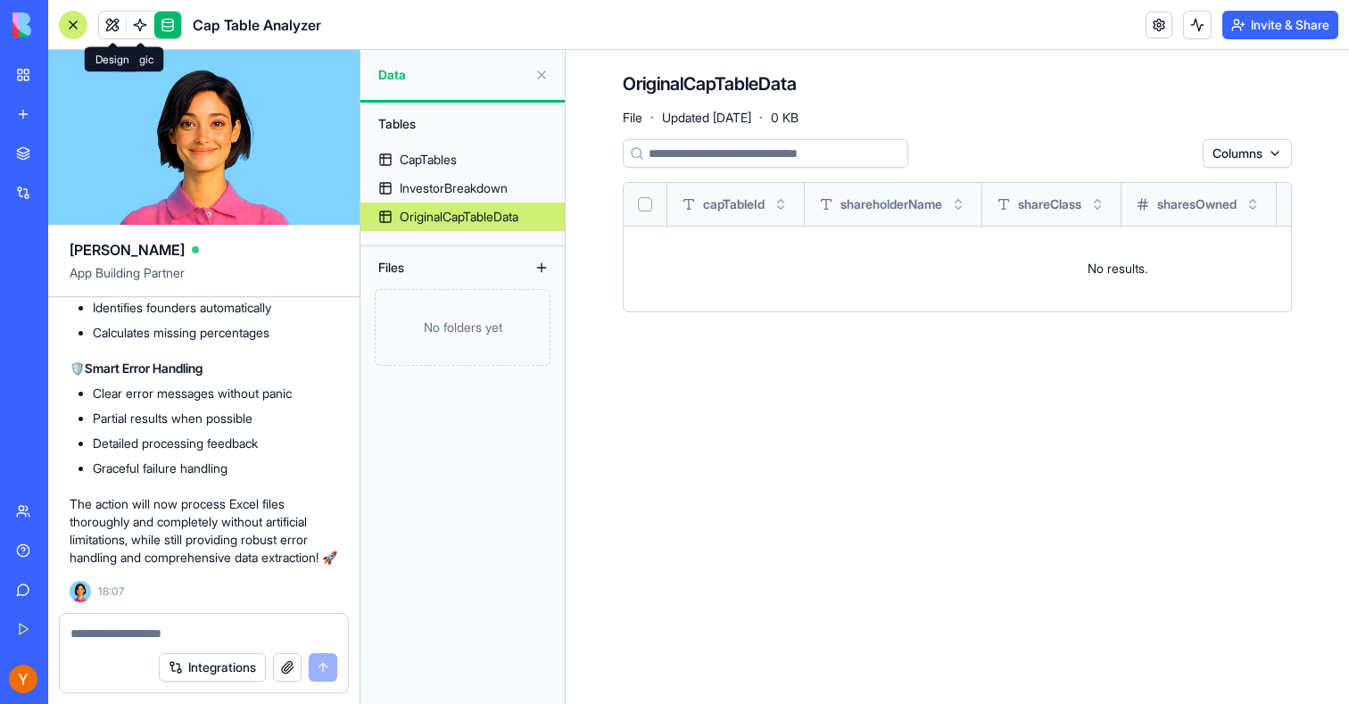
click at [116, 30] on link at bounding box center [112, 25] width 27 height 27
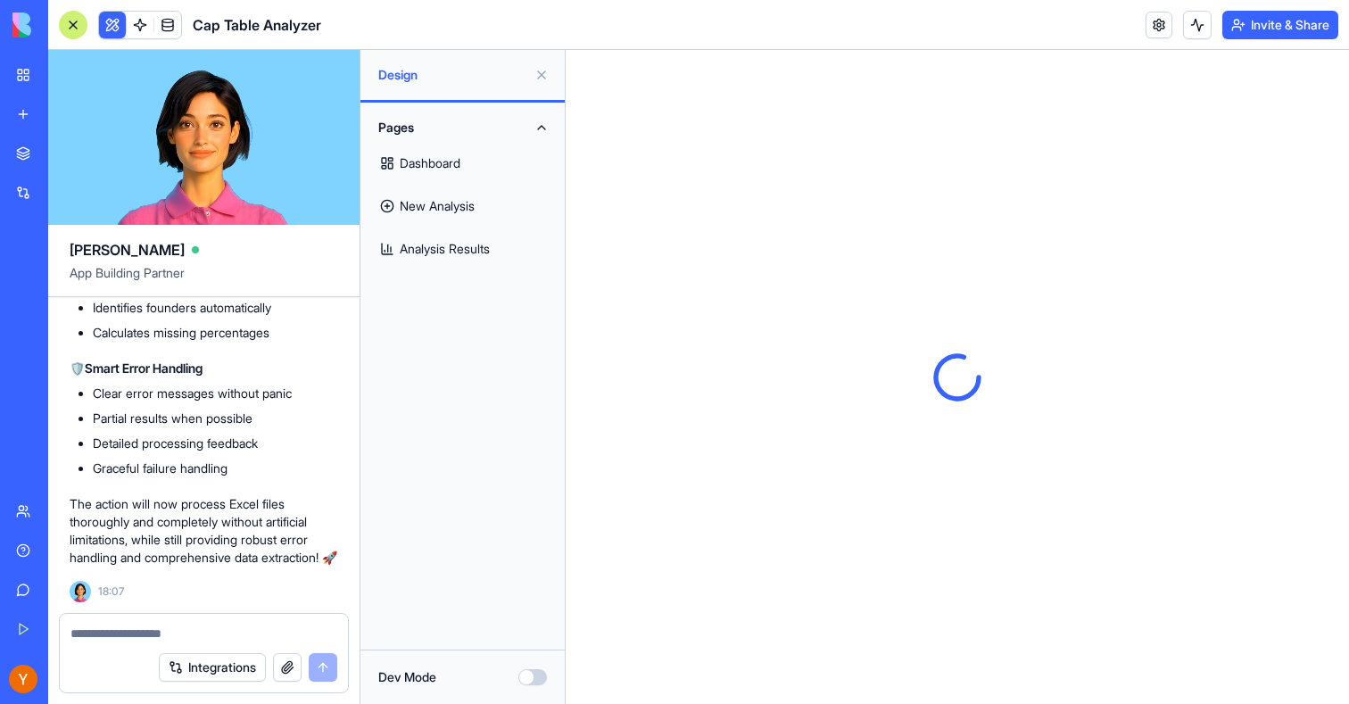
click at [450, 206] on link "New Analysis" at bounding box center [462, 206] width 183 height 43
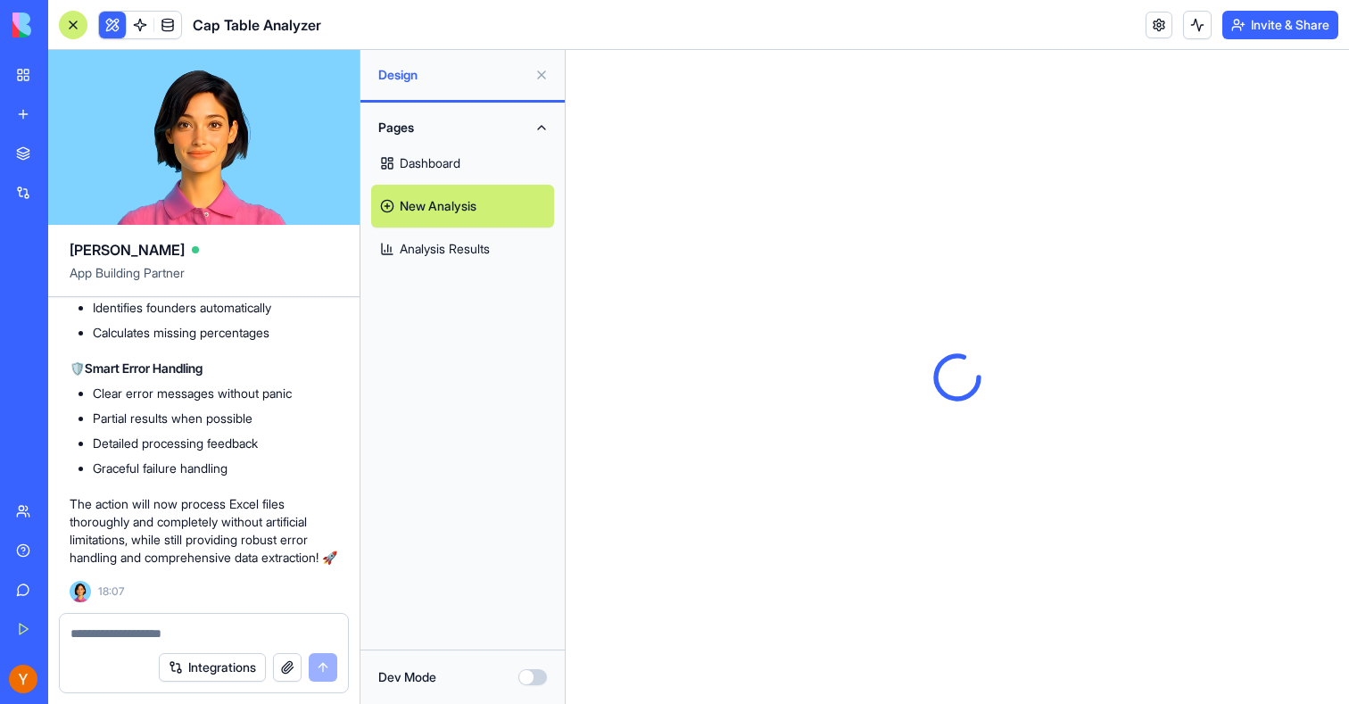
click at [540, 66] on button at bounding box center [541, 75] width 29 height 29
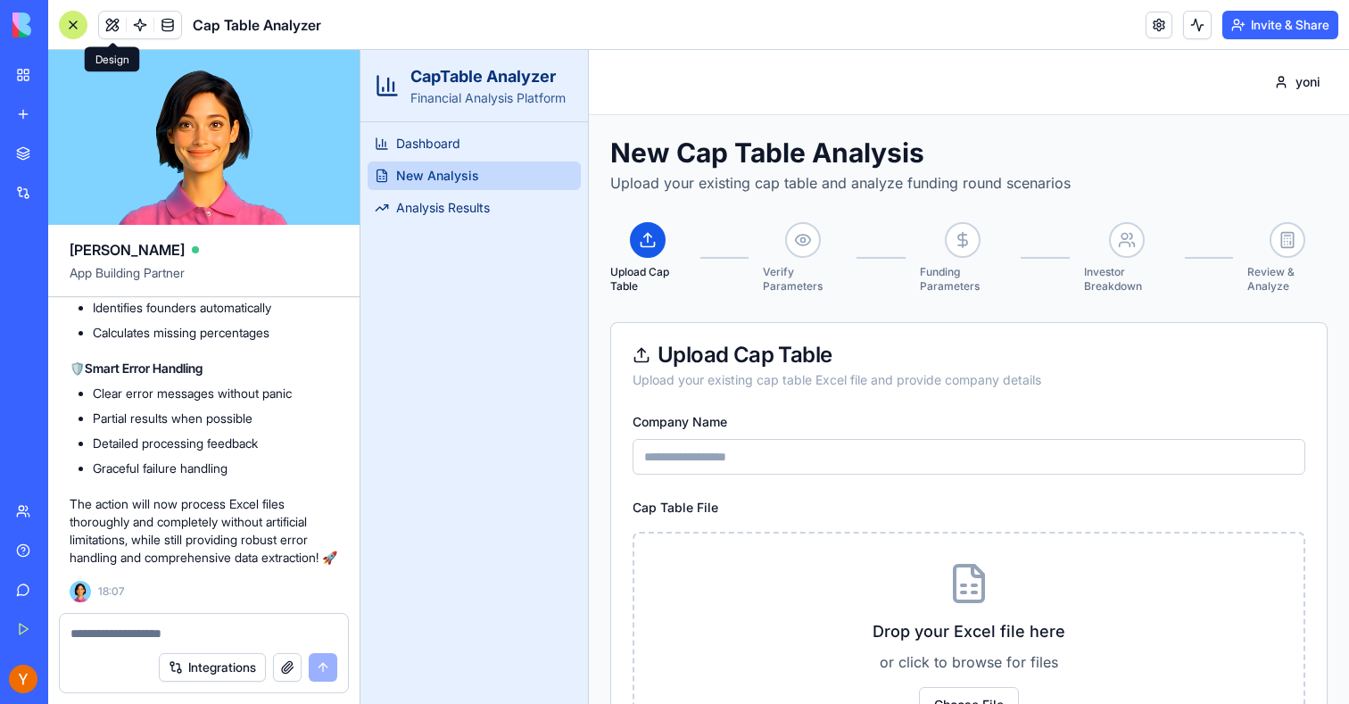
click at [762, 453] on input "Company Name" at bounding box center [969, 457] width 673 height 36
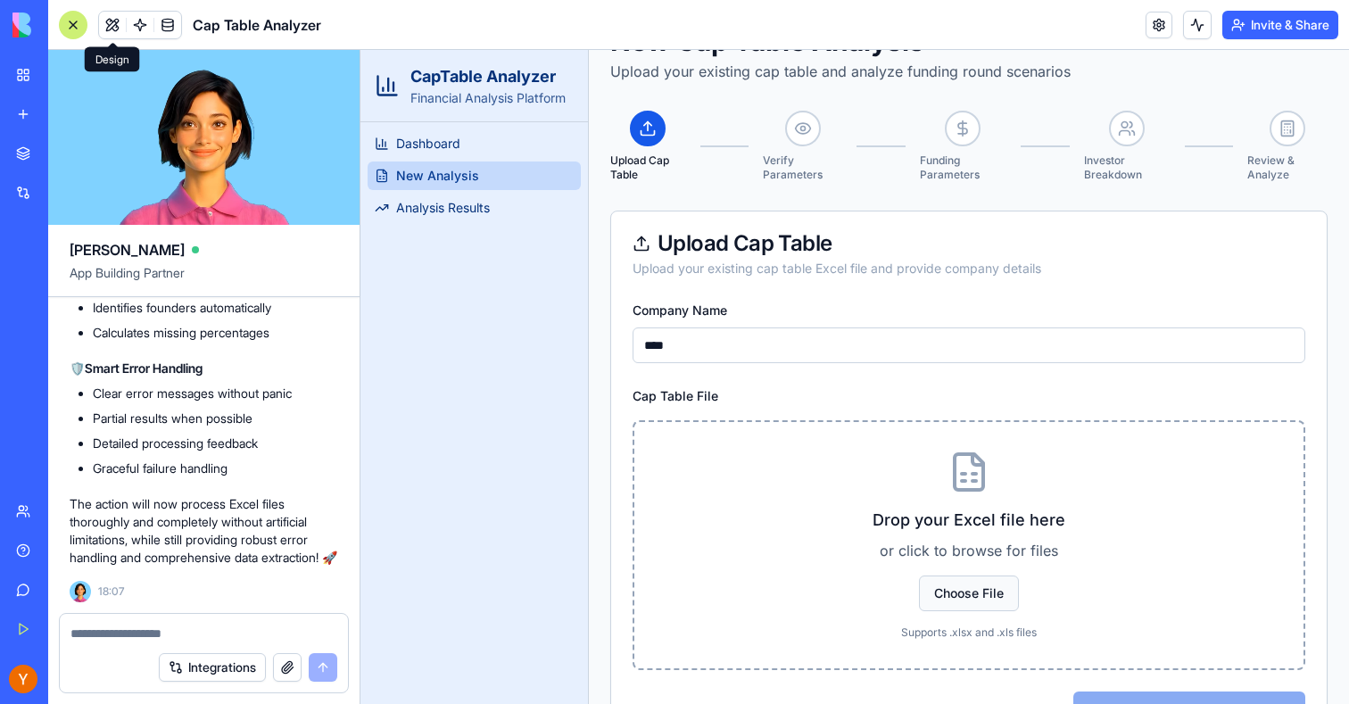
scroll to position [120, 0]
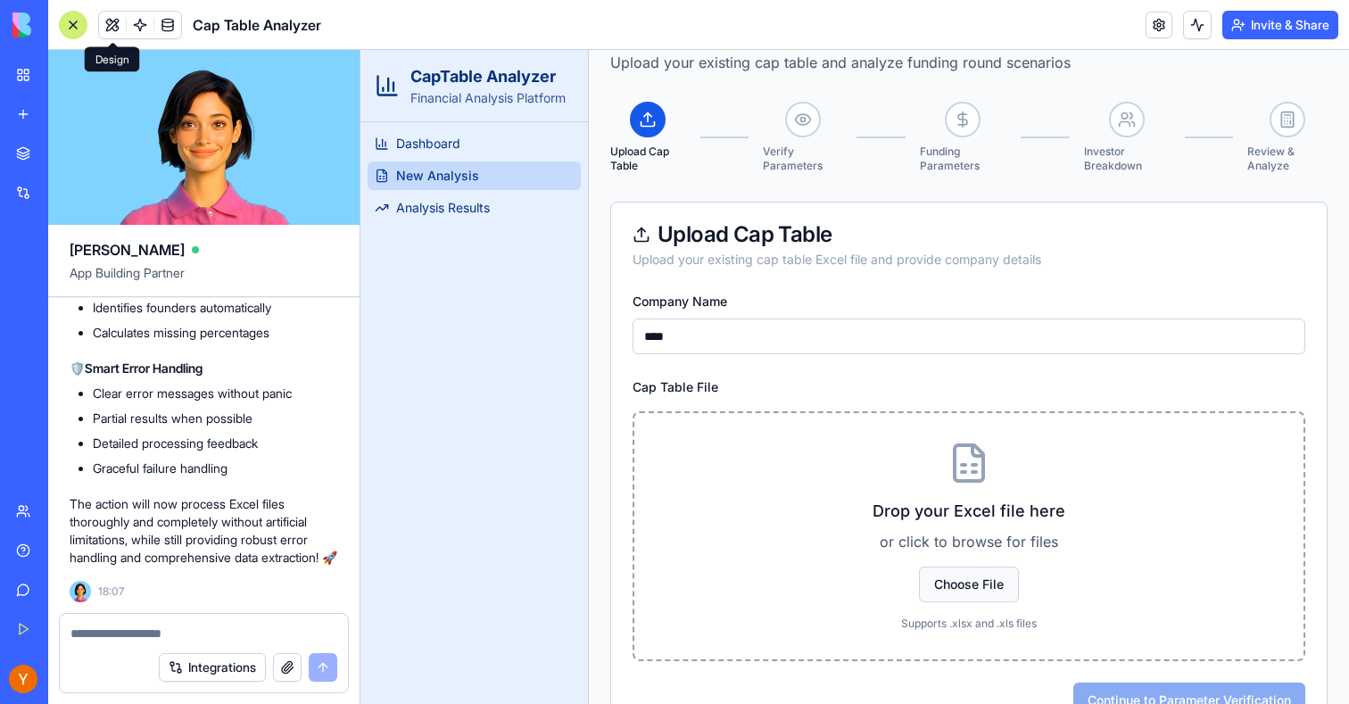
type input "****"
click at [971, 602] on span "Choose File" at bounding box center [969, 585] width 100 height 36
click at [361, 50] on input "Choose File" at bounding box center [361, 50] width 0 height 0
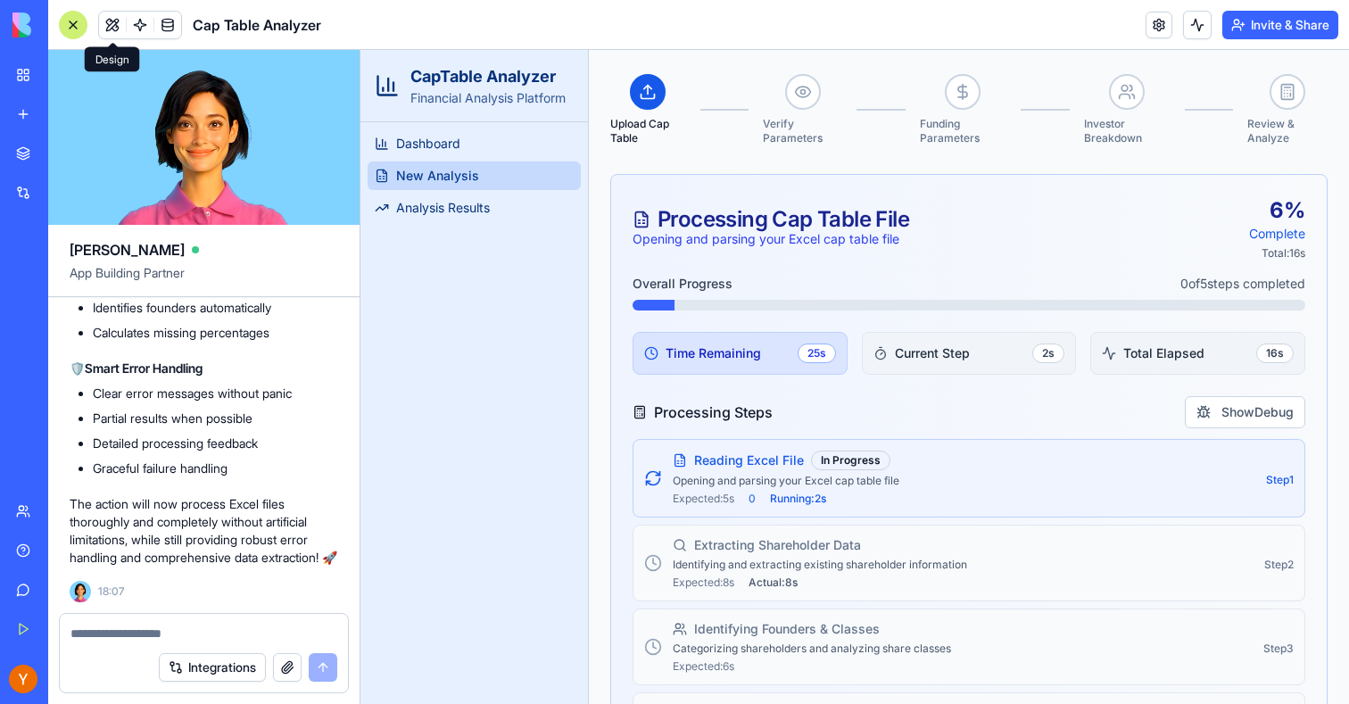
scroll to position [151, 0]
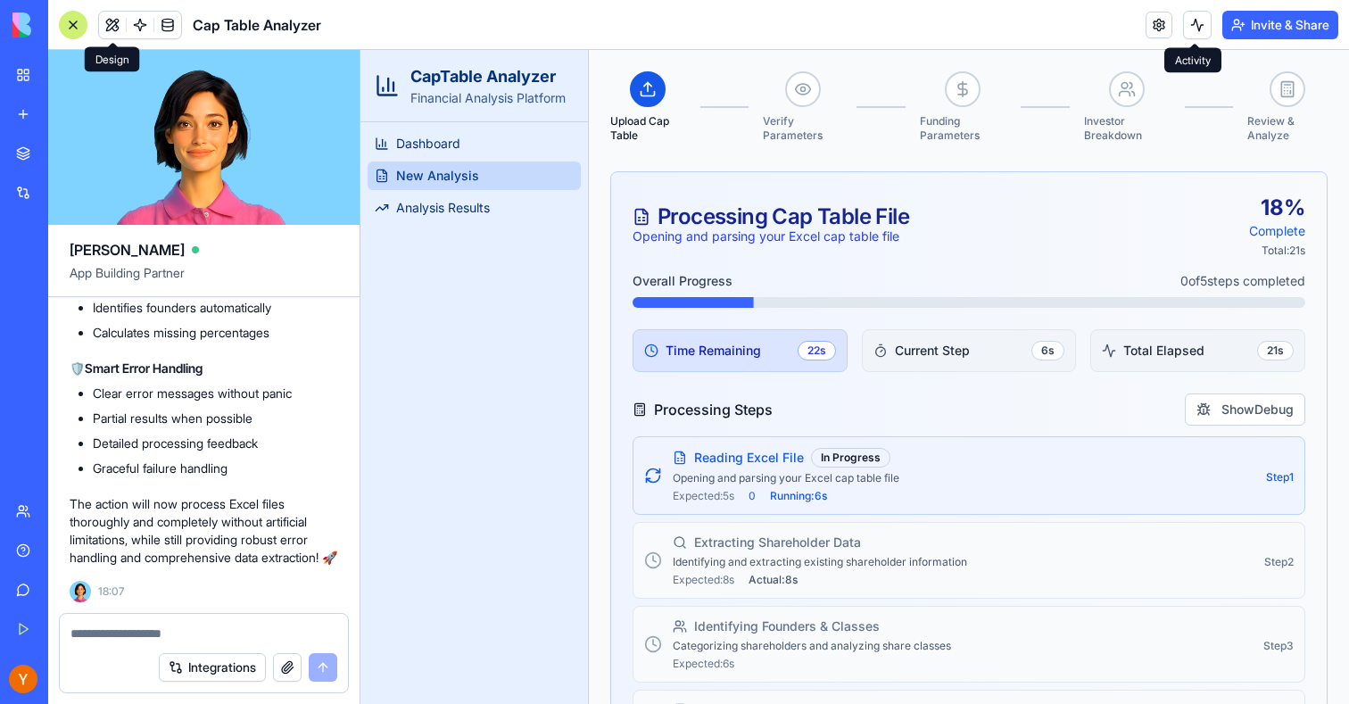
click at [1188, 30] on button at bounding box center [1197, 25] width 29 height 29
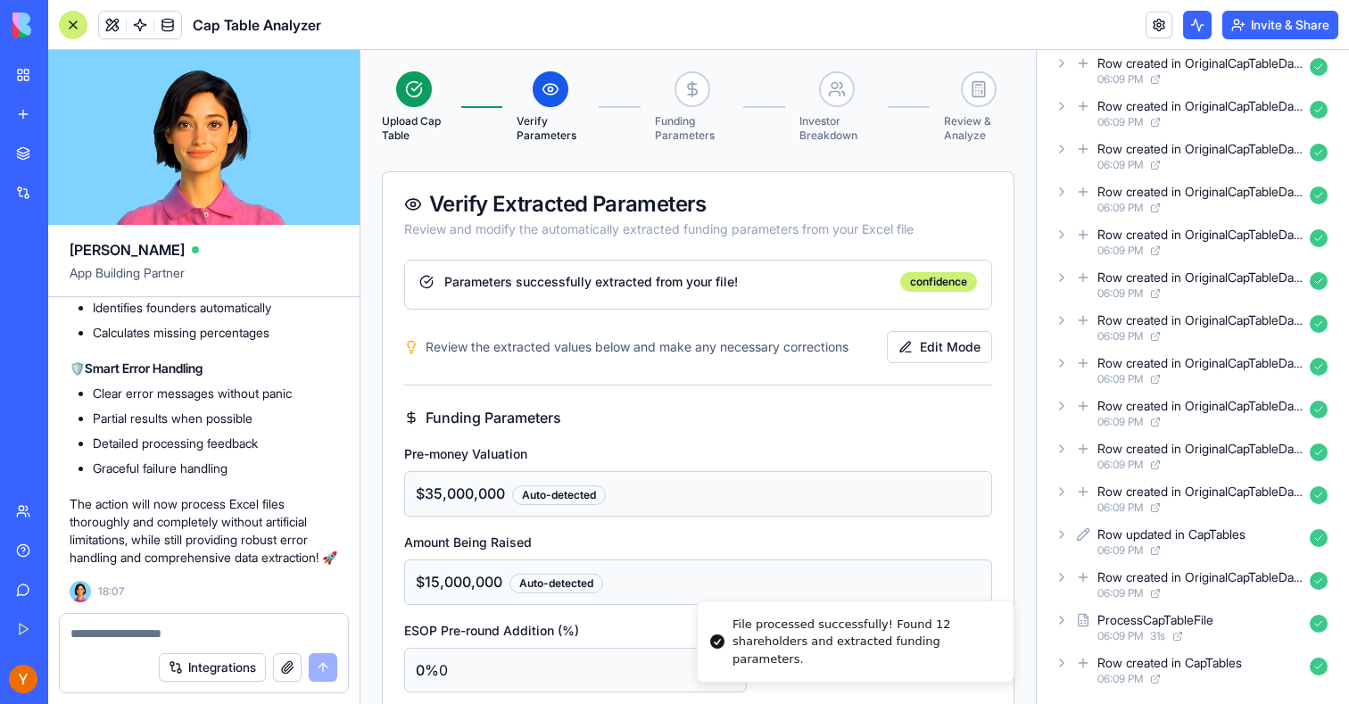
scroll to position [0, 0]
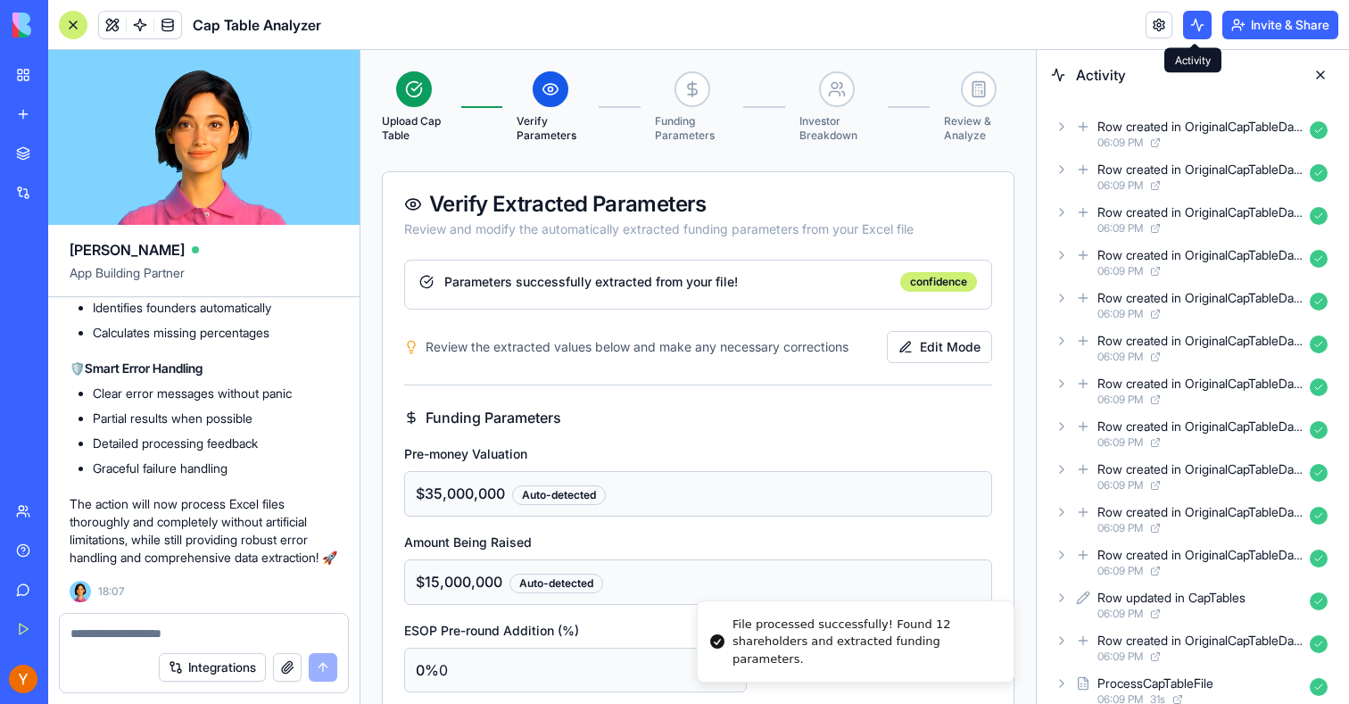
click at [1203, 22] on button at bounding box center [1197, 25] width 29 height 29
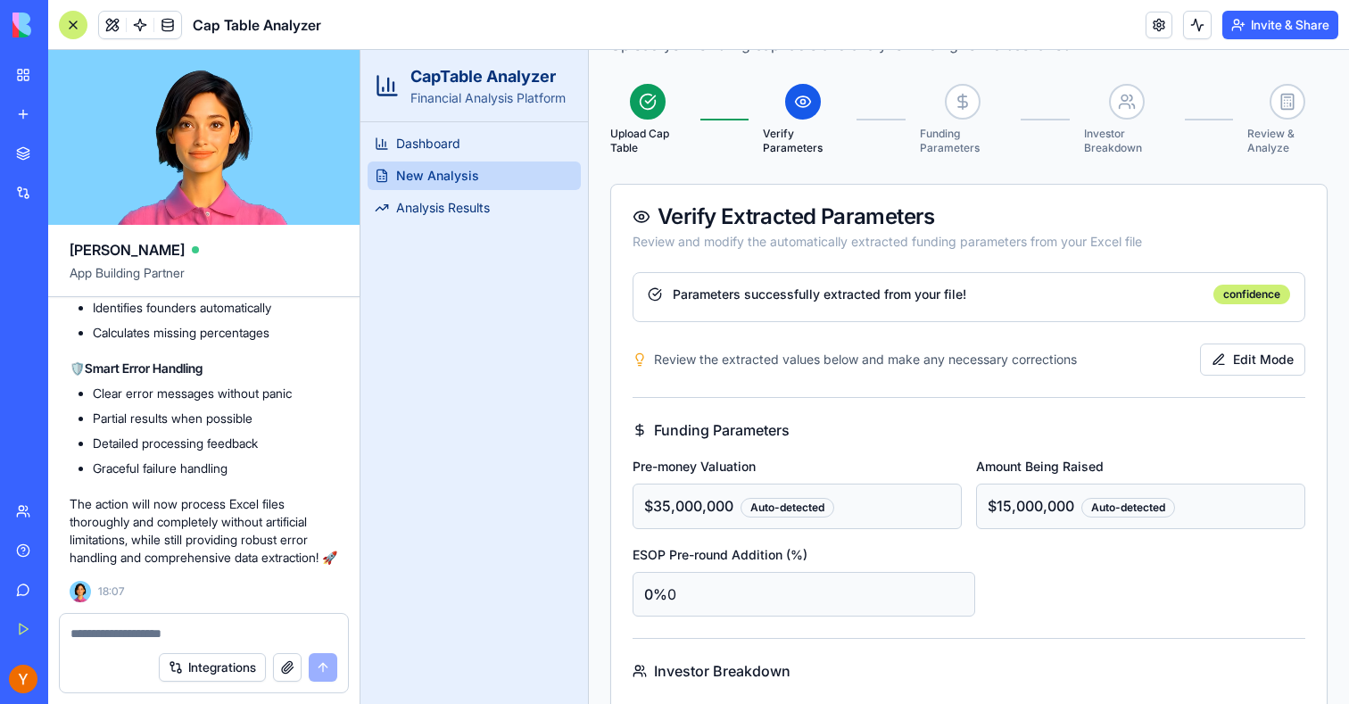
scroll to position [295, 0]
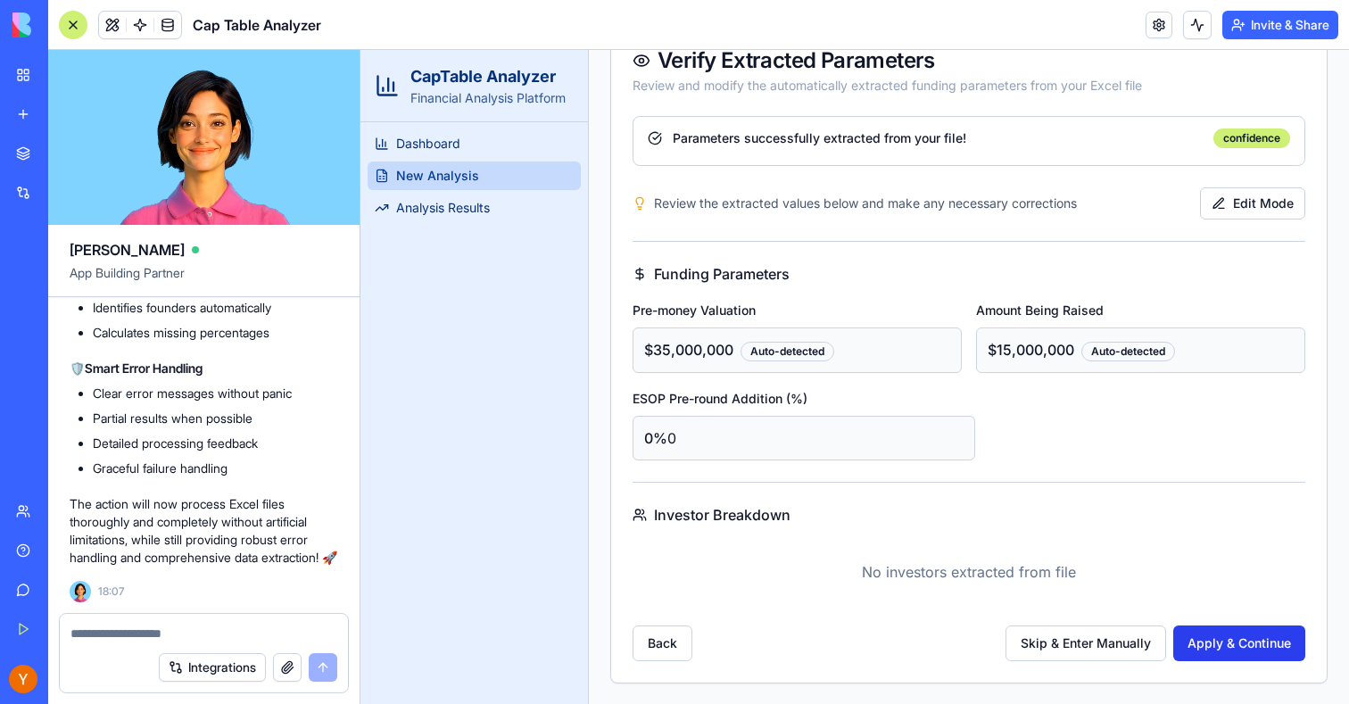
click at [1211, 640] on button "Apply & Continue" at bounding box center [1240, 644] width 132 height 36
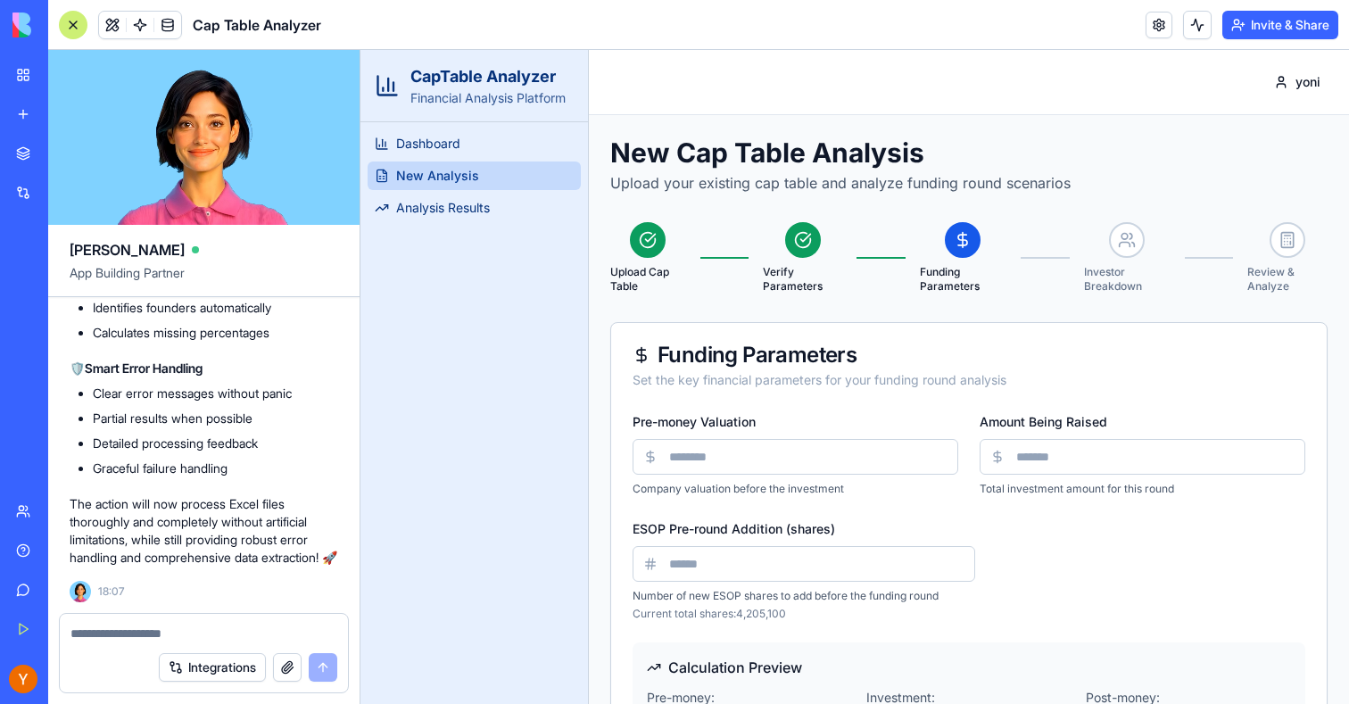
scroll to position [194, 0]
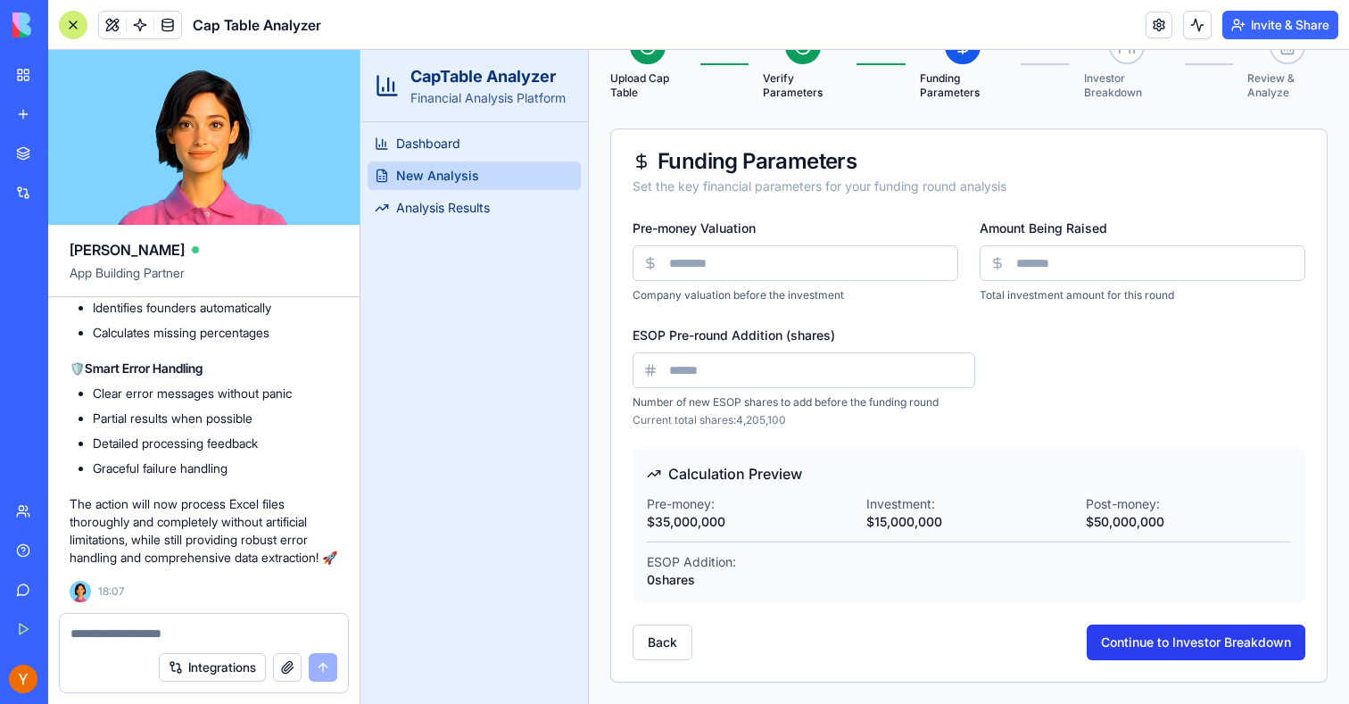
click at [1179, 635] on button "Continue to Investor Breakdown" at bounding box center [1196, 643] width 219 height 36
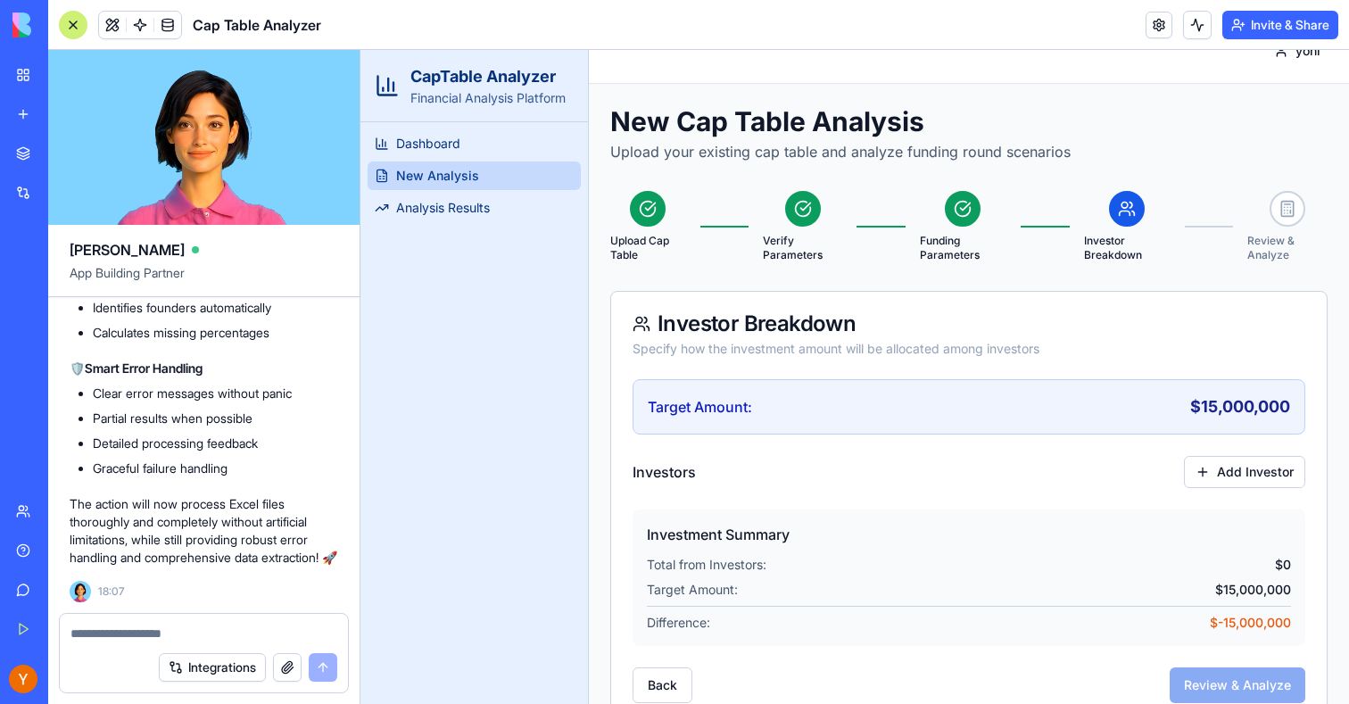
scroll to position [74, 0]
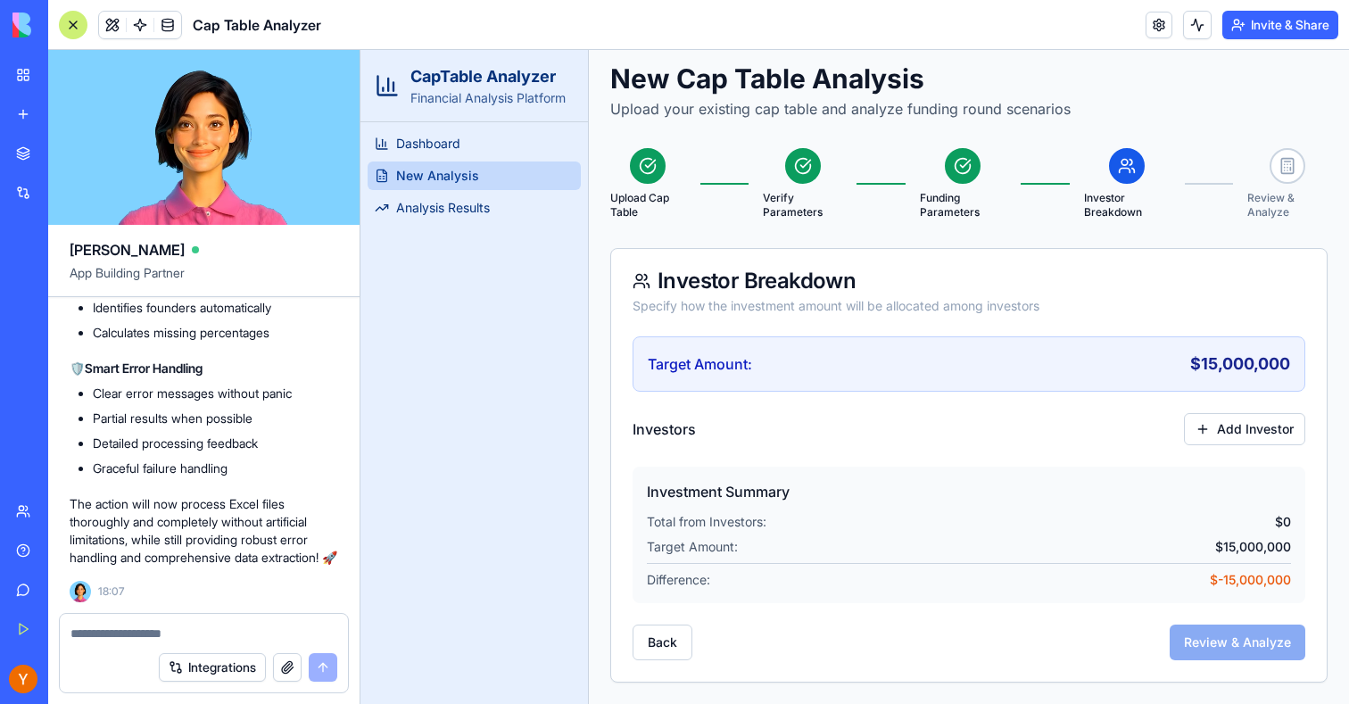
click at [1192, 300] on div "Specify how the investment amount will be allocated among investors" at bounding box center [969, 306] width 673 height 18
click at [1158, 358] on div "Target Amount: $ 15,000,000" at bounding box center [969, 364] width 643 height 25
click at [1221, 387] on div "Target Amount: $ 15,000,000" at bounding box center [969, 363] width 673 height 55
click at [1225, 363] on span "$ 15,000,000" at bounding box center [1241, 364] width 100 height 25
click at [1219, 422] on button "Add Investor" at bounding box center [1244, 429] width 121 height 32
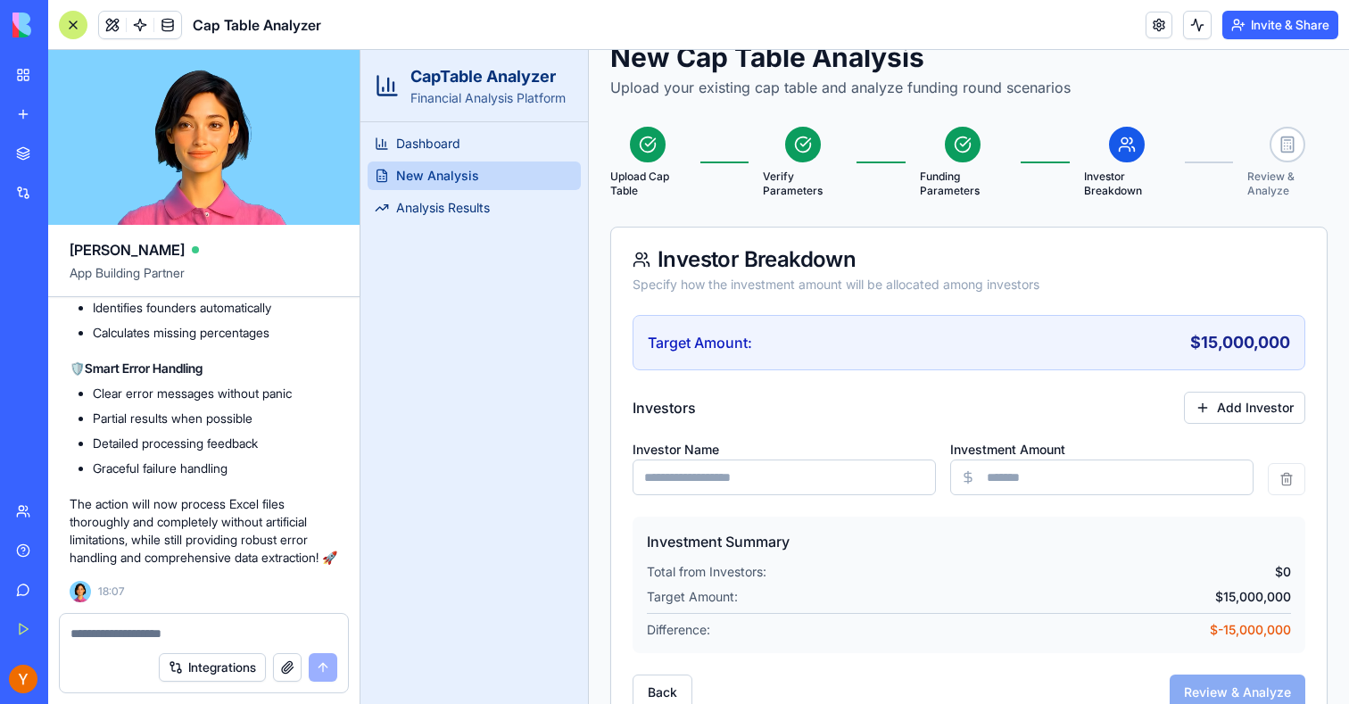
scroll to position [145, 0]
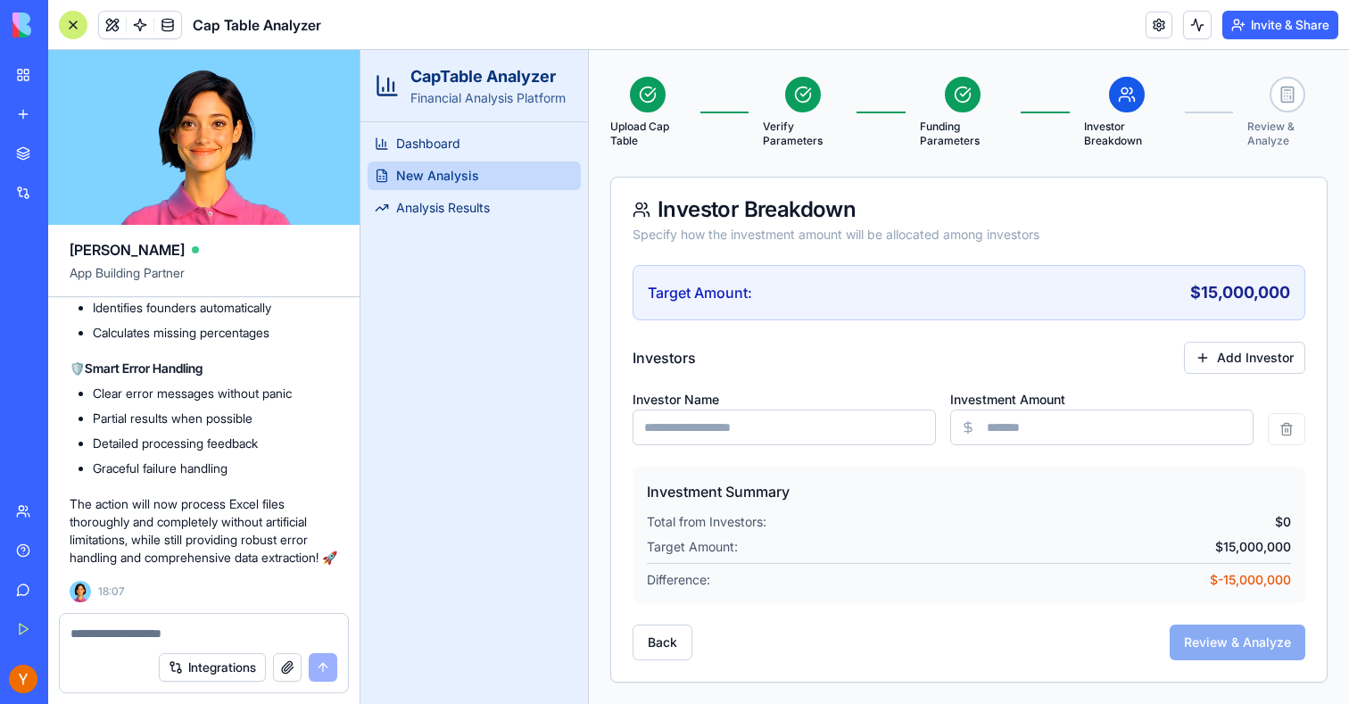
click at [721, 423] on input "Investor Name" at bounding box center [784, 428] width 303 height 36
type input "***"
click at [1039, 439] on input "Investment Amount" at bounding box center [1101, 428] width 303 height 36
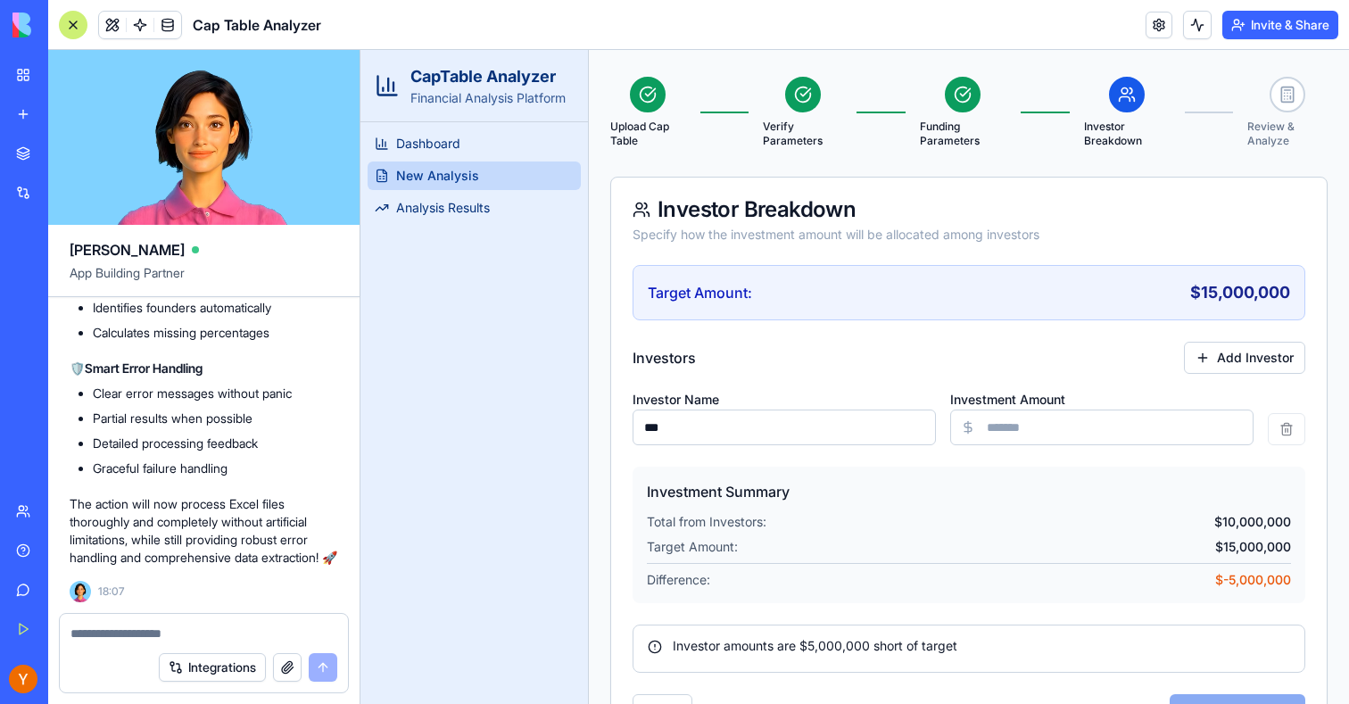
type input "********"
click at [1078, 543] on div "Target Amount: $ 15,000,000" at bounding box center [969, 547] width 644 height 18
click at [1228, 349] on button "Add Investor" at bounding box center [1244, 358] width 121 height 32
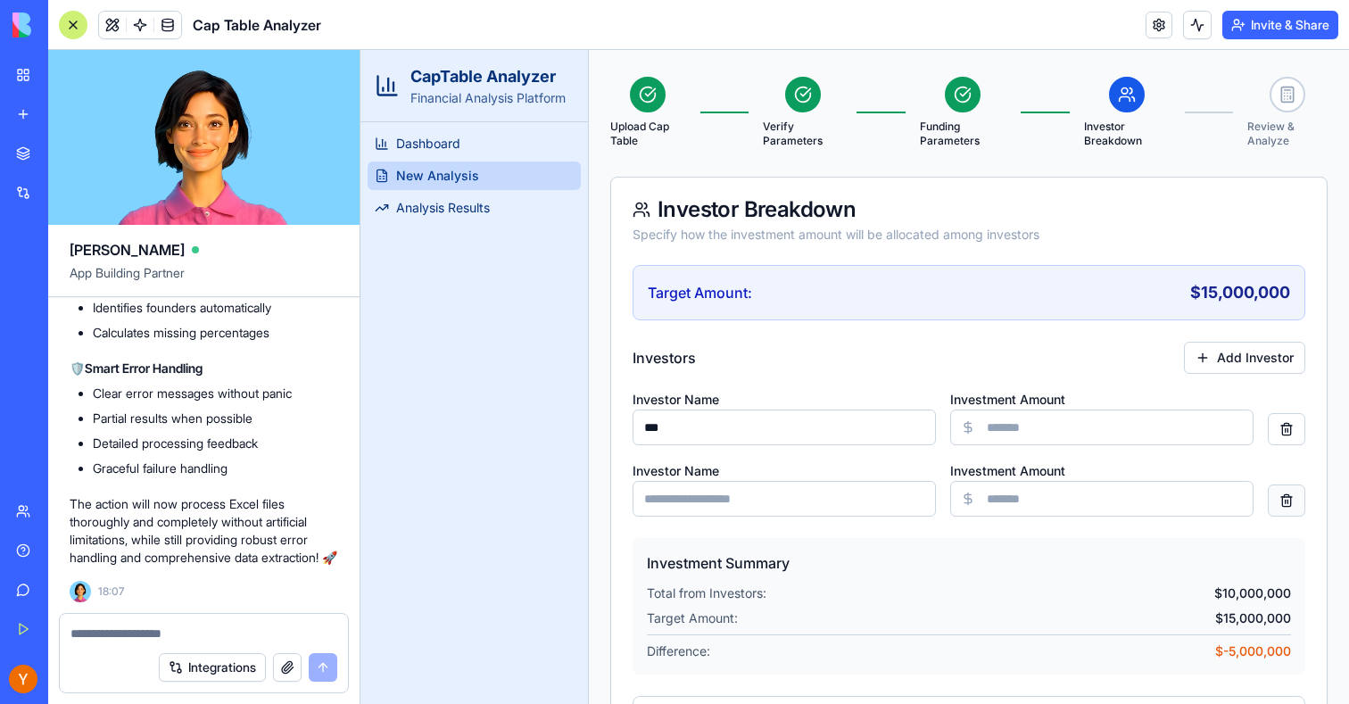
click at [1291, 496] on button at bounding box center [1286, 501] width 37 height 32
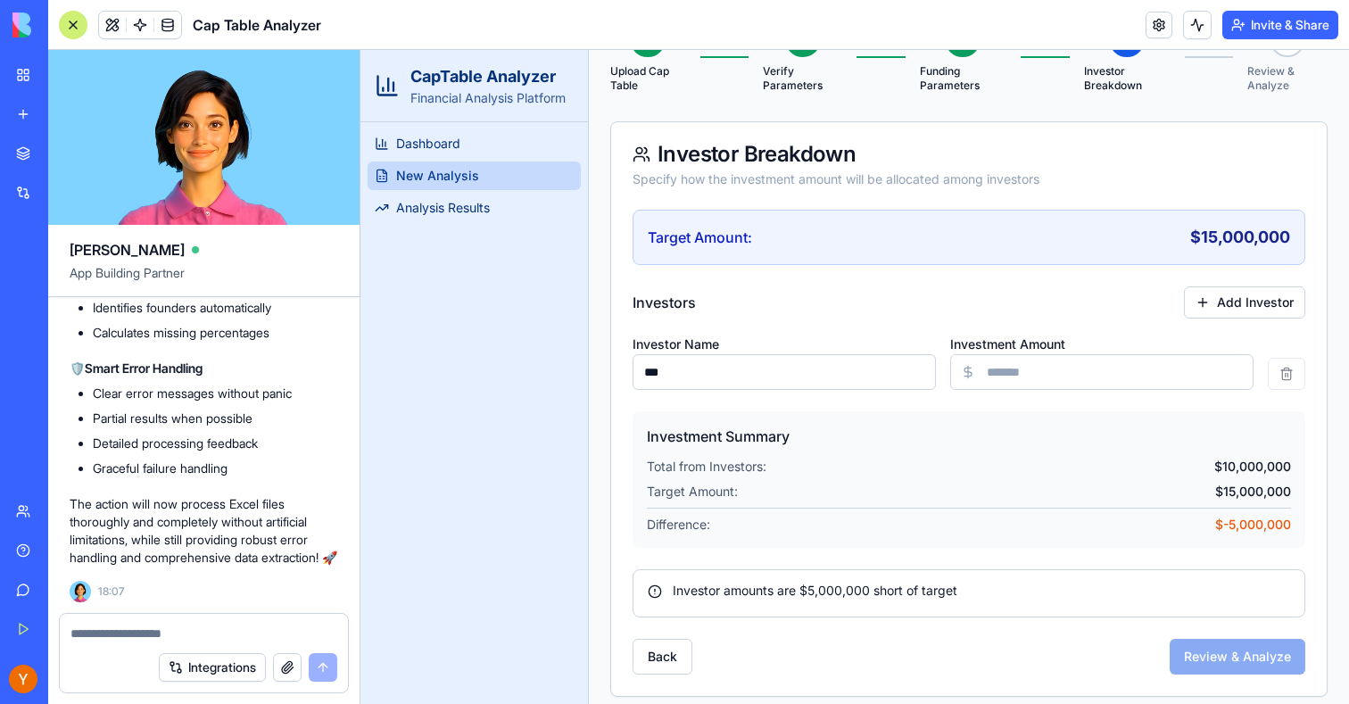
scroll to position [211, 0]
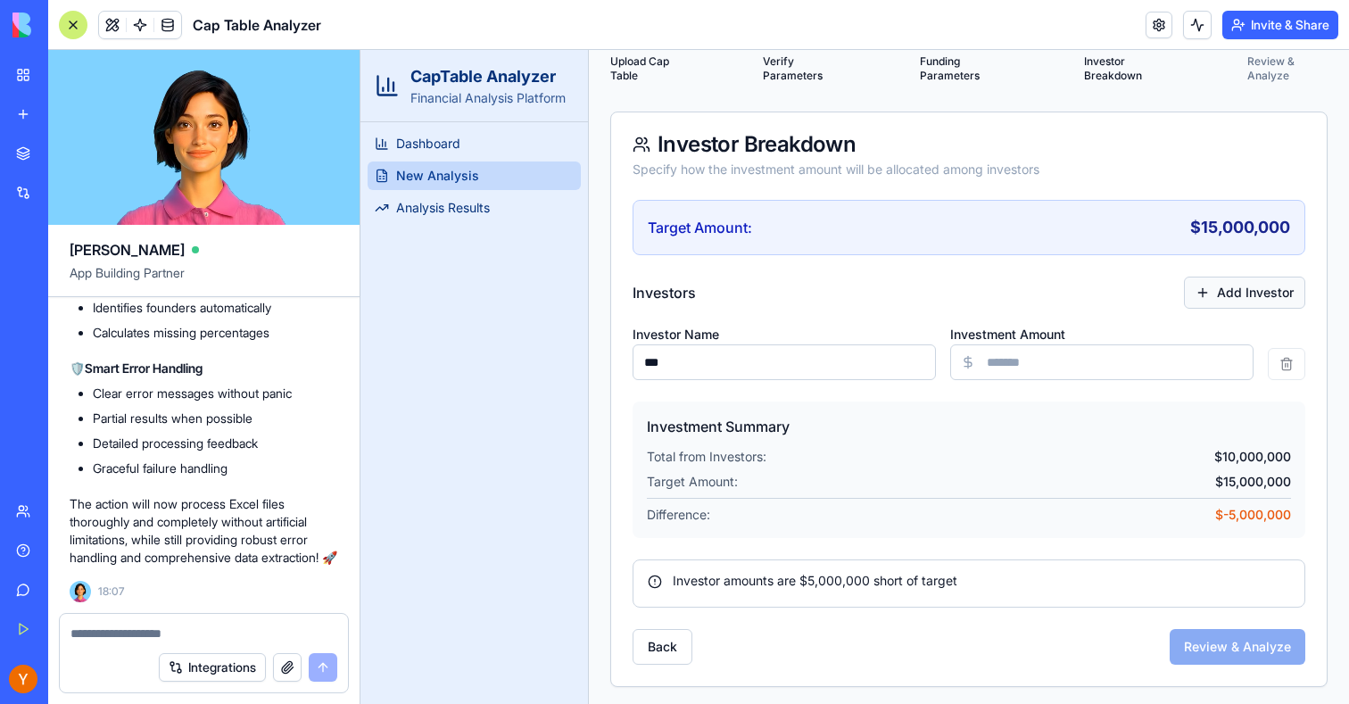
click at [1240, 305] on button "Add Investor" at bounding box center [1244, 293] width 121 height 32
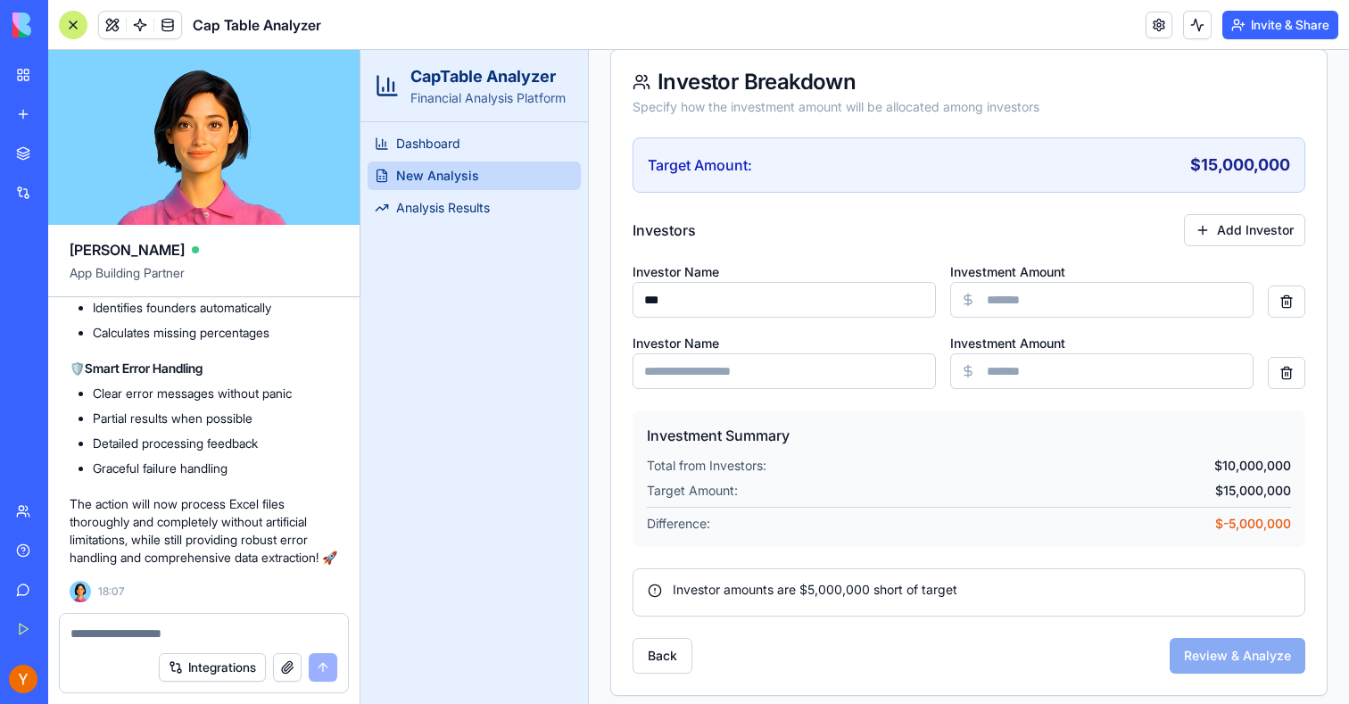
scroll to position [286, 0]
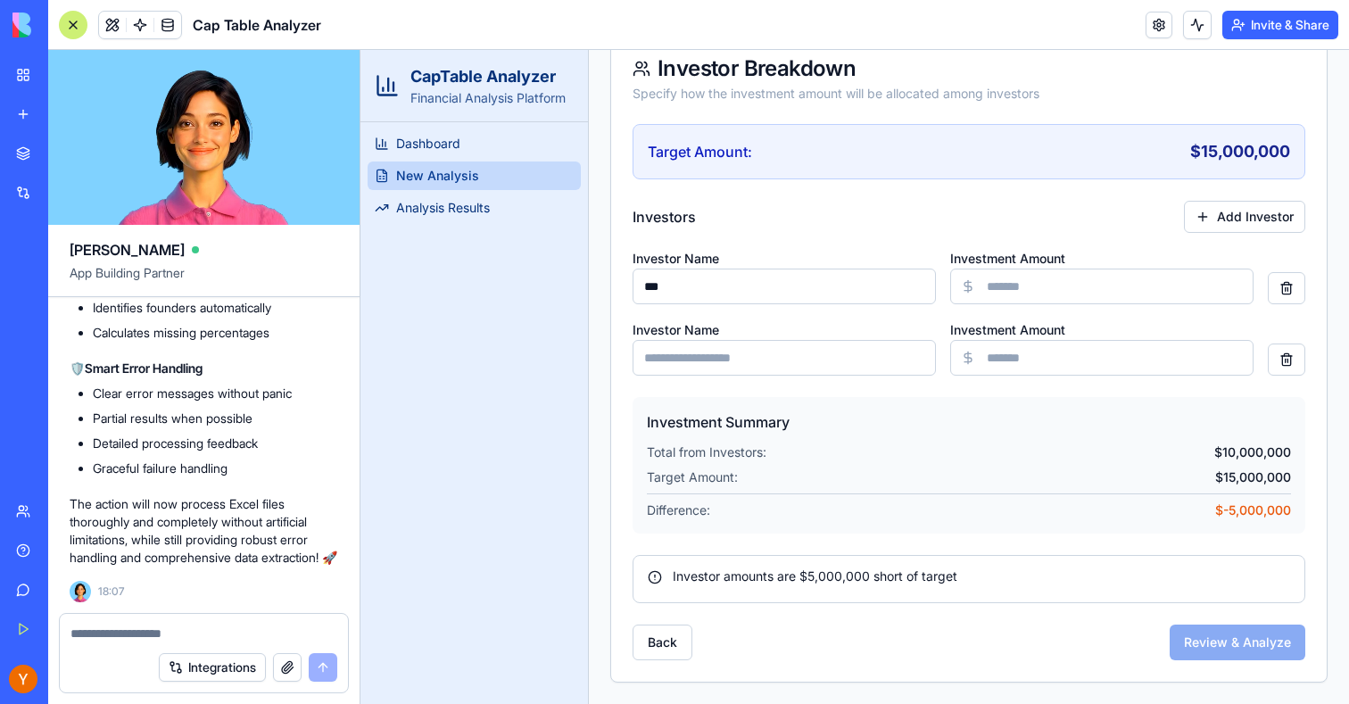
click at [1058, 346] on input "Investment Amount" at bounding box center [1101, 358] width 303 height 36
type input "********"
click at [729, 353] on input "Investor Name" at bounding box center [784, 358] width 303 height 36
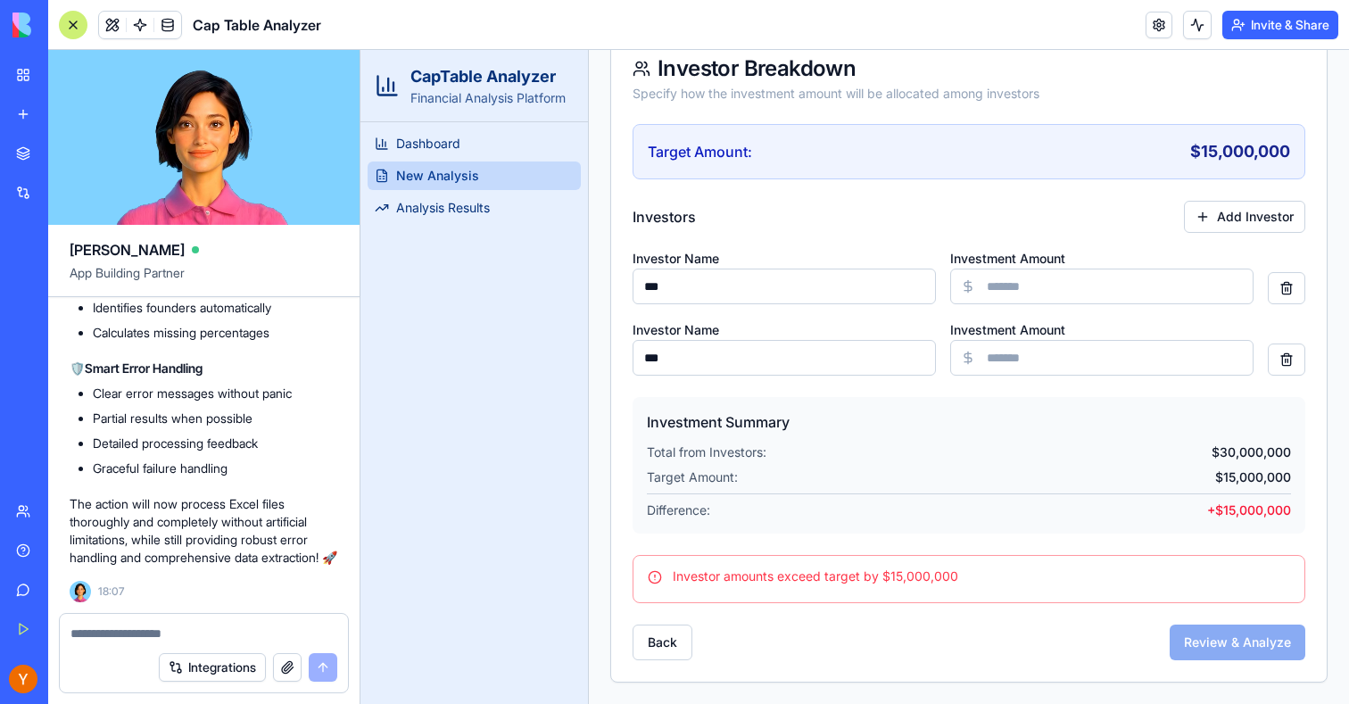
type input "***"
click at [1067, 360] on input "********" at bounding box center [1101, 358] width 303 height 36
type input "*"
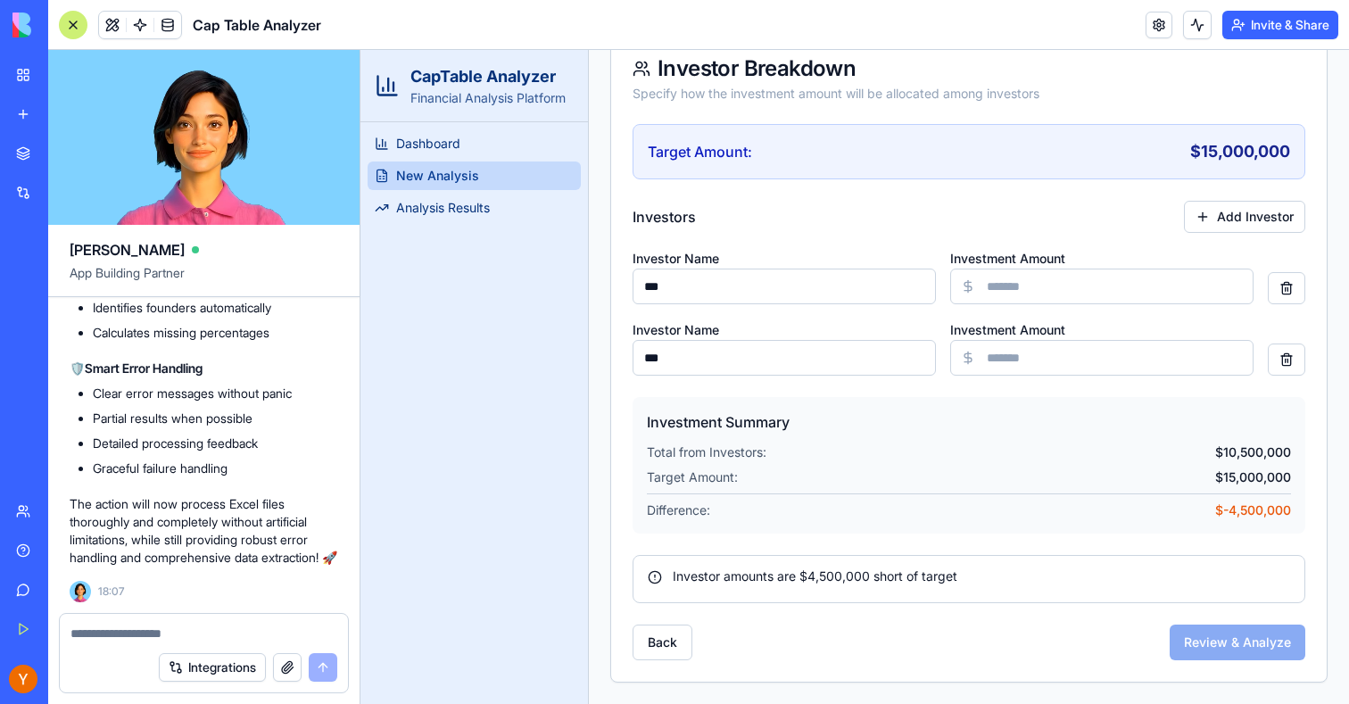
scroll to position [217, 0]
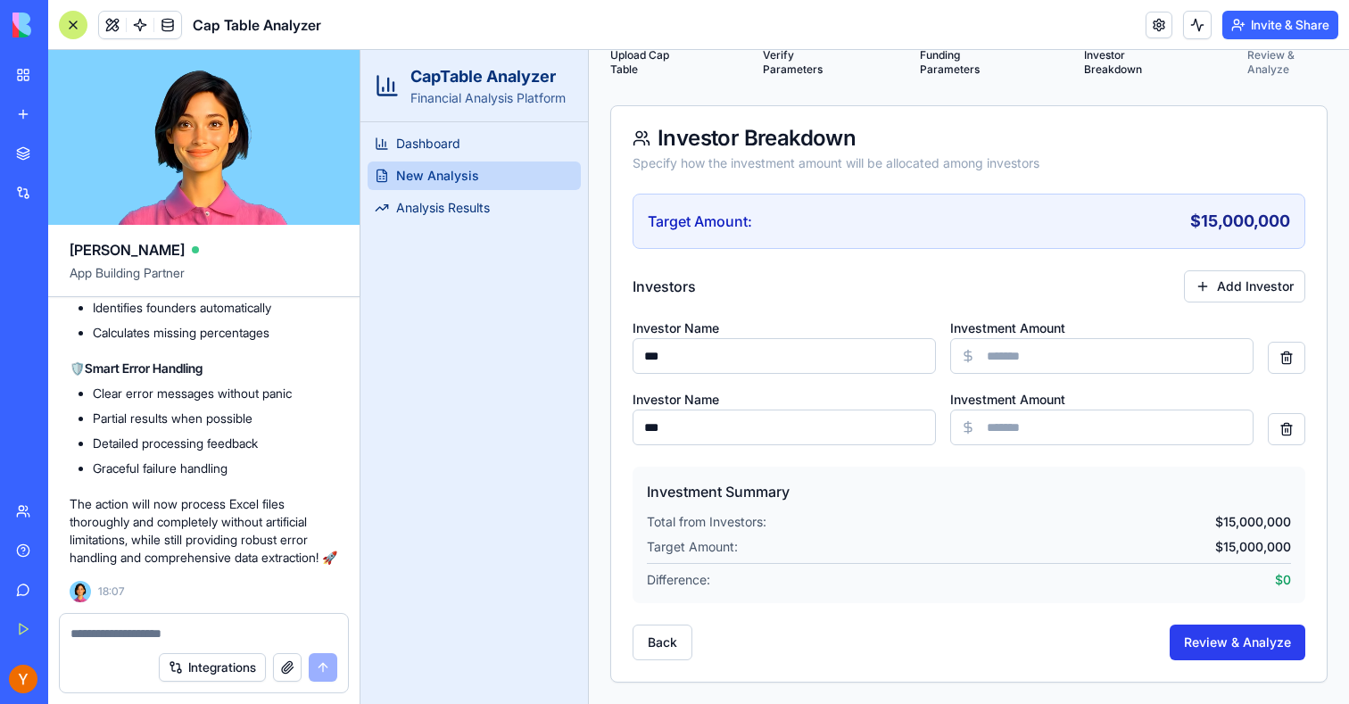
type input "*******"
click at [1264, 644] on button "Review & Analyze" at bounding box center [1238, 643] width 136 height 36
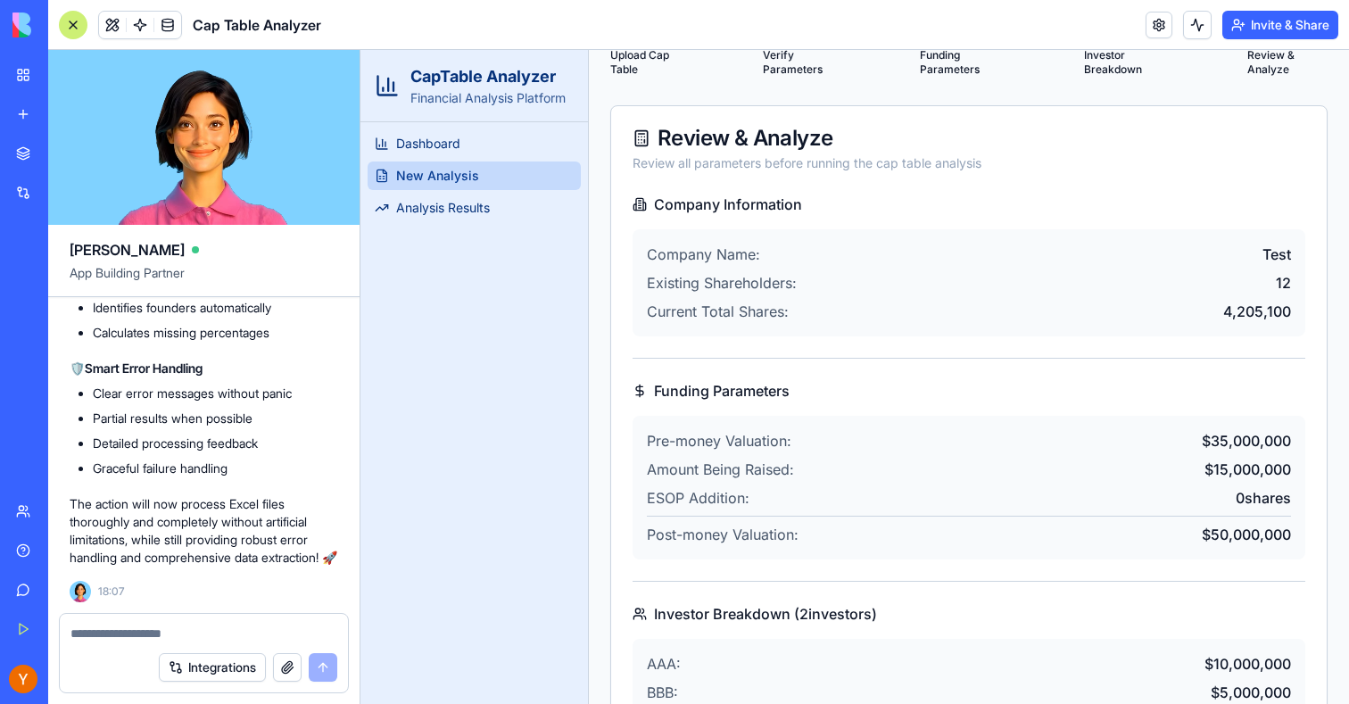
scroll to position [480, 0]
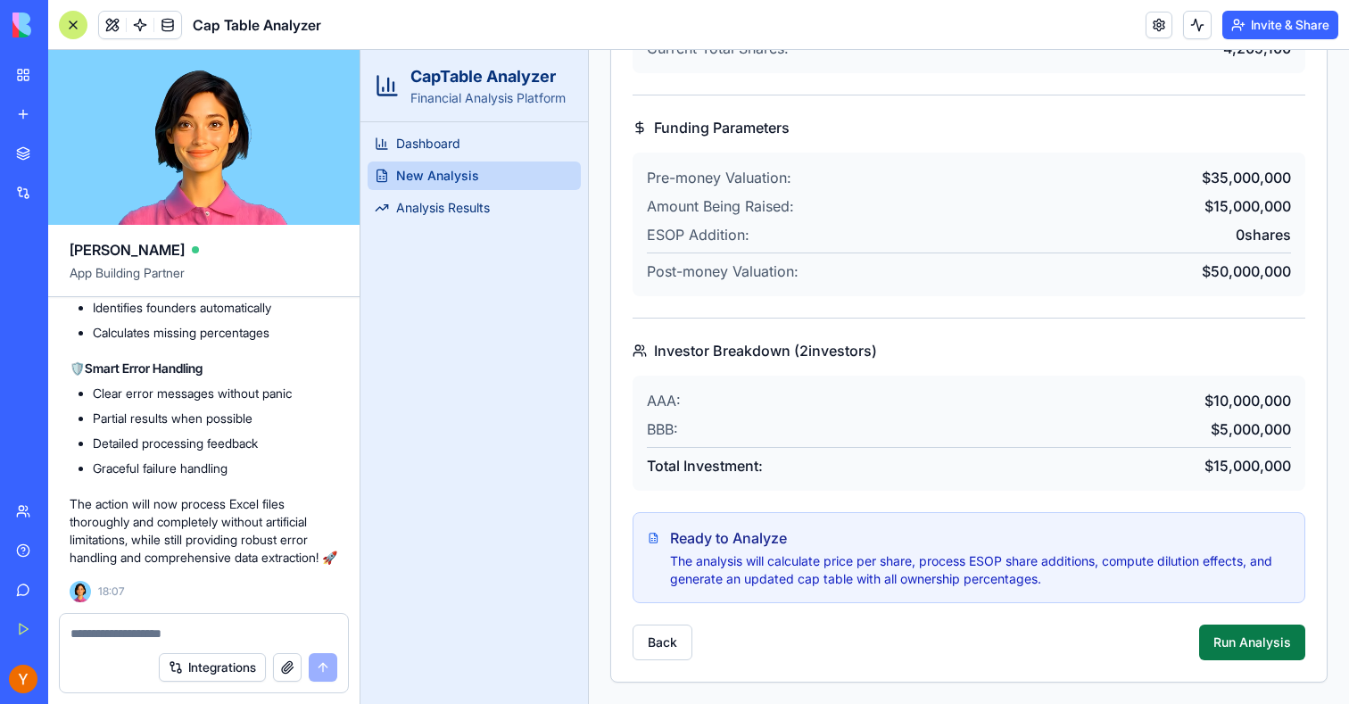
click at [1236, 642] on button "Run Analysis" at bounding box center [1252, 643] width 106 height 36
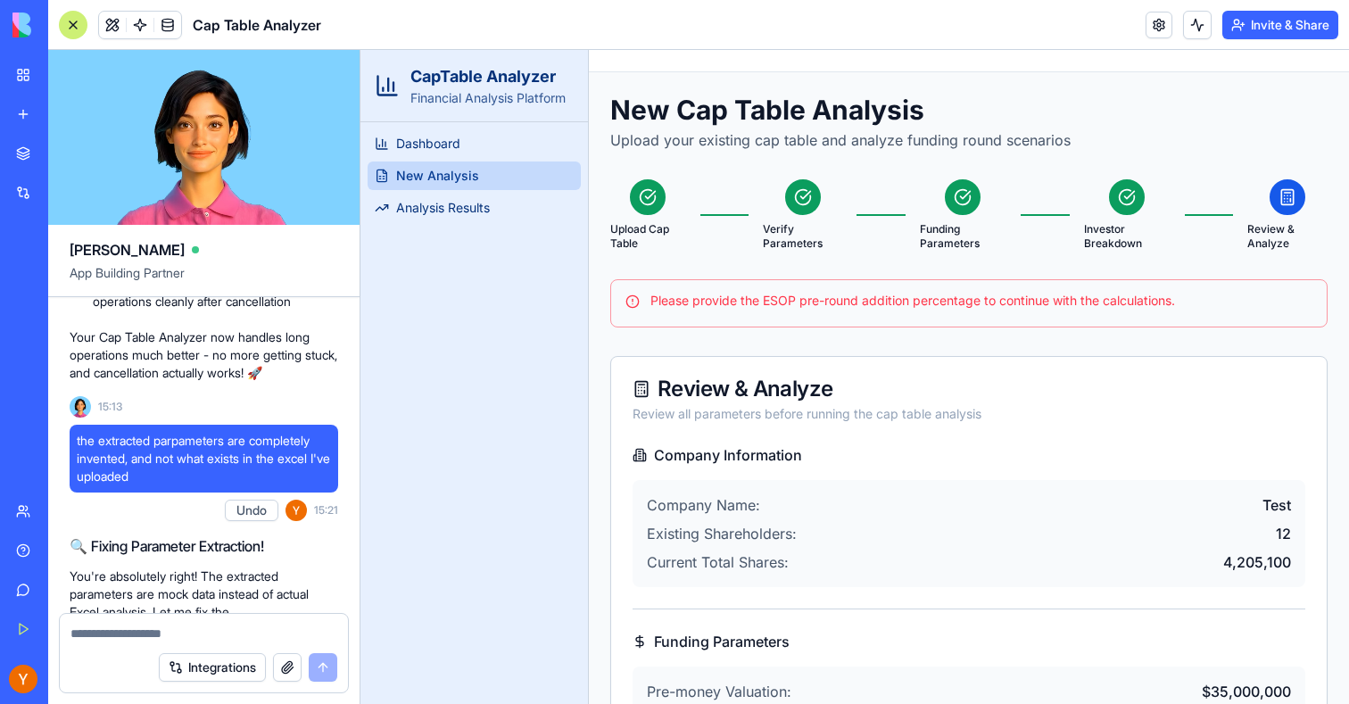
scroll to position [0, 0]
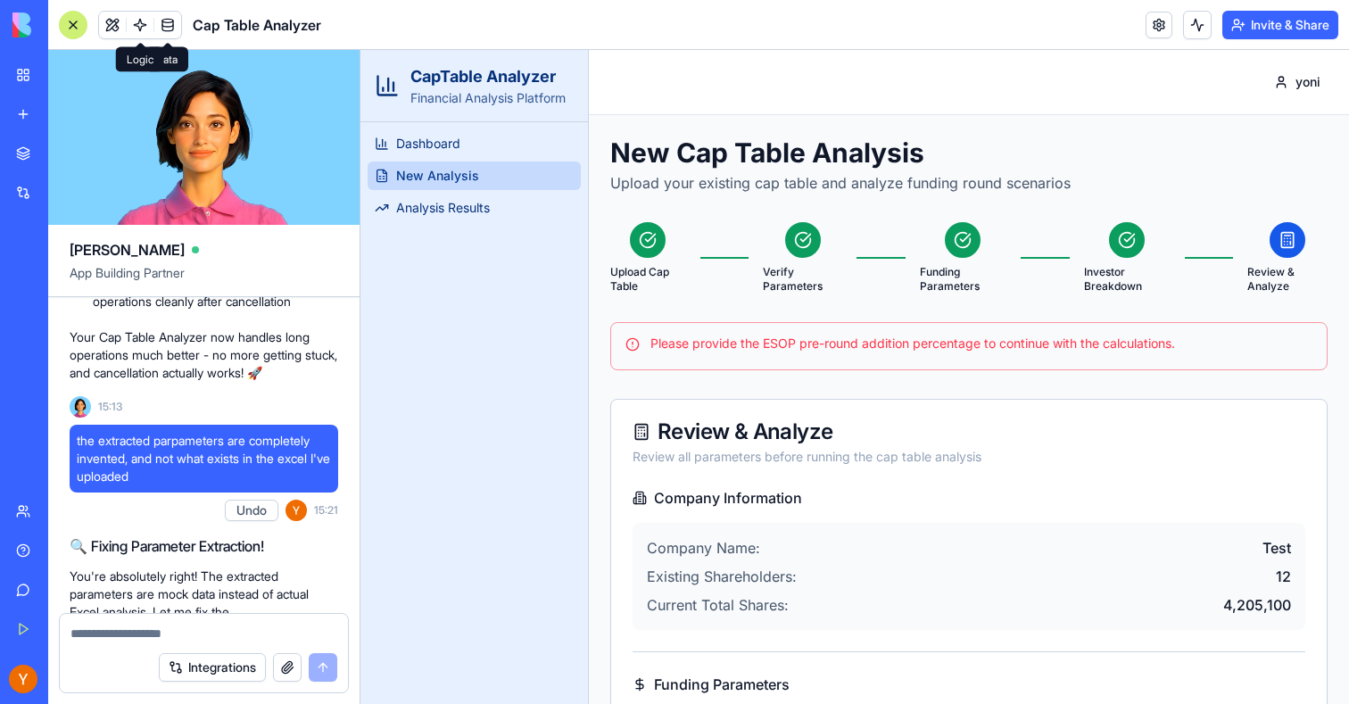
click at [142, 19] on link at bounding box center [140, 25] width 27 height 27
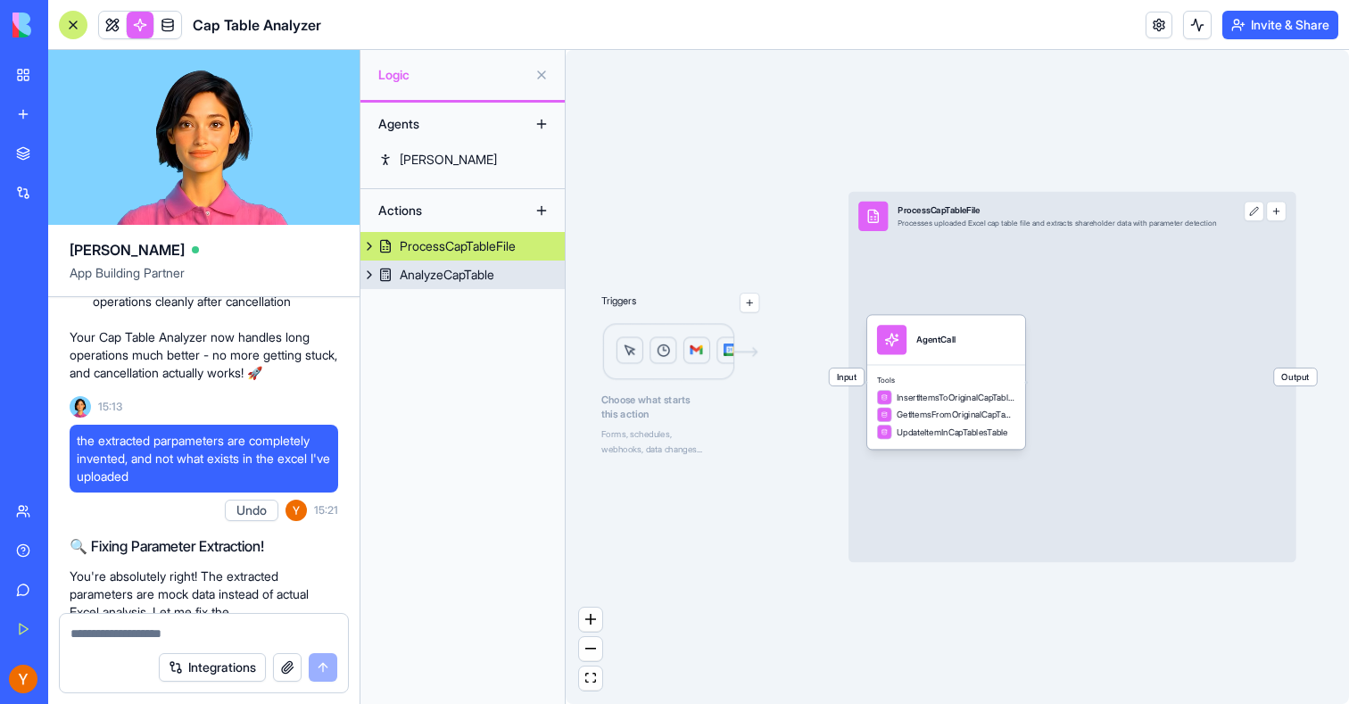
click at [492, 266] on div "AnalyzeCapTable" at bounding box center [447, 275] width 95 height 18
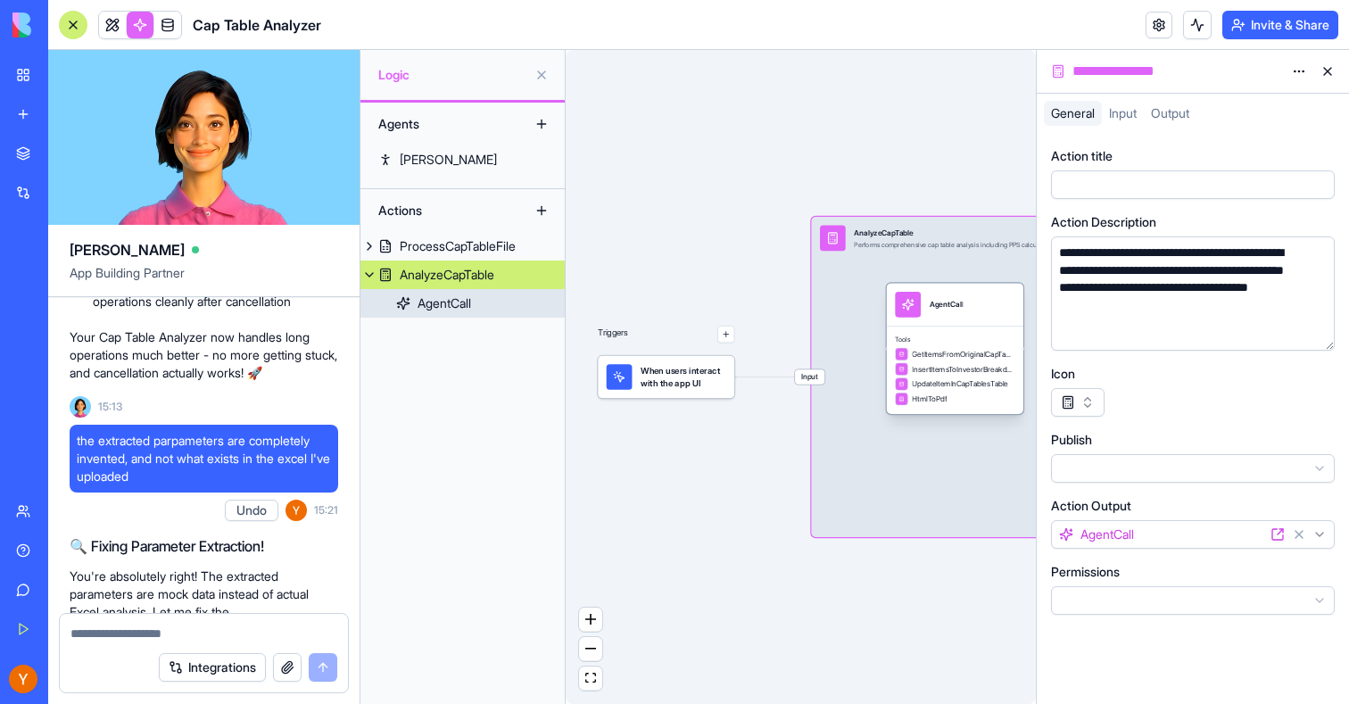
click at [933, 327] on div "Tools GetItemsFromOriginalCapTableDataTable InsertItemsToInvestorBreakdownTable…" at bounding box center [955, 370] width 137 height 88
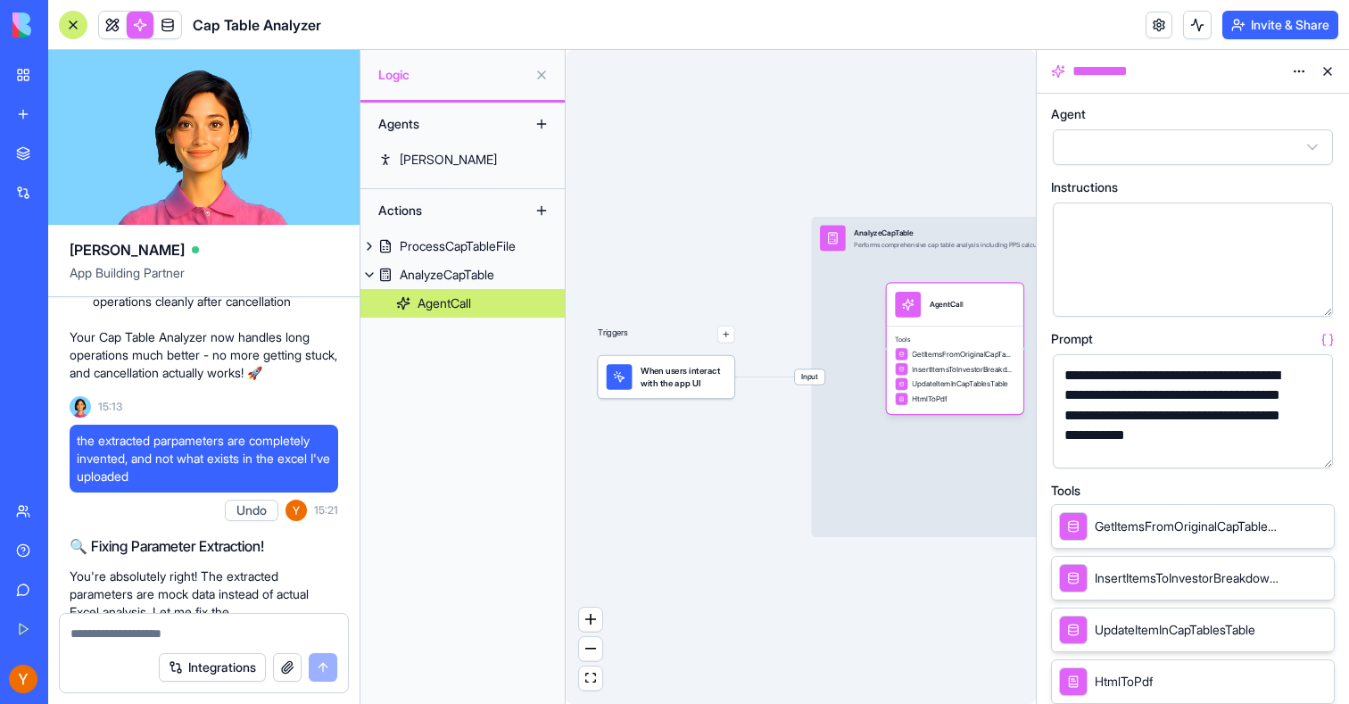
click at [1316, 451] on button "button" at bounding box center [1315, 450] width 29 height 29
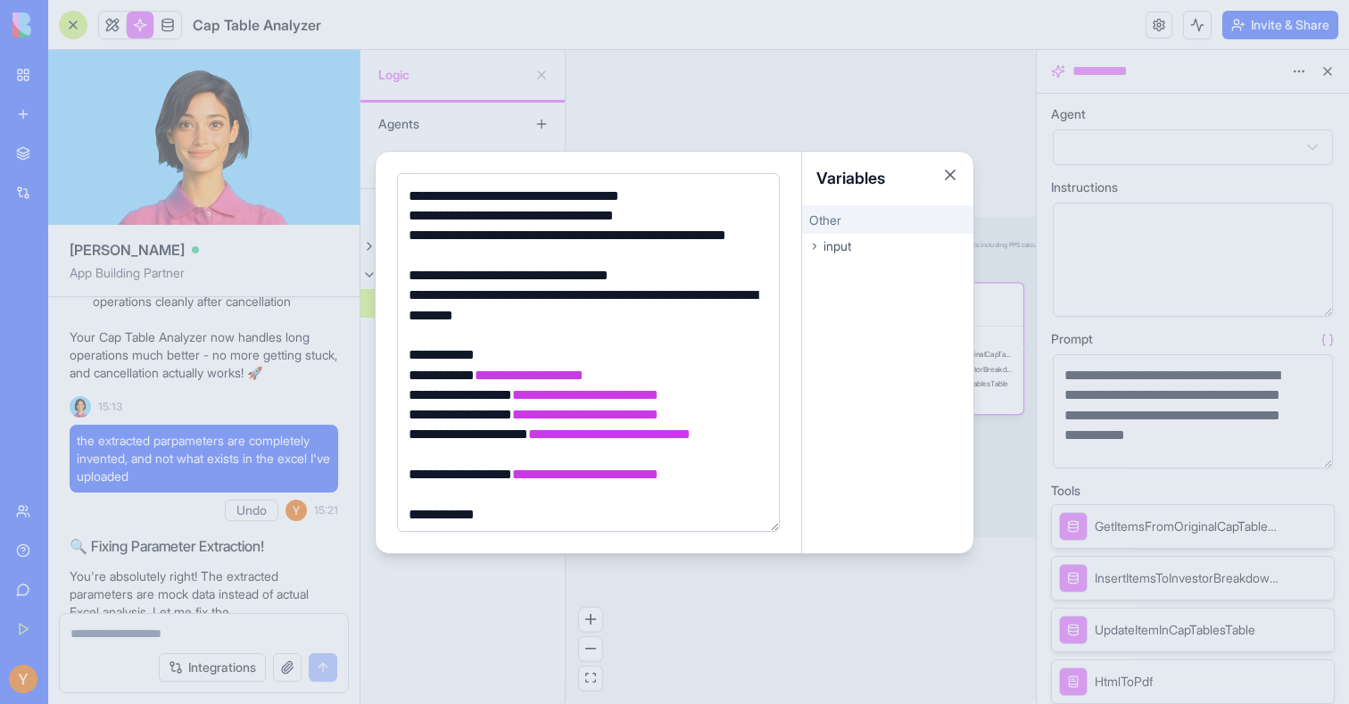
scroll to position [801, 0]
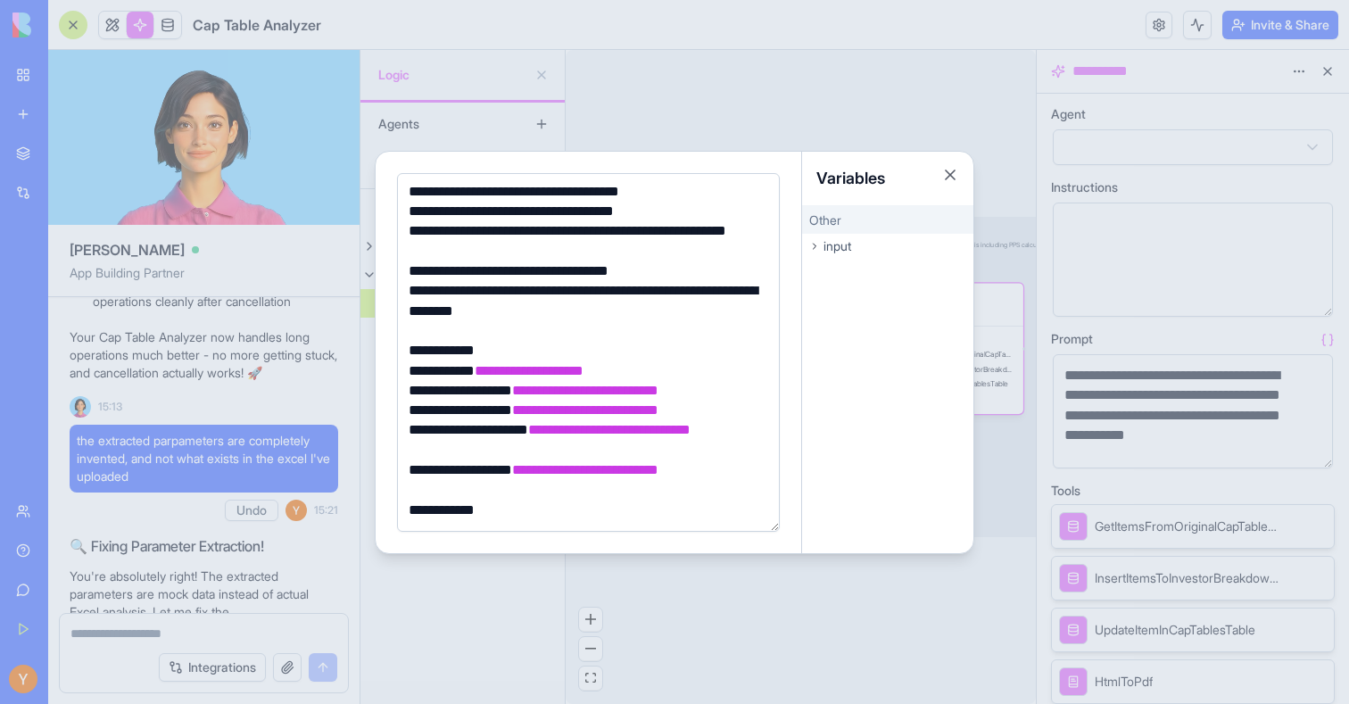
click at [774, 112] on div at bounding box center [674, 352] width 1349 height 704
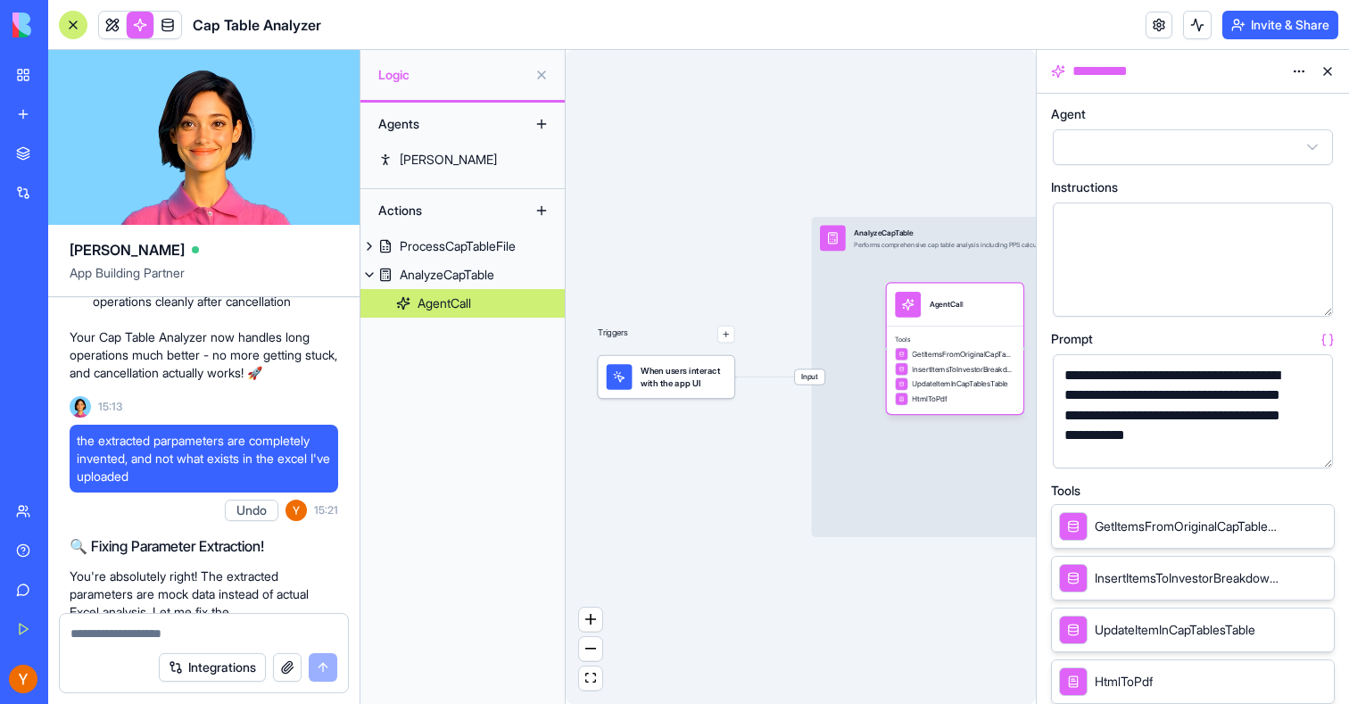
click at [1328, 71] on button at bounding box center [1328, 71] width 29 height 29
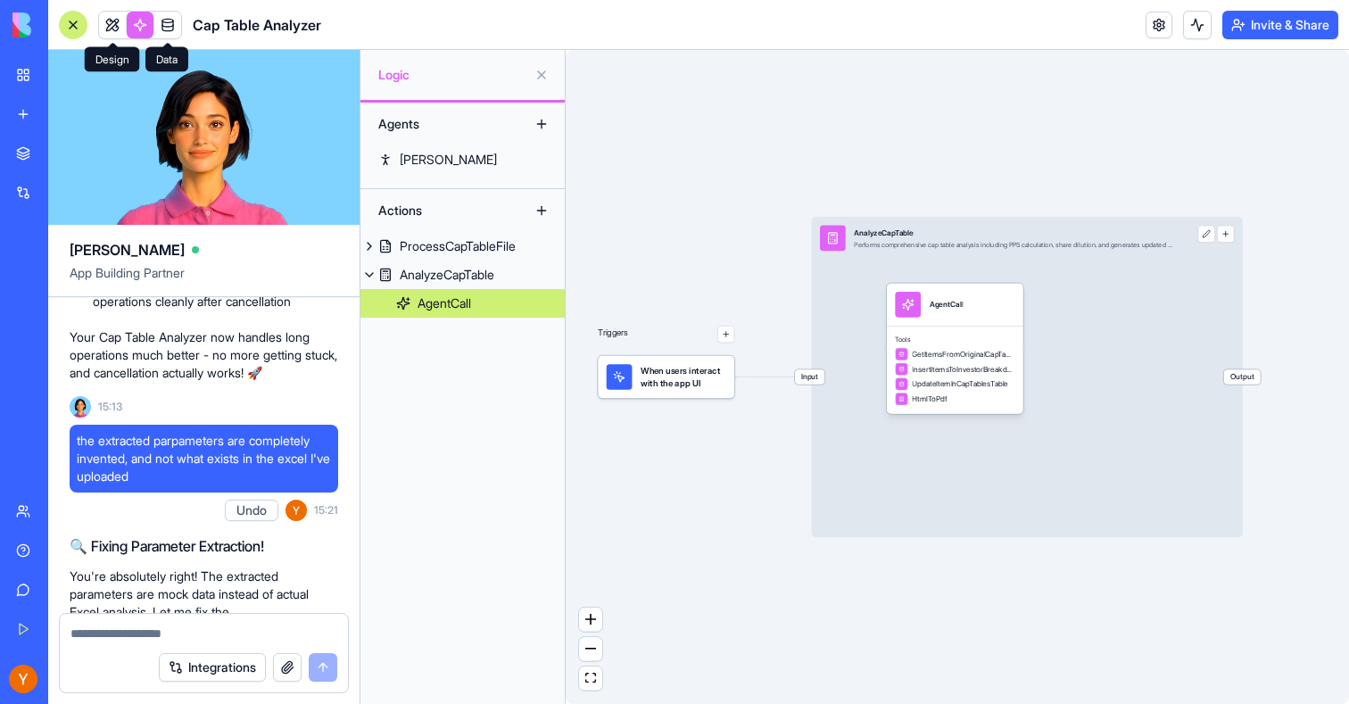
click at [117, 29] on link at bounding box center [112, 25] width 27 height 27
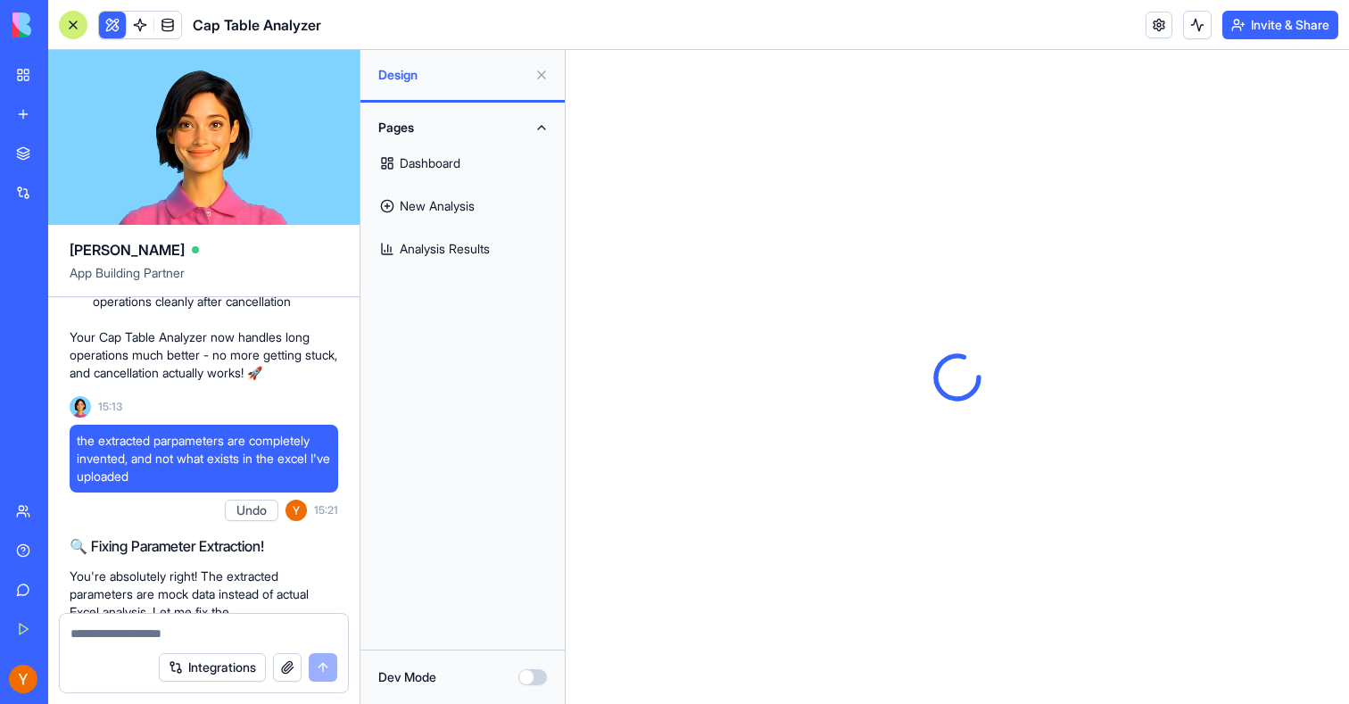
click at [431, 163] on link "Dashboard" at bounding box center [462, 163] width 183 height 43
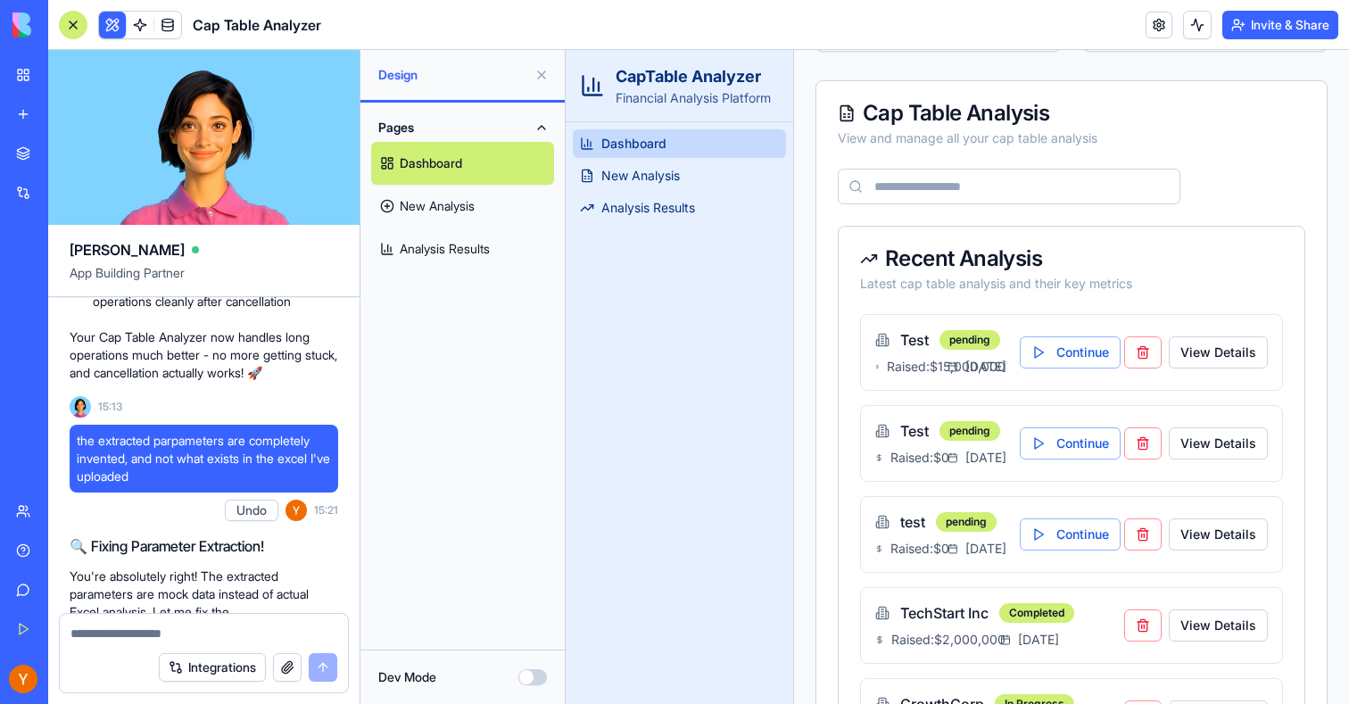
scroll to position [420, 0]
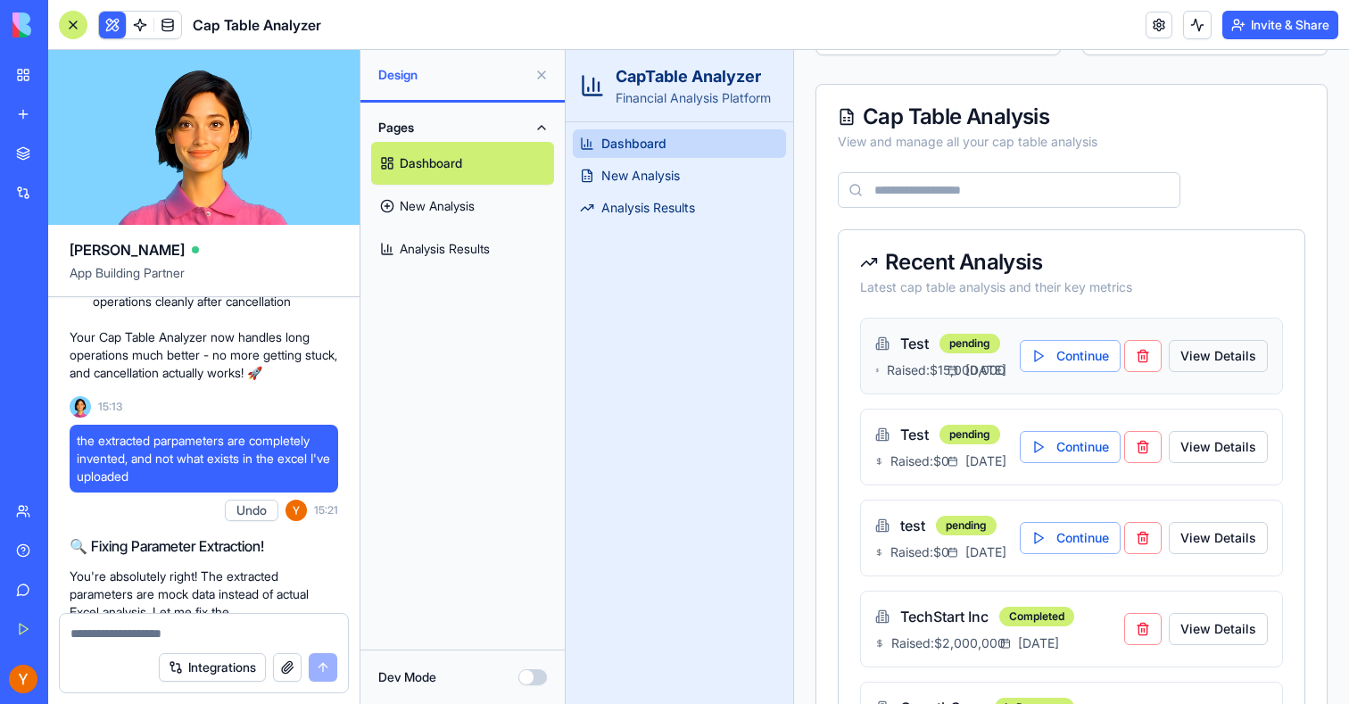
click at [1232, 361] on button "View Details" at bounding box center [1218, 356] width 99 height 32
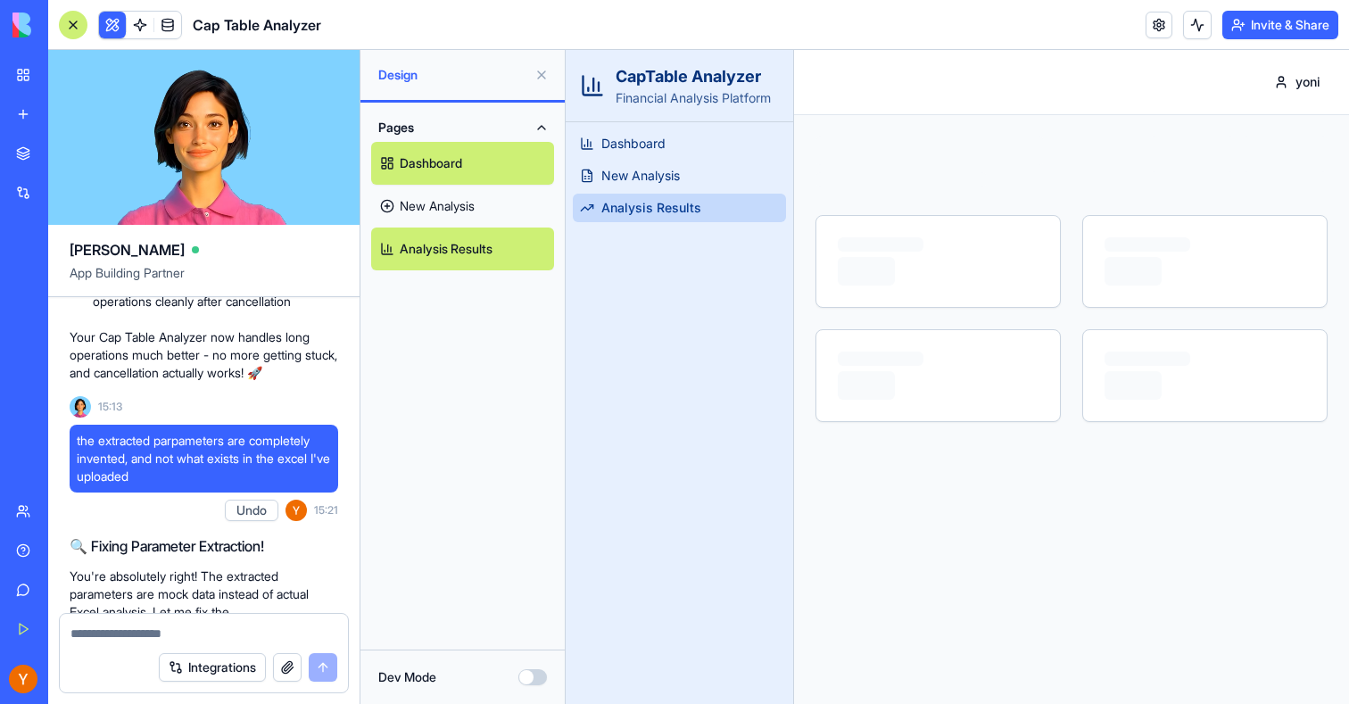
scroll to position [0, 0]
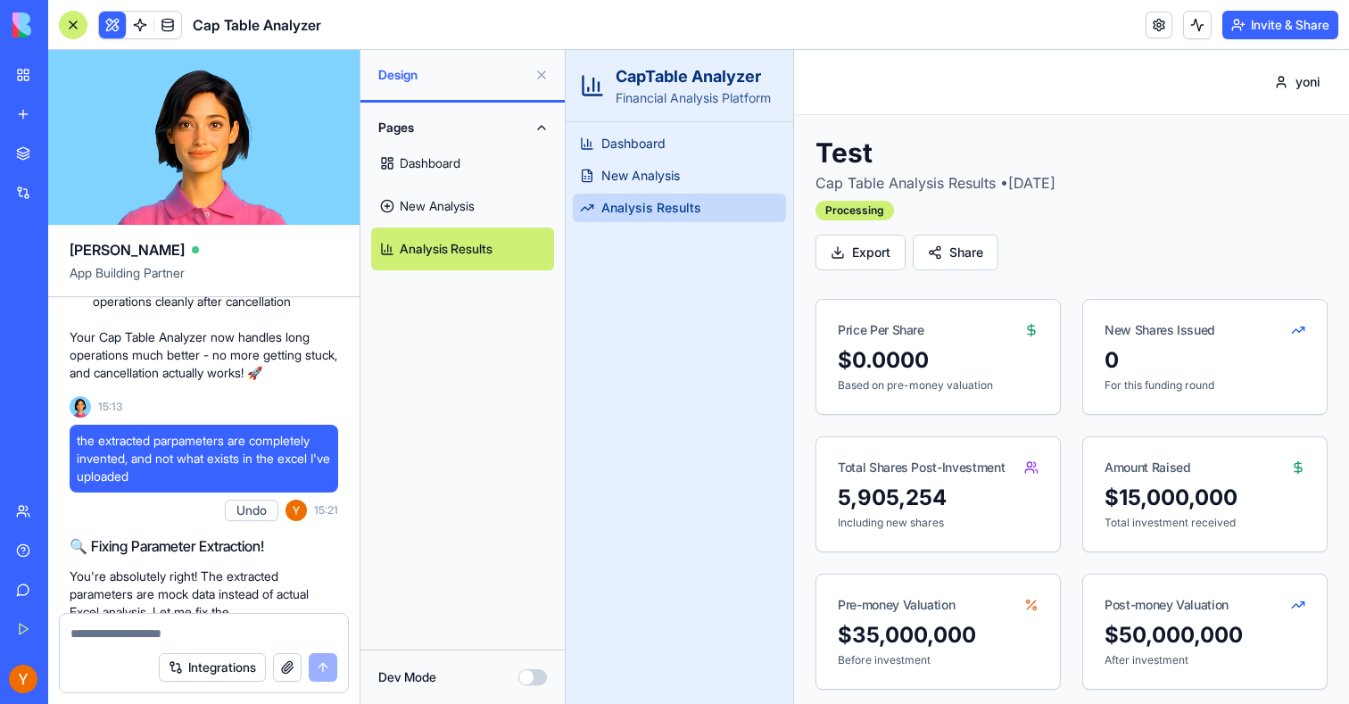
click at [535, 71] on button at bounding box center [541, 75] width 29 height 29
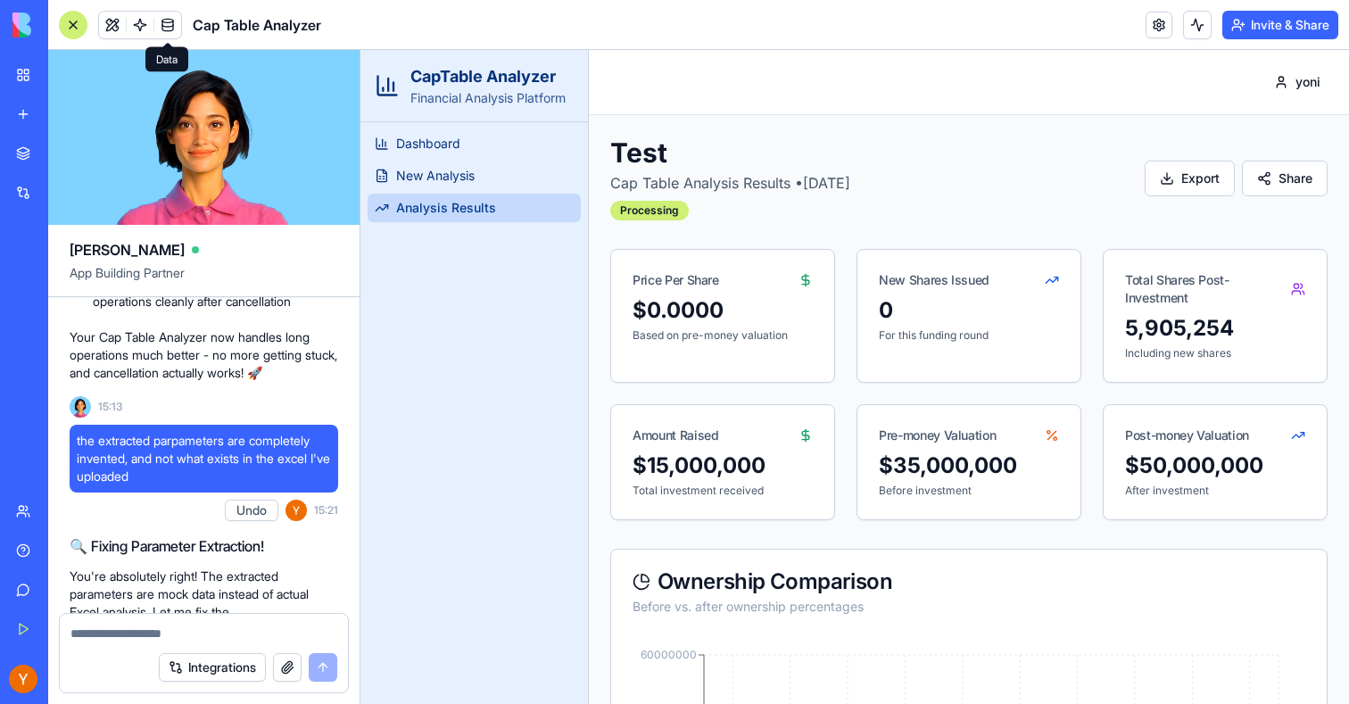
click at [174, 29] on span at bounding box center [168, 25] width 50 height 50
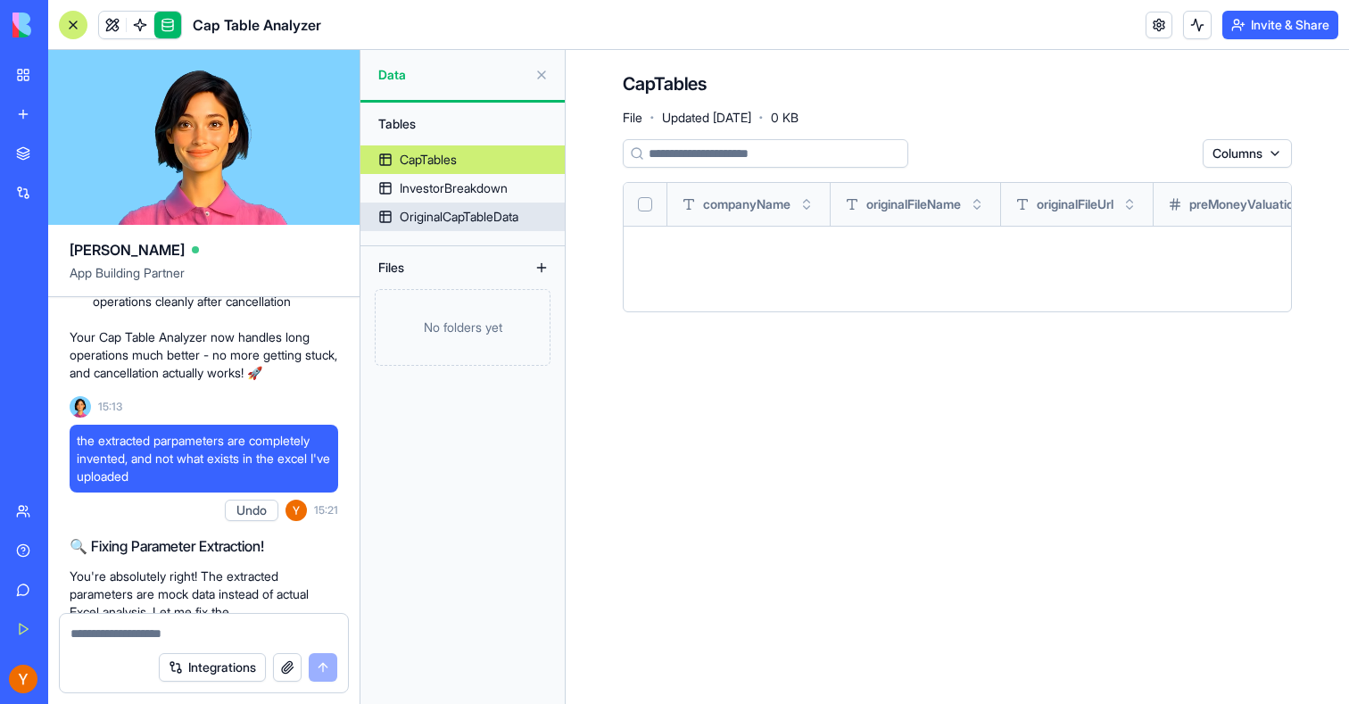
click at [507, 224] on div "OriginalCapTableData" at bounding box center [459, 217] width 119 height 18
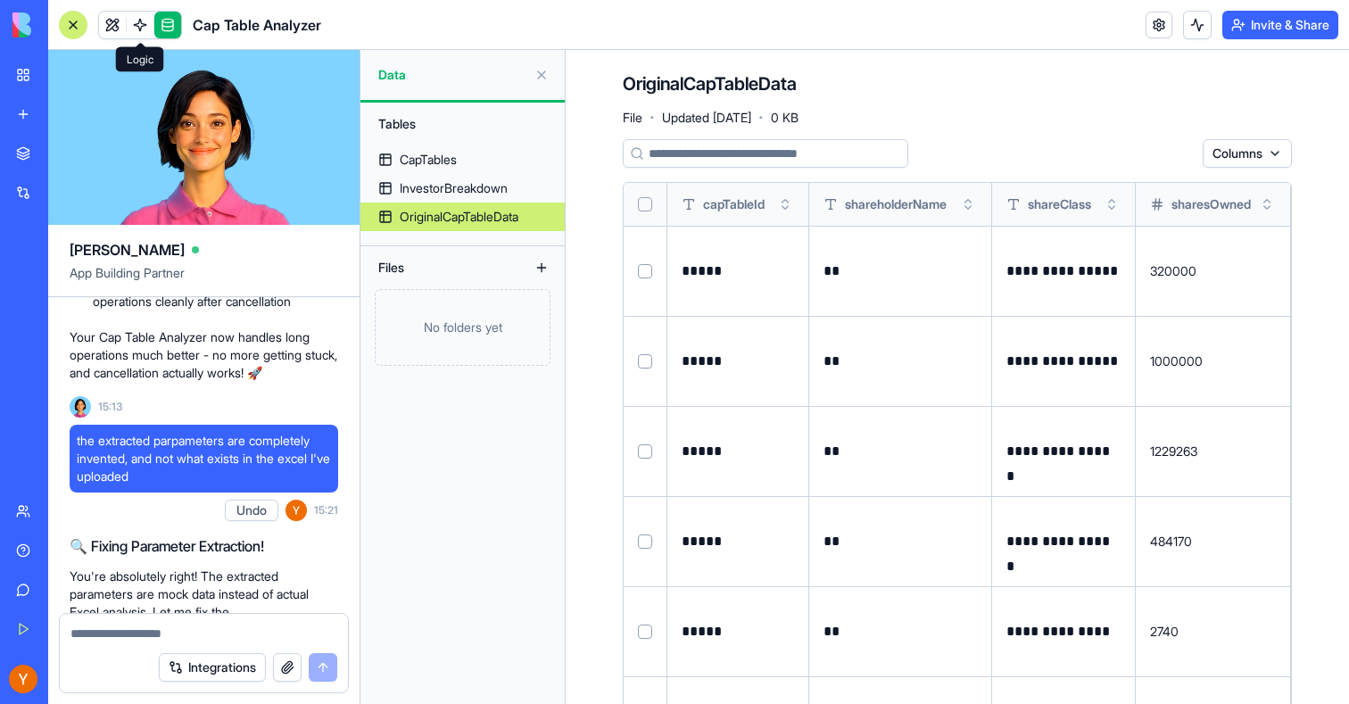
click at [144, 24] on link at bounding box center [140, 25] width 27 height 27
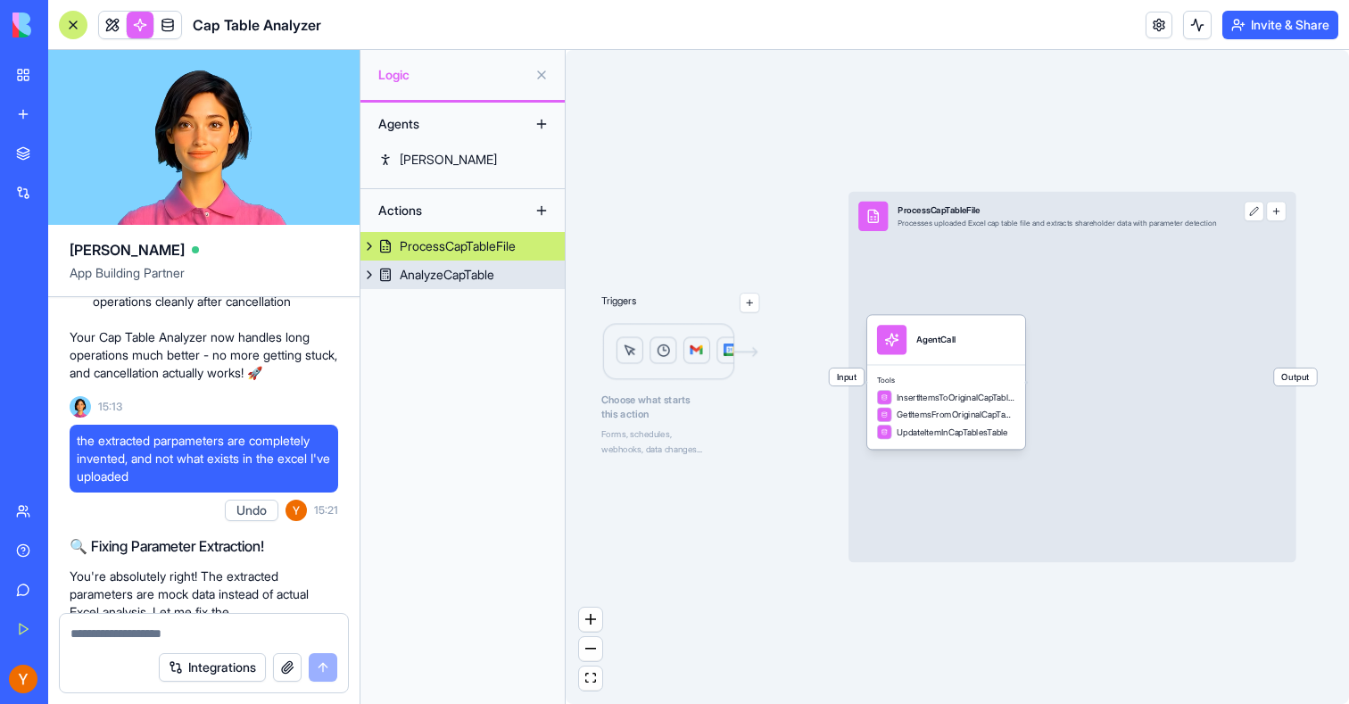
click at [451, 281] on div "AnalyzeCapTable" at bounding box center [447, 275] width 95 height 18
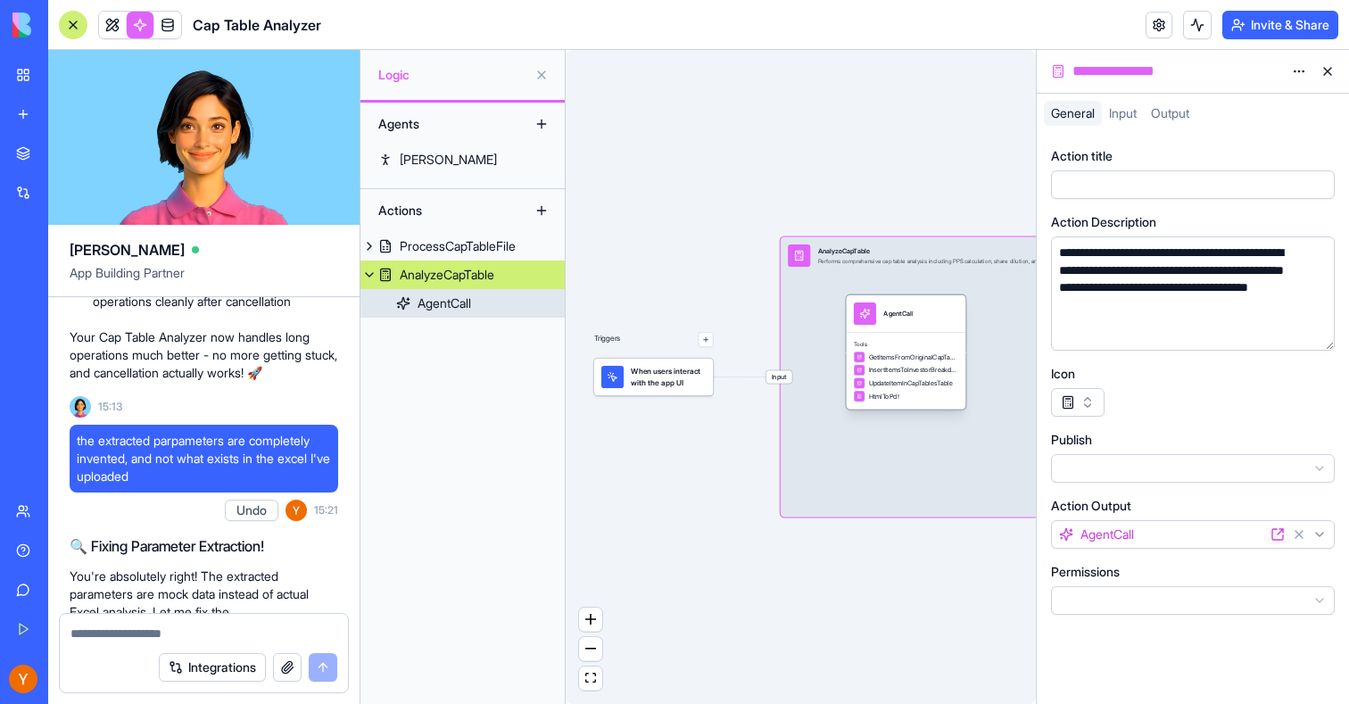
click at [923, 359] on span "GetItemsFromOriginalCapTableDataTable" at bounding box center [913, 357] width 89 height 9
click at [923, 359] on span "GetItemsFromOriginalCapTableDataTable" at bounding box center [912, 356] width 89 height 9
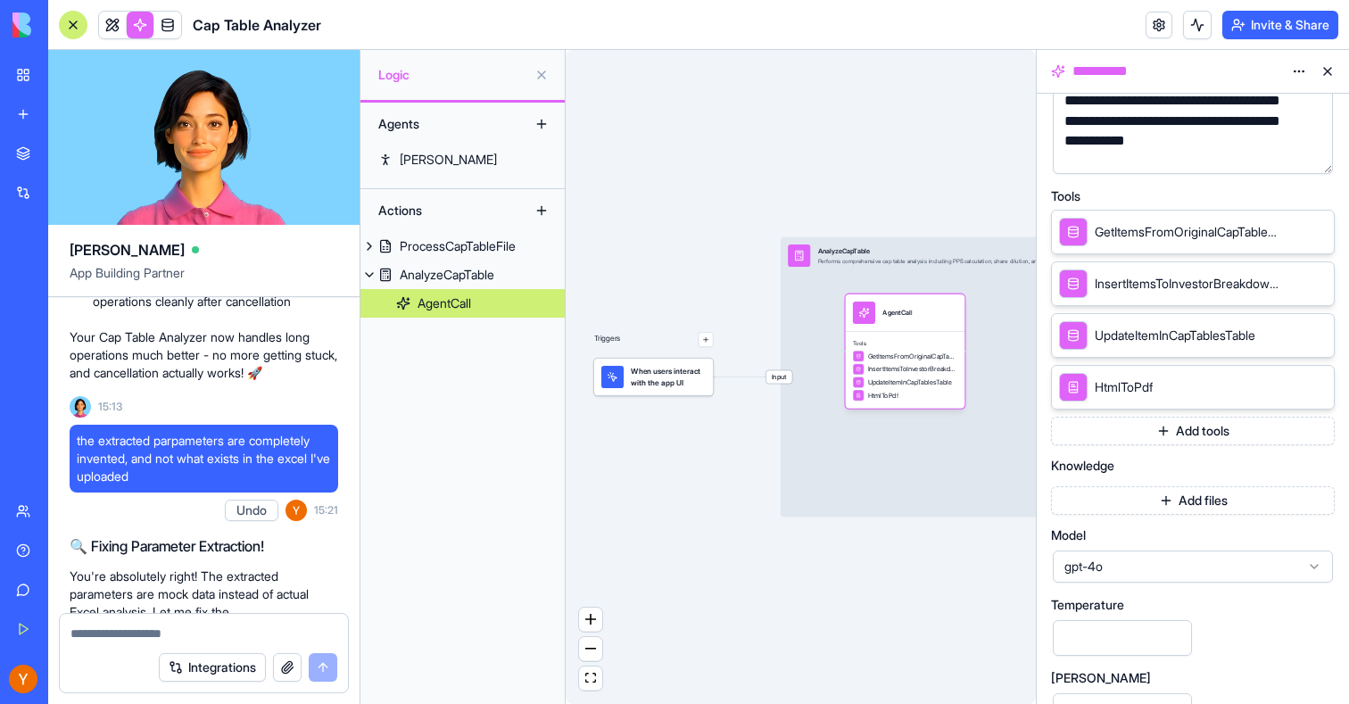
scroll to position [310, 0]
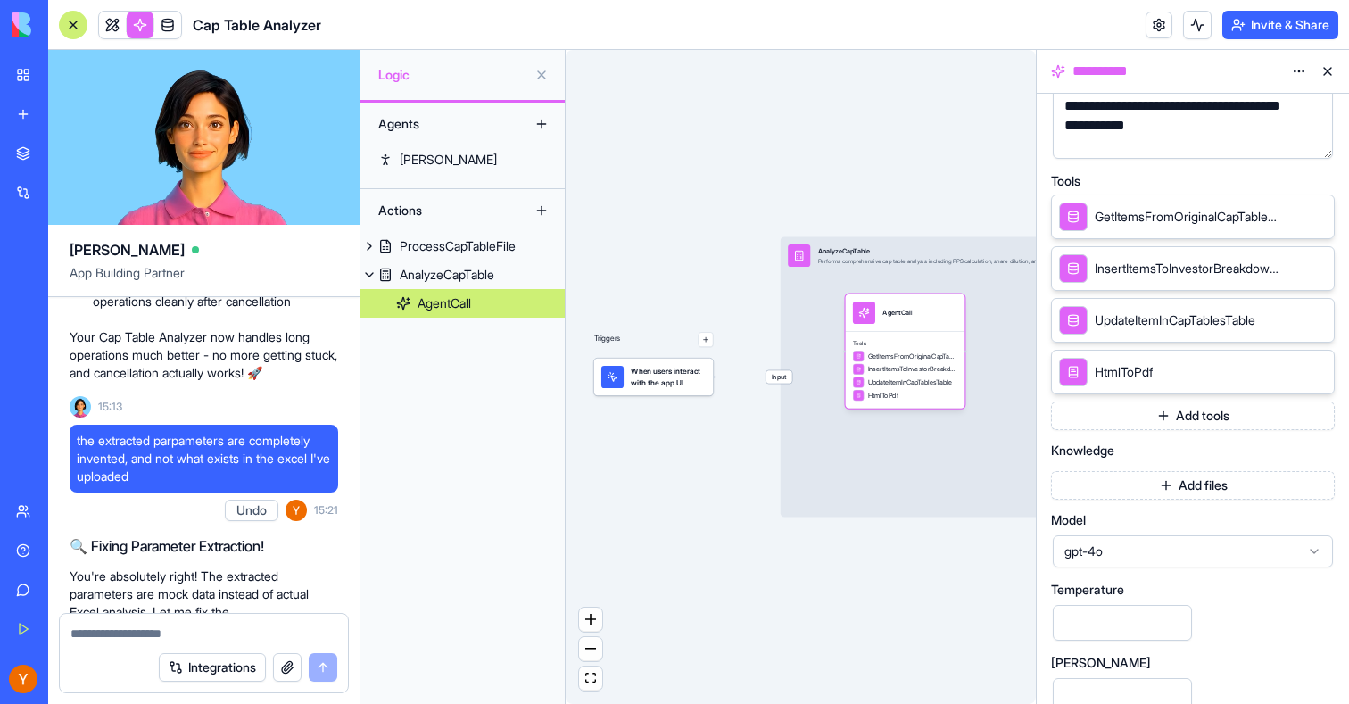
click at [176, 635] on textarea at bounding box center [204, 634] width 267 height 18
type textarea "**********"
click at [778, 377] on span "Input" at bounding box center [780, 376] width 26 height 13
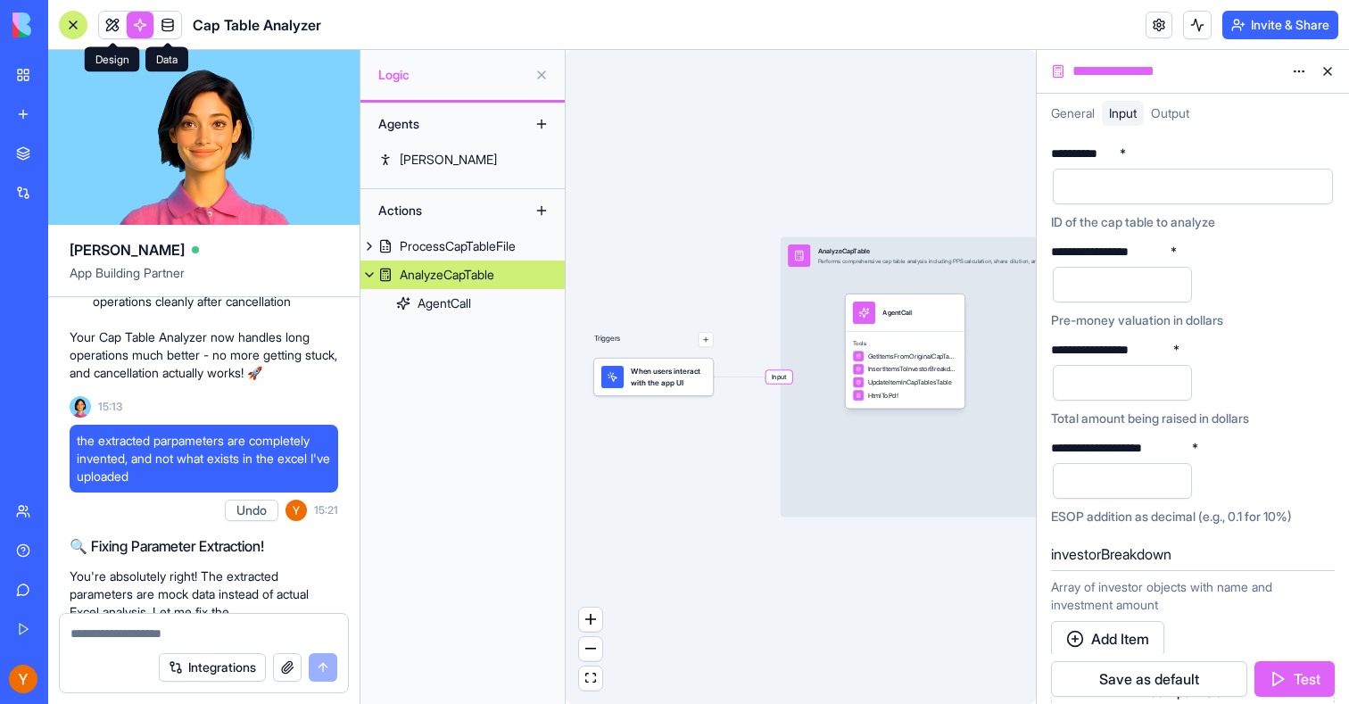
click at [110, 28] on link at bounding box center [112, 25] width 27 height 27
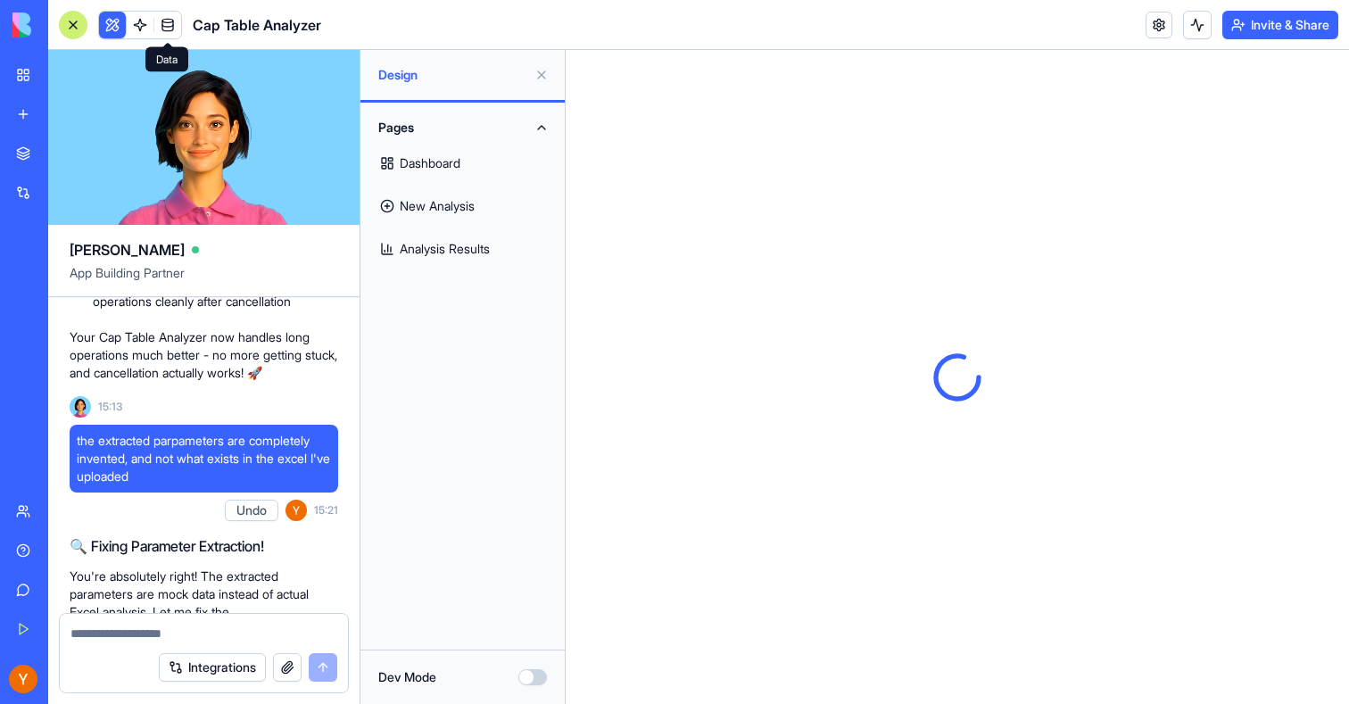
click at [173, 27] on link at bounding box center [167, 25] width 27 height 27
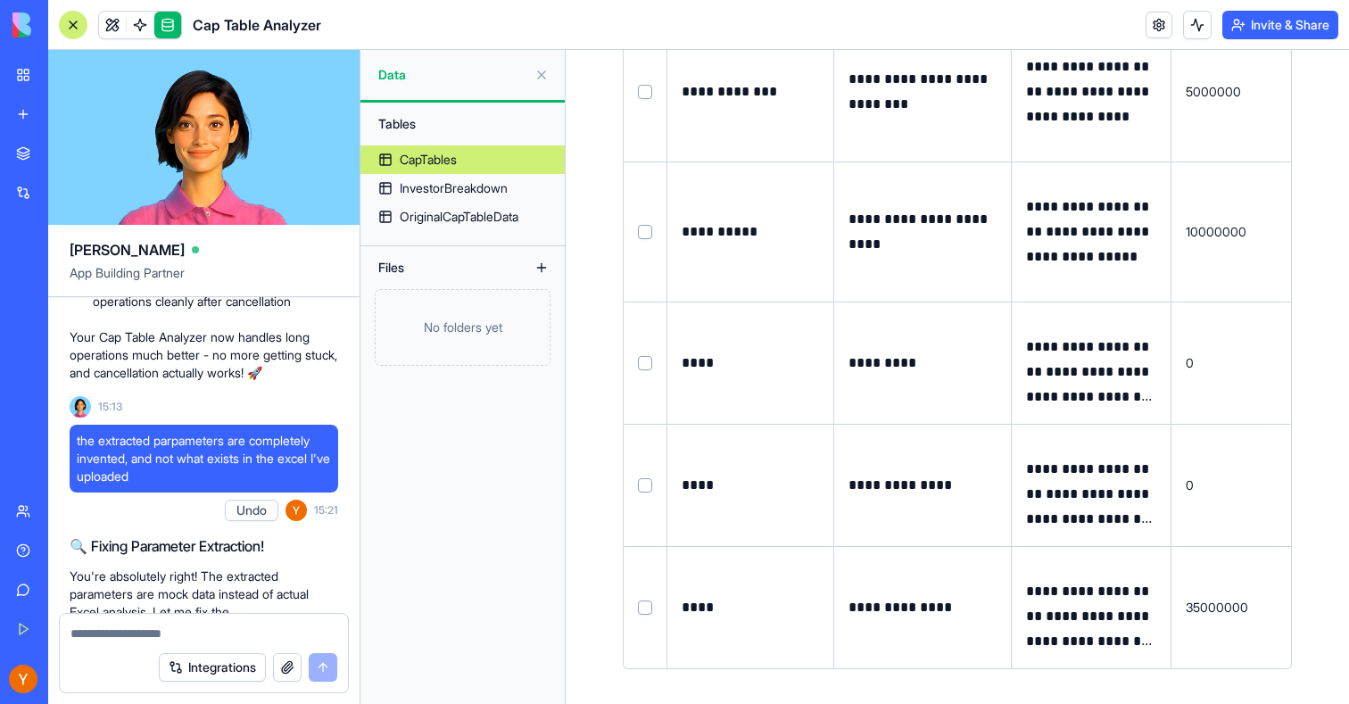
click at [109, 32] on body "BETA My Workspace New app Marketplace Integrations Recent Social Media Content …" at bounding box center [674, 352] width 1349 height 704
click at [109, 21] on link at bounding box center [112, 25] width 27 height 27
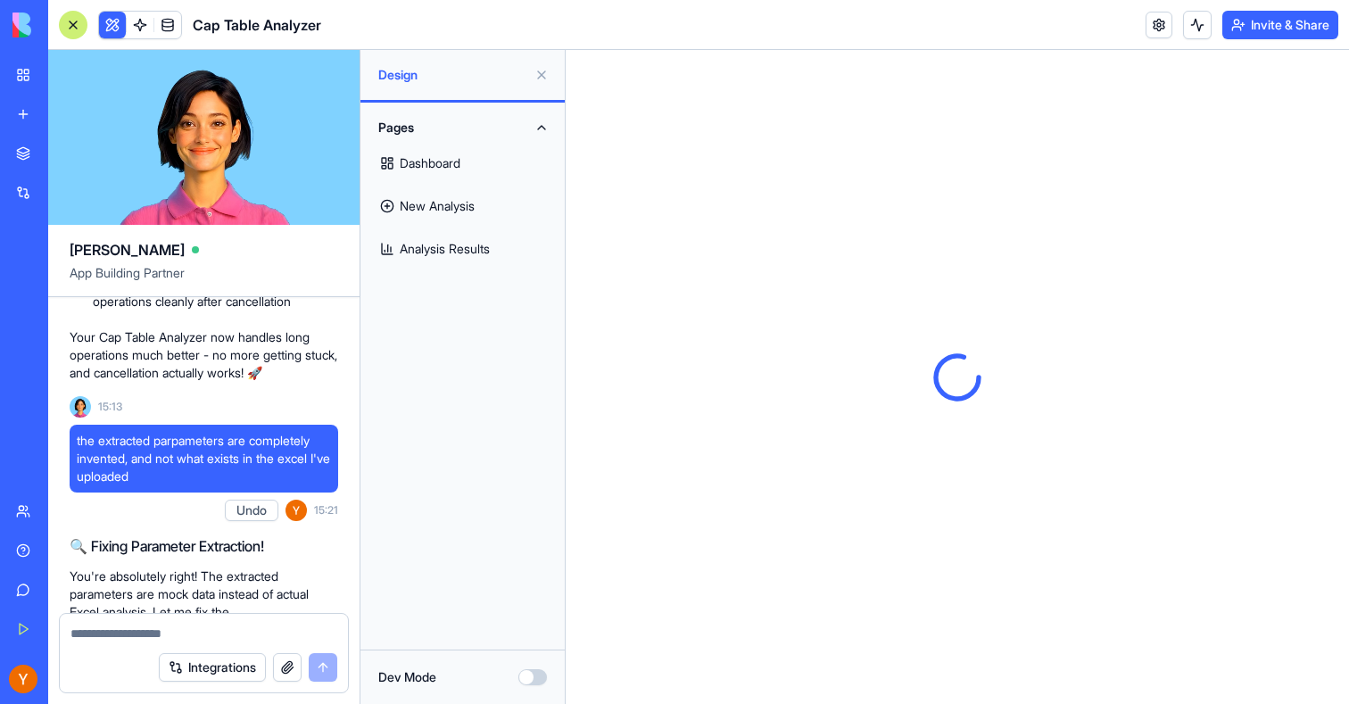
click at [541, 73] on button at bounding box center [541, 75] width 29 height 29
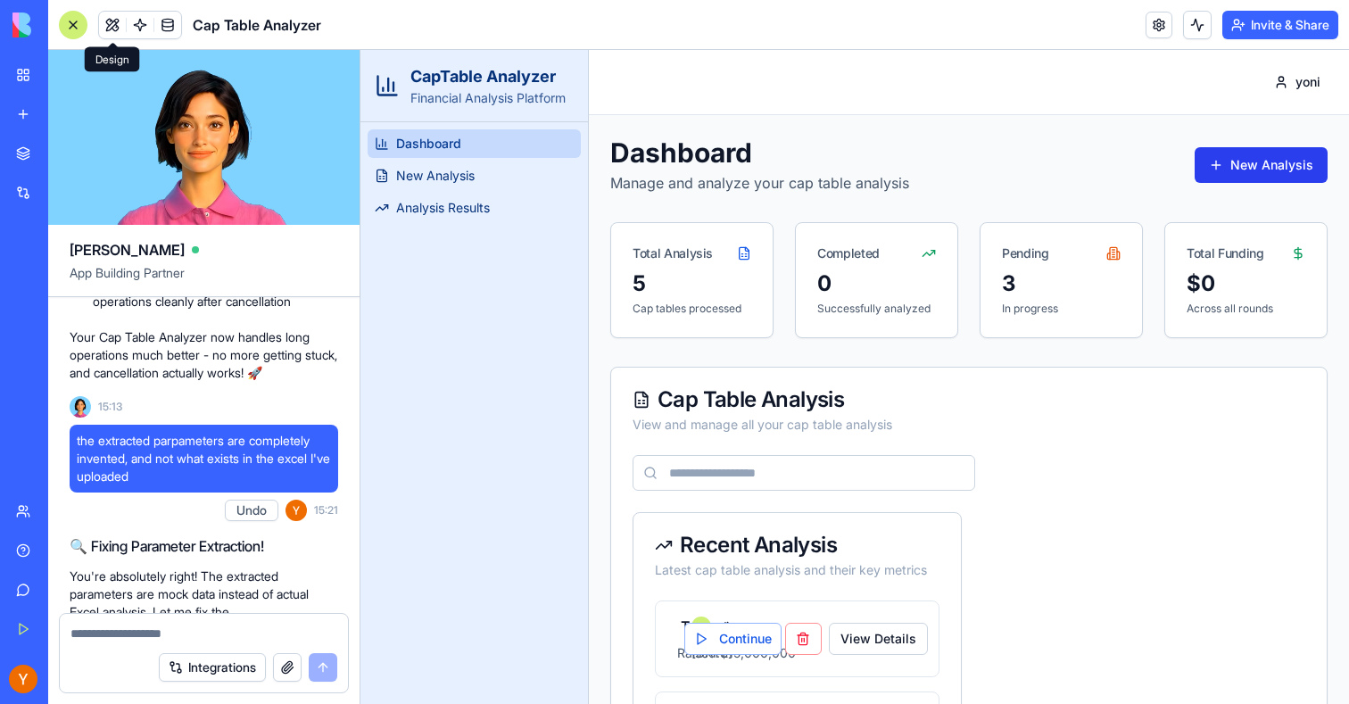
click at [1241, 178] on button "New Analysis" at bounding box center [1261, 165] width 133 height 36
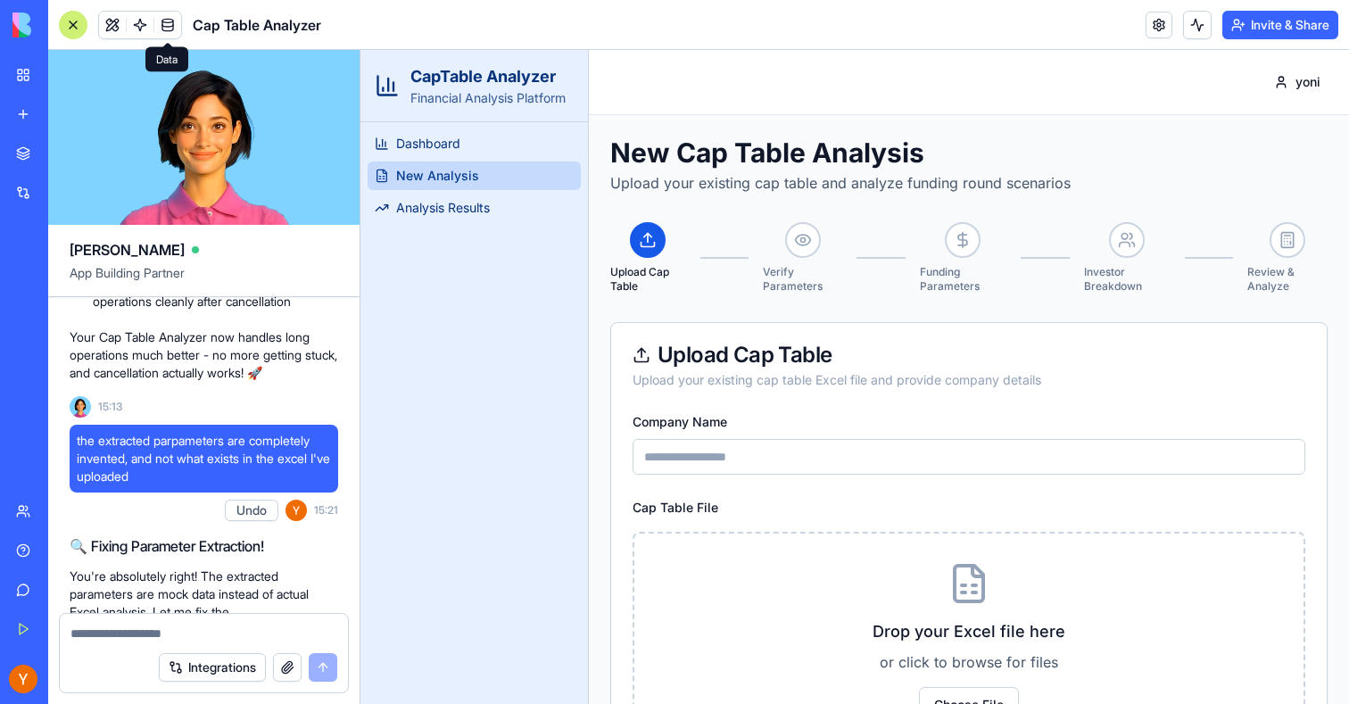
click at [165, 31] on link at bounding box center [167, 25] width 27 height 27
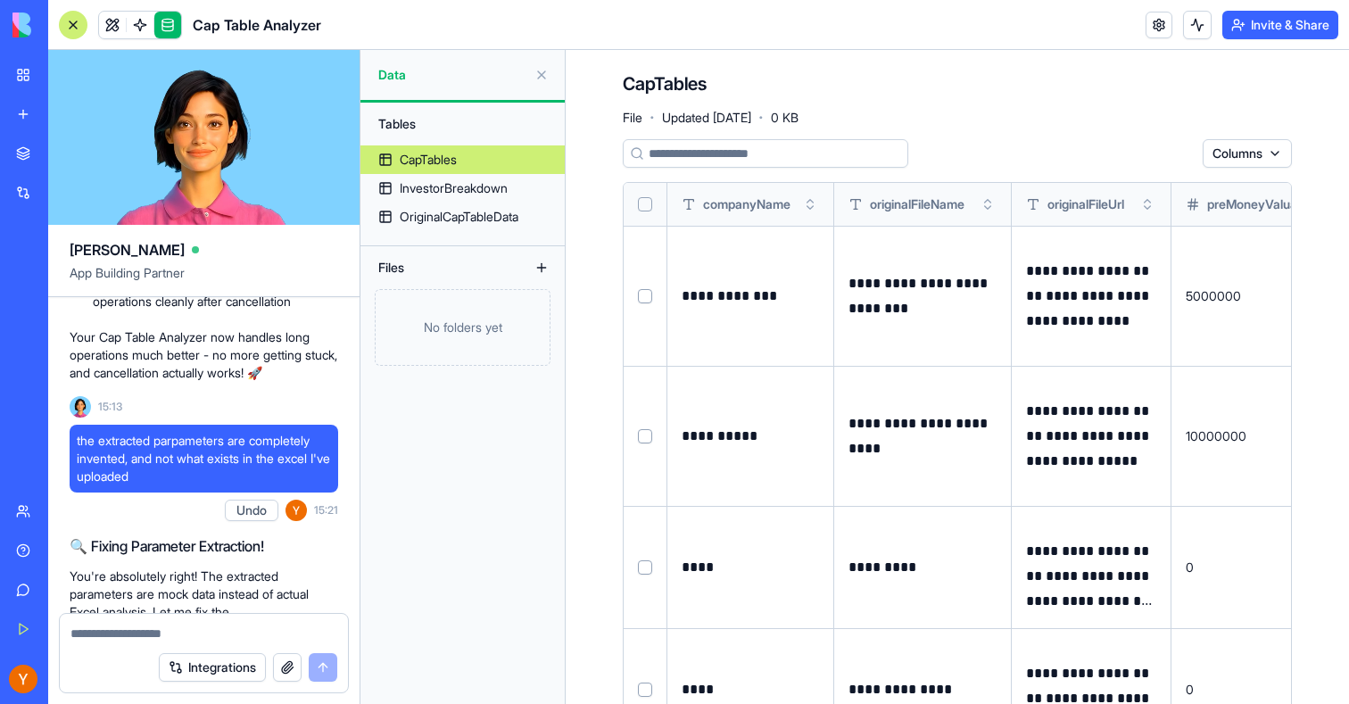
click at [645, 201] on button "Select all" at bounding box center [645, 204] width 14 height 14
click at [1237, 154] on html "BETA My Workspace New app Marketplace Integrations Recent Social Media Content …" at bounding box center [674, 352] width 1349 height 704
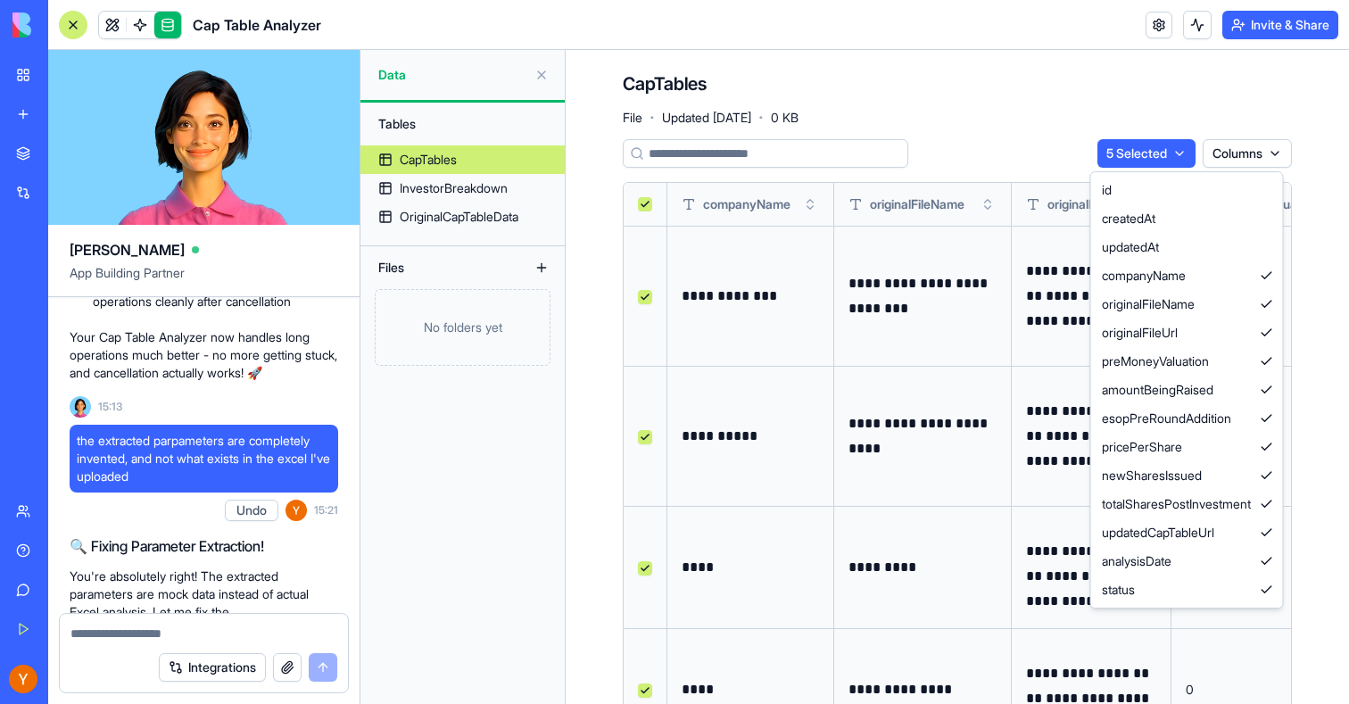
click at [1155, 144] on html "BETA My Workspace New app Marketplace Integrations Recent Social Media Content …" at bounding box center [674, 352] width 1349 height 704
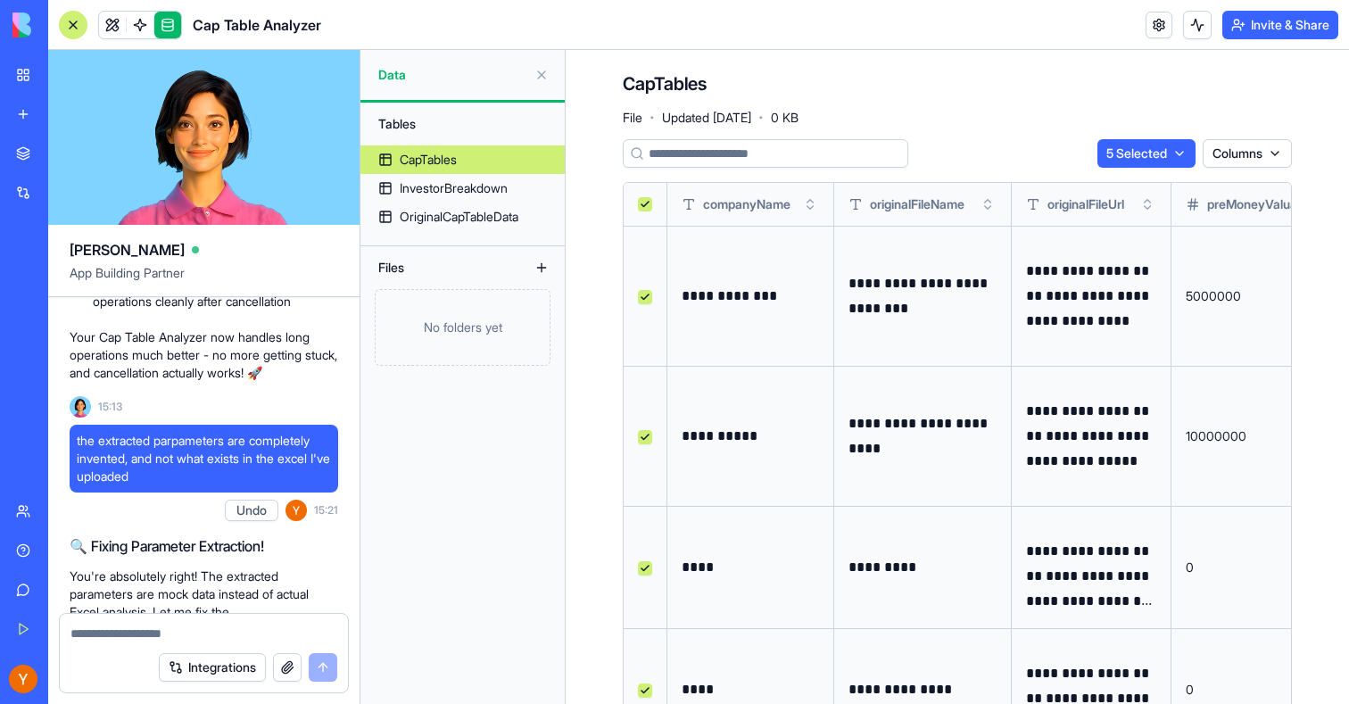
click at [1165, 161] on html "BETA My Workspace New app Marketplace Integrations Recent Social Media Content …" at bounding box center [674, 352] width 1349 height 704
click at [1141, 189] on div "Delete" at bounding box center [1135, 190] width 105 height 29
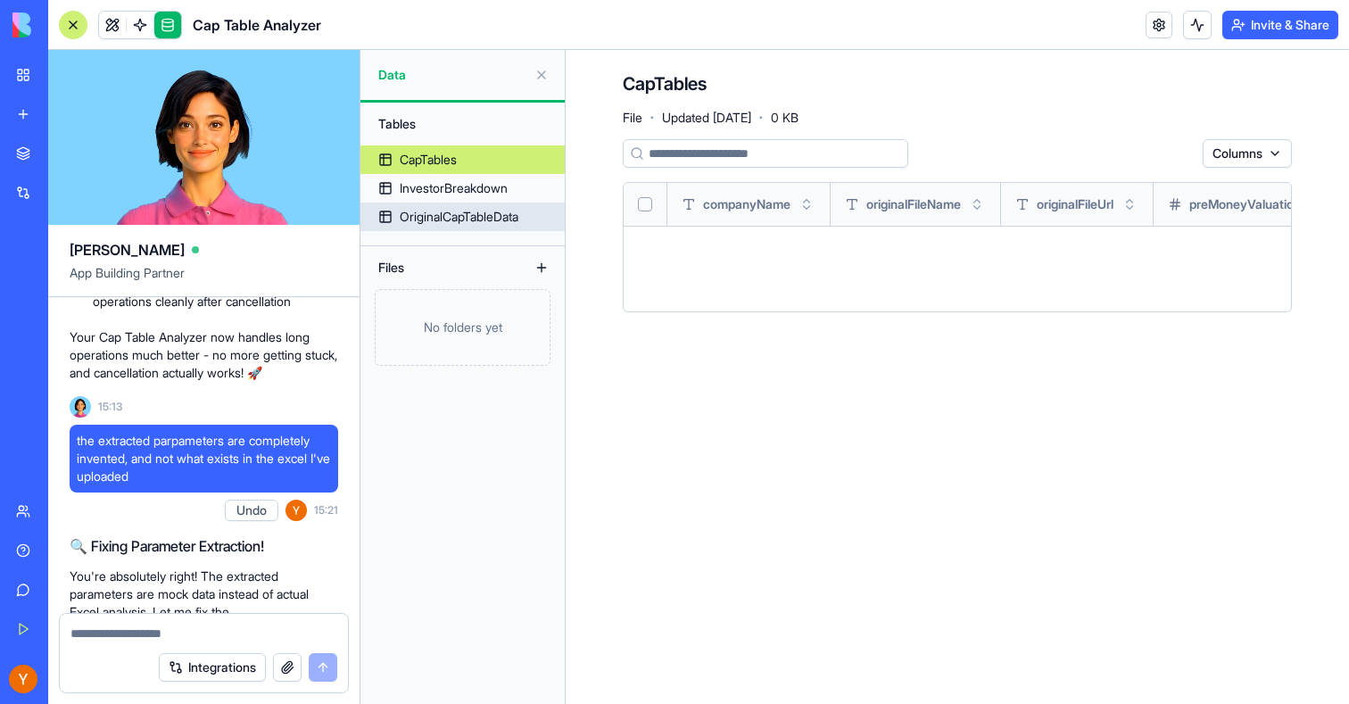
click at [484, 203] on link "OriginalCapTableData" at bounding box center [463, 217] width 204 height 29
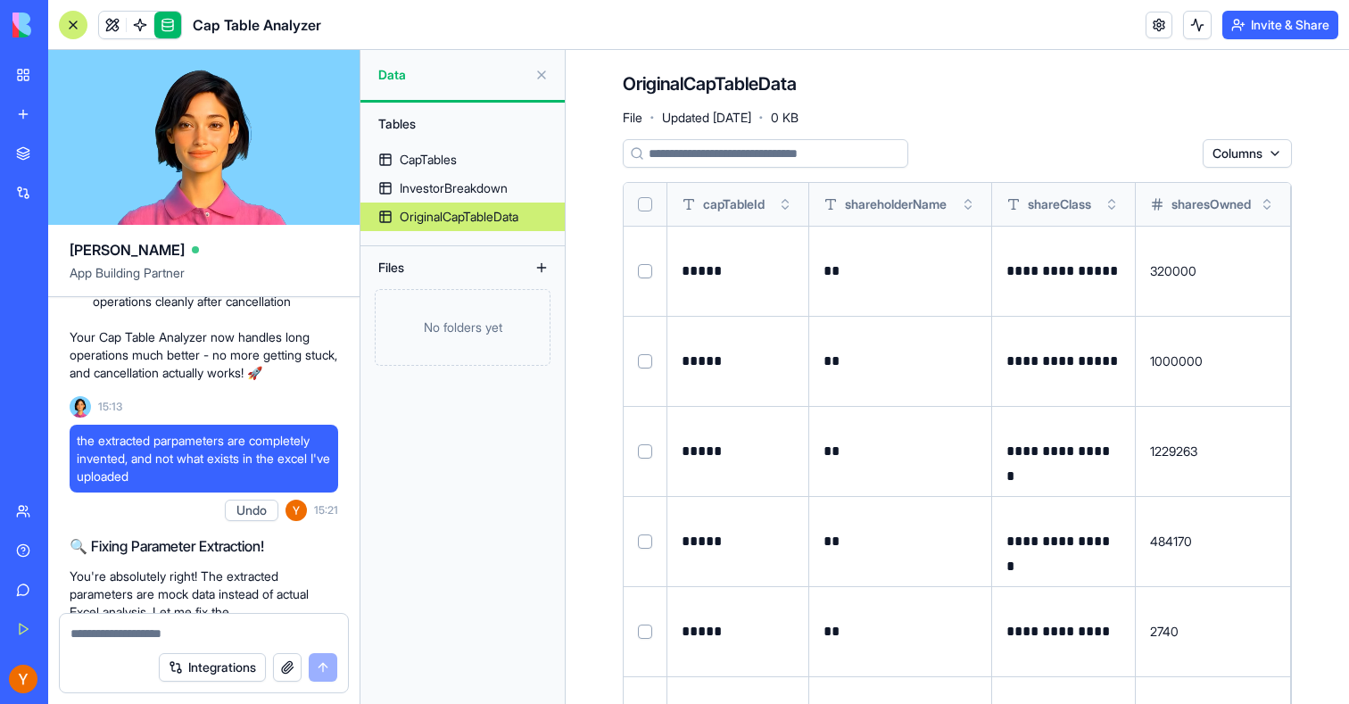
click at [649, 206] on button "Select all" at bounding box center [645, 204] width 14 height 14
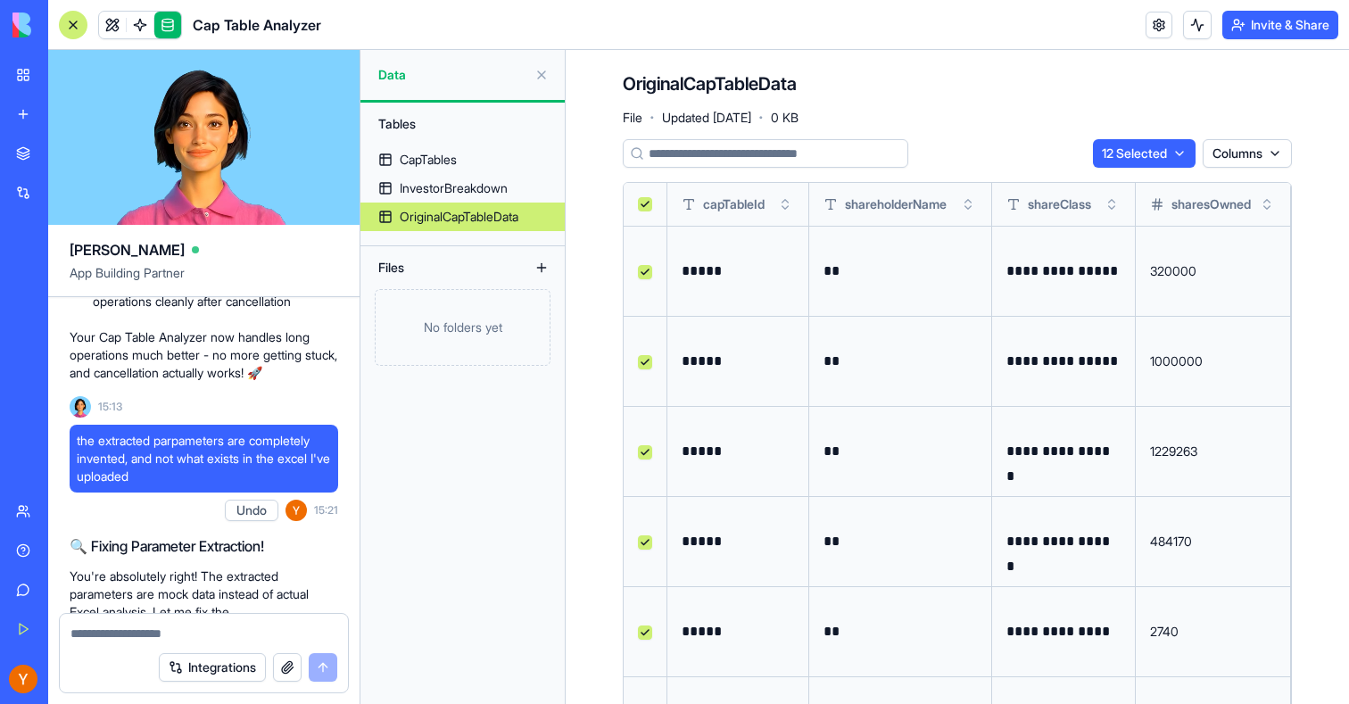
click at [1154, 149] on html "BETA My Workspace New app Marketplace Integrations Recent Social Media Content …" at bounding box center [674, 352] width 1349 height 704
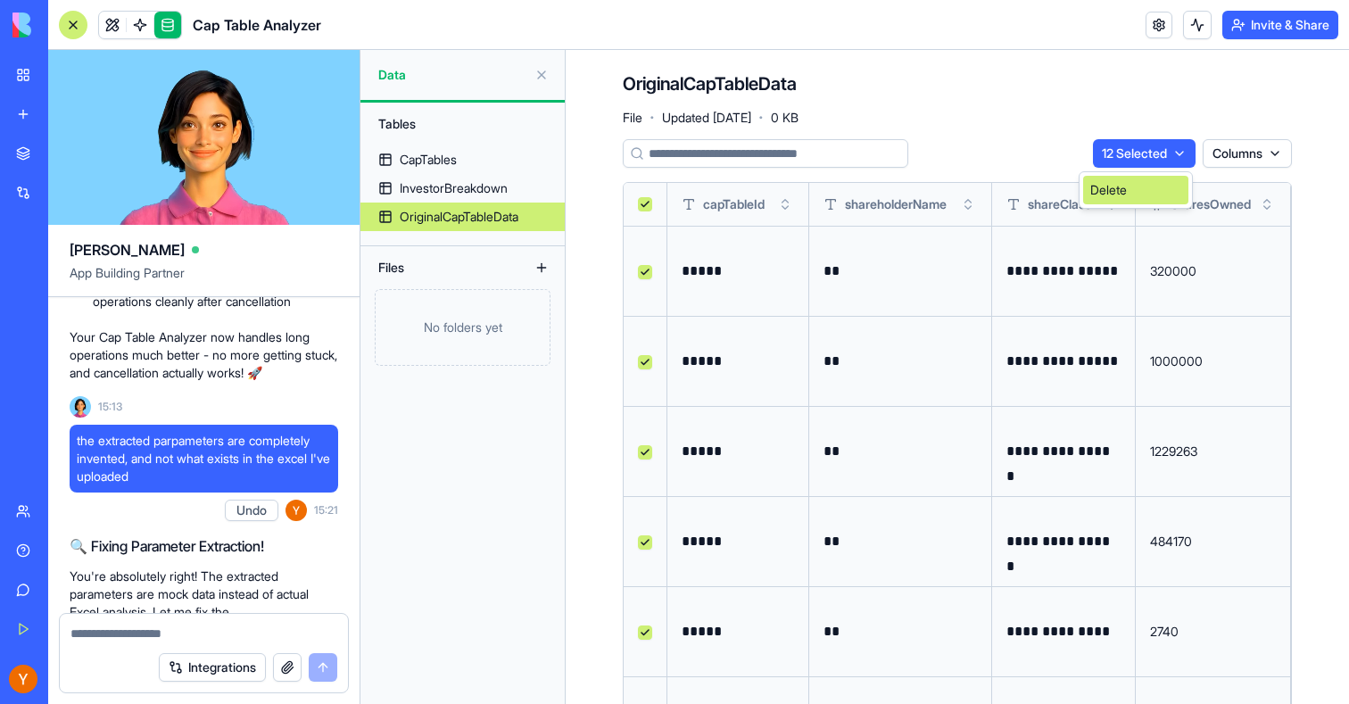
click at [1145, 189] on div "Delete" at bounding box center [1135, 190] width 105 height 29
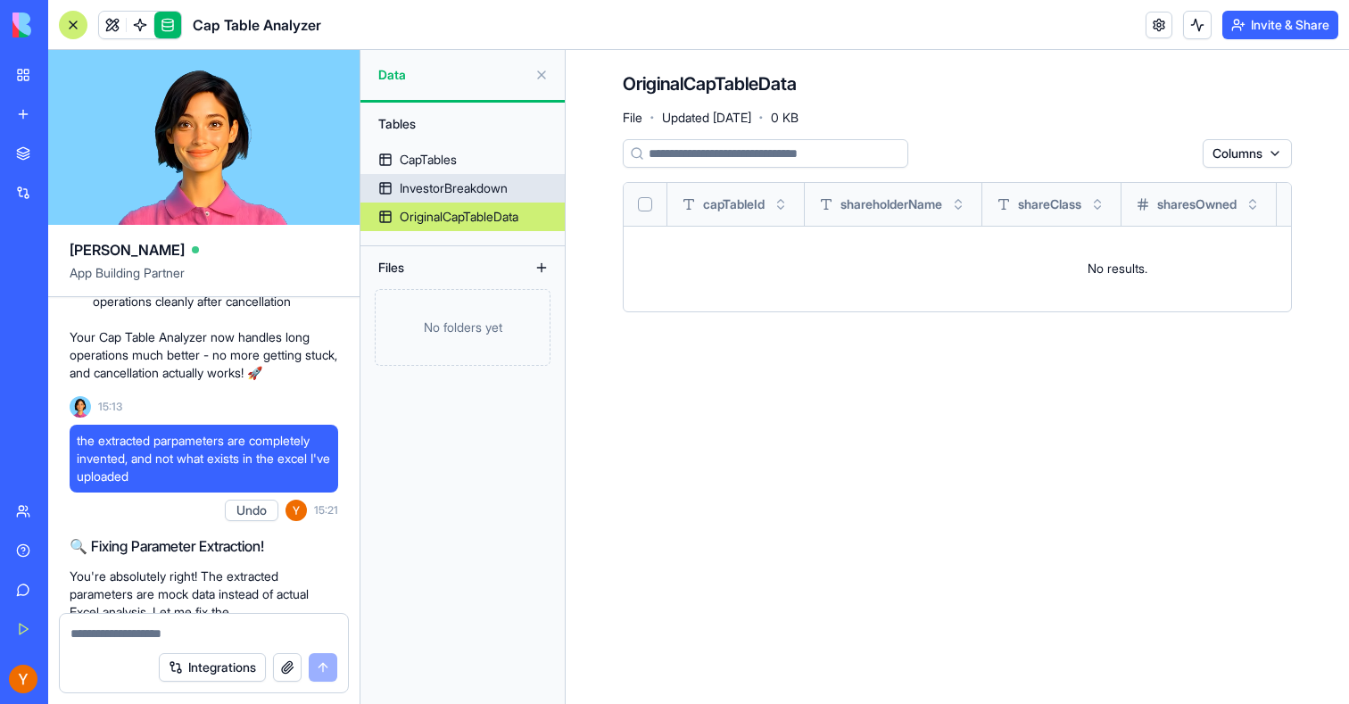
click at [456, 186] on div "InvestorBreakdown" at bounding box center [454, 188] width 108 height 18
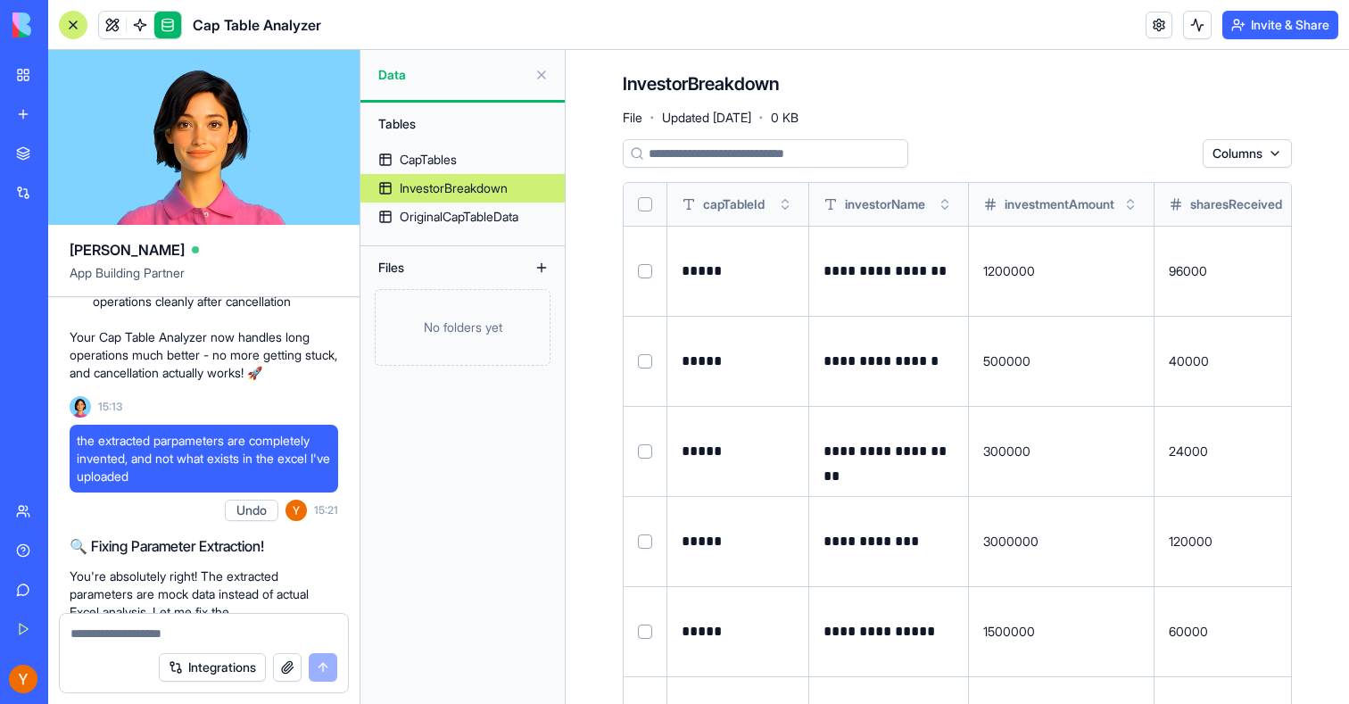
click at [640, 210] on button "Select all" at bounding box center [645, 204] width 14 height 14
click at [1132, 150] on html "BETA My Workspace New app Marketplace Integrations Recent Social Media Content …" at bounding box center [674, 352] width 1349 height 704
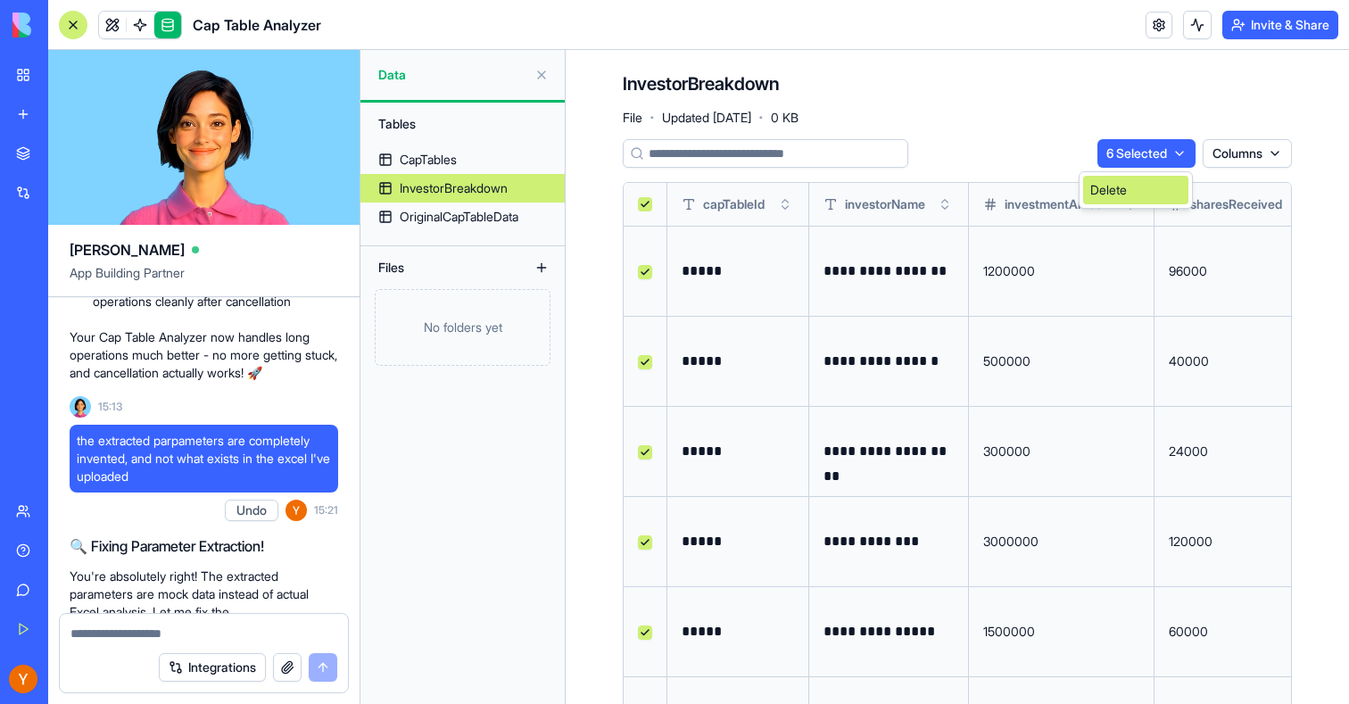
click at [1141, 180] on div "Delete" at bounding box center [1135, 190] width 105 height 29
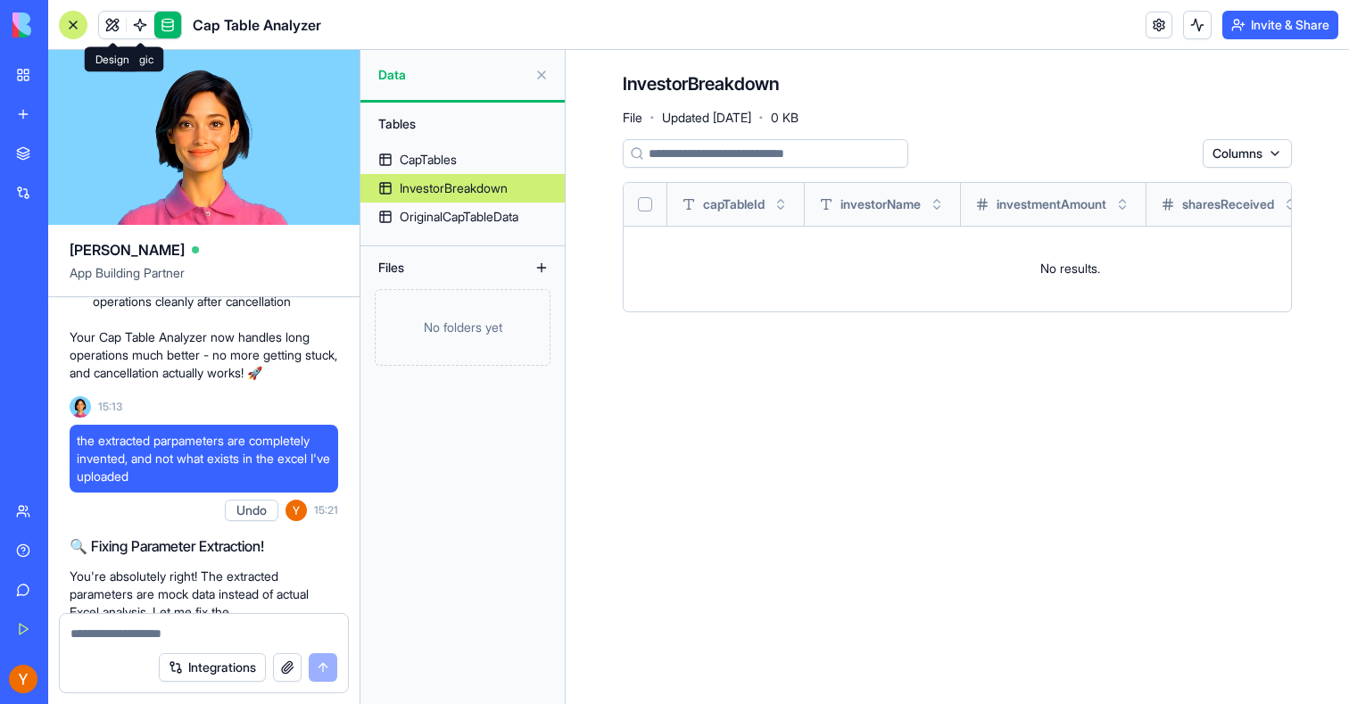
click at [112, 28] on link at bounding box center [112, 25] width 27 height 27
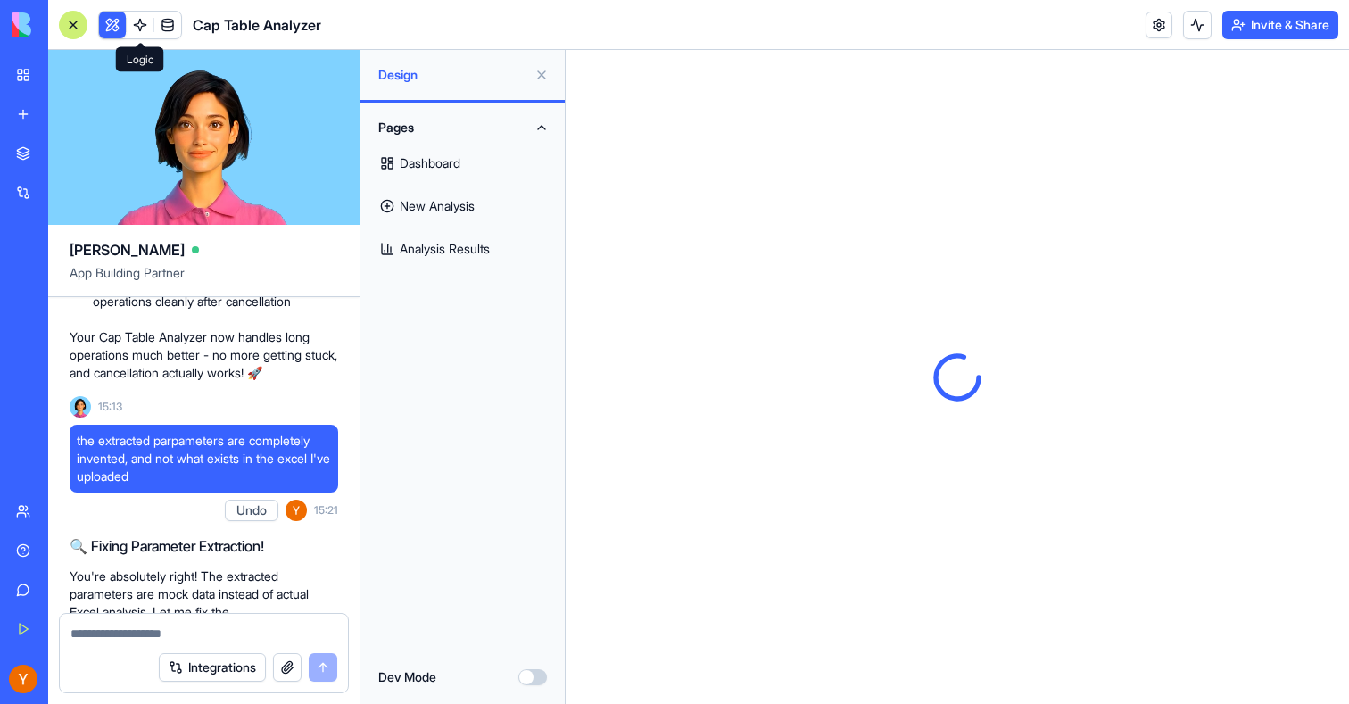
click at [113, 27] on button at bounding box center [112, 25] width 27 height 27
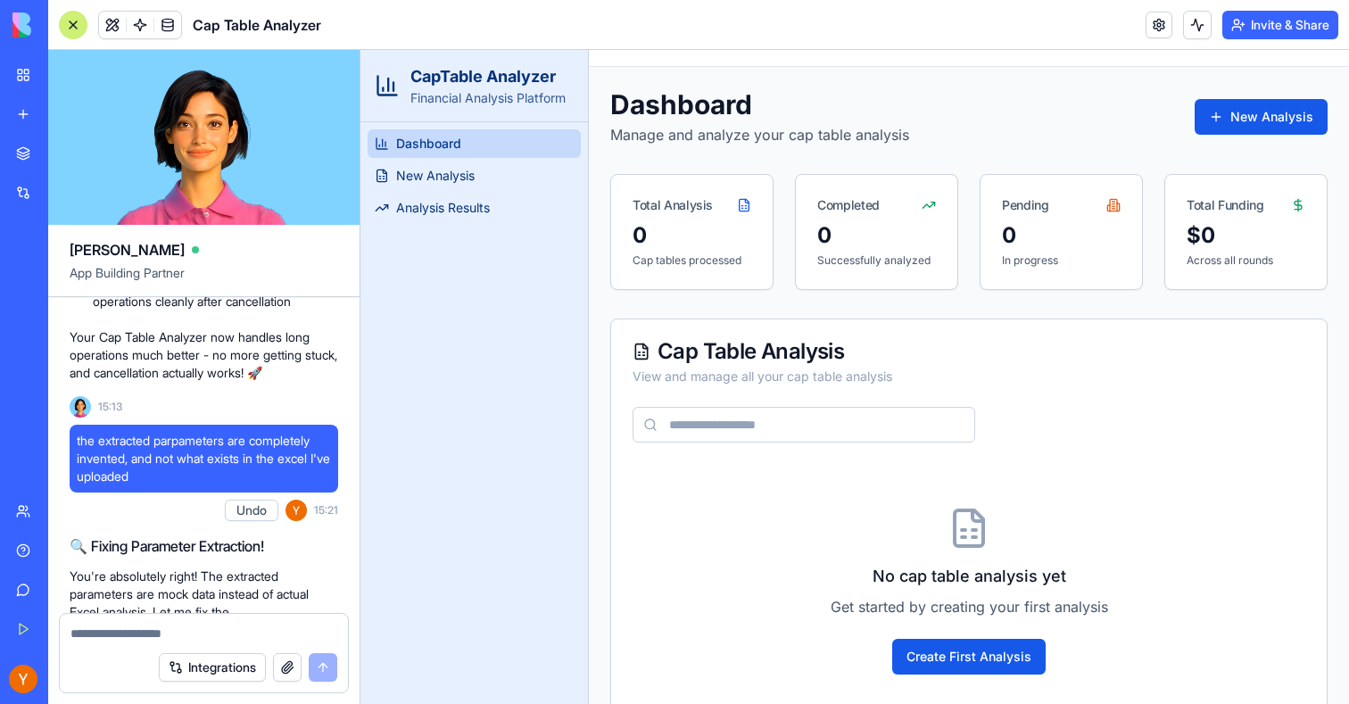
scroll to position [56, 0]
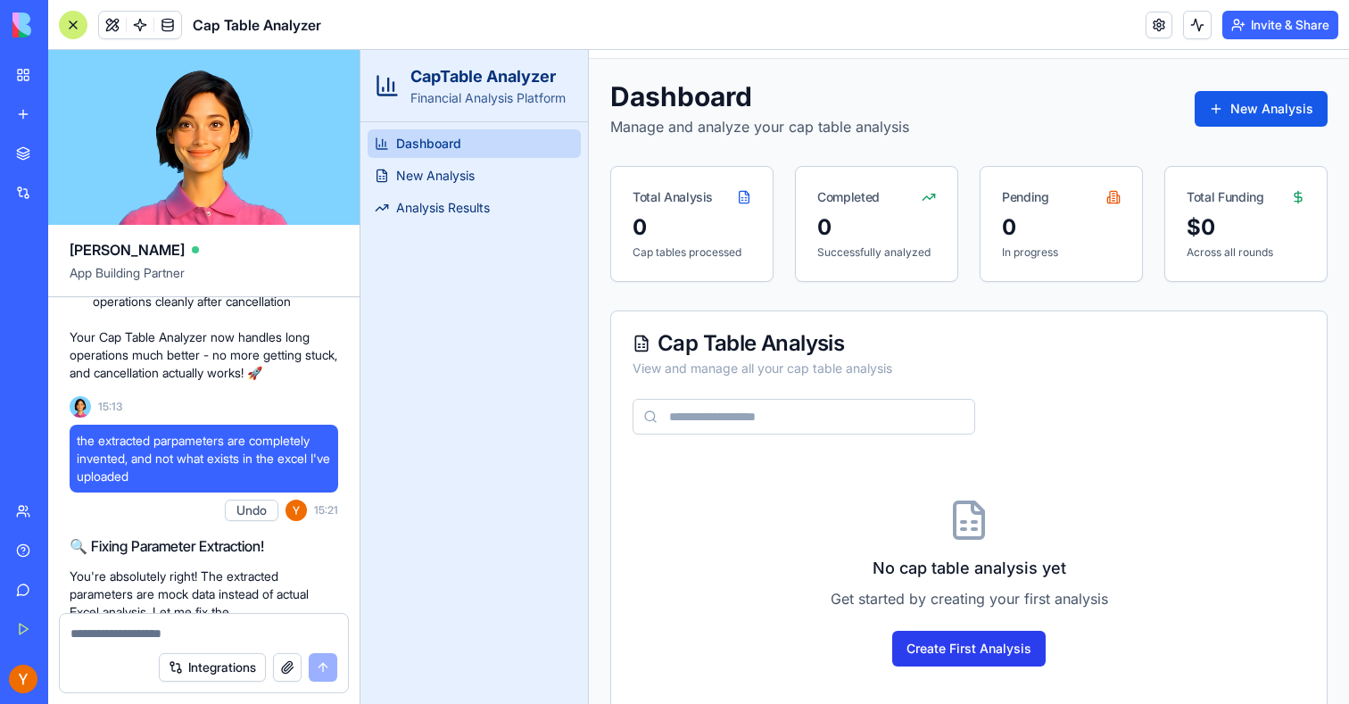
click at [964, 662] on button "Create First Analysis" at bounding box center [969, 649] width 154 height 36
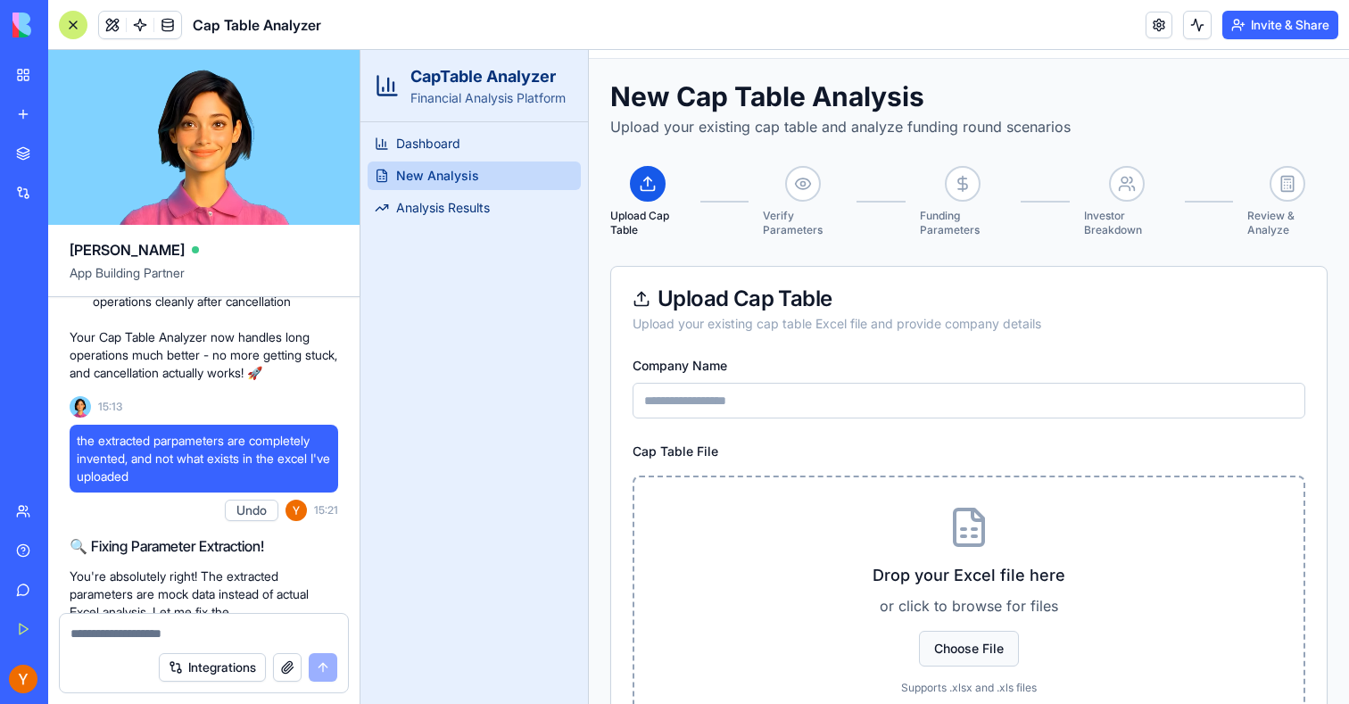
click at [964, 643] on span "Choose File" at bounding box center [969, 649] width 100 height 36
click at [361, 50] on input "Choose File" at bounding box center [361, 50] width 0 height 0
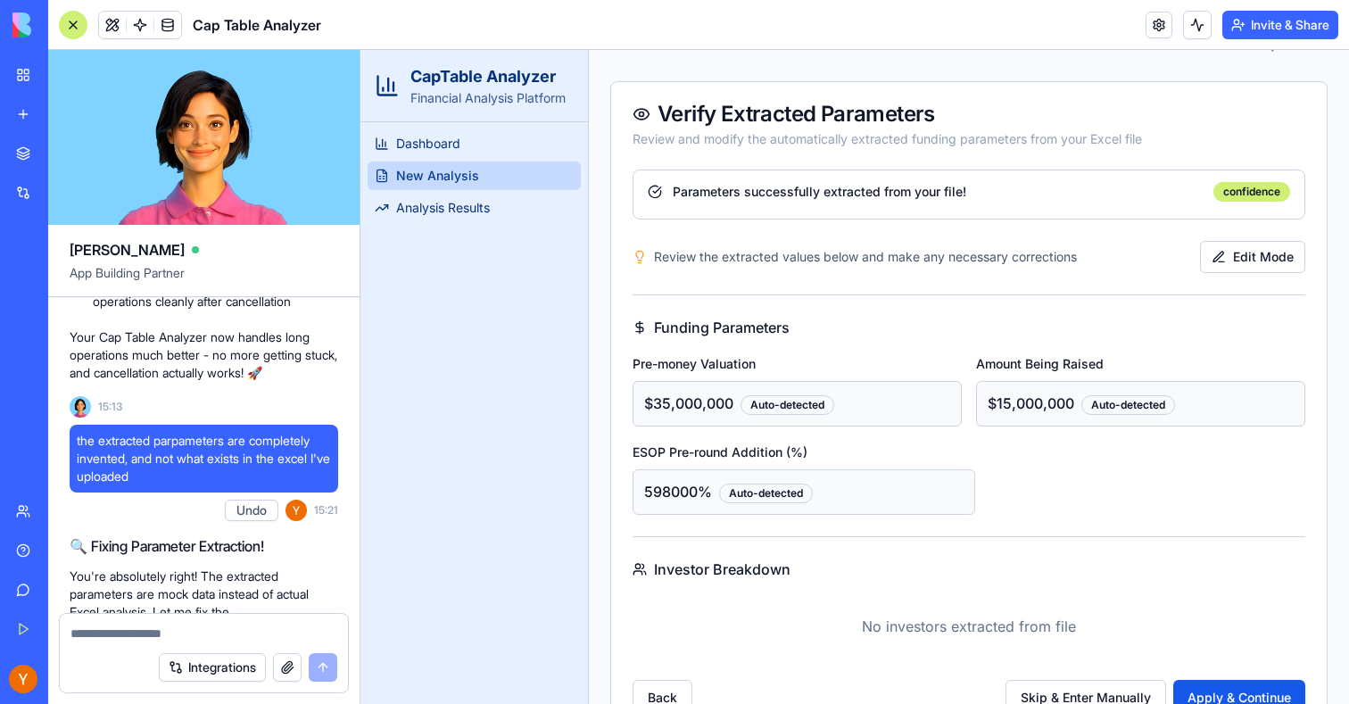
scroll to position [295, 0]
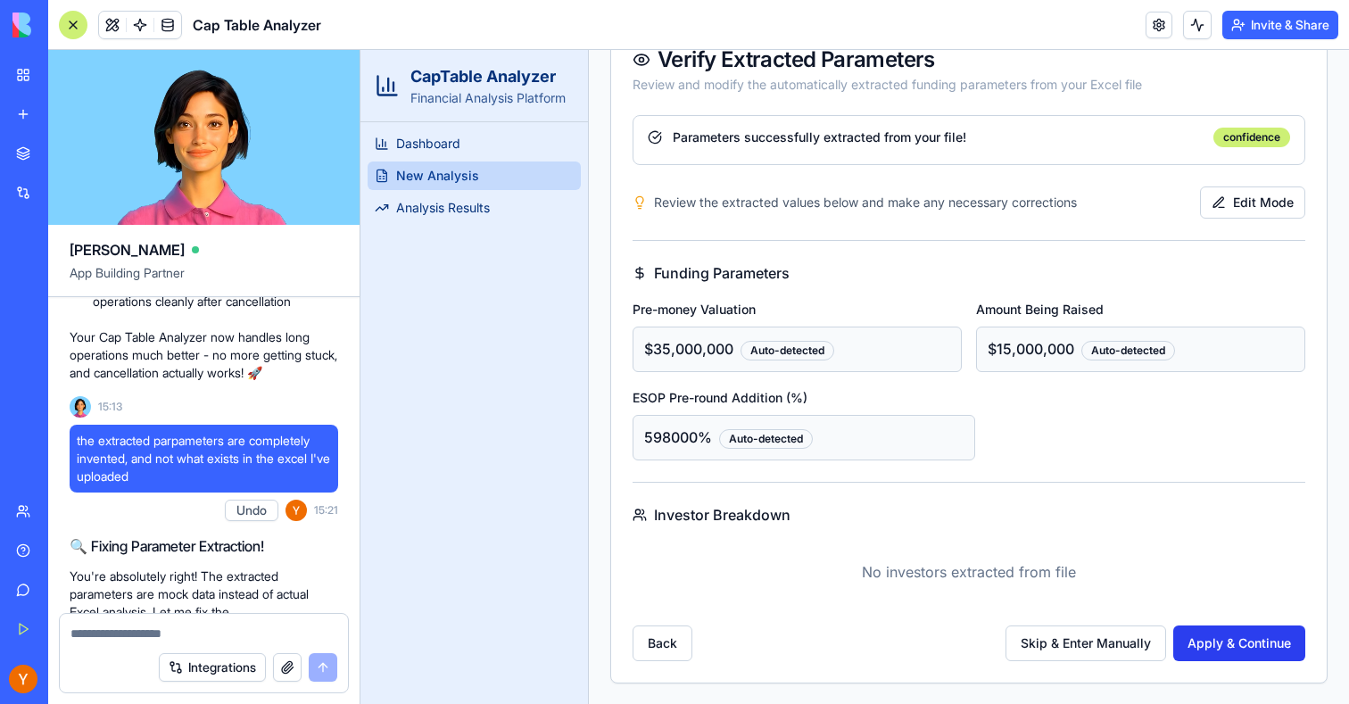
click at [1220, 641] on button "Apply & Continue" at bounding box center [1240, 644] width 132 height 36
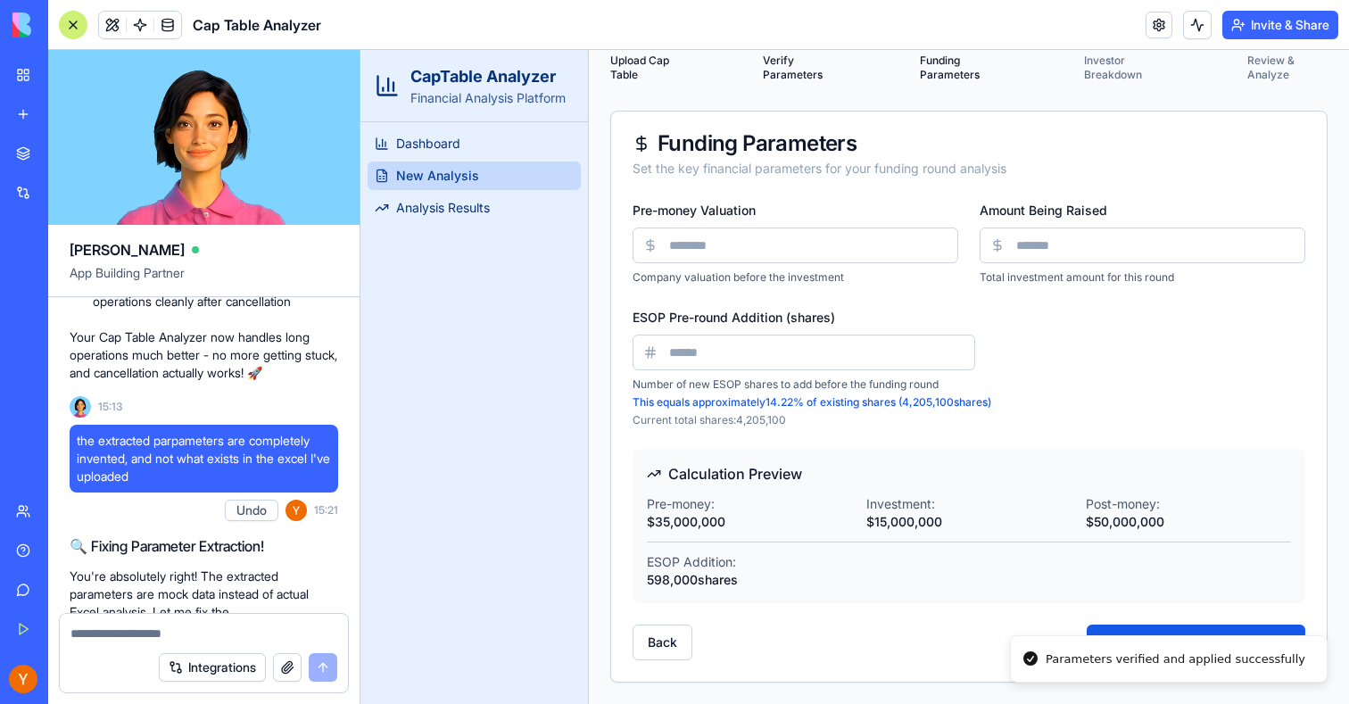
scroll to position [212, 0]
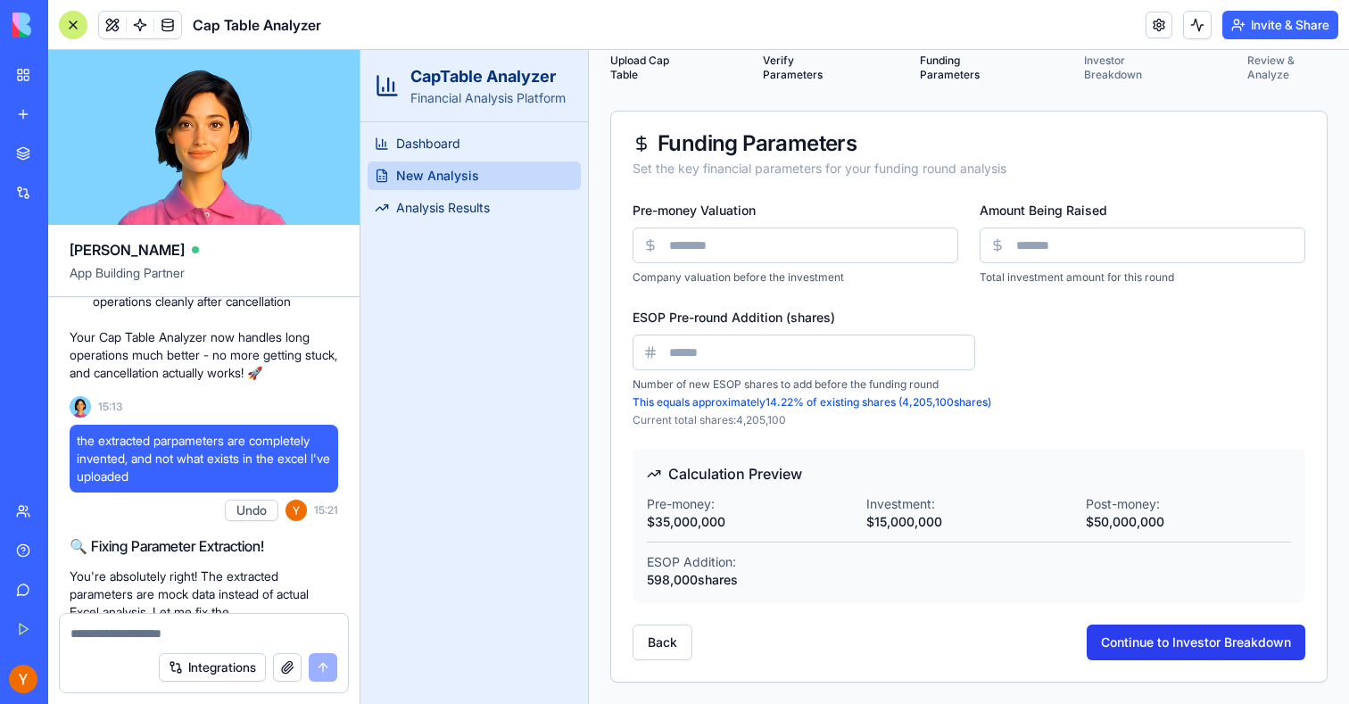
click at [1169, 640] on button "Continue to Investor Breakdown" at bounding box center [1196, 643] width 219 height 36
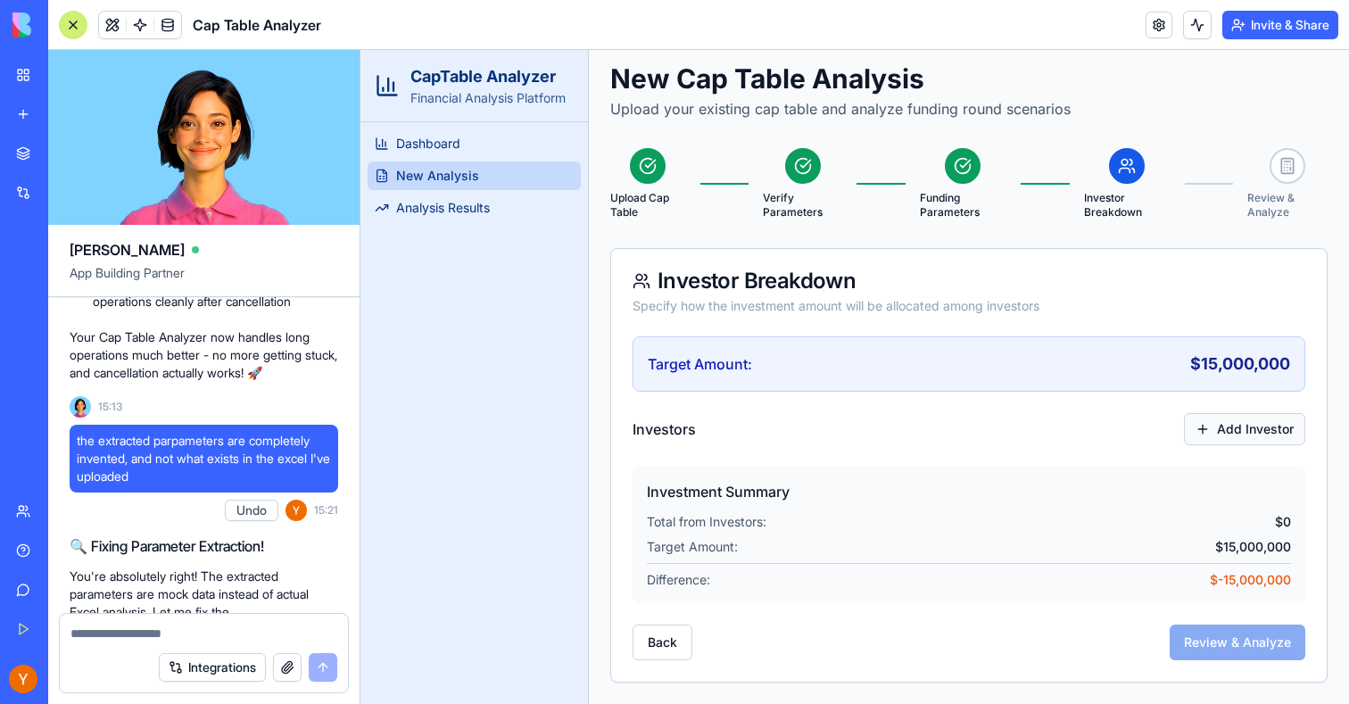
click at [1235, 428] on button "Add Investor" at bounding box center [1244, 429] width 121 height 32
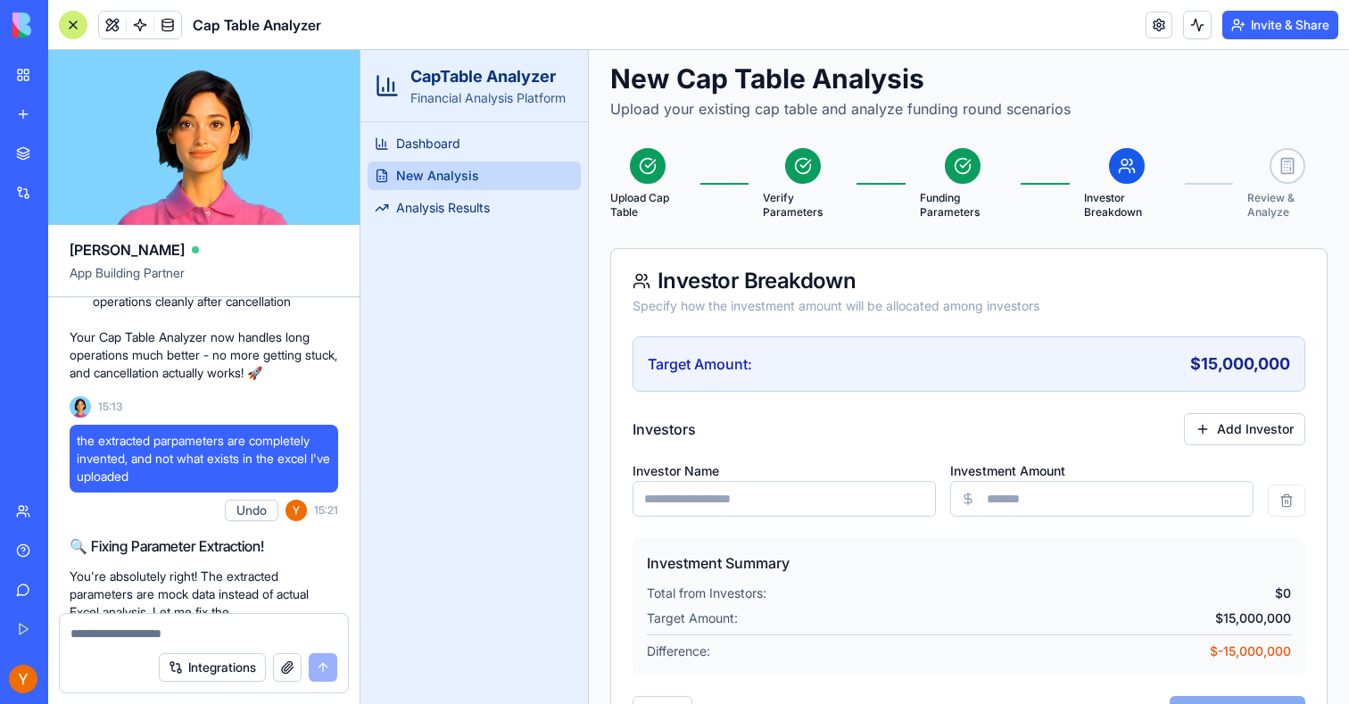
click at [768, 503] on input "Investor Name" at bounding box center [784, 499] width 303 height 36
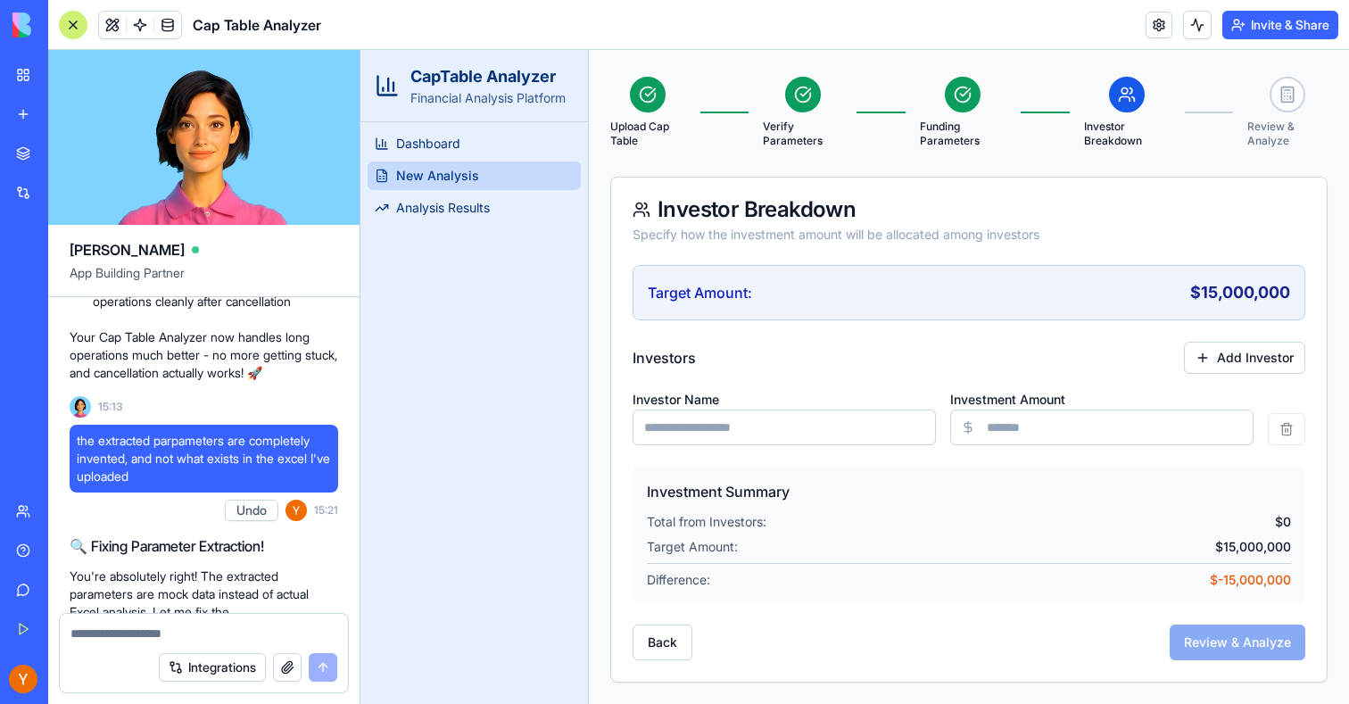
scroll to position [144, 0]
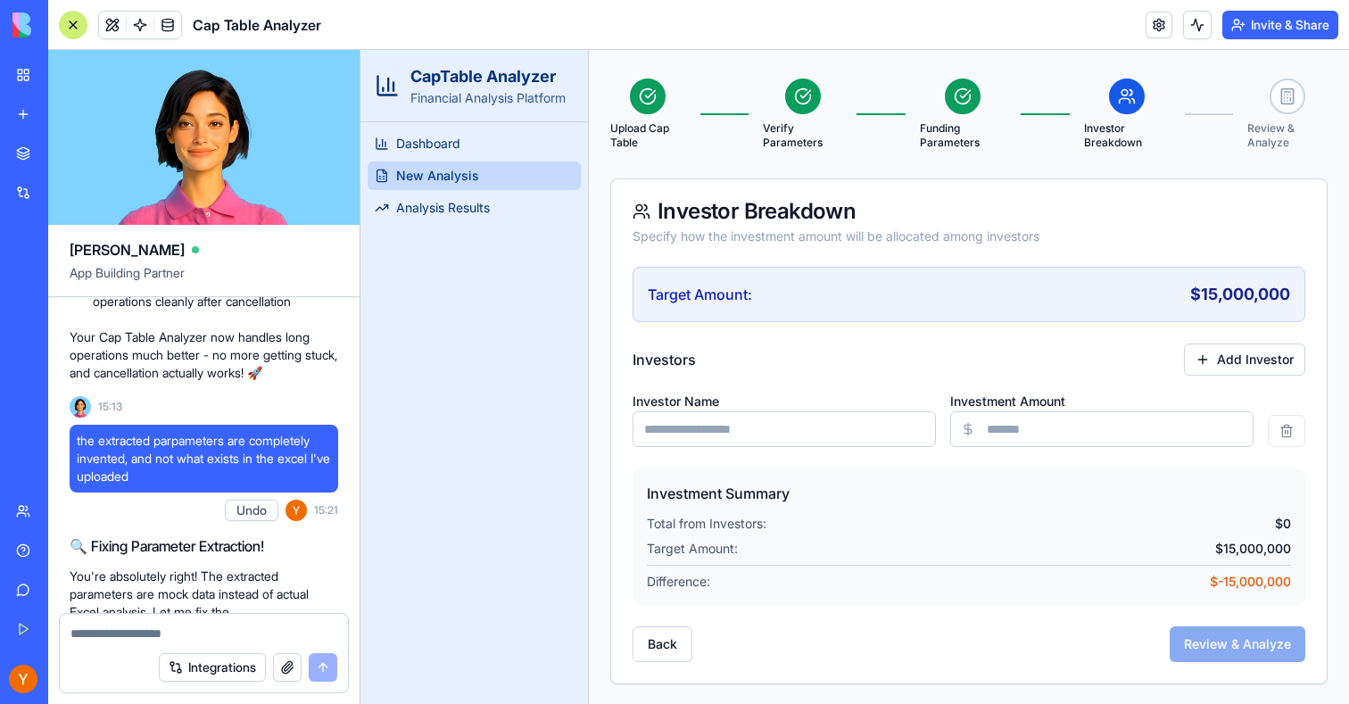
click at [113, 644] on div "Integrations" at bounding box center [204, 668] width 288 height 50
click at [708, 425] on input "Investor Name" at bounding box center [784, 429] width 303 height 36
type input "*"
type input "***"
click at [1056, 427] on input "Investment Amount" at bounding box center [1101, 429] width 303 height 36
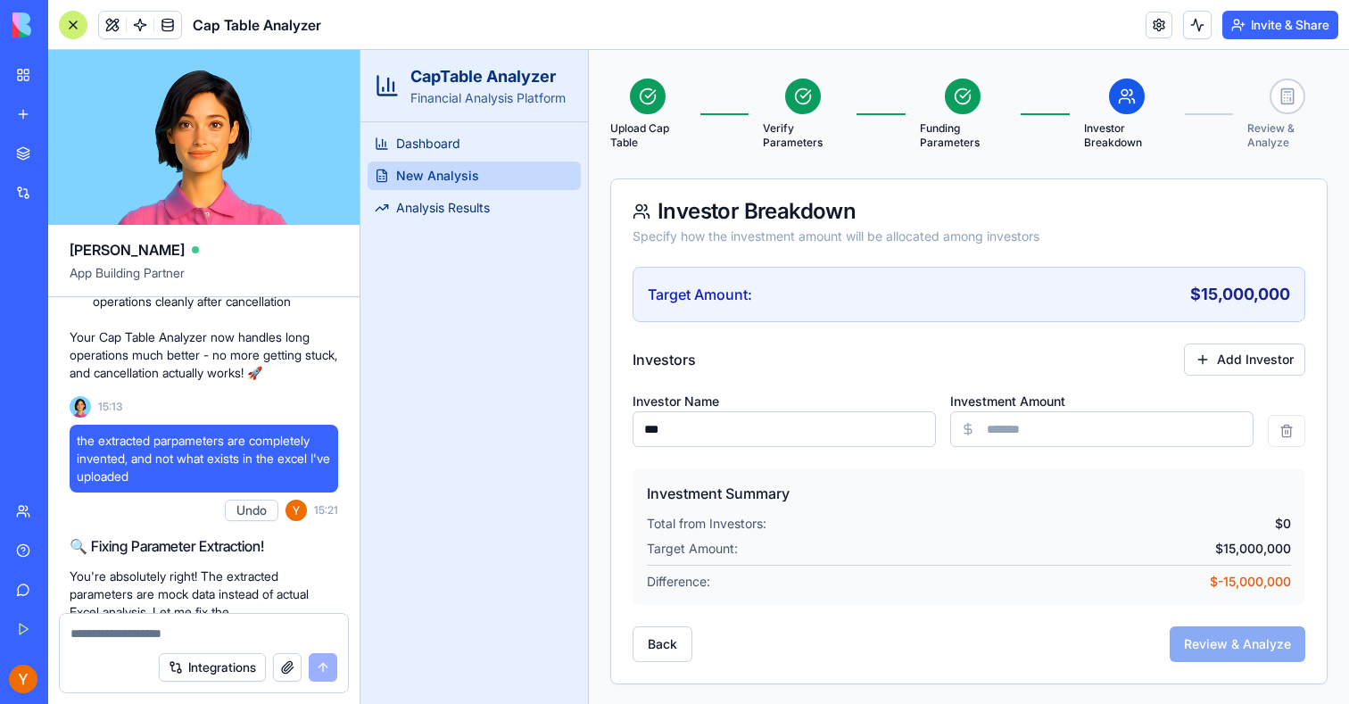
paste input "*******"
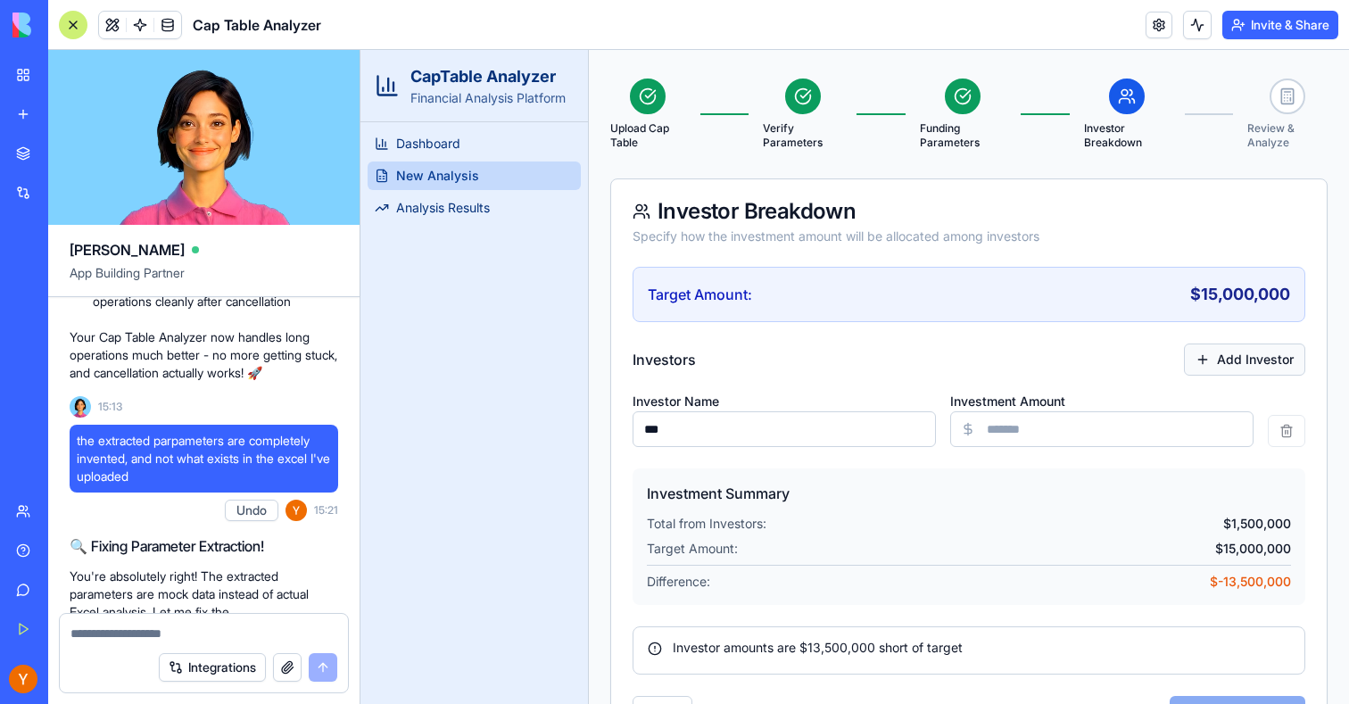
type input "*******"
click at [1265, 357] on button "Add Investor" at bounding box center [1244, 360] width 121 height 32
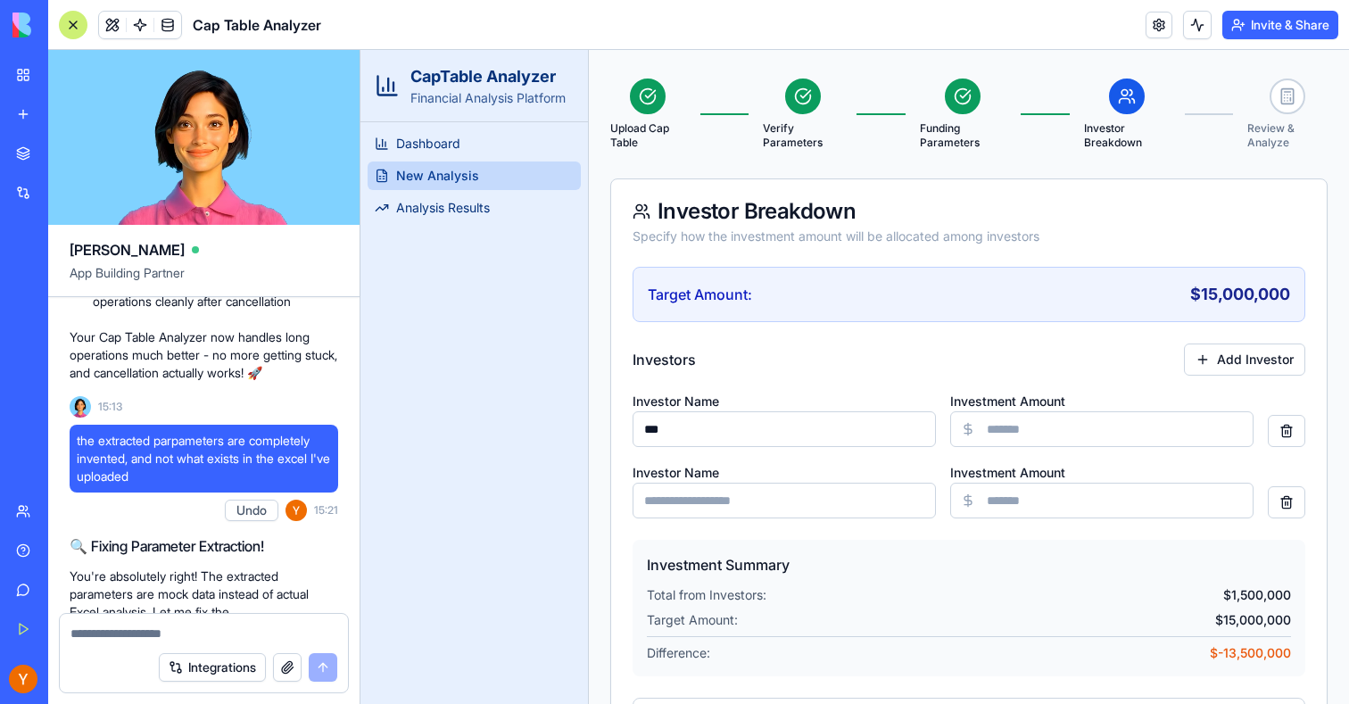
click at [677, 489] on input "Investor Name" at bounding box center [784, 501] width 303 height 36
paste input "**"
type input "**"
click at [1059, 502] on input "Investment Amount" at bounding box center [1101, 501] width 303 height 36
paste input "*******"
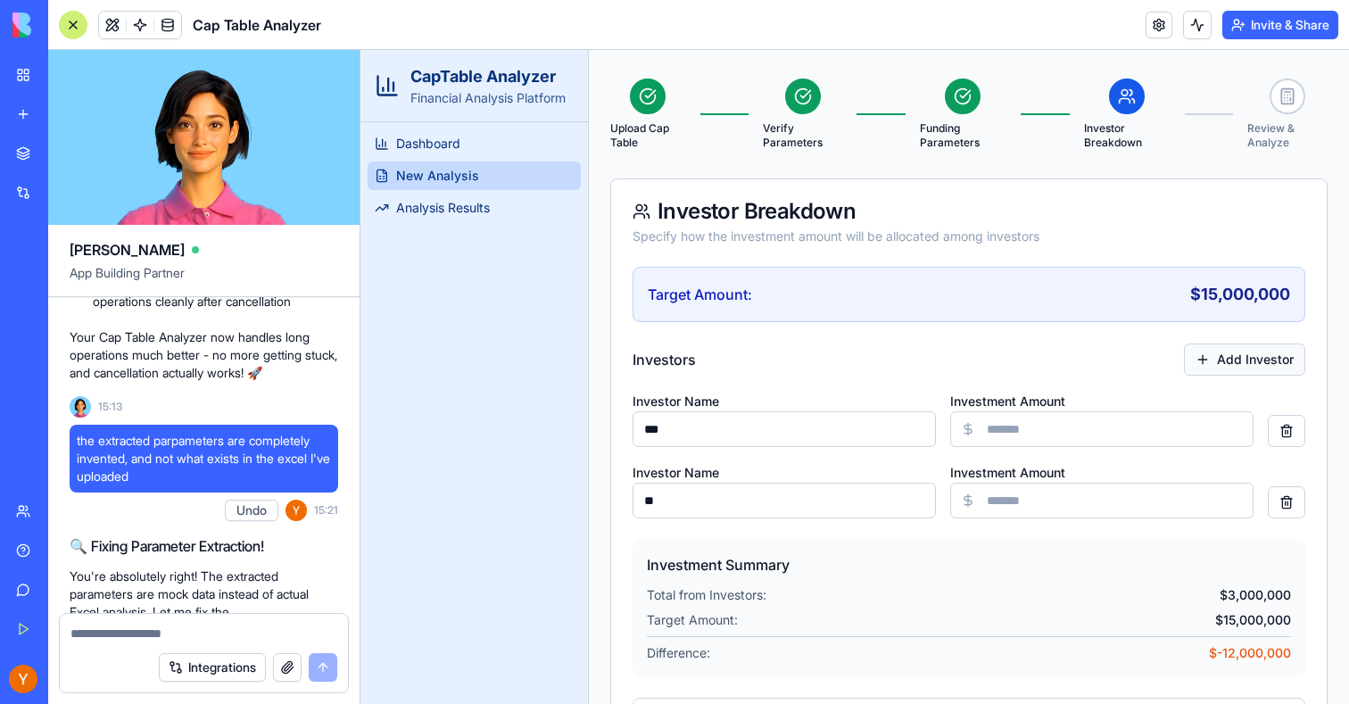
type input "*******"
click at [1256, 369] on button "Add Investor" at bounding box center [1244, 360] width 121 height 32
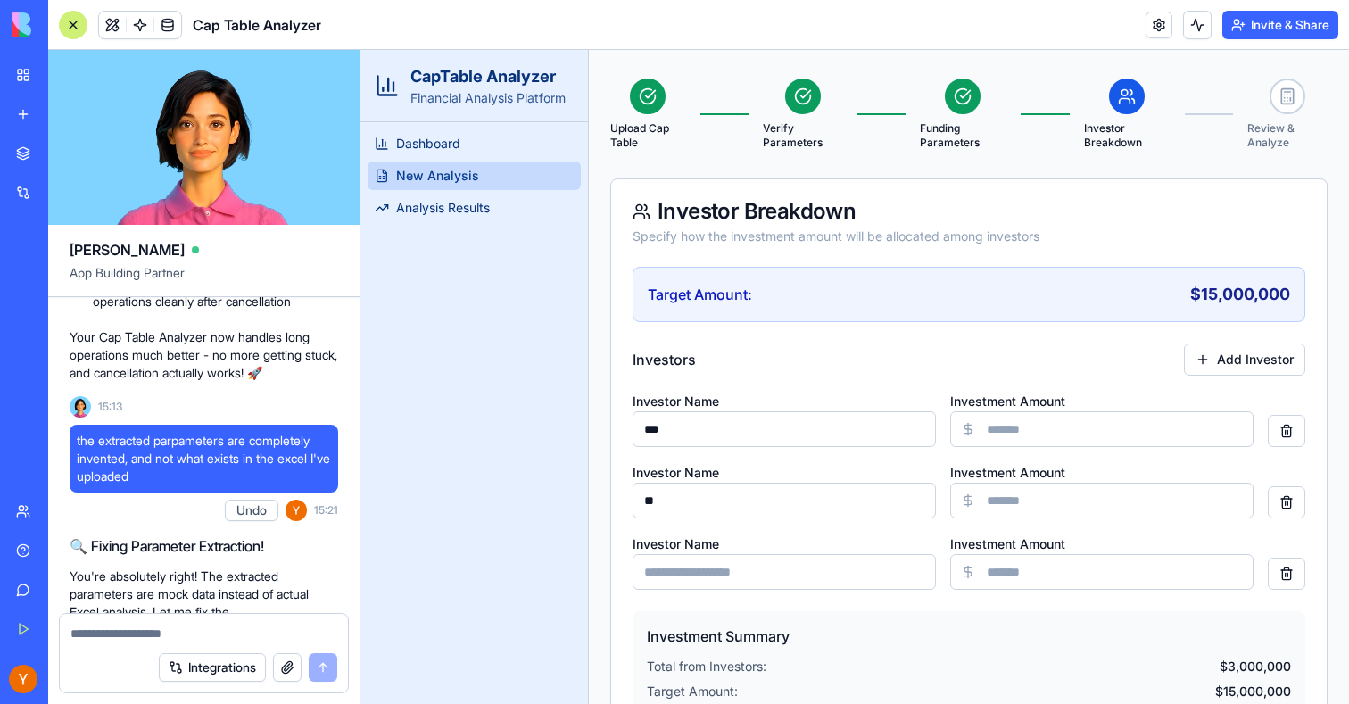
click at [849, 576] on input "Investor Name" at bounding box center [784, 572] width 303 height 36
paste input "**"
type input "**"
click at [1037, 575] on input "Investment Amount" at bounding box center [1101, 572] width 303 height 36
paste input "******"
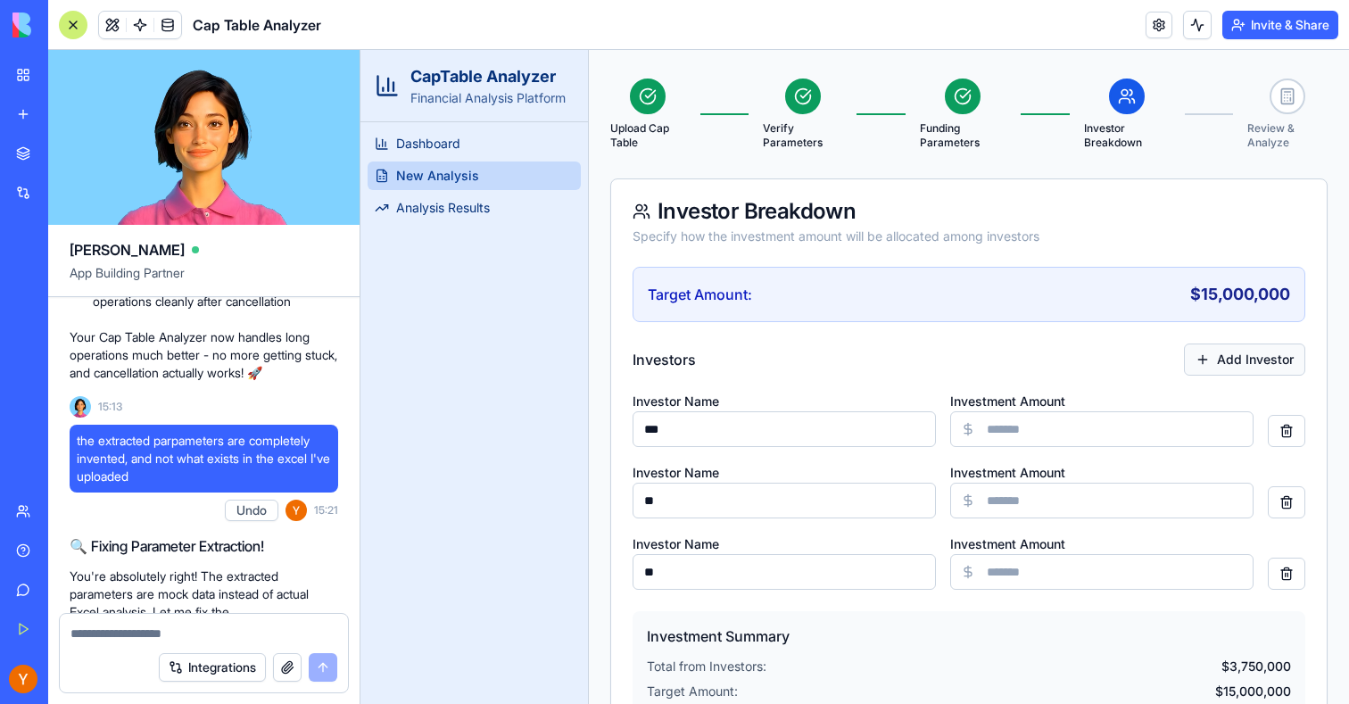
type input "******"
click at [1227, 353] on button "Add Investor" at bounding box center [1244, 360] width 121 height 32
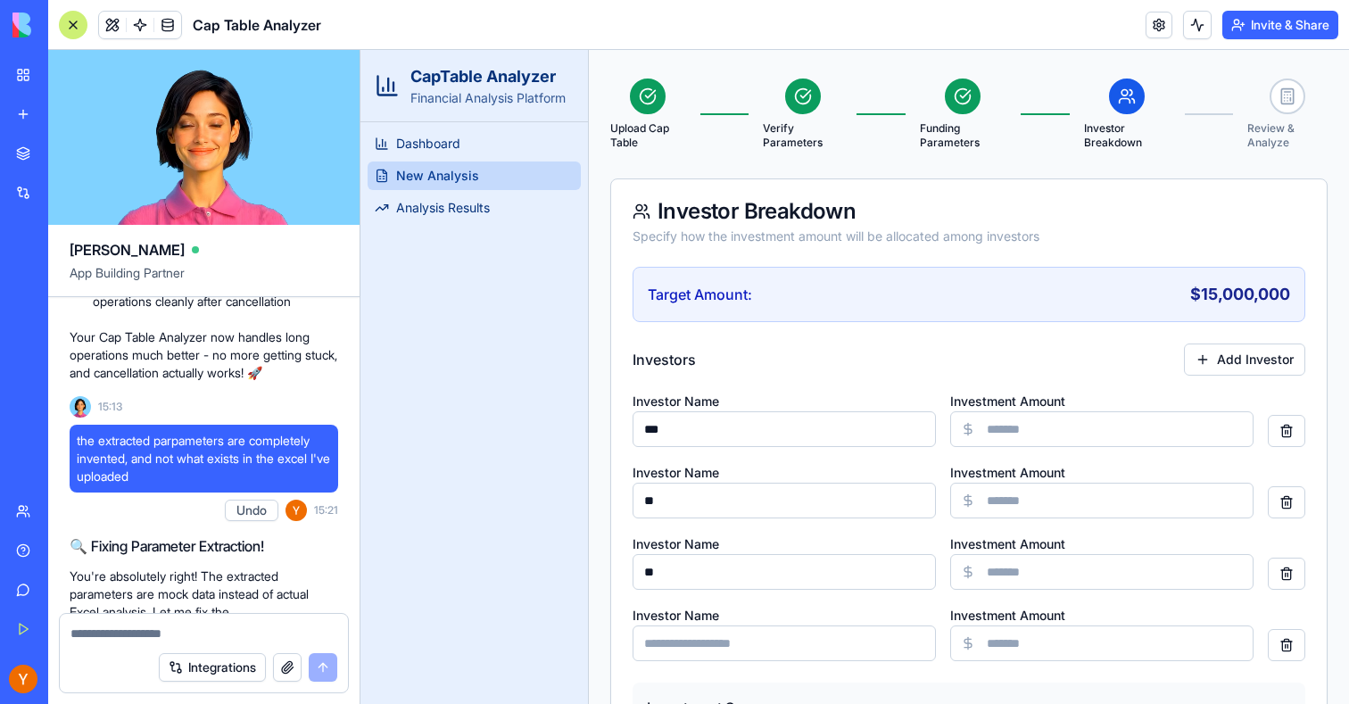
click at [764, 658] on input "Investor Name" at bounding box center [784, 644] width 303 height 36
paste input "**********"
type input "**********"
click at [1028, 653] on input "Investment Amount" at bounding box center [1101, 644] width 303 height 36
paste input "********"
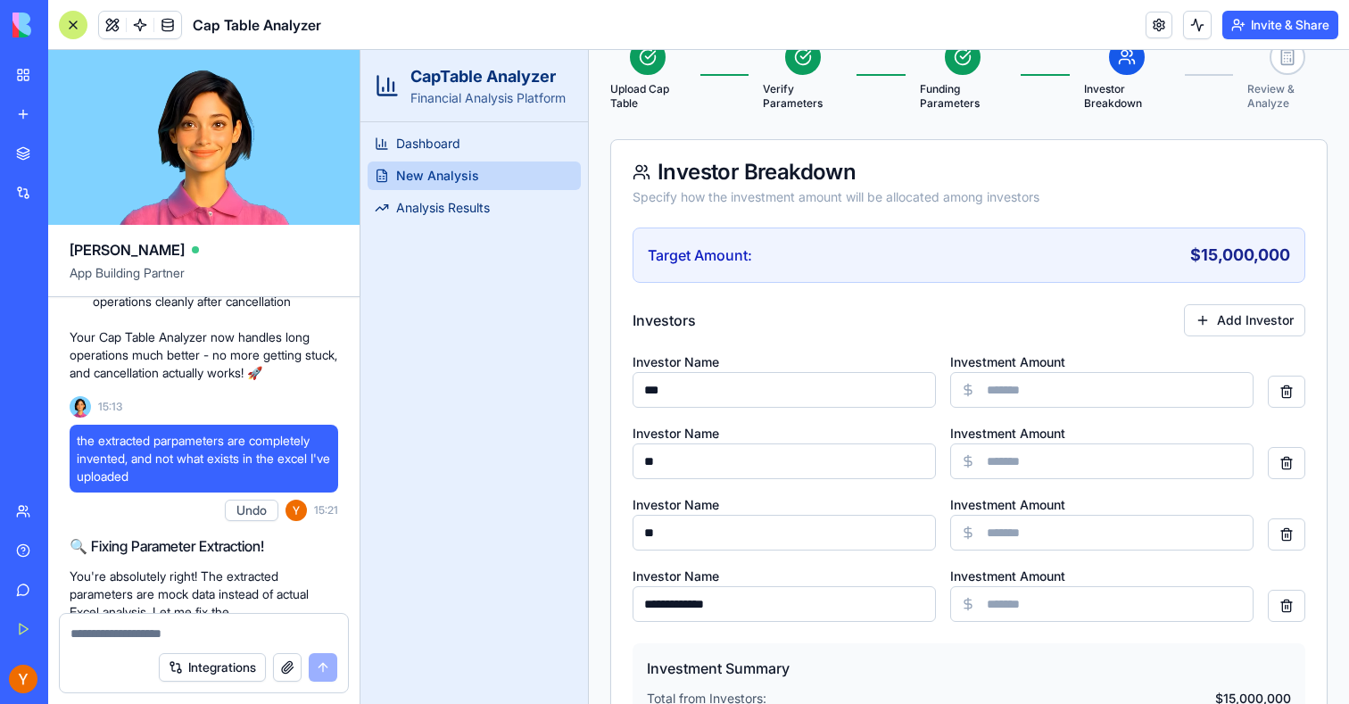
scroll to position [360, 0]
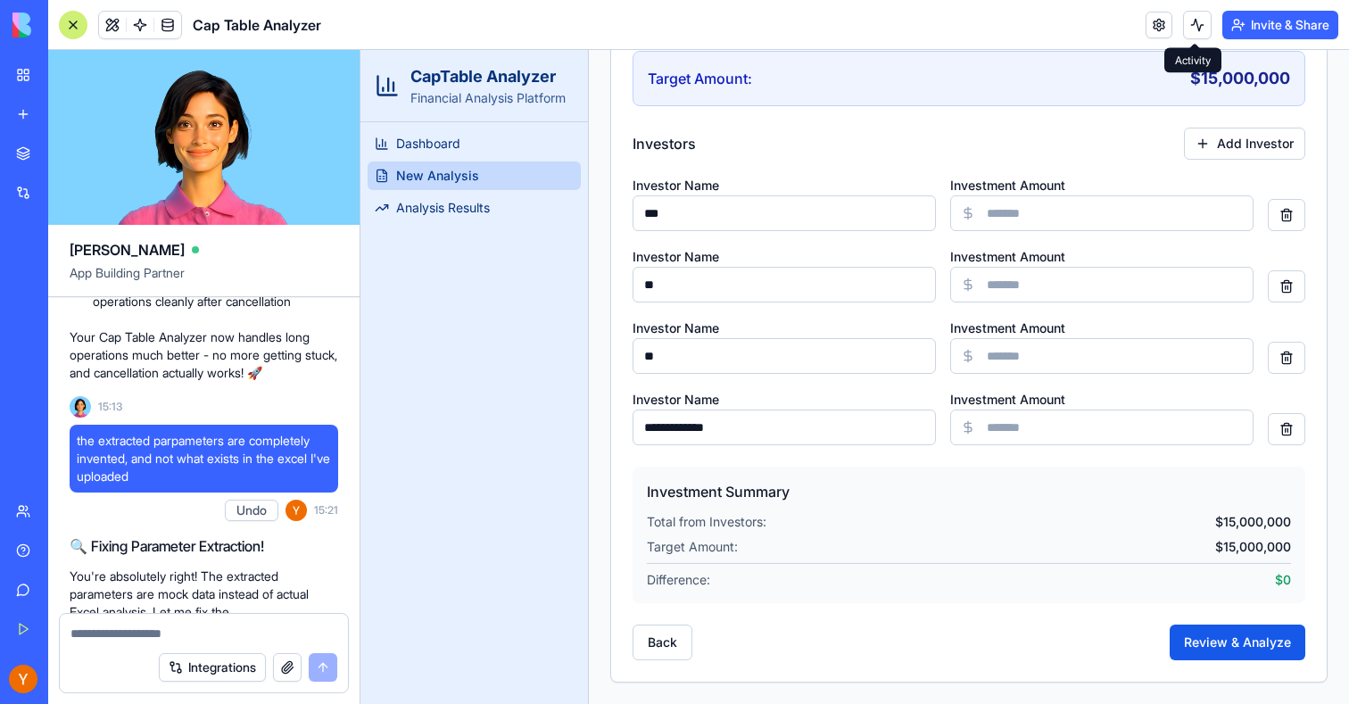
type input "********"
click at [1195, 30] on button at bounding box center [1197, 25] width 29 height 29
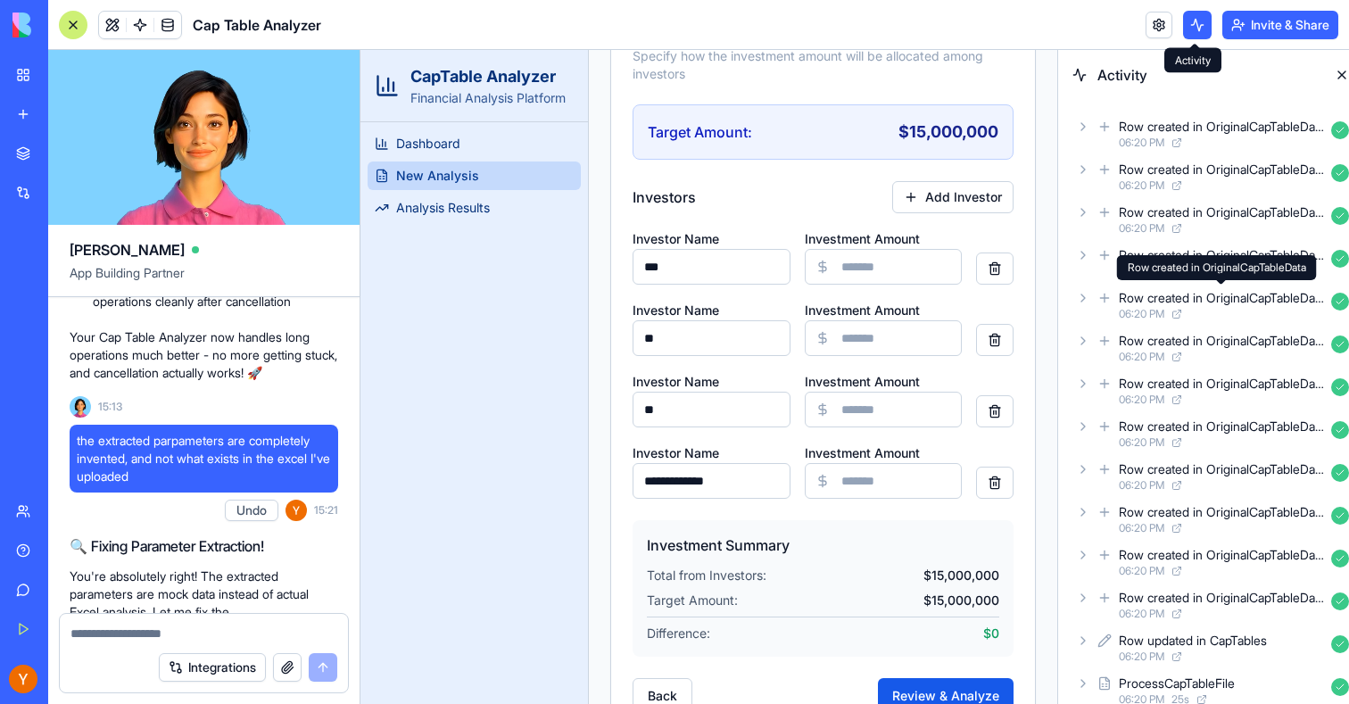
scroll to position [324, 0]
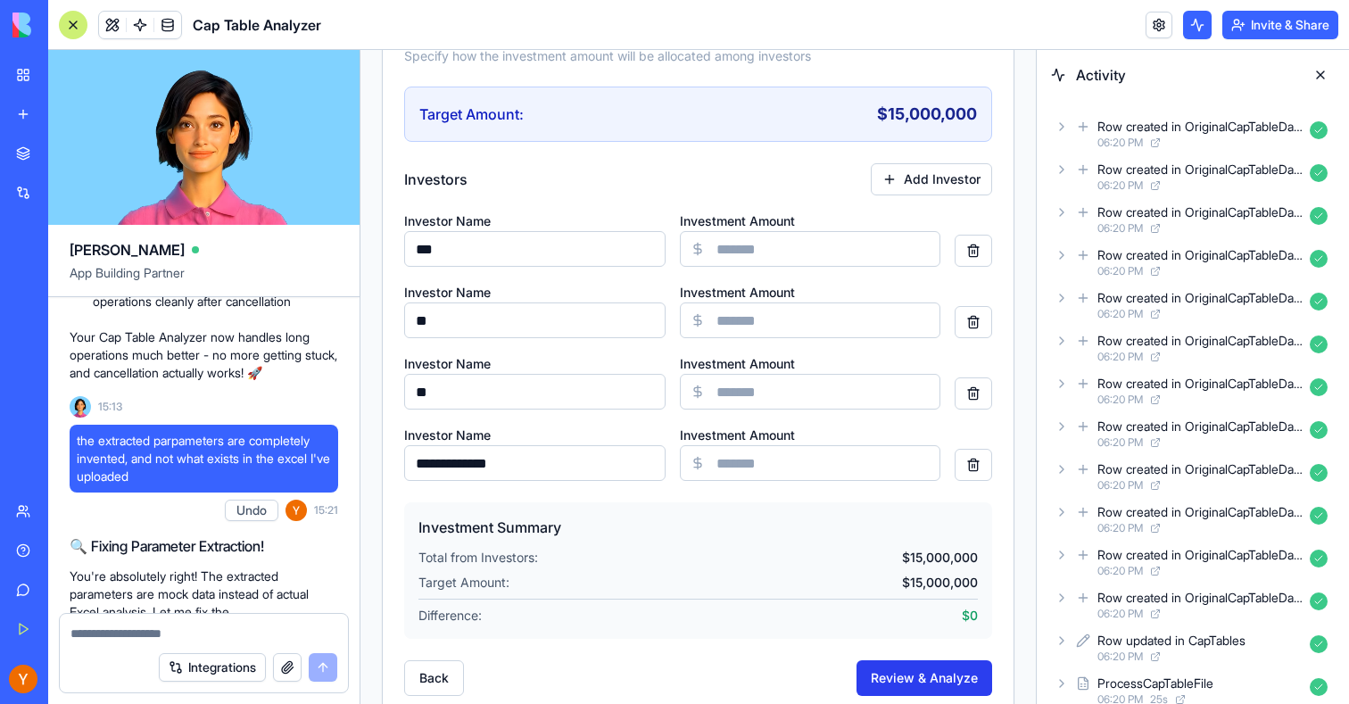
click at [913, 683] on button "Review & Analyze" at bounding box center [925, 678] width 136 height 36
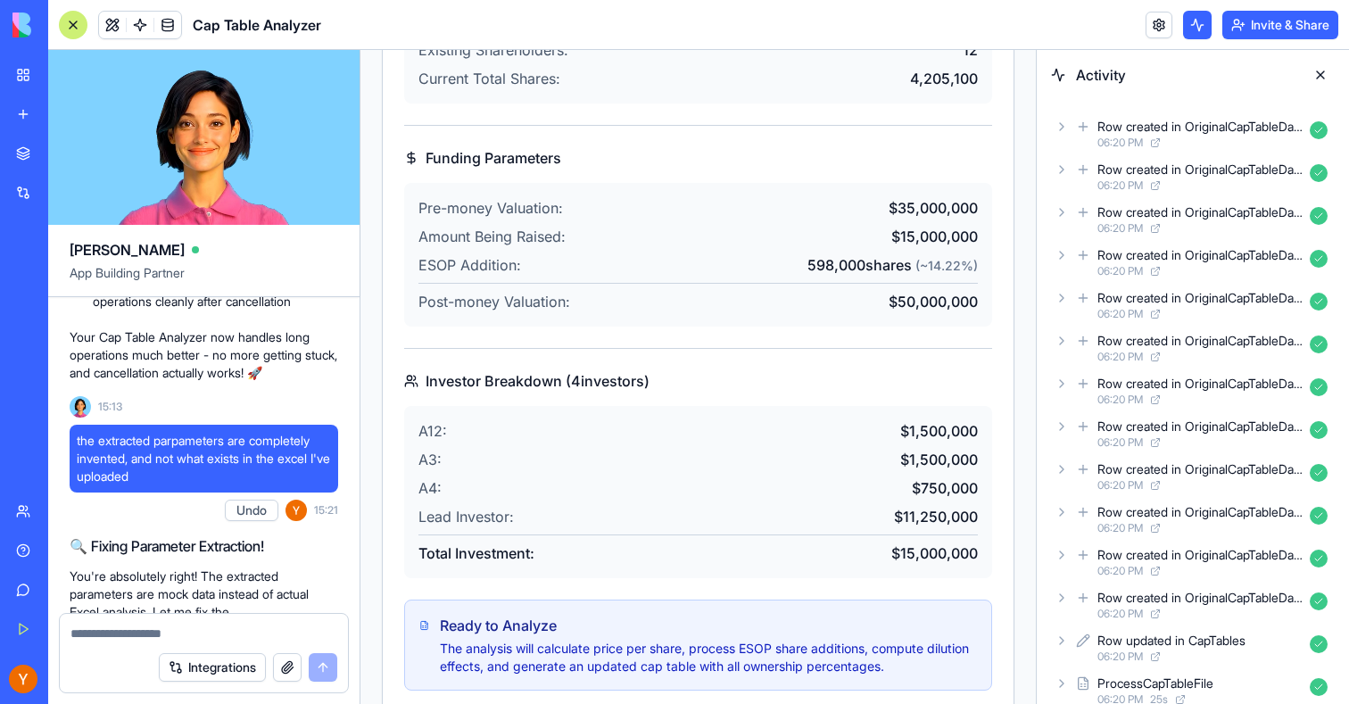
scroll to position [537, 0]
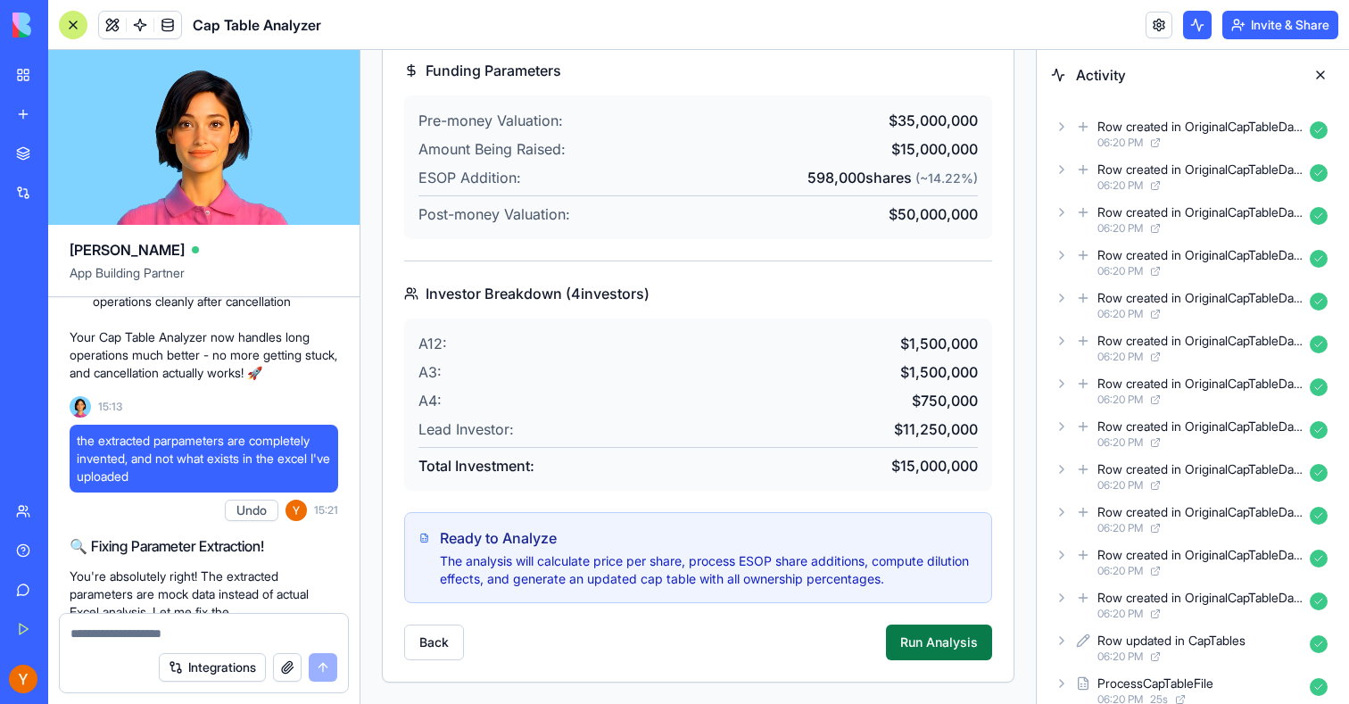
click at [949, 645] on button "Run Analysis" at bounding box center [939, 643] width 106 height 36
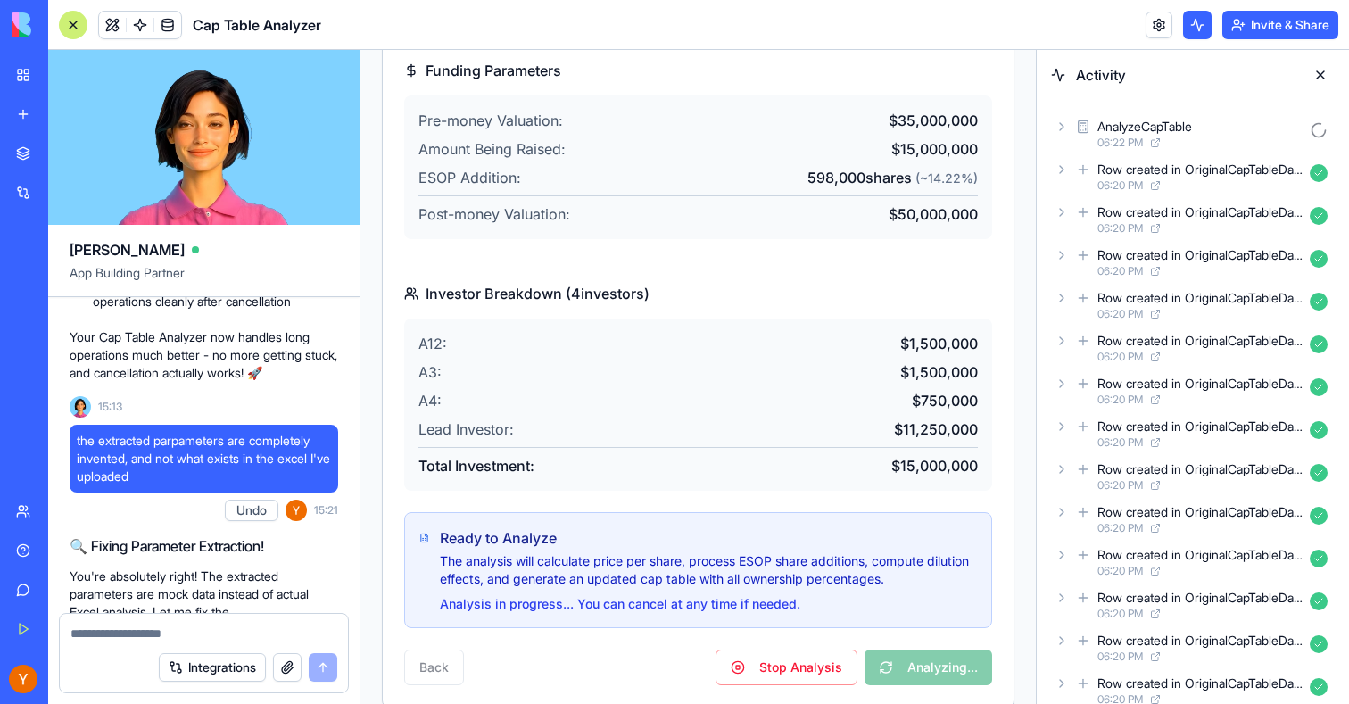
click at [1060, 125] on icon at bounding box center [1062, 127] width 14 height 14
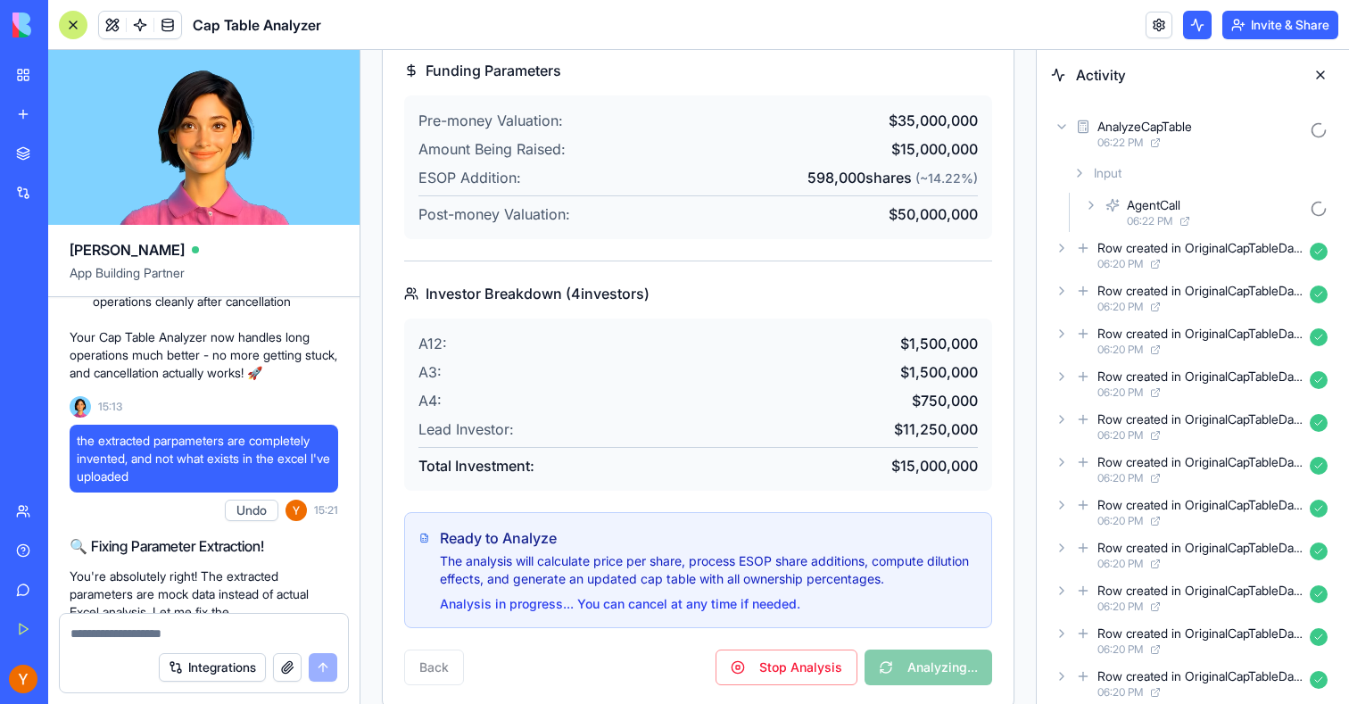
click at [1077, 170] on icon at bounding box center [1080, 173] width 14 height 14
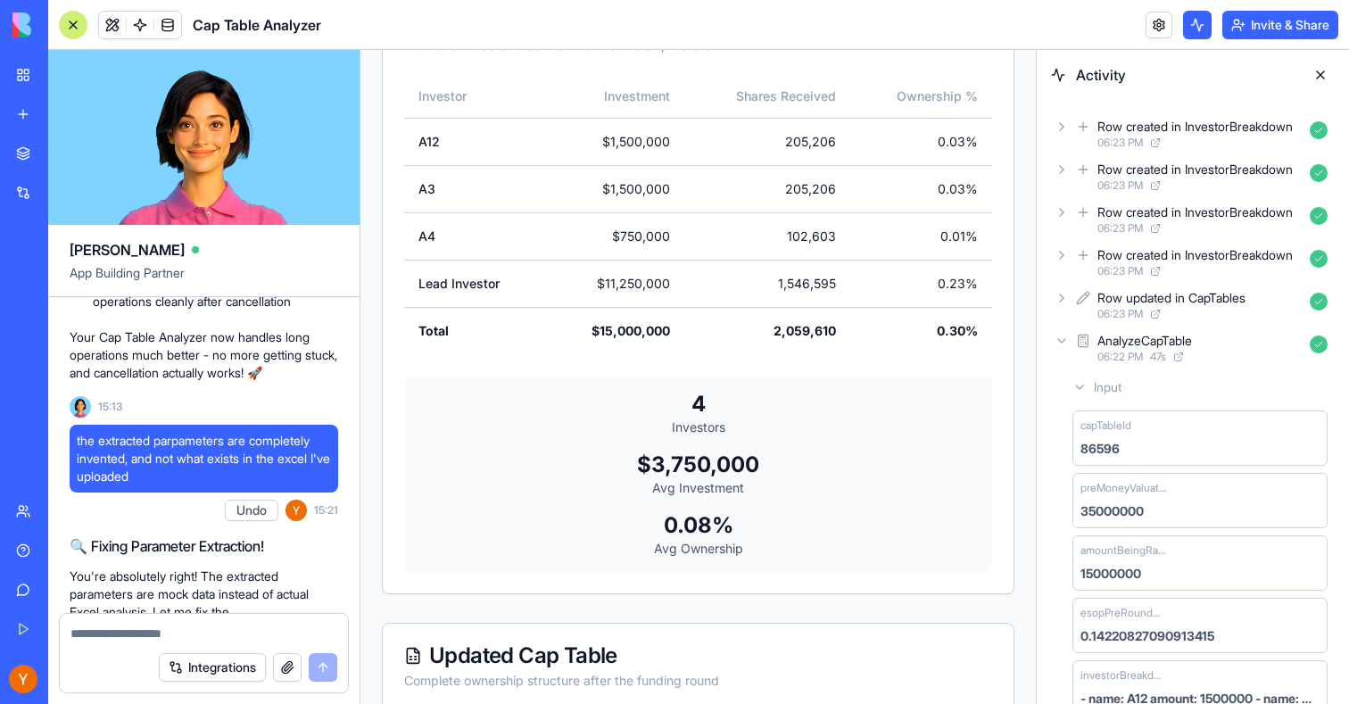
scroll to position [537, 0]
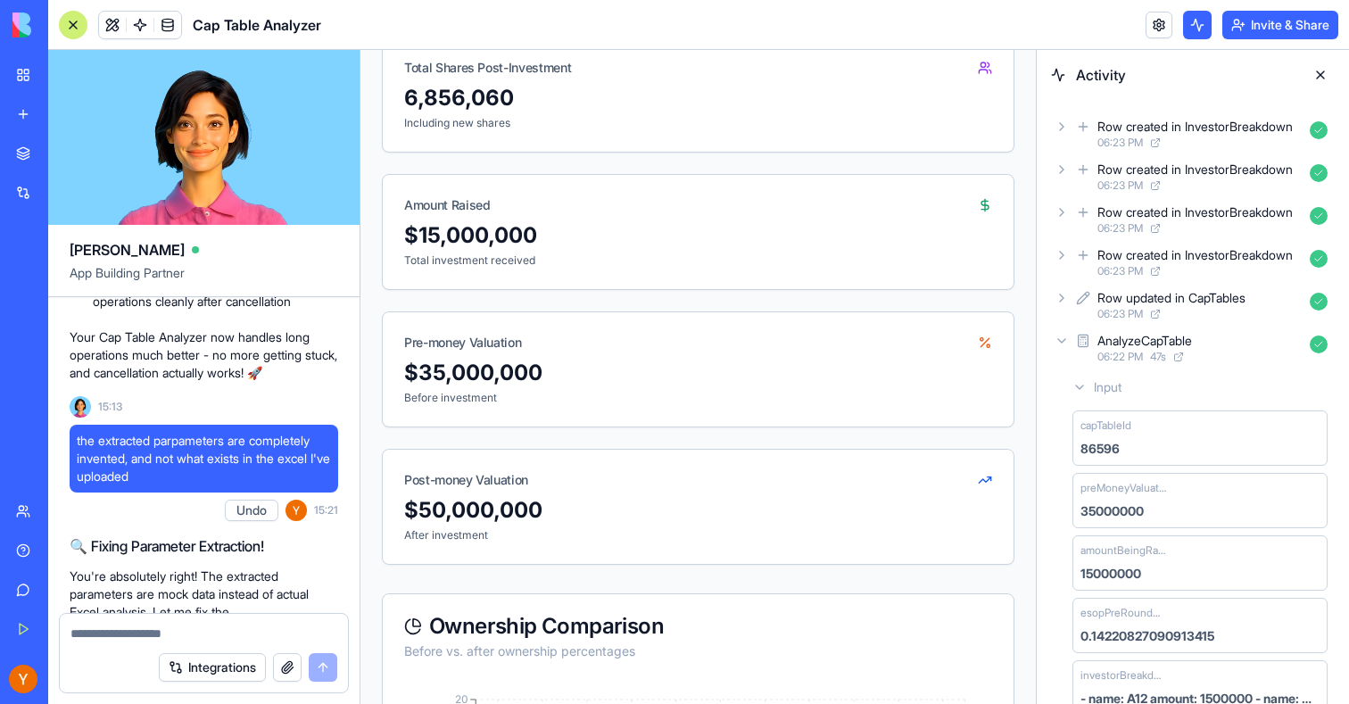
click at [1055, 340] on icon at bounding box center [1062, 341] width 14 height 14
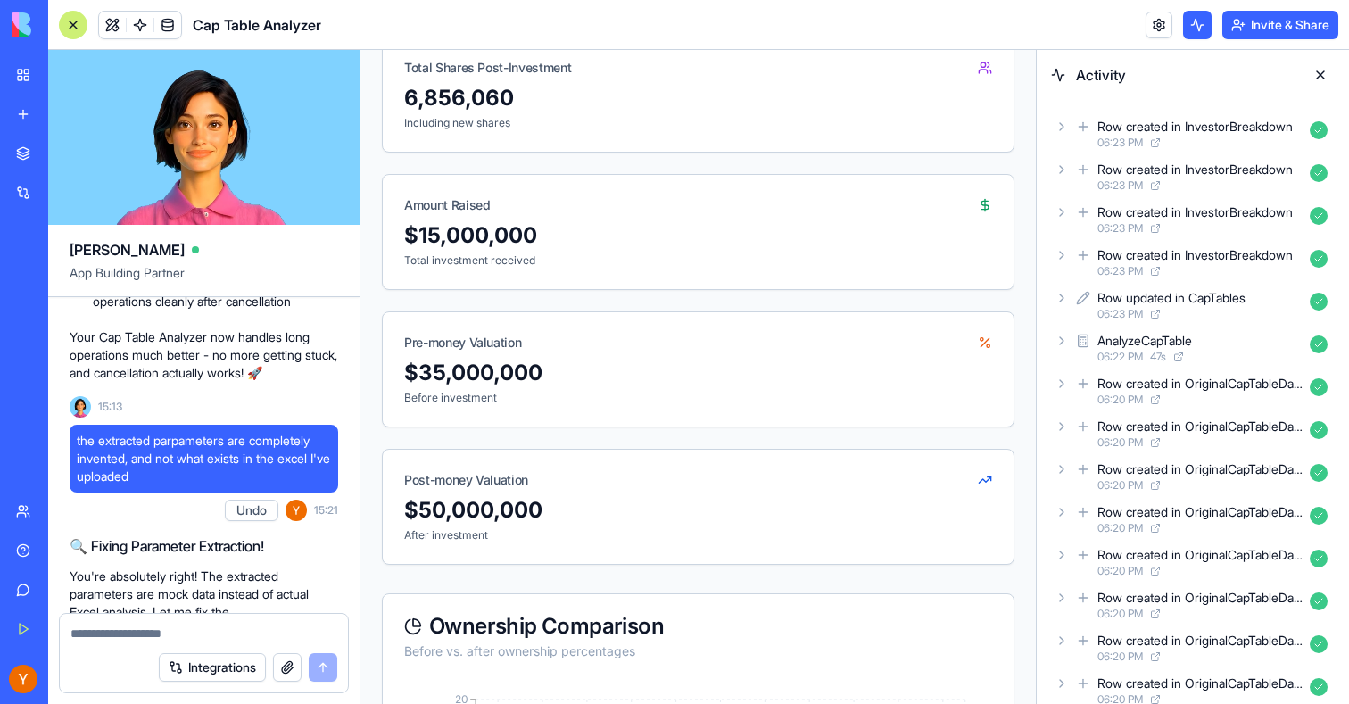
click at [1059, 279] on div "Row created in InvestorBreakdown 06:23 PM" at bounding box center [1193, 262] width 284 height 39
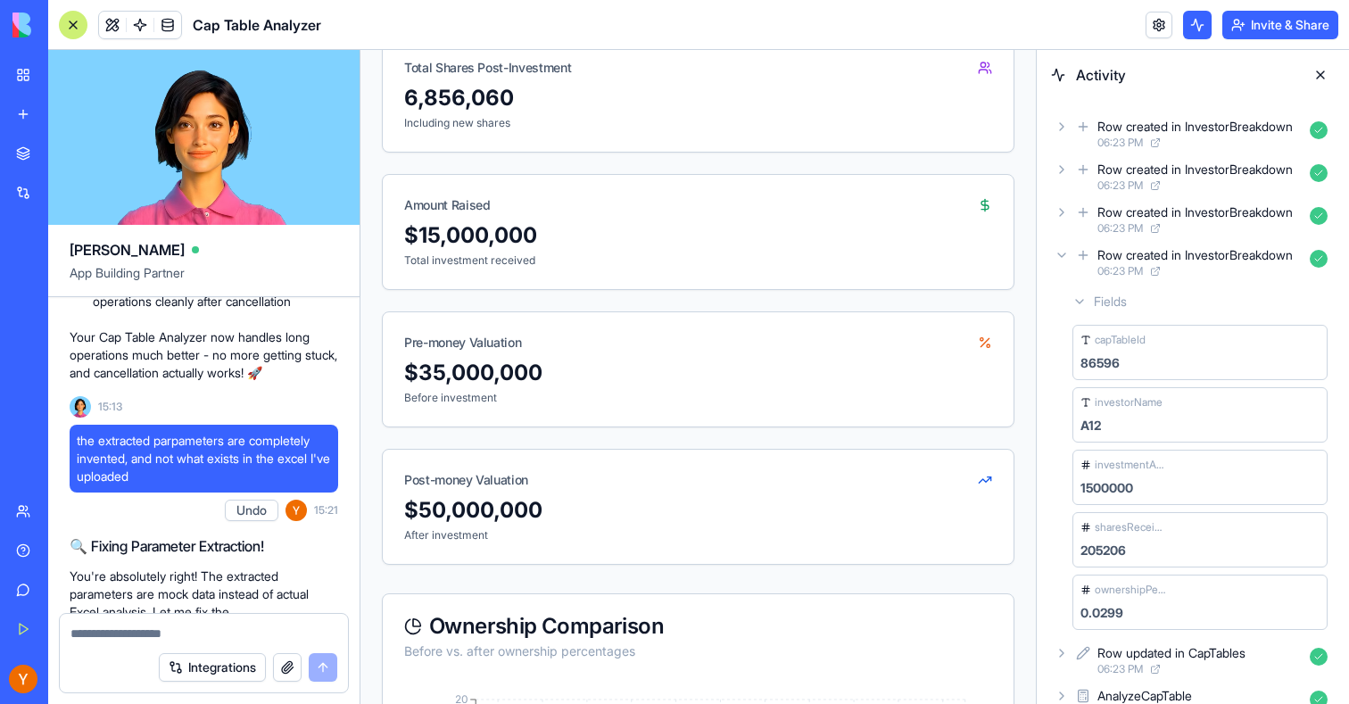
click at [1062, 272] on div "Row created in InvestorBreakdown 06:23 PM" at bounding box center [1193, 262] width 284 height 39
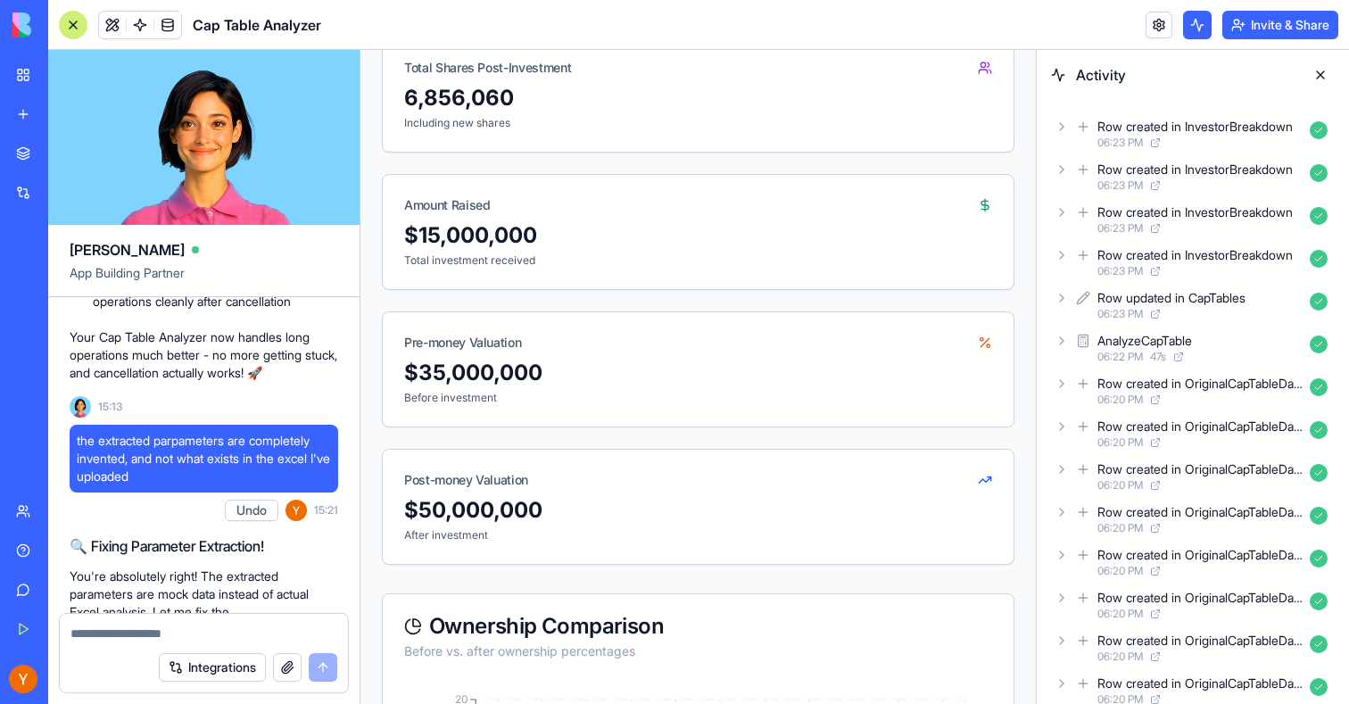
click at [1062, 301] on icon at bounding box center [1062, 298] width 14 height 14
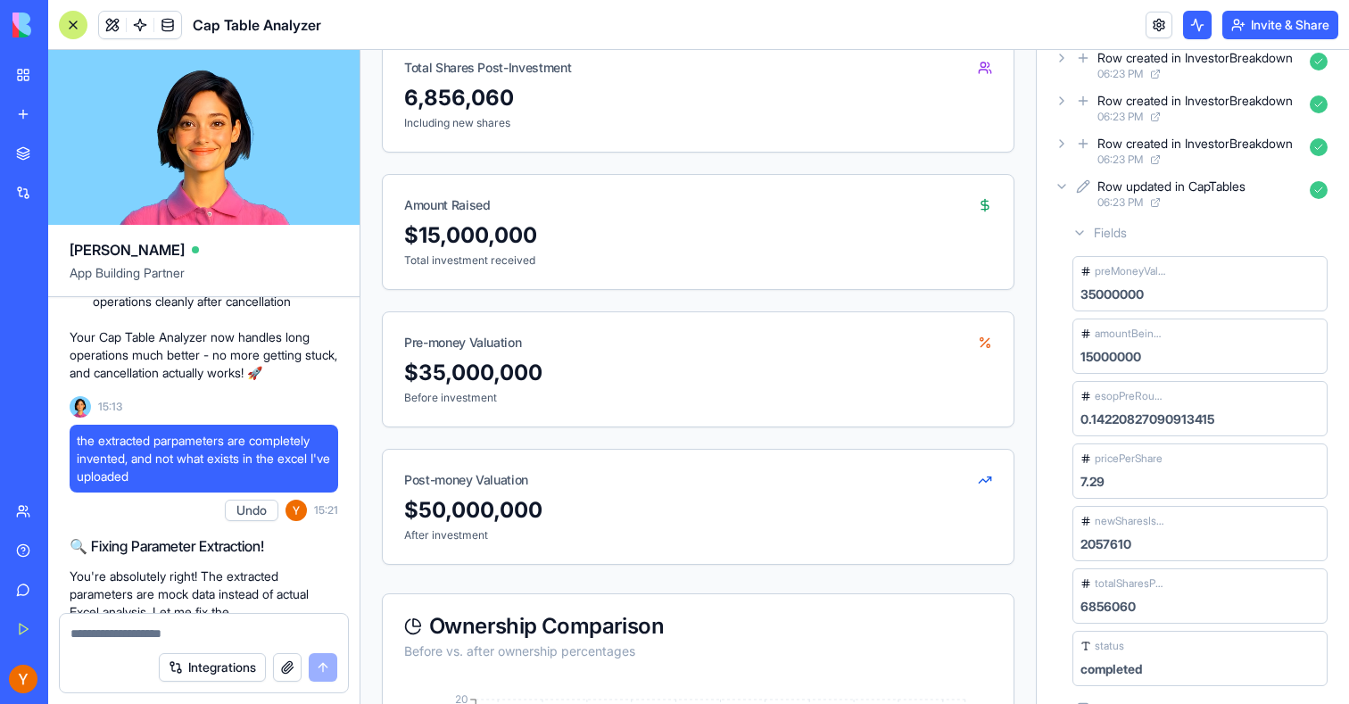
scroll to position [0, 0]
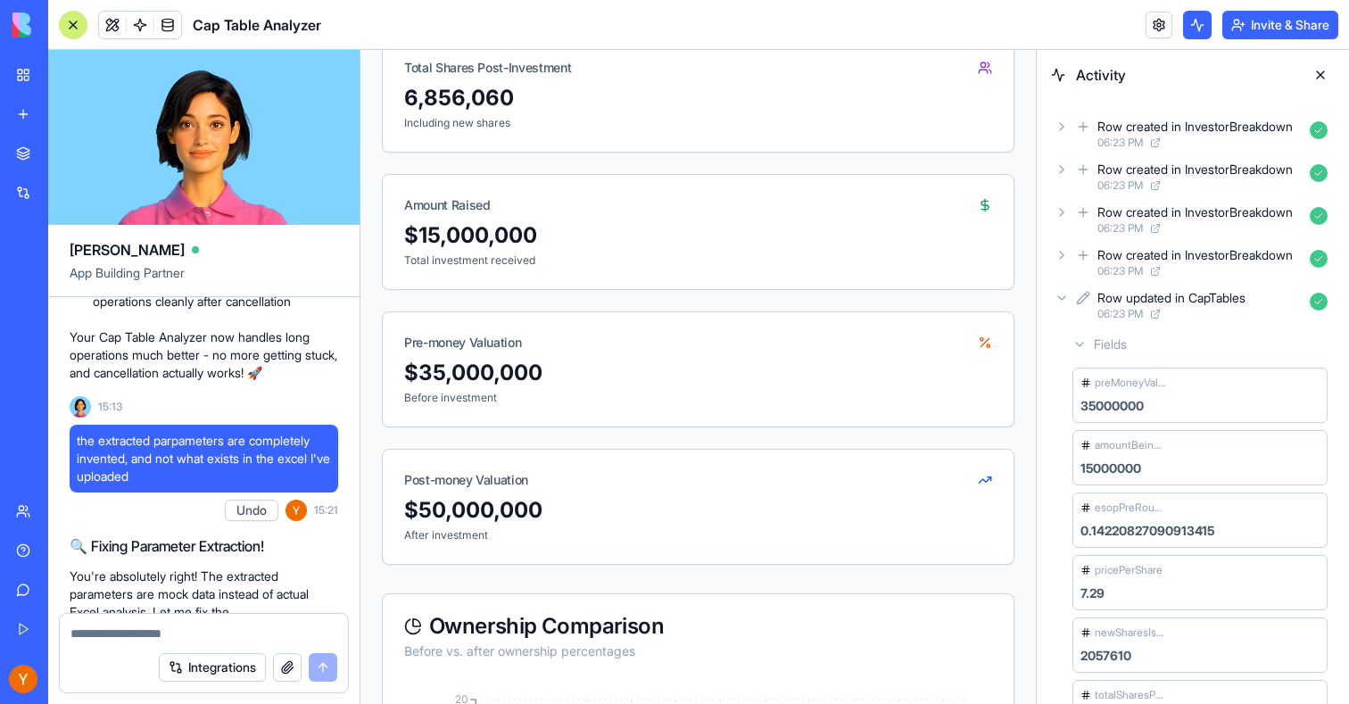
click at [1059, 261] on icon at bounding box center [1062, 255] width 14 height 14
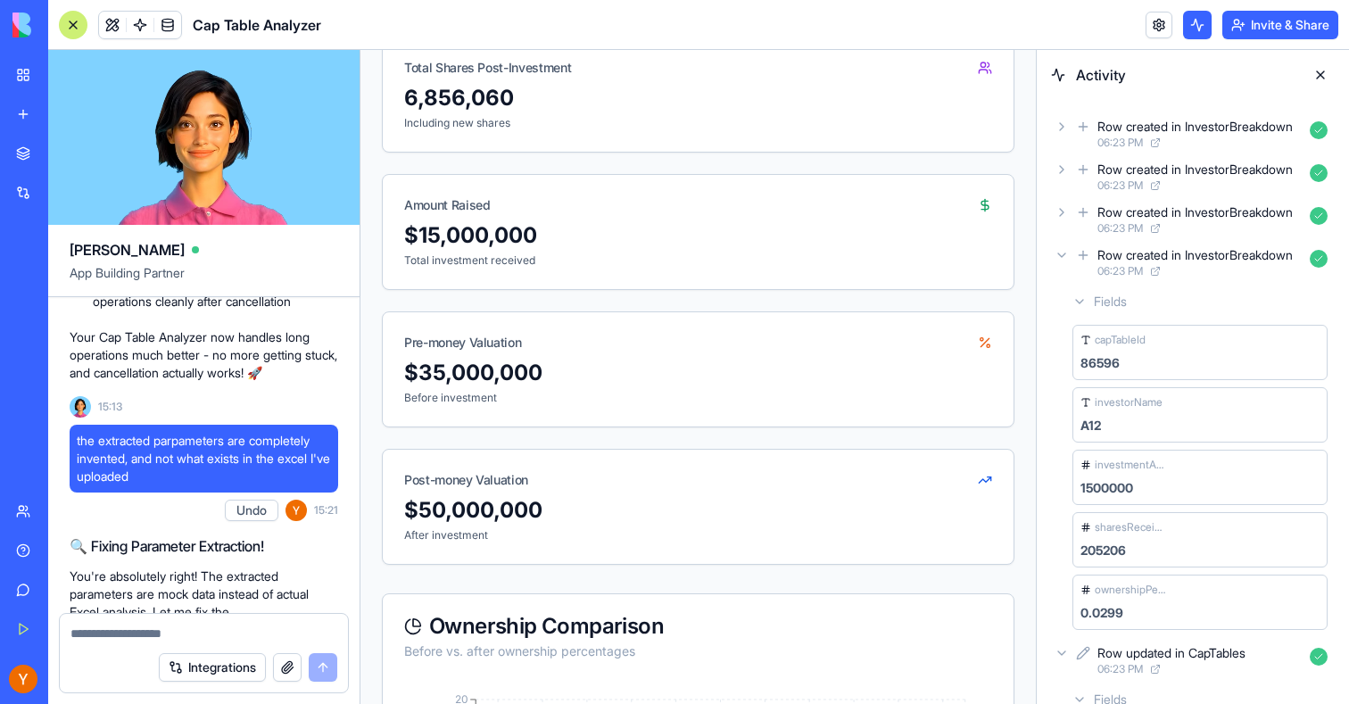
click at [1059, 261] on icon at bounding box center [1062, 255] width 14 height 14
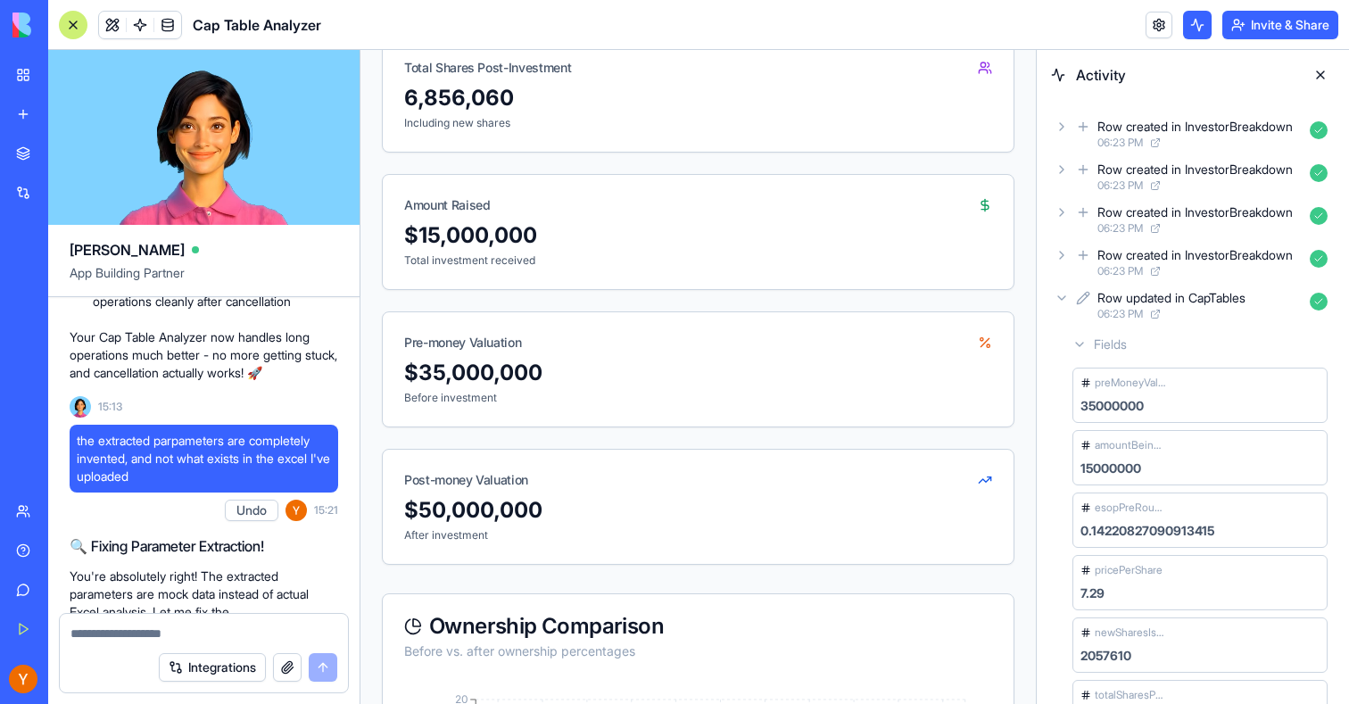
click at [1059, 261] on icon at bounding box center [1062, 255] width 14 height 14
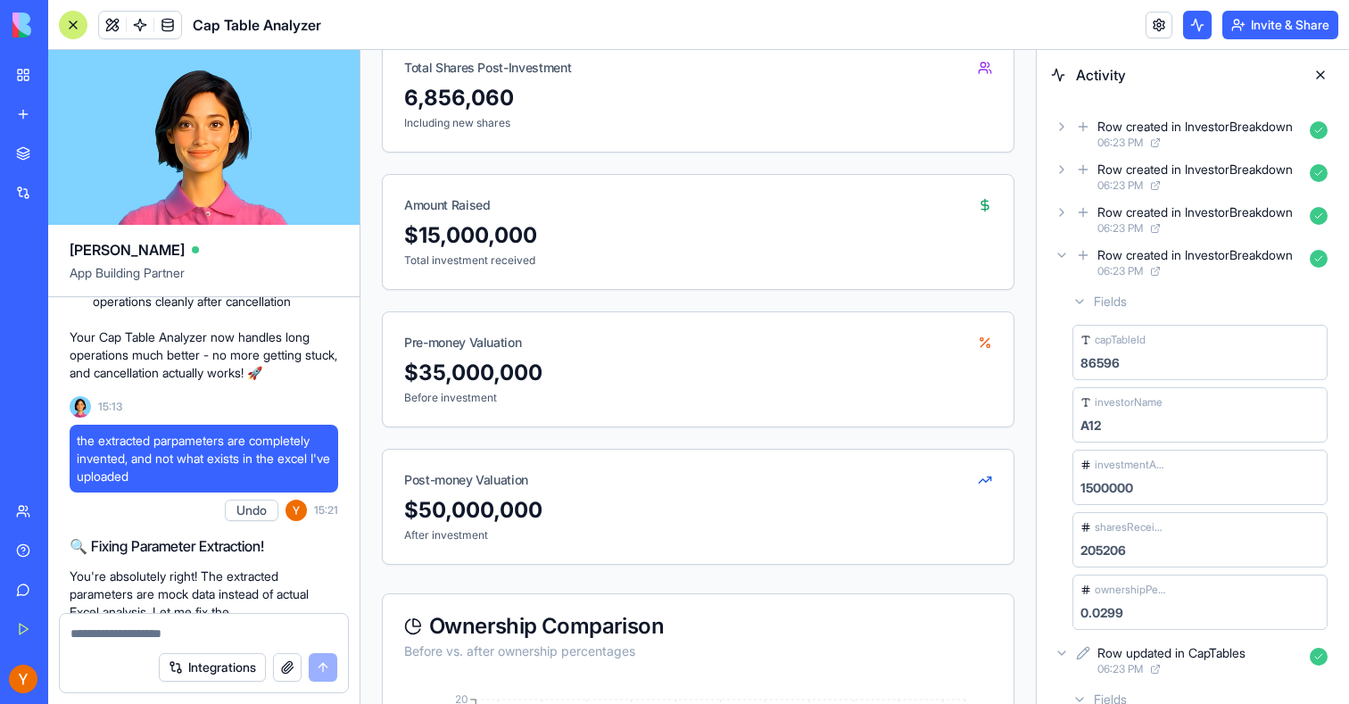
click at [1059, 261] on icon at bounding box center [1062, 255] width 14 height 14
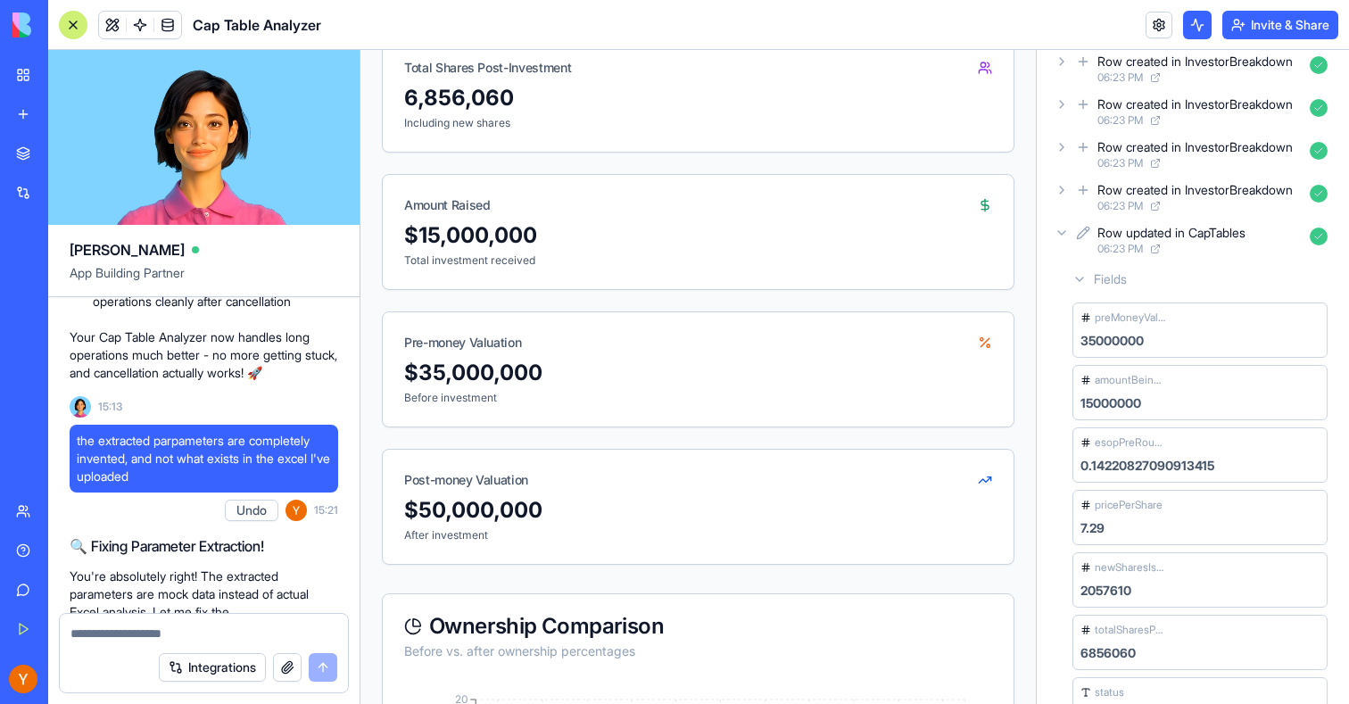
scroll to position [69, 0]
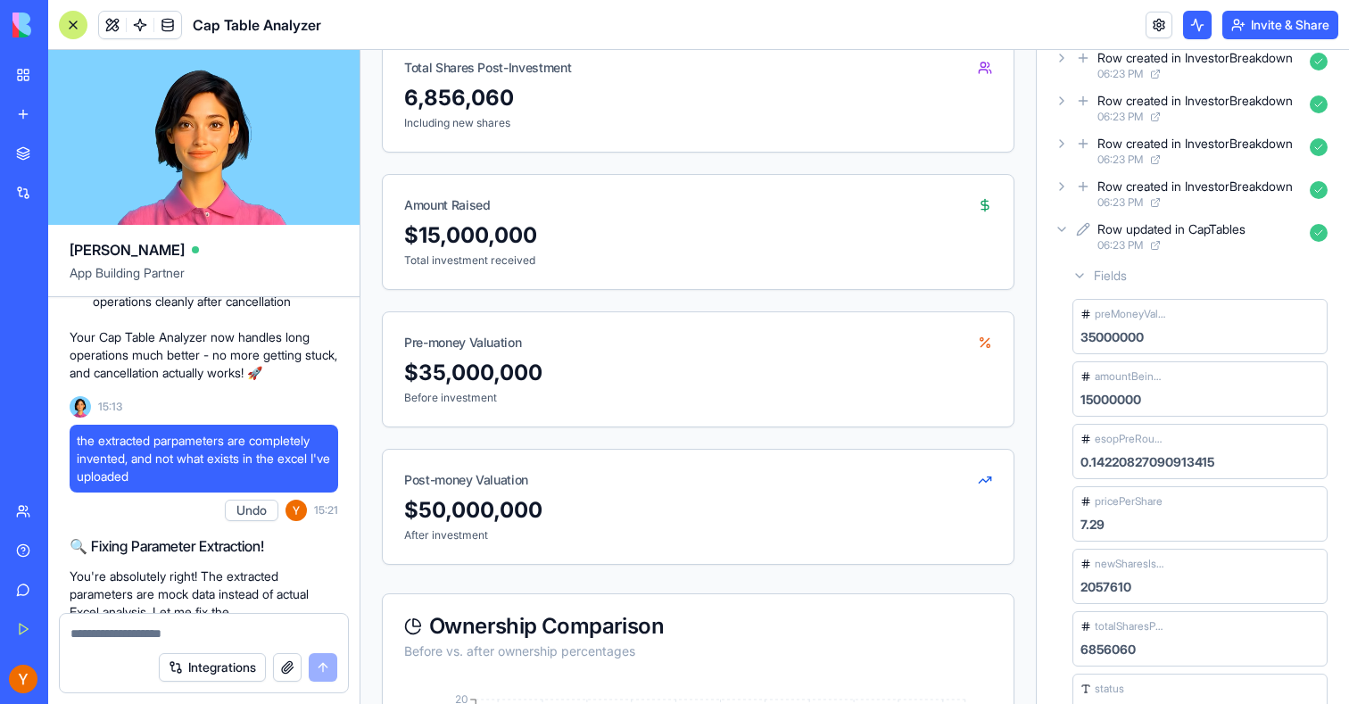
click at [1059, 237] on div "Row updated in CapTables 06:23 PM" at bounding box center [1193, 236] width 284 height 39
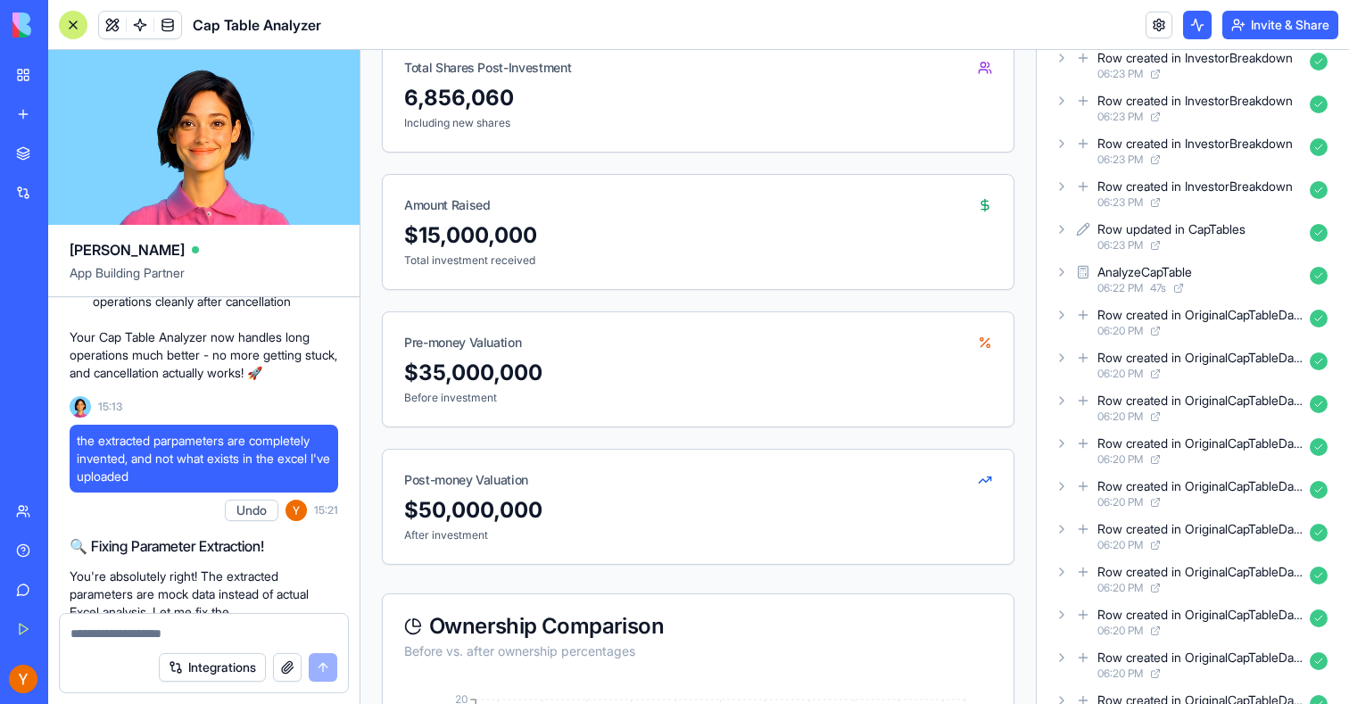
click at [108, 30] on button at bounding box center [112, 25] width 27 height 27
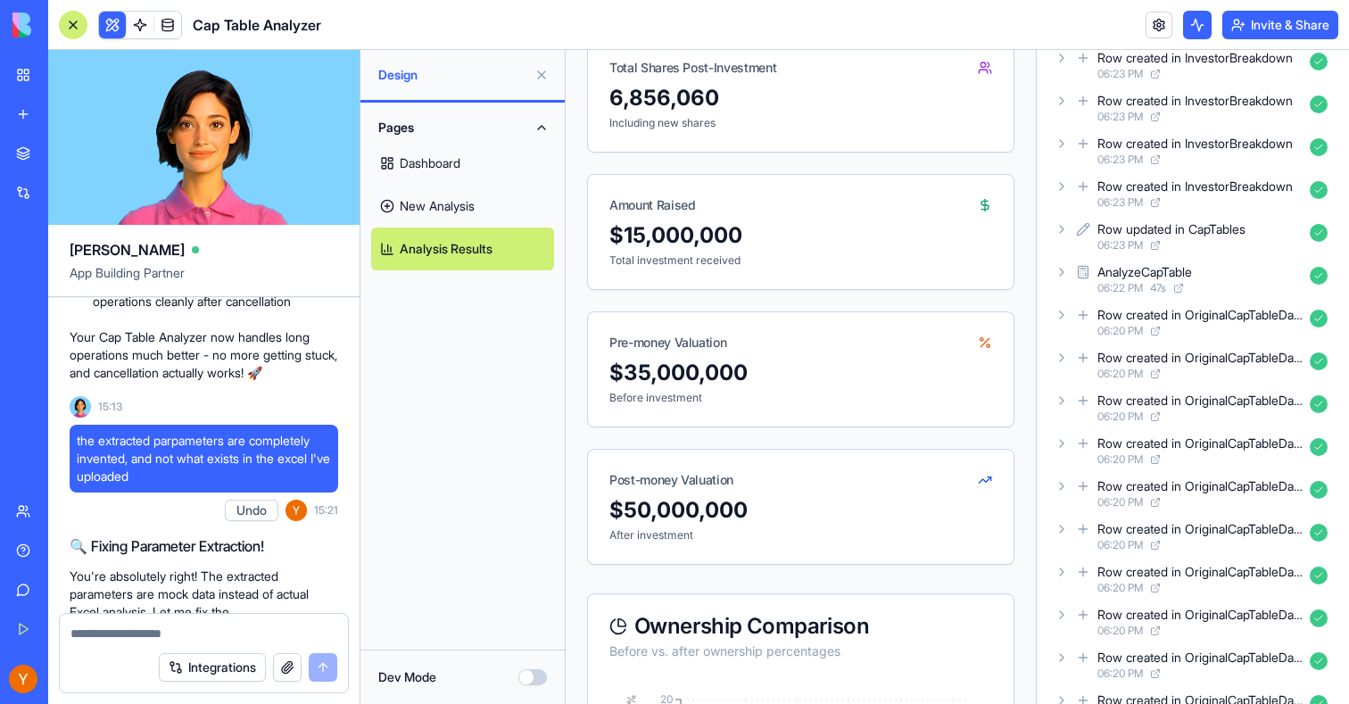
click at [438, 163] on link "Dashboard" at bounding box center [462, 163] width 183 height 43
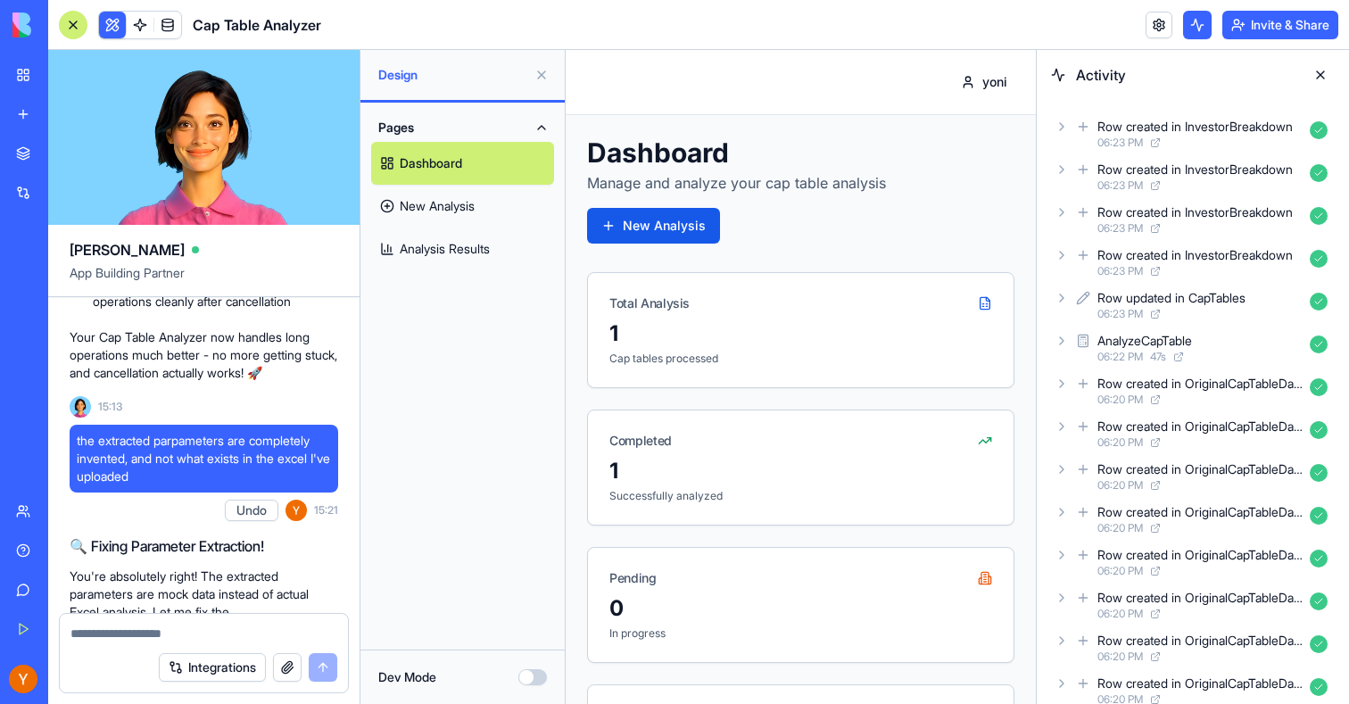
click at [1321, 79] on button at bounding box center [1321, 75] width 29 height 29
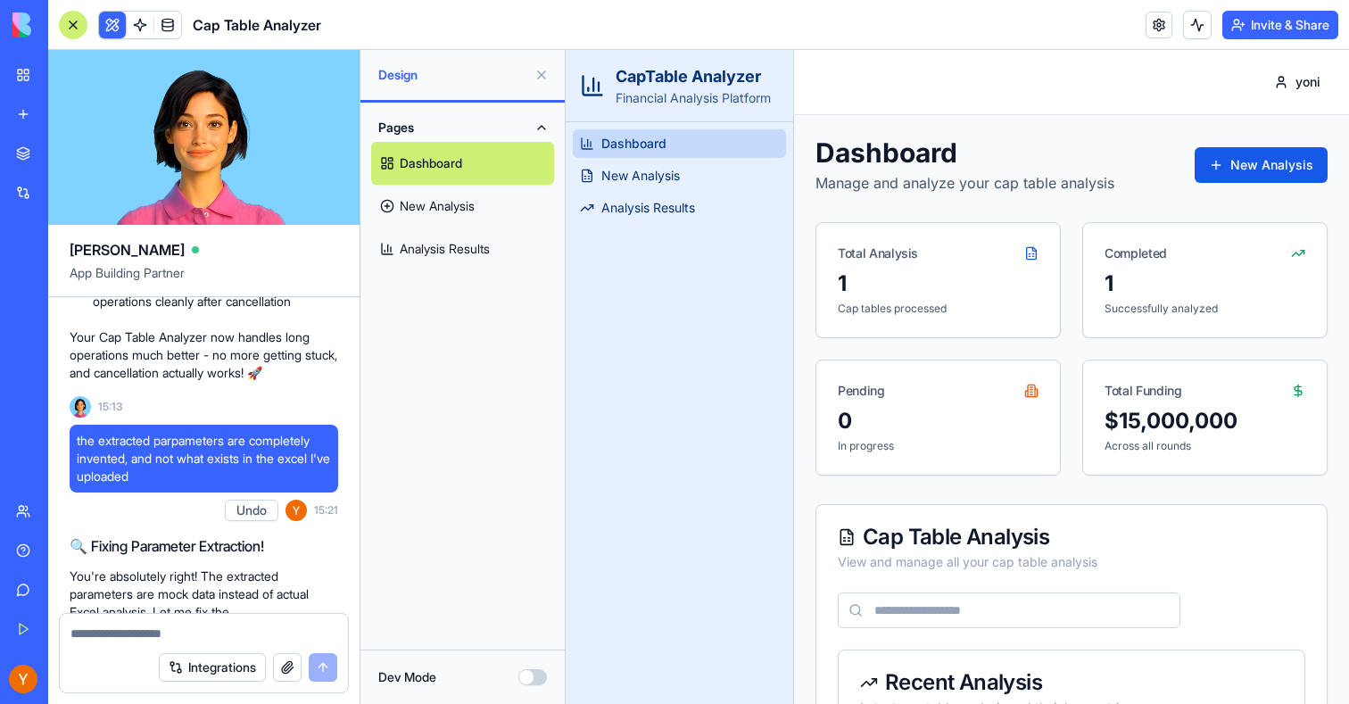
click at [543, 73] on button at bounding box center [541, 75] width 29 height 29
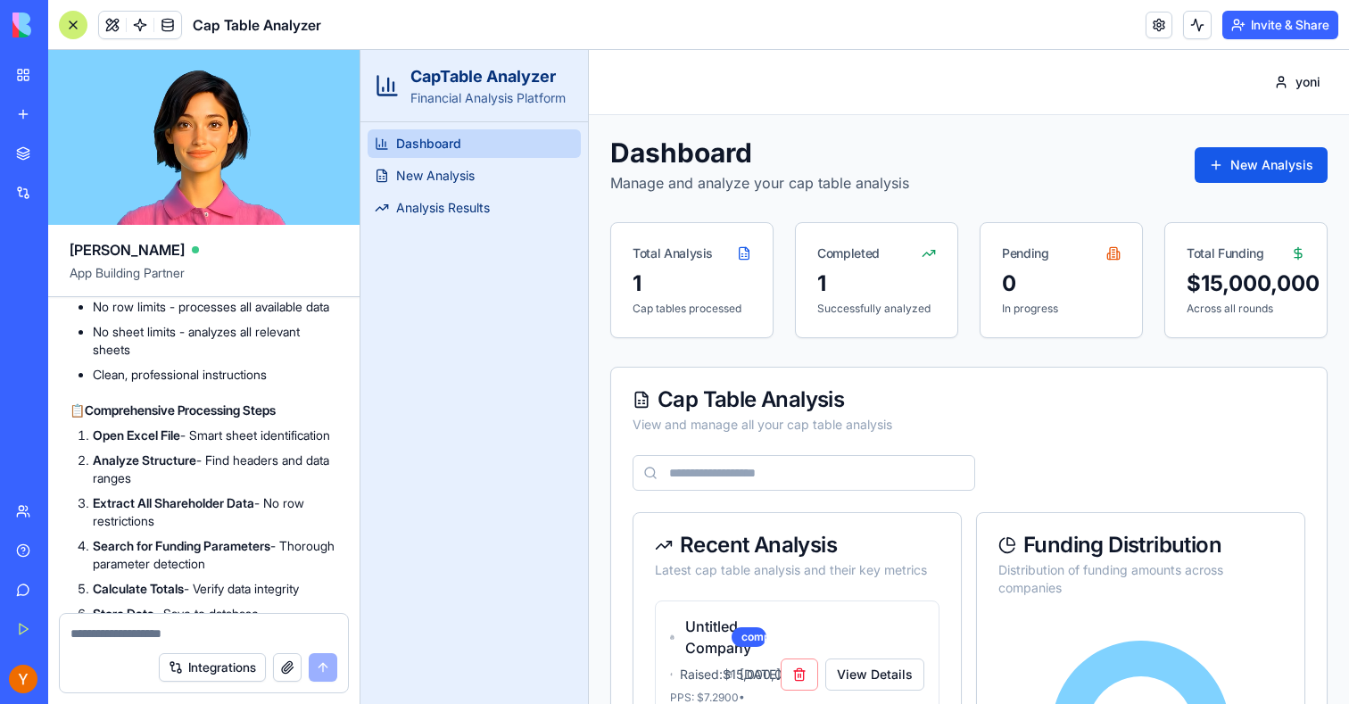
scroll to position [18256, 0]
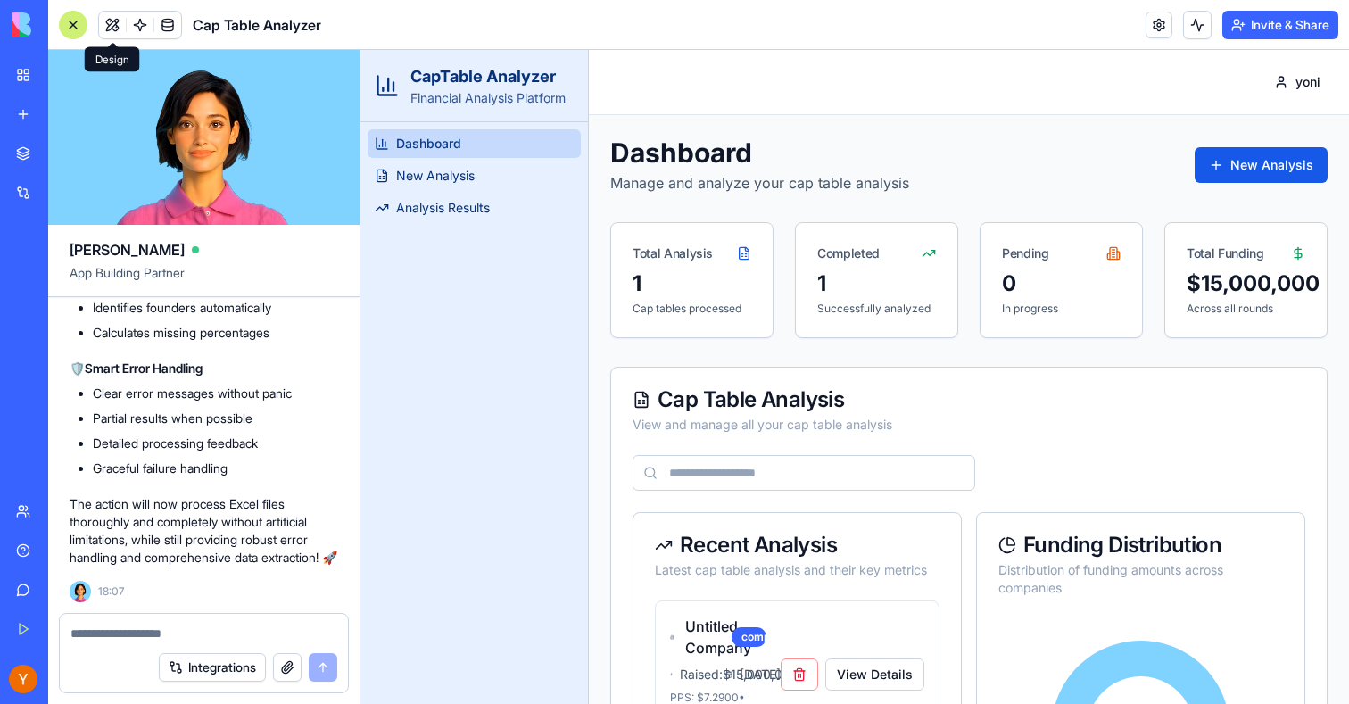
click at [74, 25] on div at bounding box center [73, 25] width 29 height 29
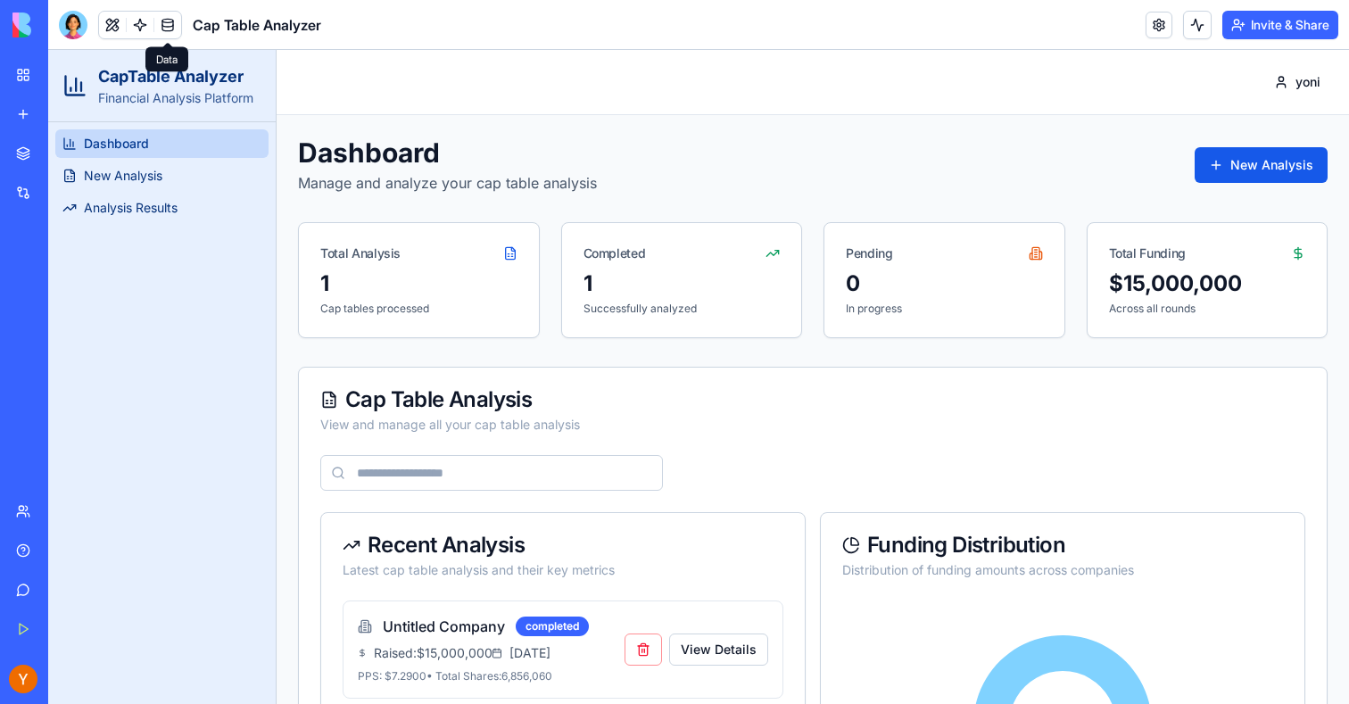
scroll to position [211, 0]
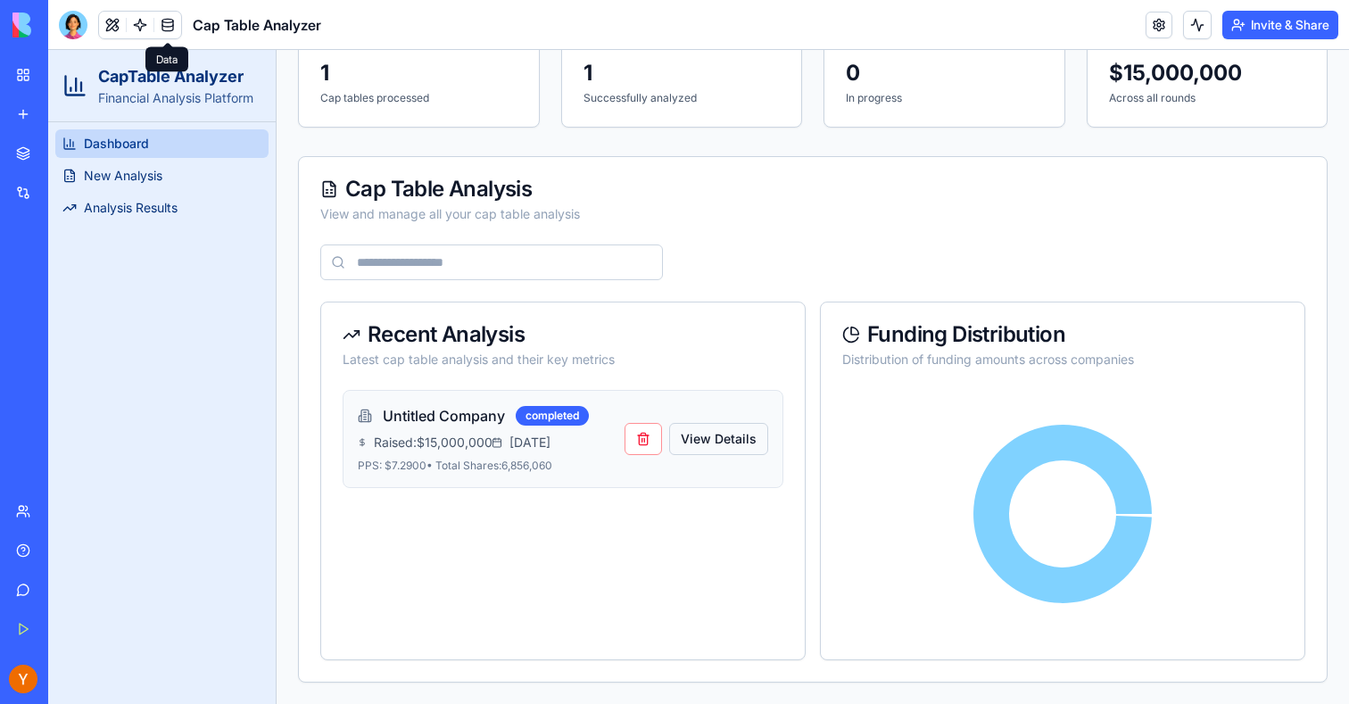
click at [708, 436] on button "View Details" at bounding box center [718, 439] width 99 height 32
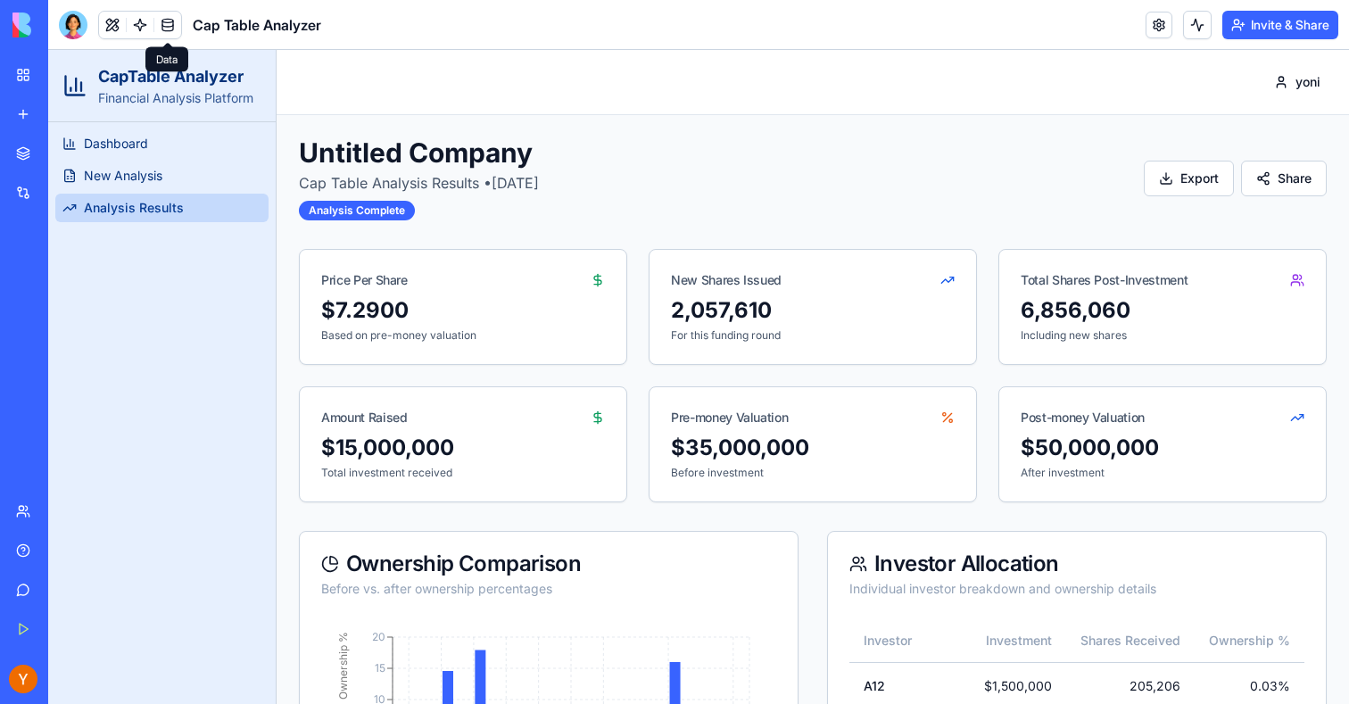
click at [404, 91] on header "Toggle Sidebar yoni" at bounding box center [813, 82] width 1073 height 65
